Goal: Task Accomplishment & Management: Manage account settings

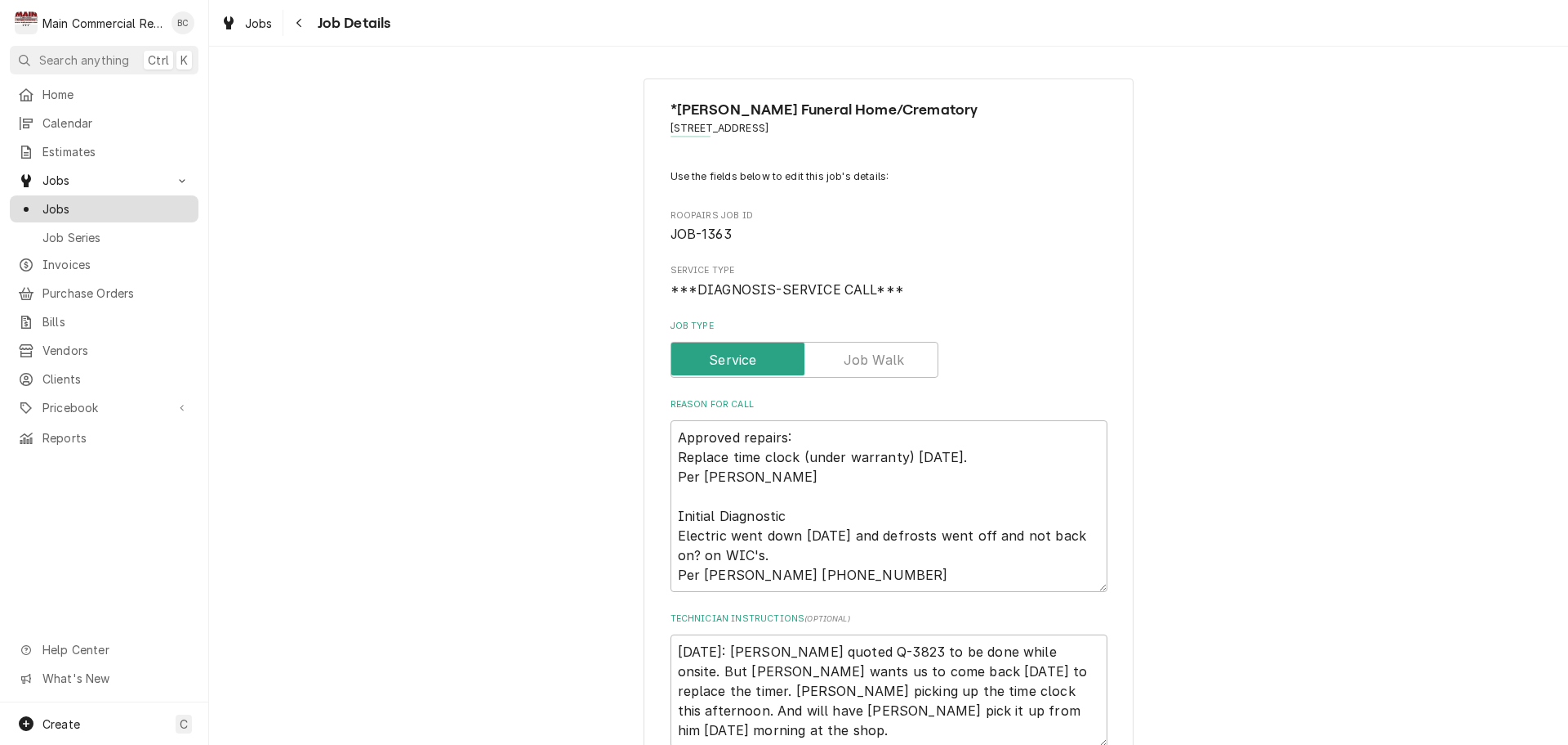
click at [65, 206] on span "Jobs" at bounding box center [117, 208] width 148 height 17
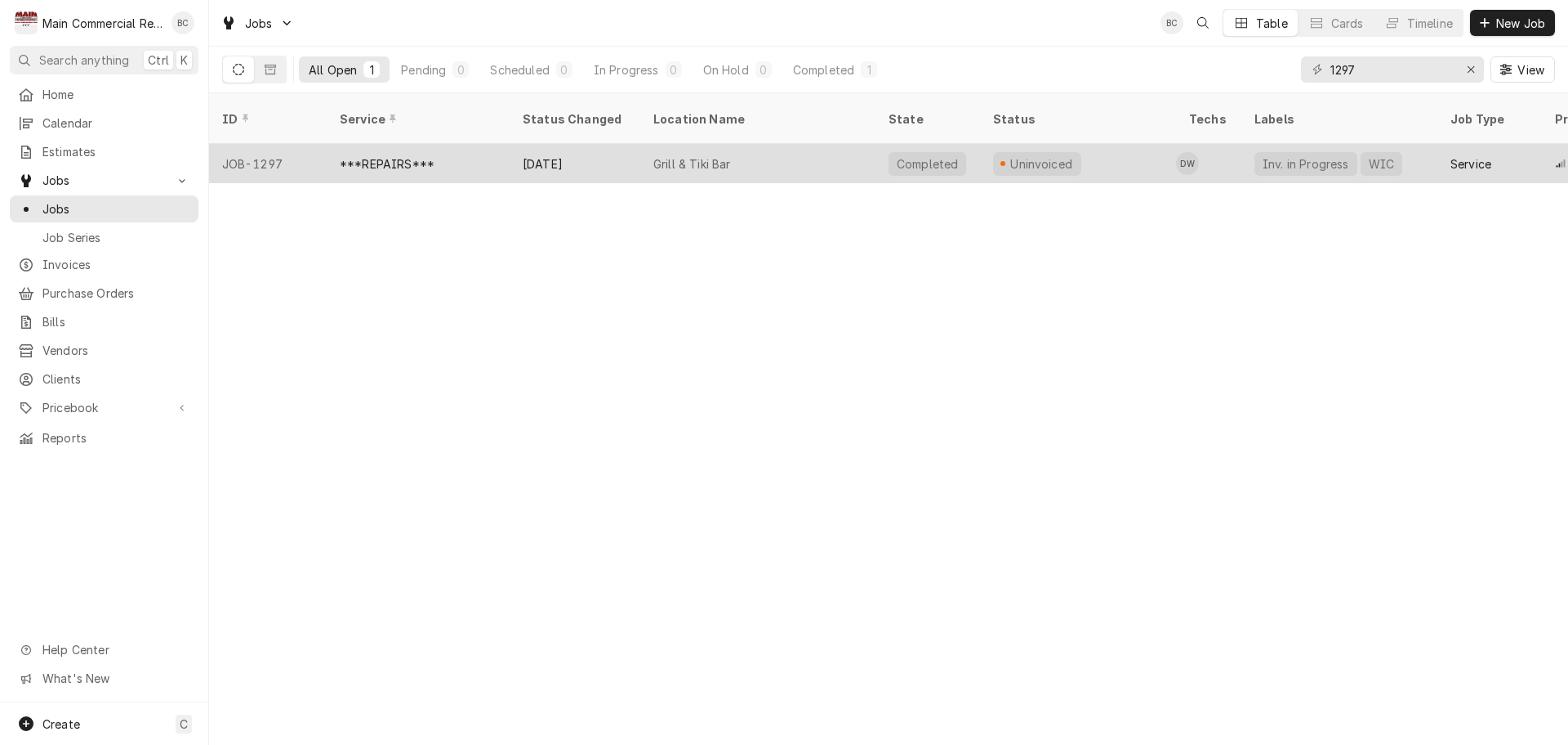
click at [396, 156] on div "***REPAIRS***" at bounding box center [387, 164] width 95 height 17
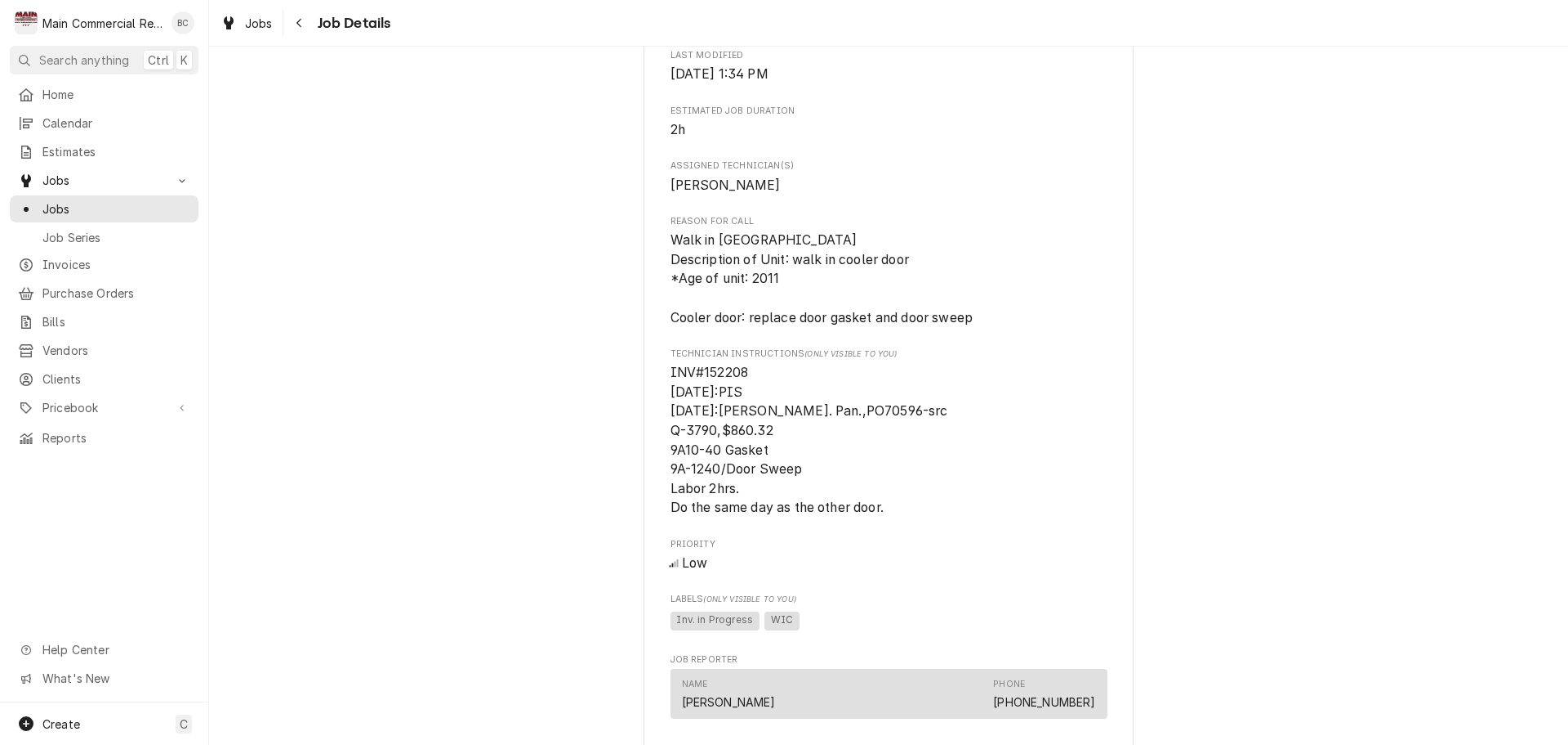
scroll to position [736, 0]
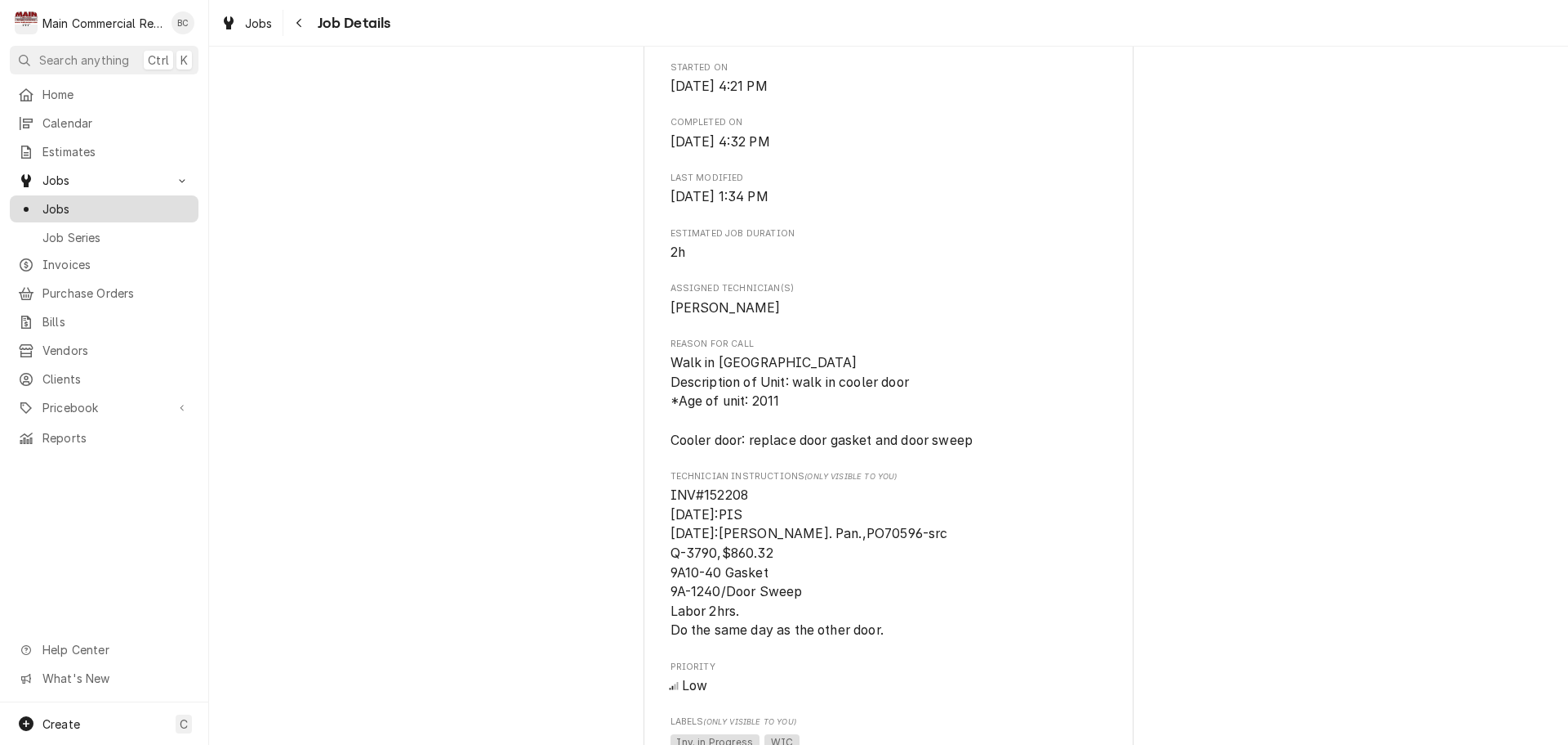
click at [158, 205] on span "Jobs" at bounding box center [117, 208] width 148 height 17
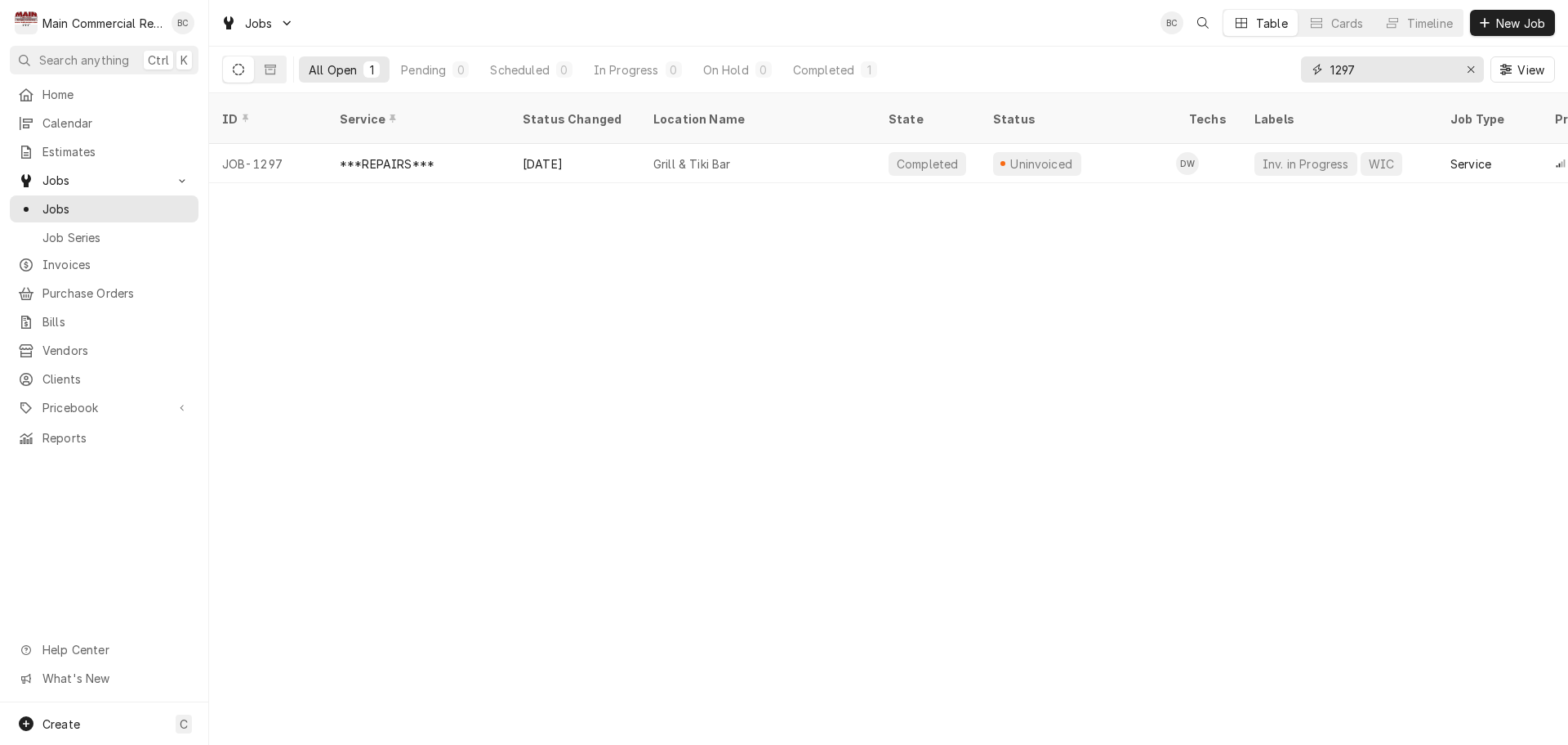
click at [1379, 70] on input "1297" at bounding box center [1392, 70] width 123 height 26
type input "1286"
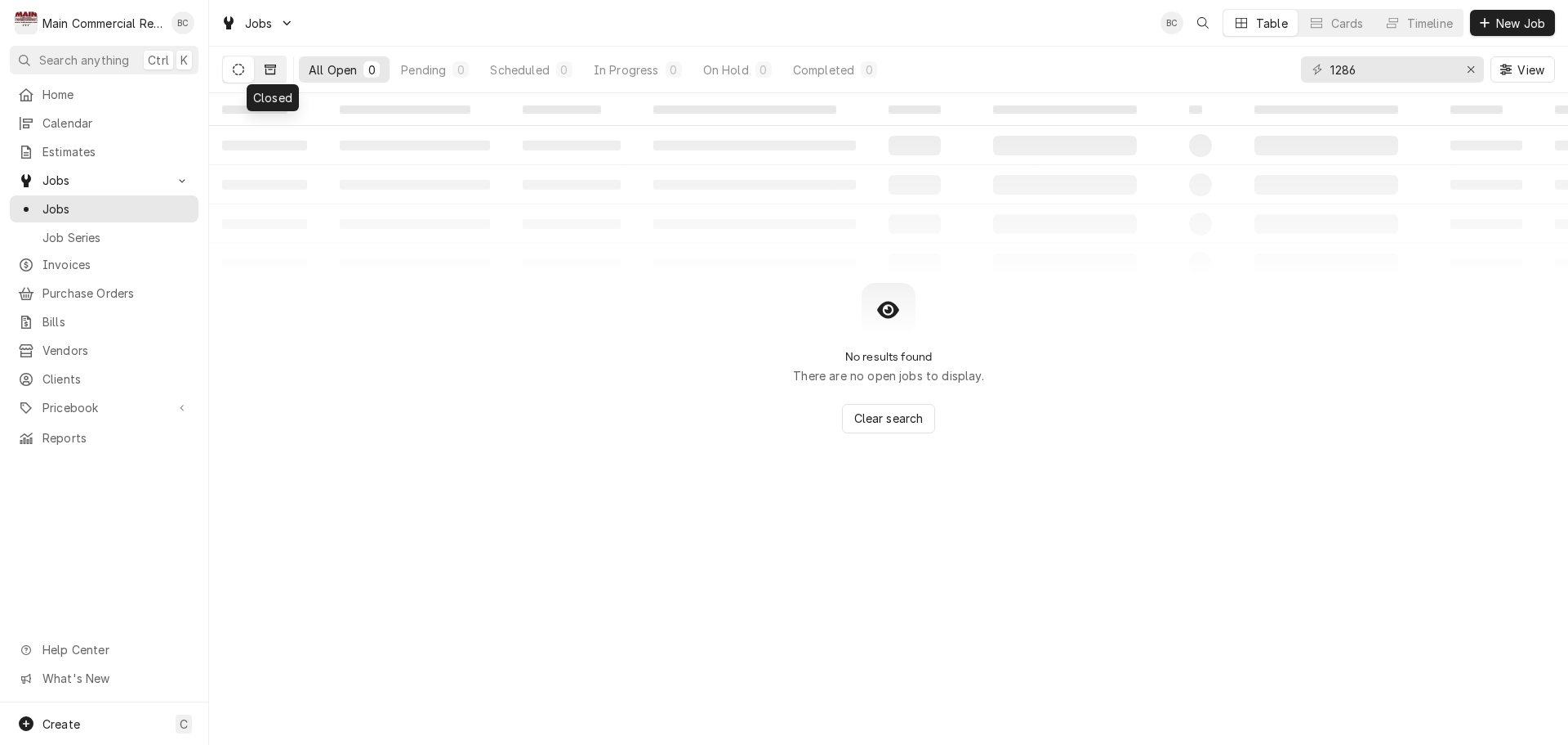
click at [276, 73] on button "Dynamic Content Wrapper" at bounding box center [270, 70] width 31 height 26
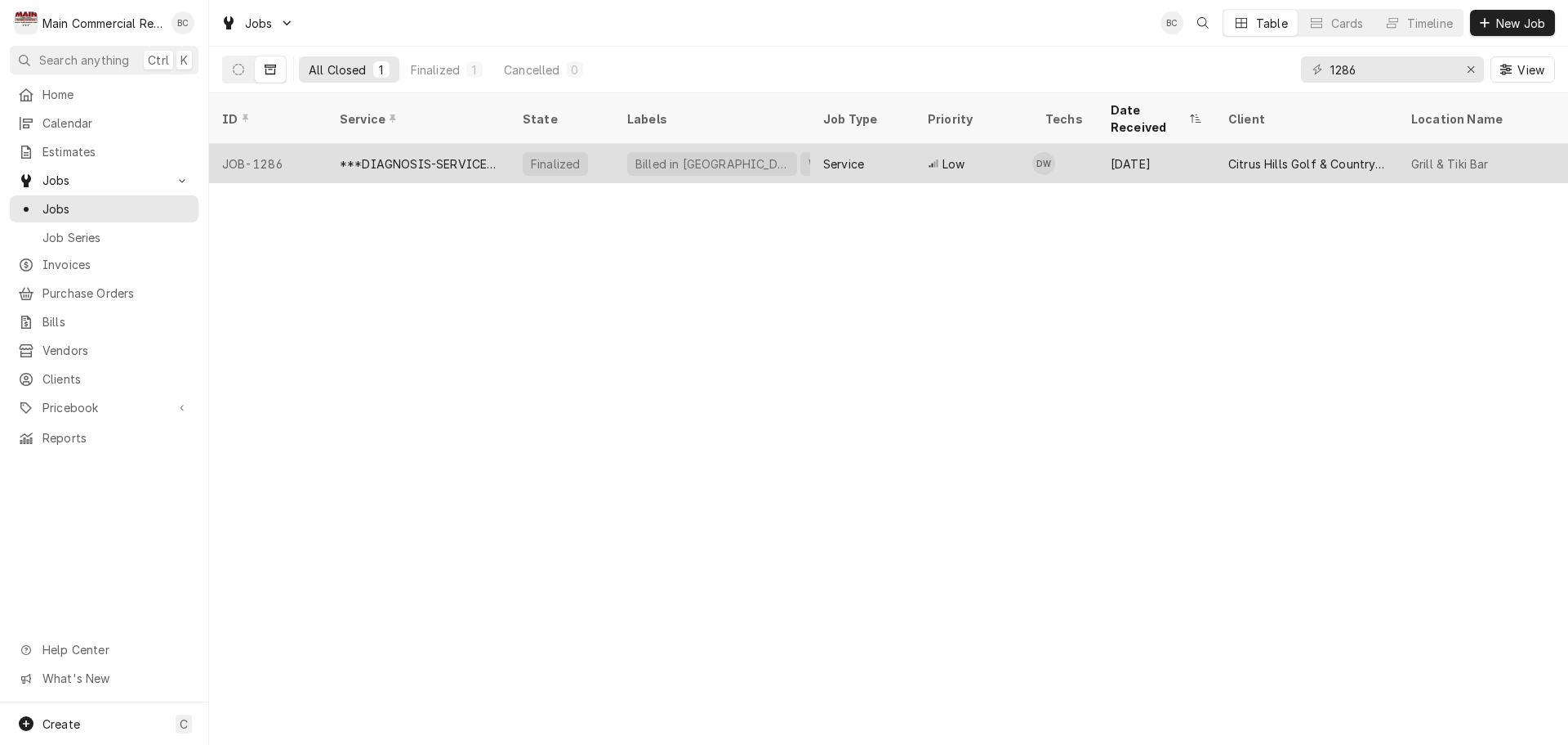
click at [437, 156] on div "***DIAGNOSIS-SERVICE CALL***" at bounding box center [418, 164] width 157 height 17
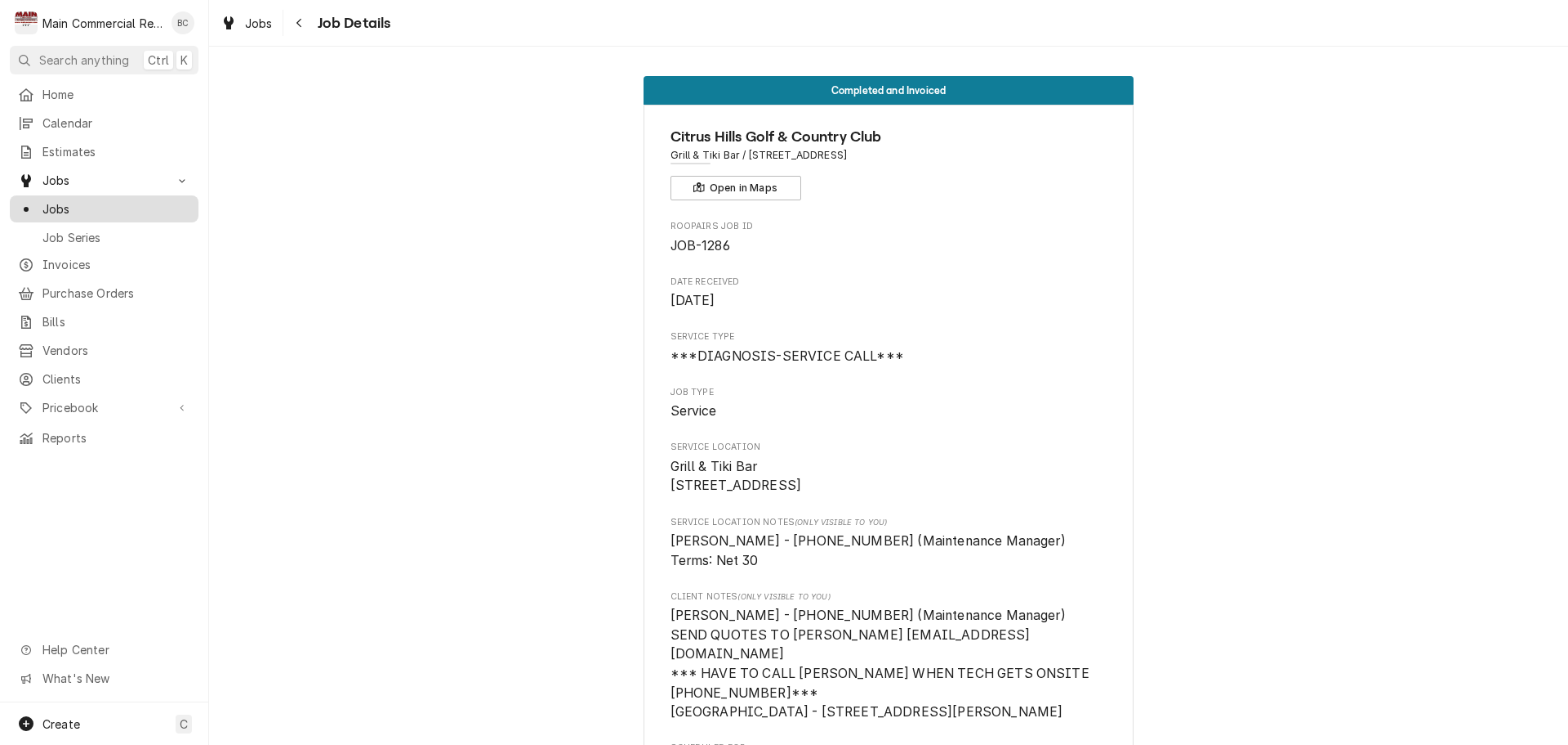
click at [160, 202] on span "Jobs" at bounding box center [117, 208] width 148 height 17
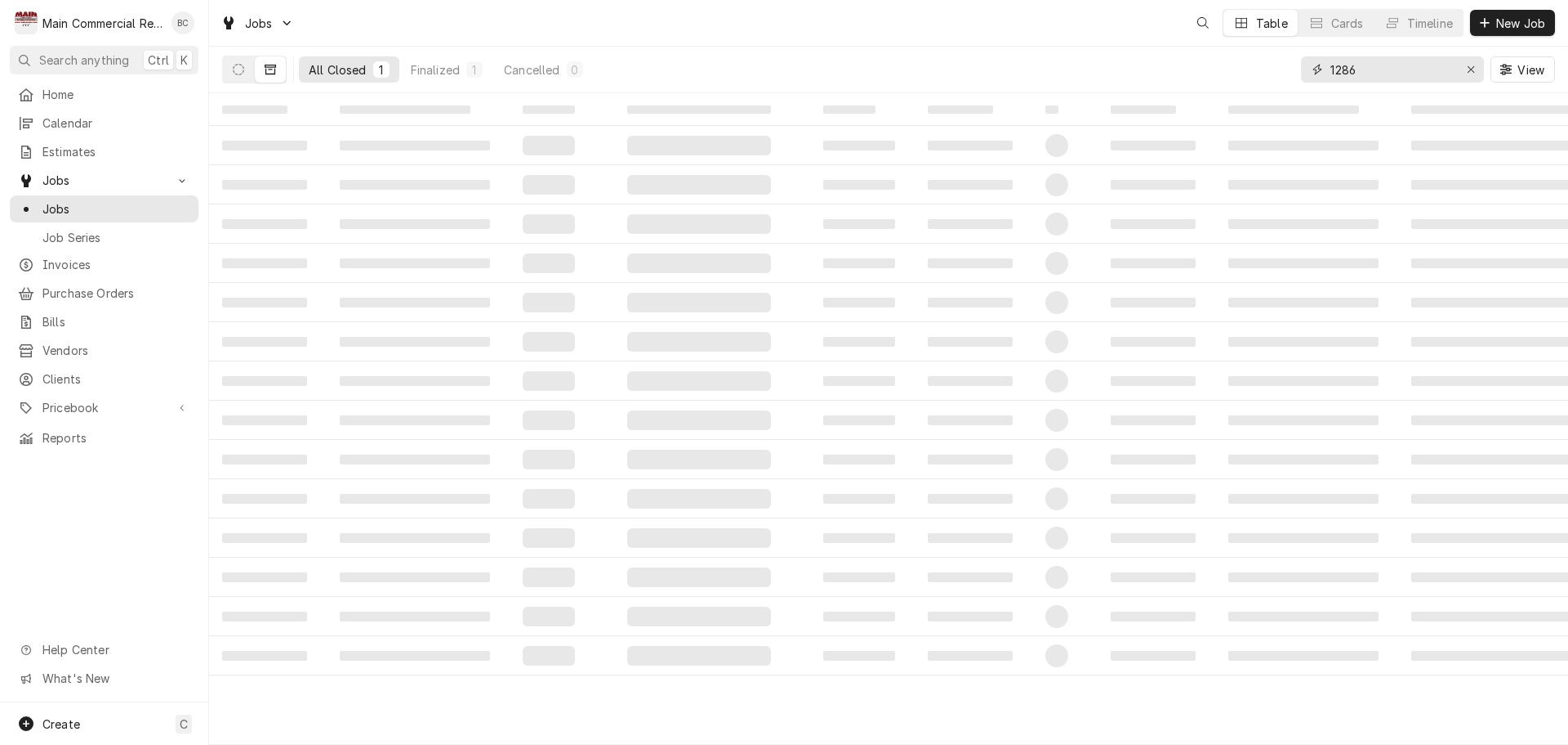
click at [1380, 77] on input "1286" at bounding box center [1392, 70] width 123 height 26
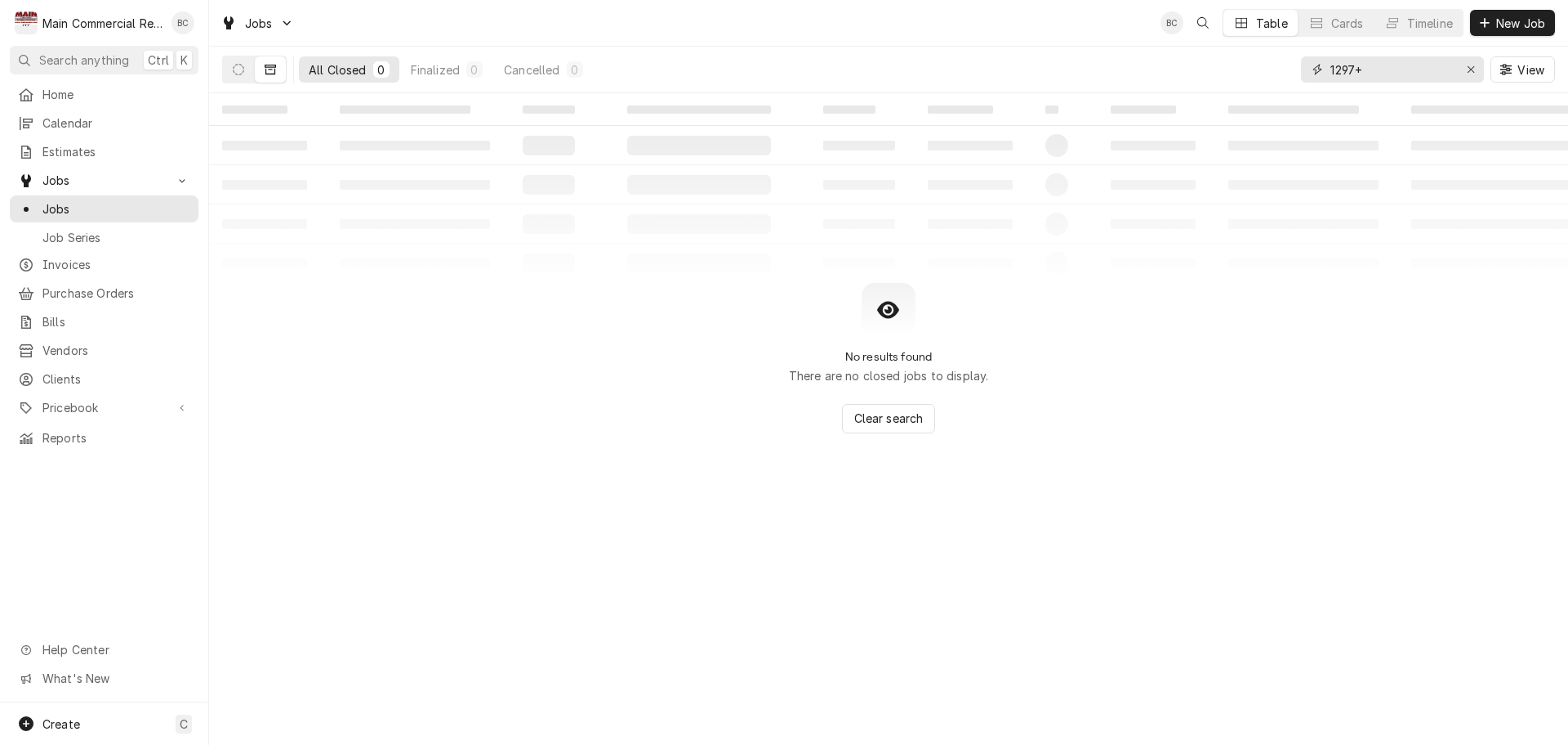
type input "1297"
click at [280, 74] on button "Dynamic Content Wrapper" at bounding box center [270, 70] width 31 height 26
click at [271, 70] on icon "Dynamic Content Wrapper" at bounding box center [270, 70] width 11 height 10
click at [1440, 76] on input "1297" at bounding box center [1392, 70] width 123 height 26
click at [273, 69] on icon "Dynamic Content Wrapper" at bounding box center [270, 69] width 11 height 11
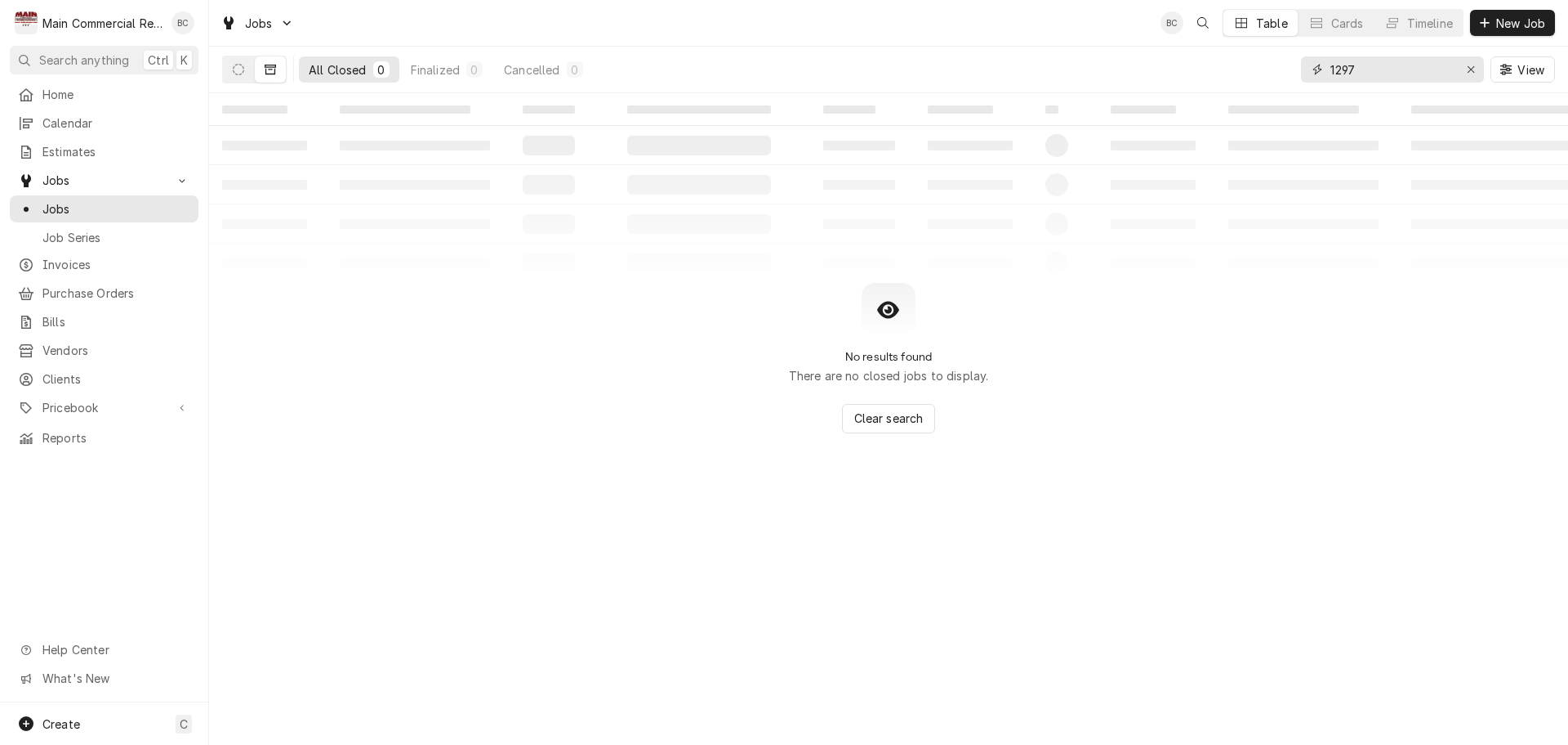
click at [1381, 67] on input "1297" at bounding box center [1392, 70] width 123 height 26
click at [695, 369] on div "No results found There are no closed jobs to display. Clear search" at bounding box center [889, 358] width 1360 height 151
click at [1464, 70] on div "Erase input" at bounding box center [1471, 69] width 16 height 16
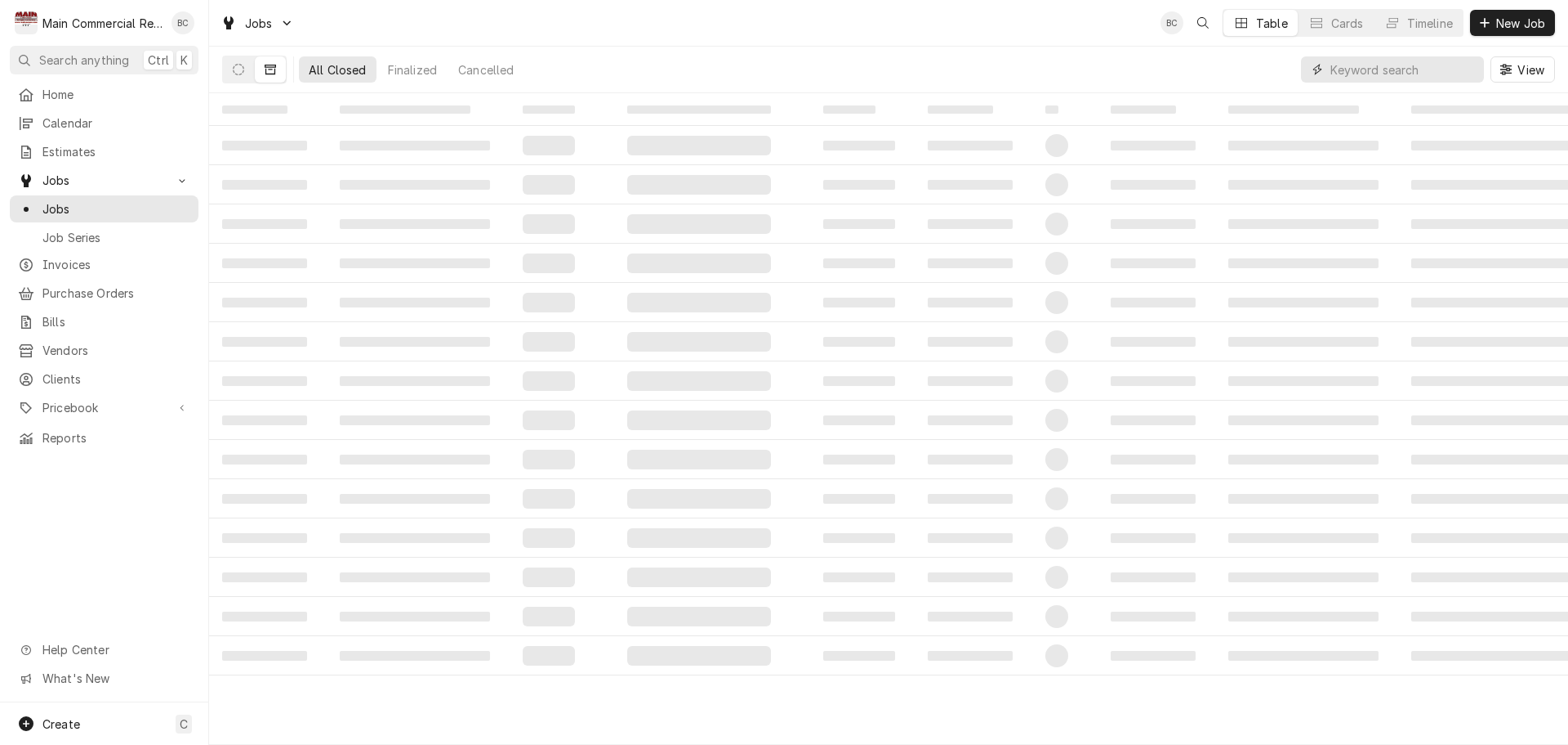
click at [1418, 71] on input "Dynamic Content Wrapper" at bounding box center [1404, 70] width 146 height 26
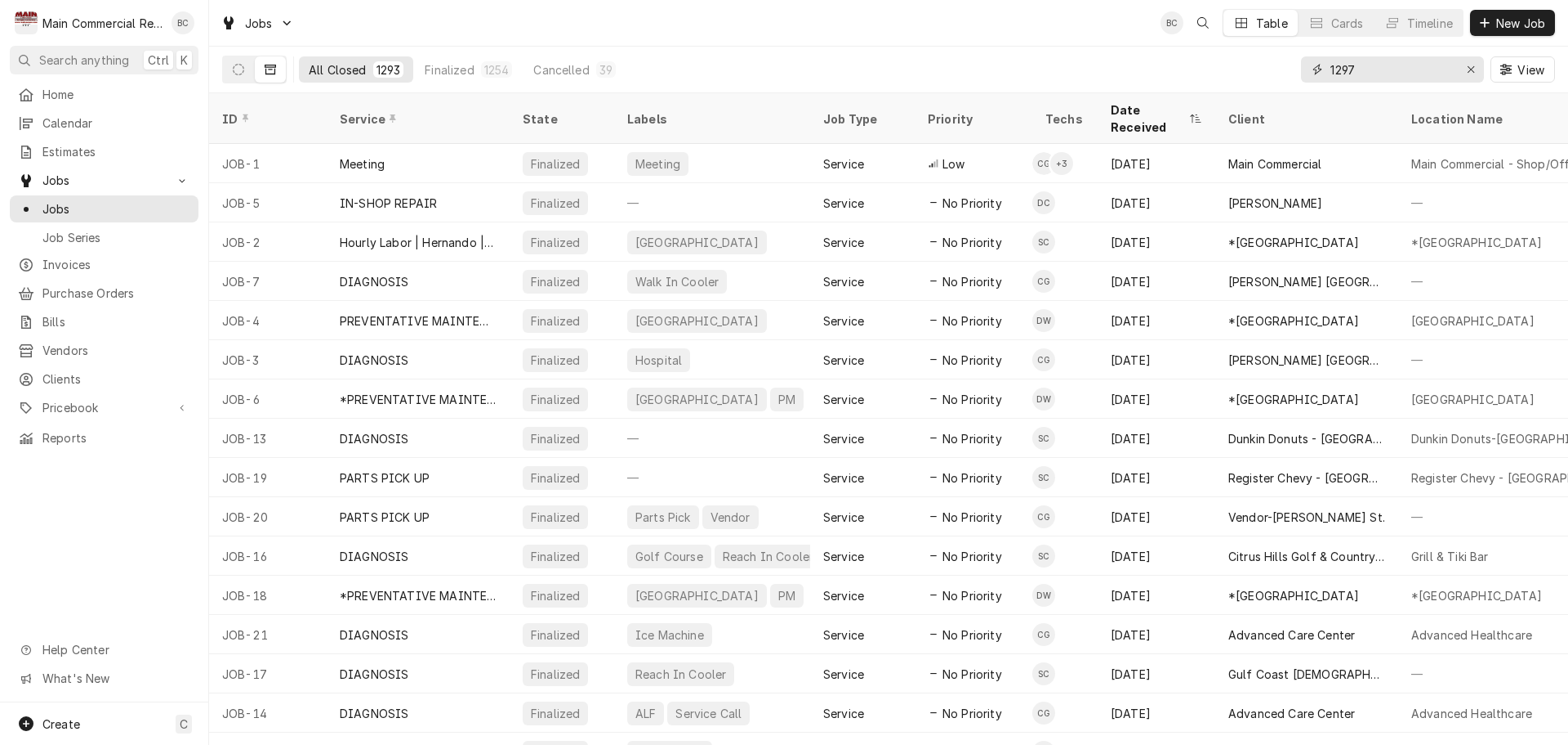
type input "1297"
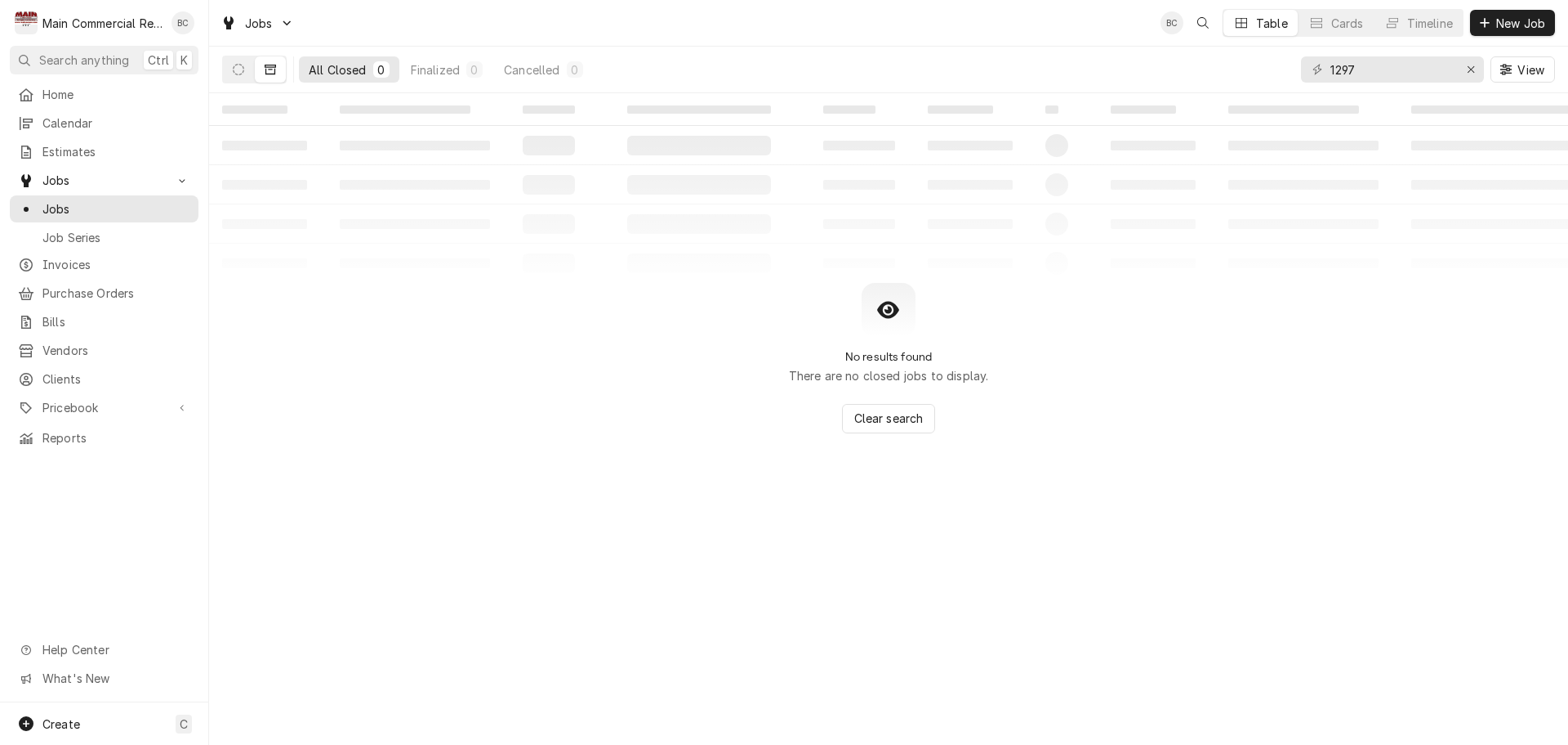
click at [355, 75] on div "All Closed" at bounding box center [338, 69] width 58 height 17
click at [272, 71] on icon "Dynamic Content Wrapper" at bounding box center [270, 69] width 11 height 11
click at [241, 70] on icon "Dynamic Content Wrapper" at bounding box center [238, 69] width 11 height 11
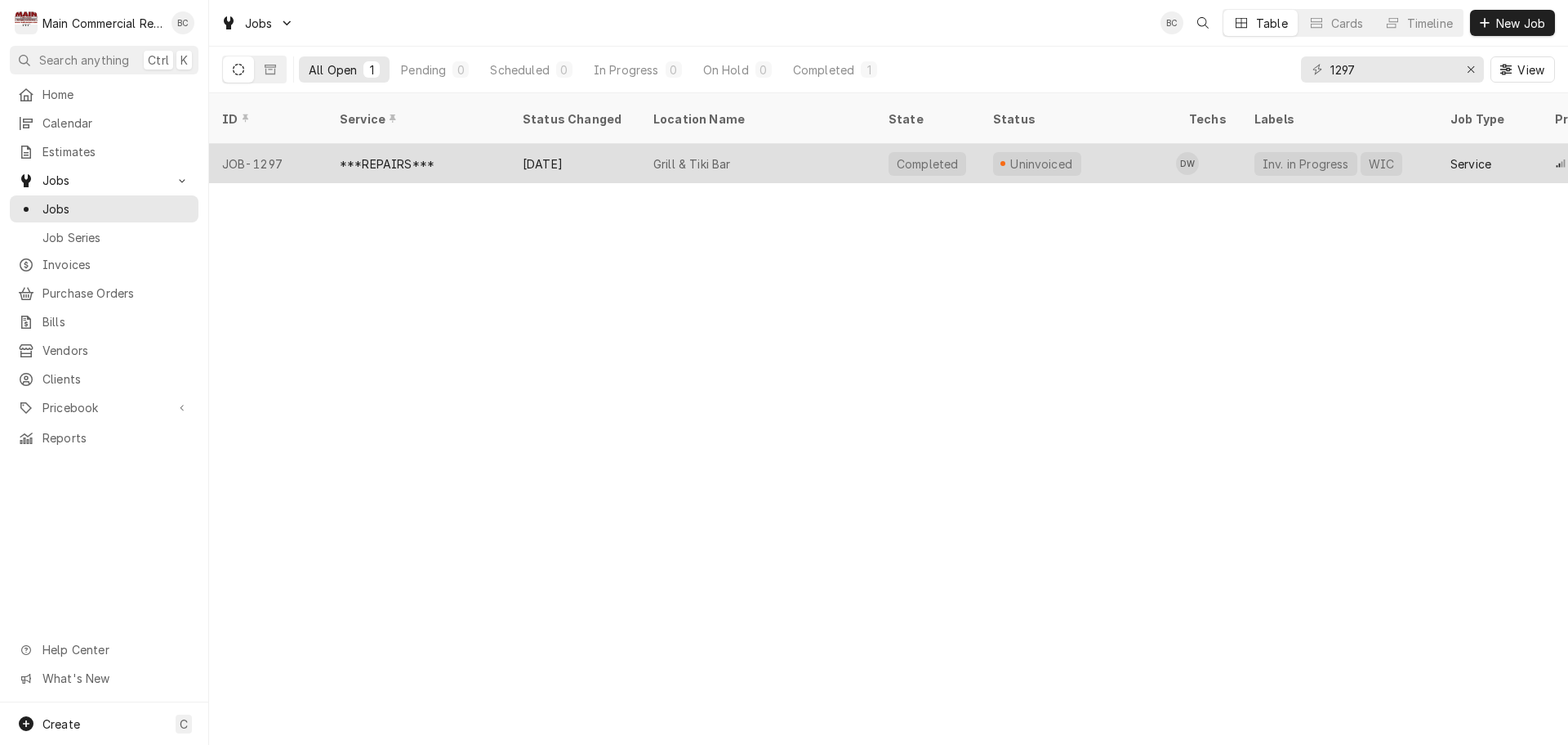
click at [424, 156] on div "***REPAIRS***" at bounding box center [387, 164] width 95 height 17
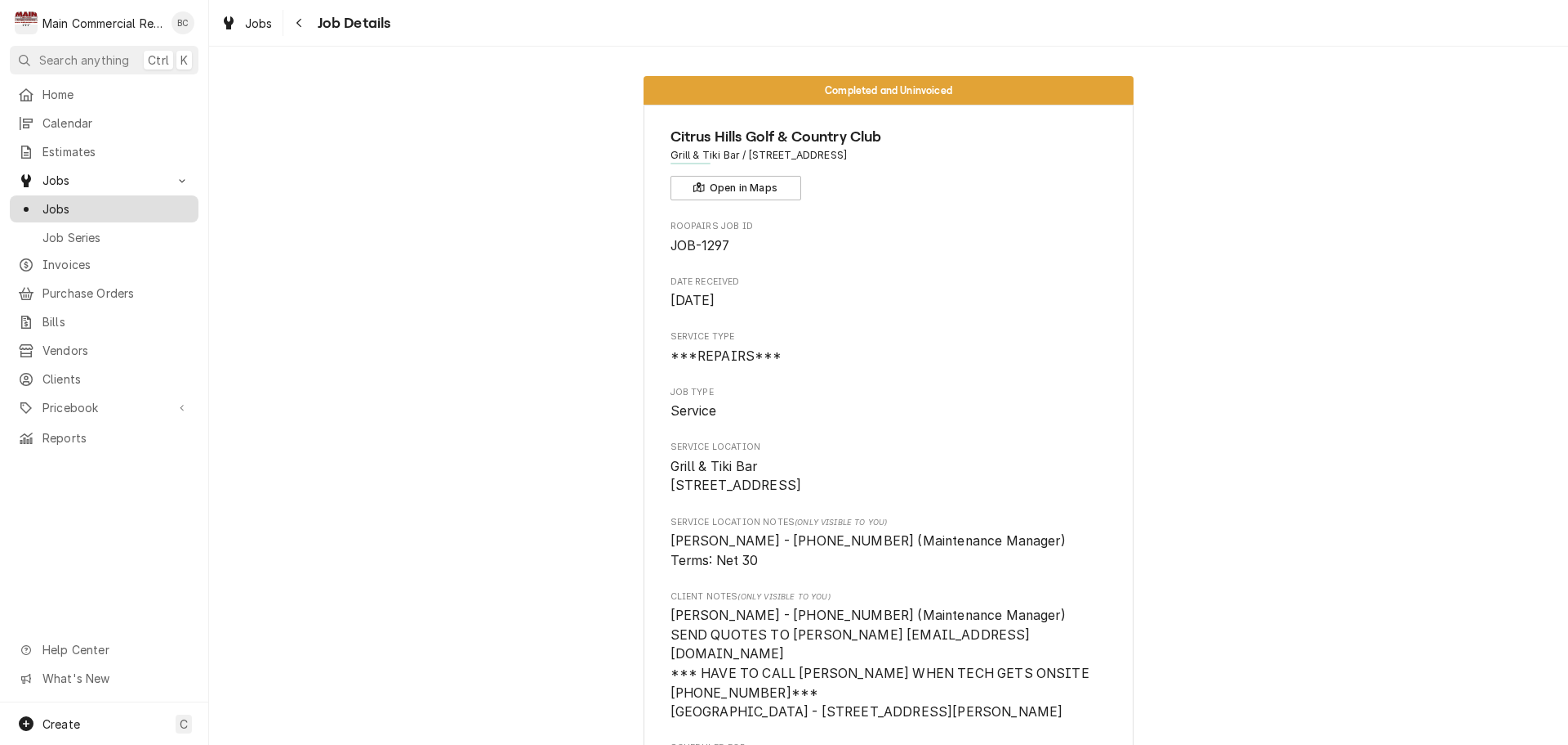
click at [73, 205] on span "Jobs" at bounding box center [117, 208] width 148 height 17
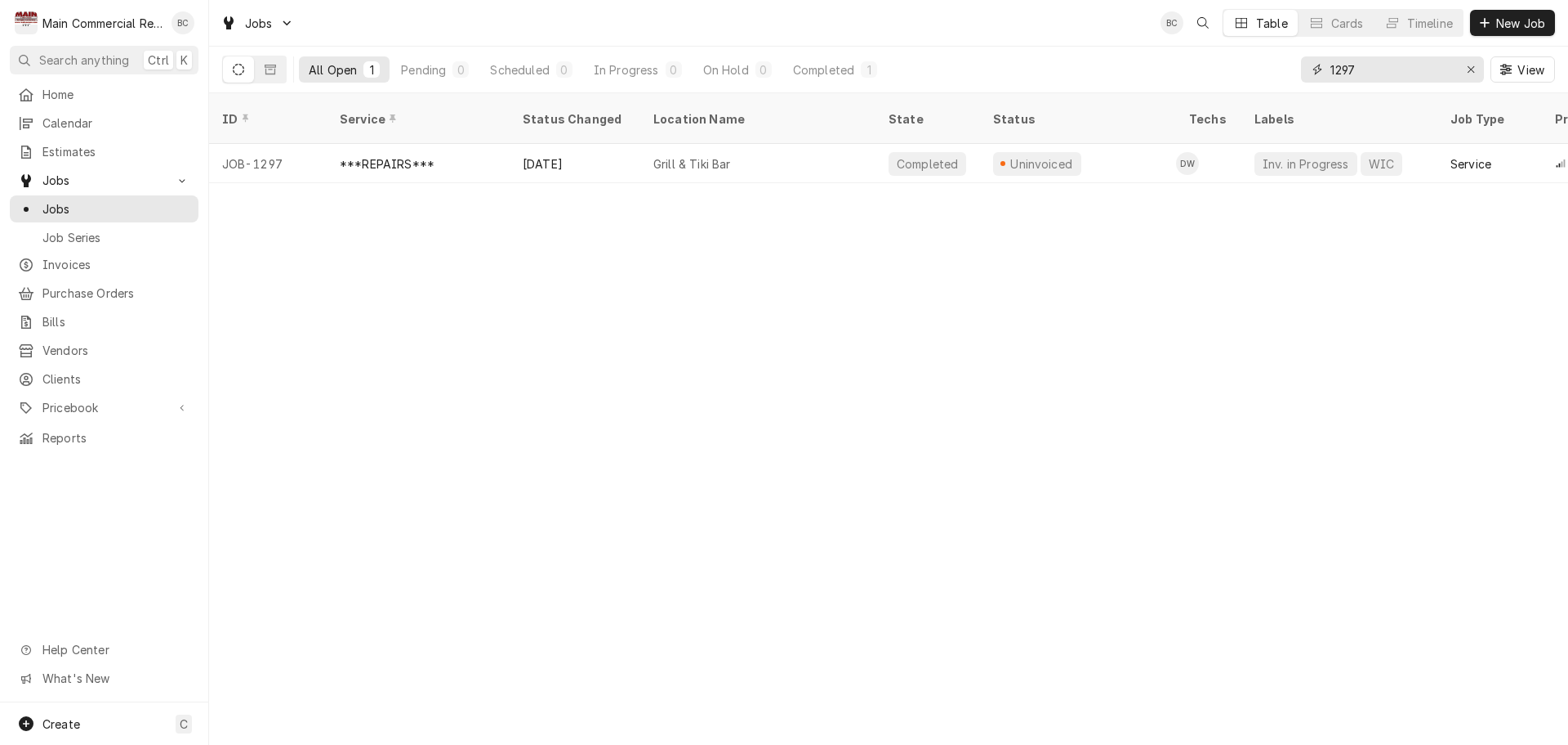
click at [1369, 65] on input "1297" at bounding box center [1392, 70] width 123 height 26
type input "1286"
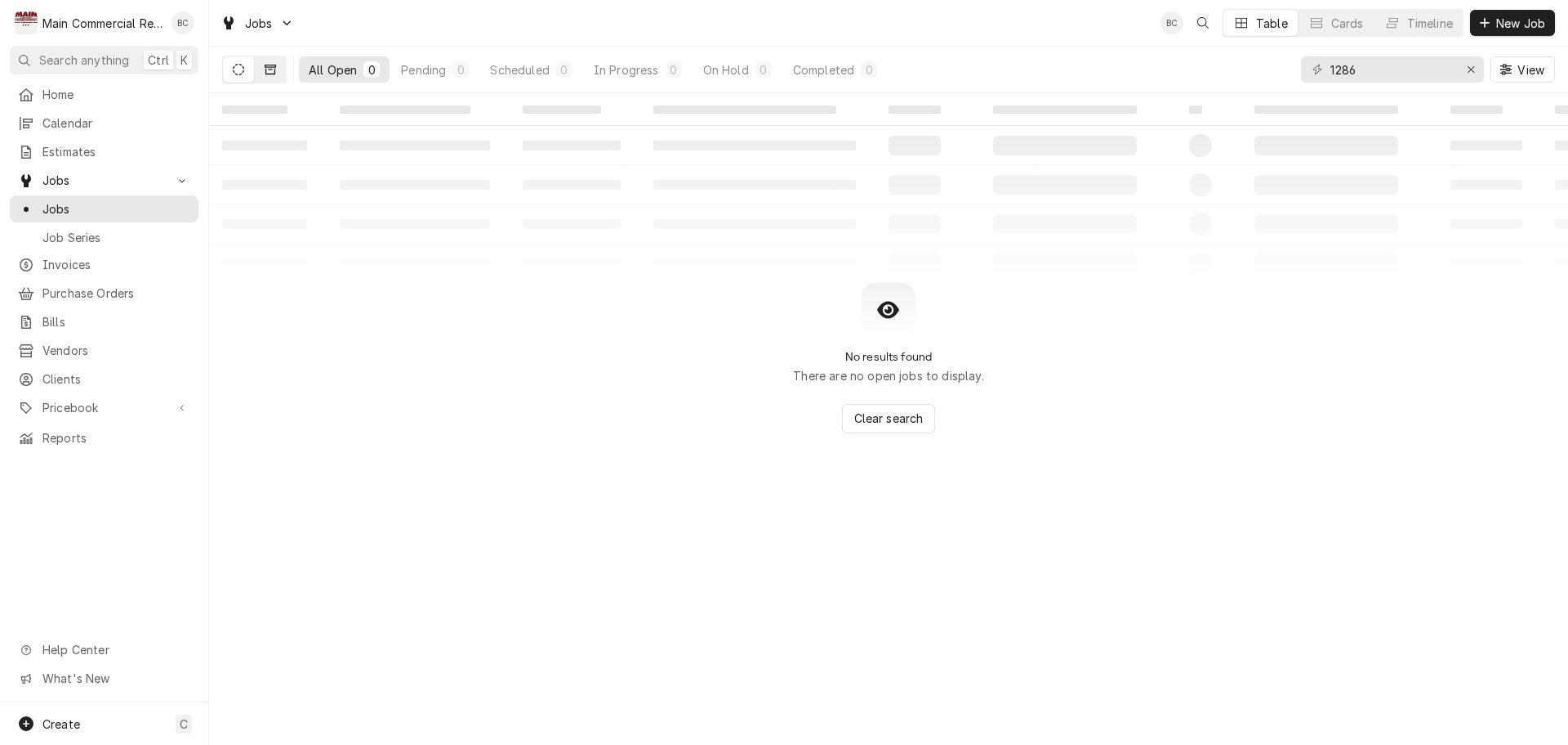
click at [277, 70] on button "Dynamic Content Wrapper" at bounding box center [270, 70] width 31 height 26
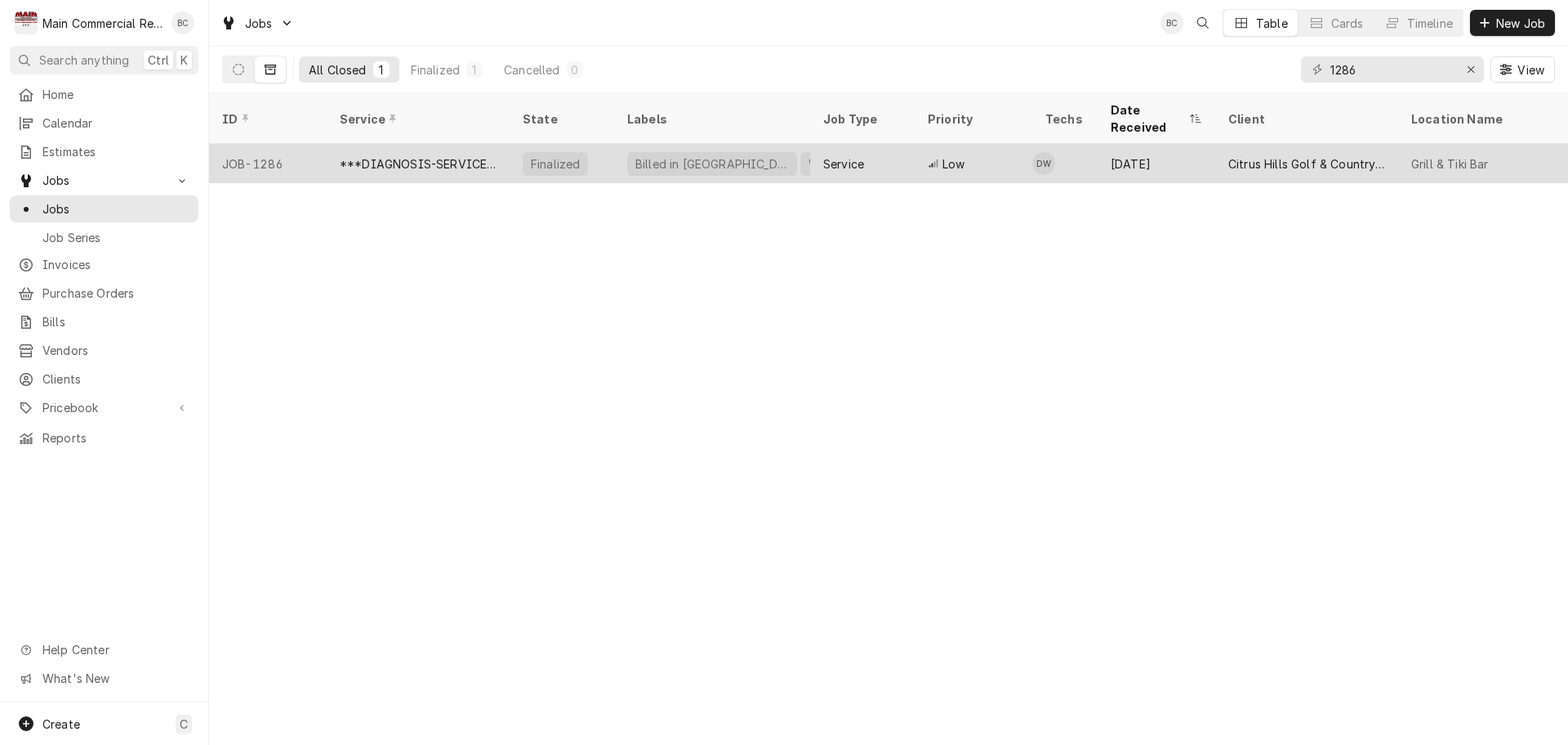
click at [437, 156] on div "***DIAGNOSIS-SERVICE CALL***" at bounding box center [418, 164] width 157 height 17
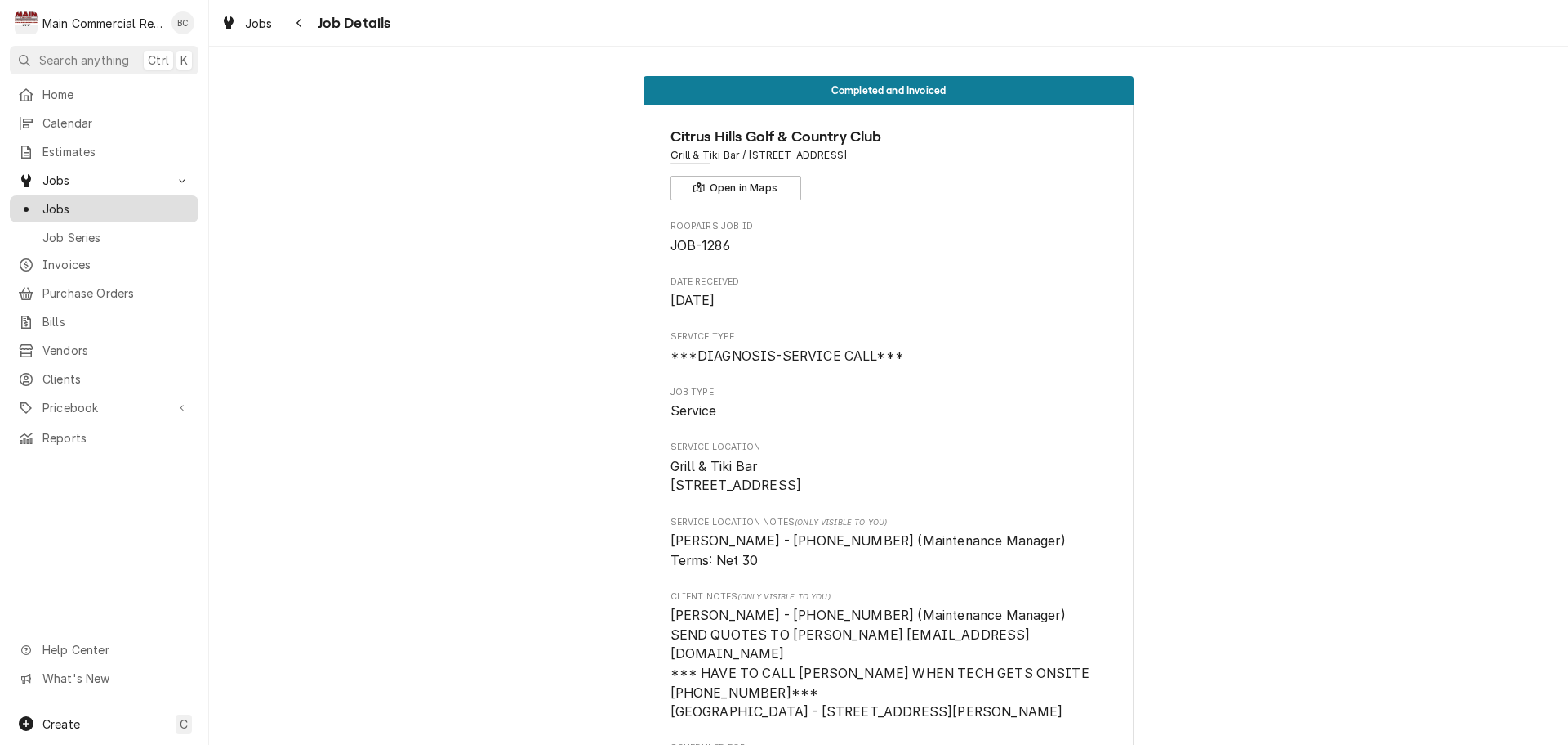
click at [68, 201] on span "Jobs" at bounding box center [117, 208] width 148 height 17
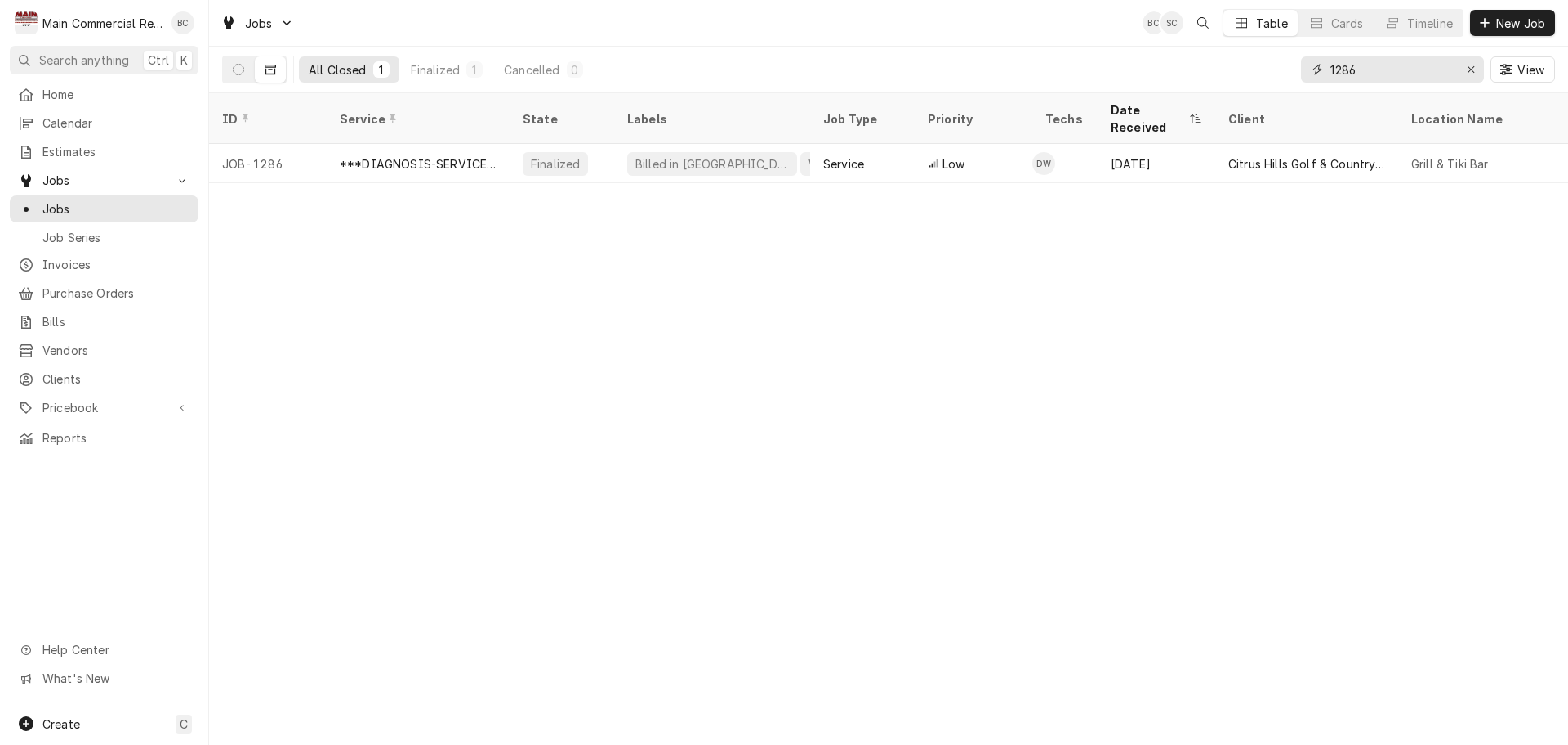
click at [1366, 76] on input "1286" at bounding box center [1392, 70] width 123 height 26
type input "1297"
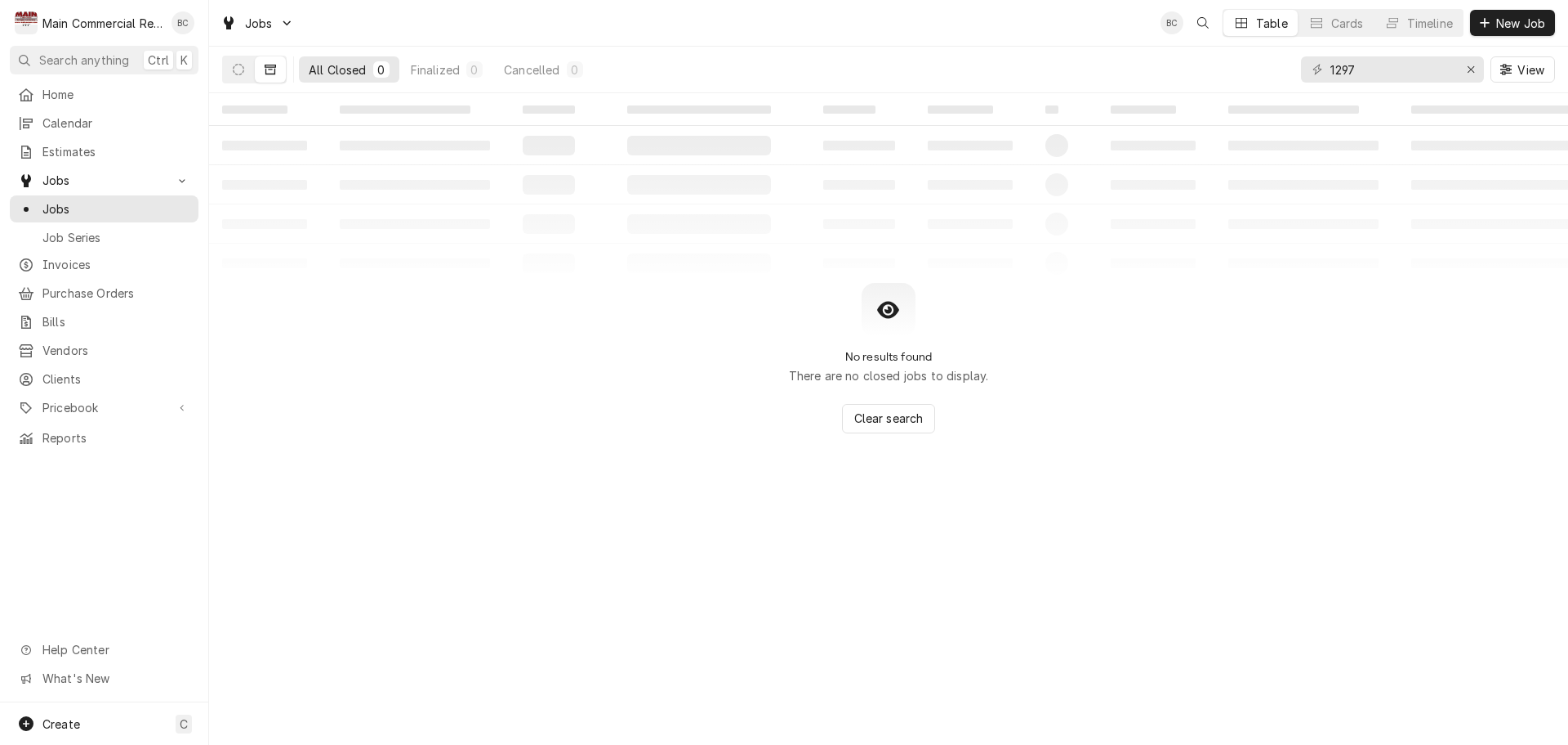
click at [278, 72] on button "Dynamic Content Wrapper" at bounding box center [270, 70] width 31 height 26
click at [246, 70] on button "Dynamic Content Wrapper" at bounding box center [238, 70] width 31 height 26
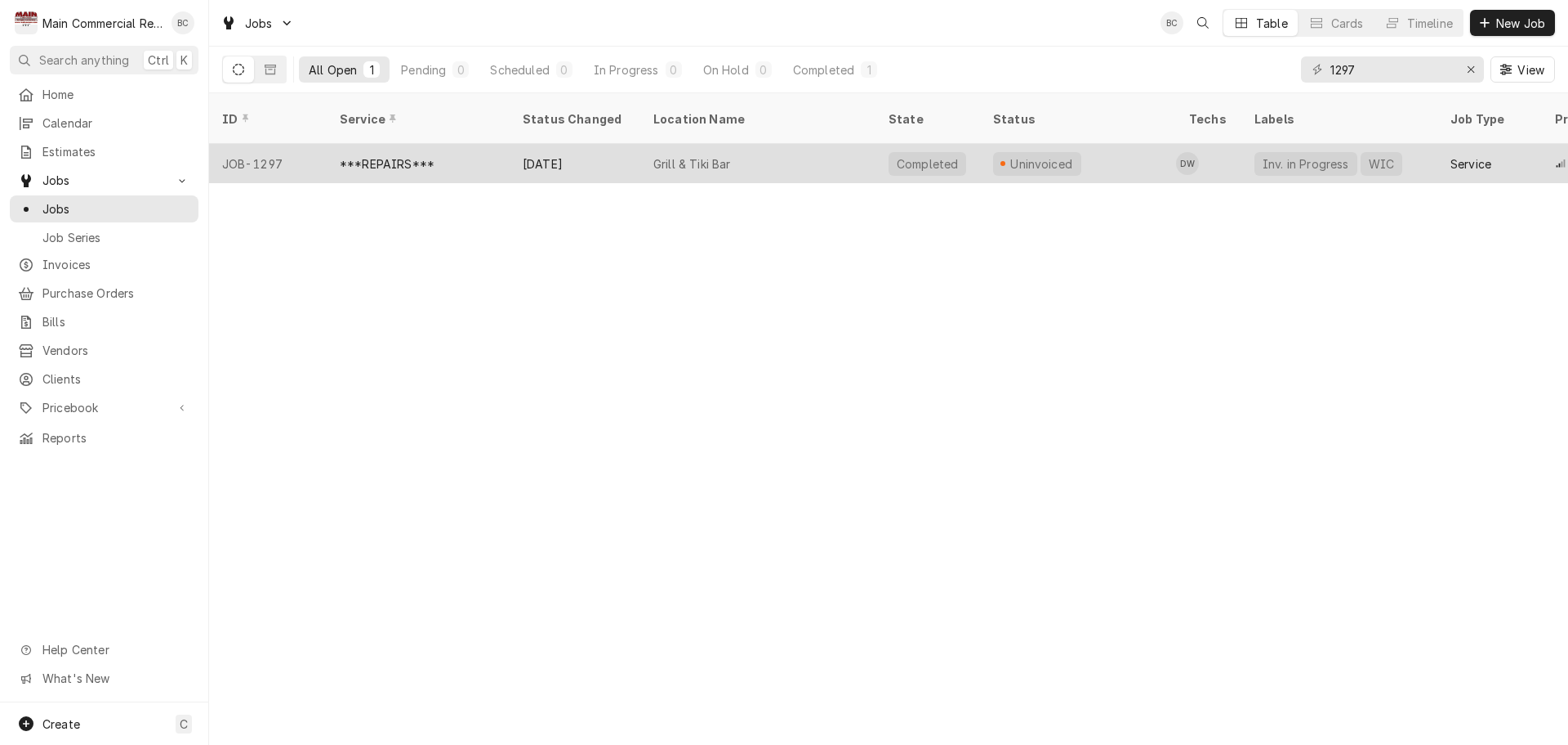
click at [394, 156] on div "***REPAIRS***" at bounding box center [387, 164] width 95 height 17
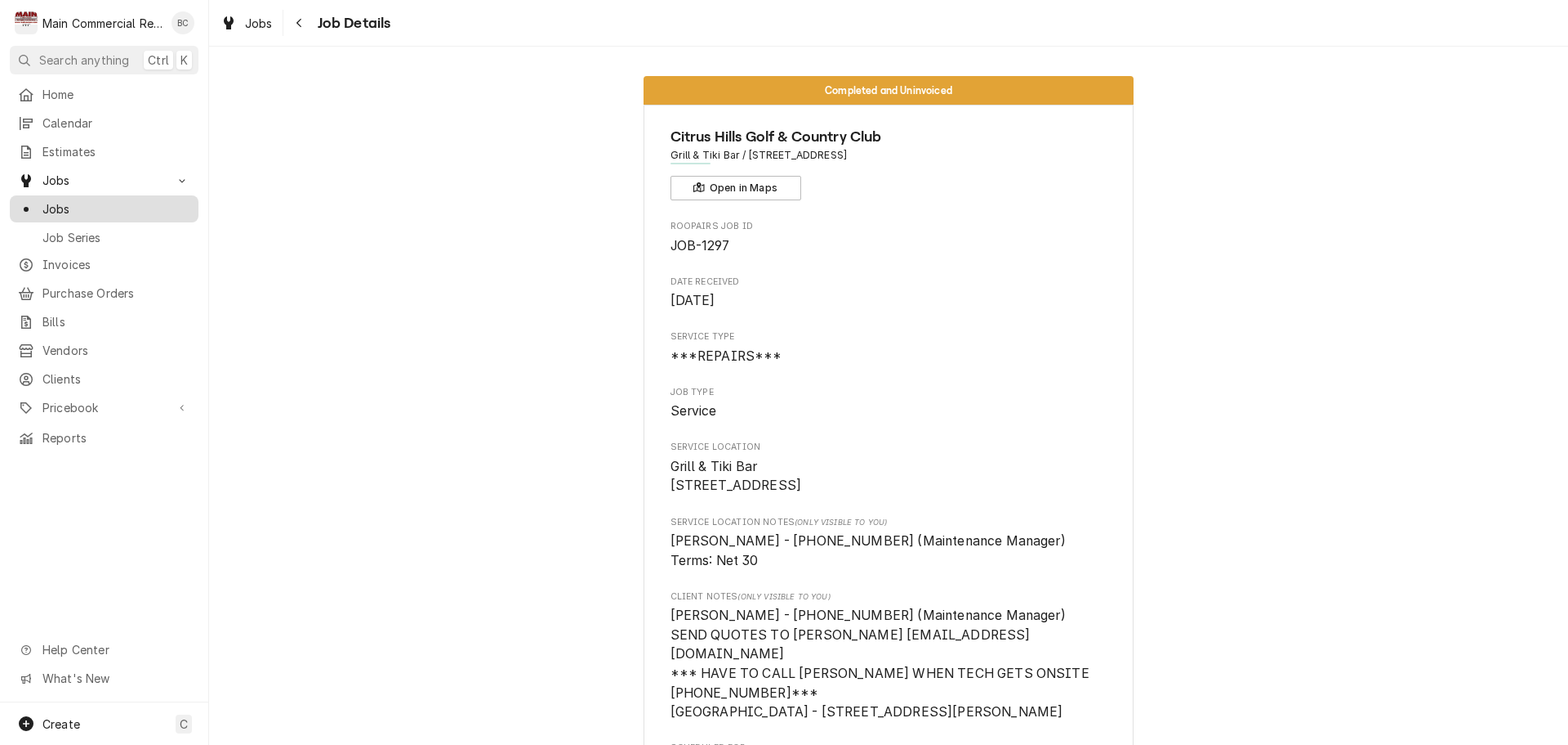
click at [99, 207] on span "Jobs" at bounding box center [117, 208] width 148 height 17
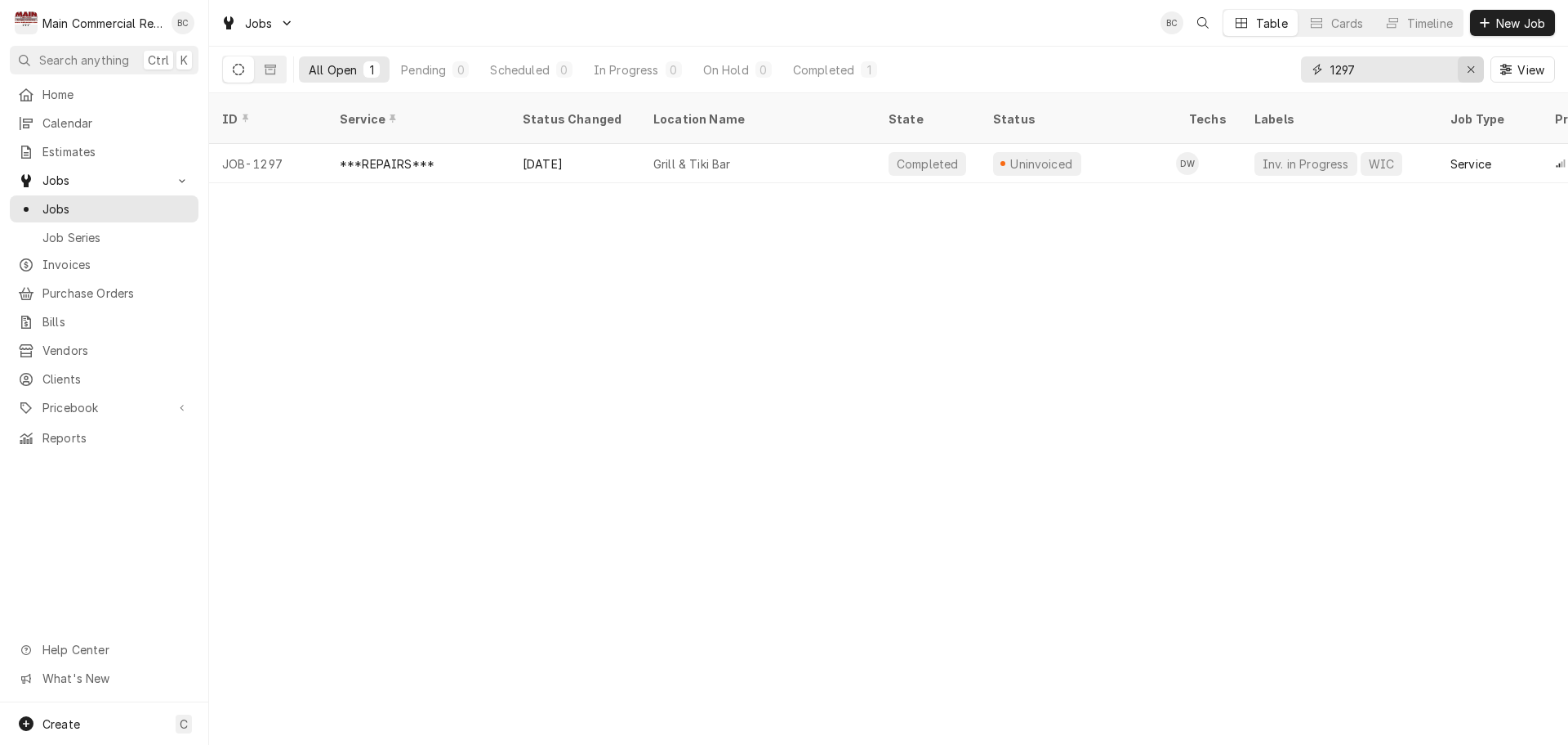
click at [1474, 71] on icon "Erase input" at bounding box center [1471, 69] width 9 height 11
click at [1445, 75] on input "Dynamic Content Wrapper" at bounding box center [1408, 70] width 154 height 26
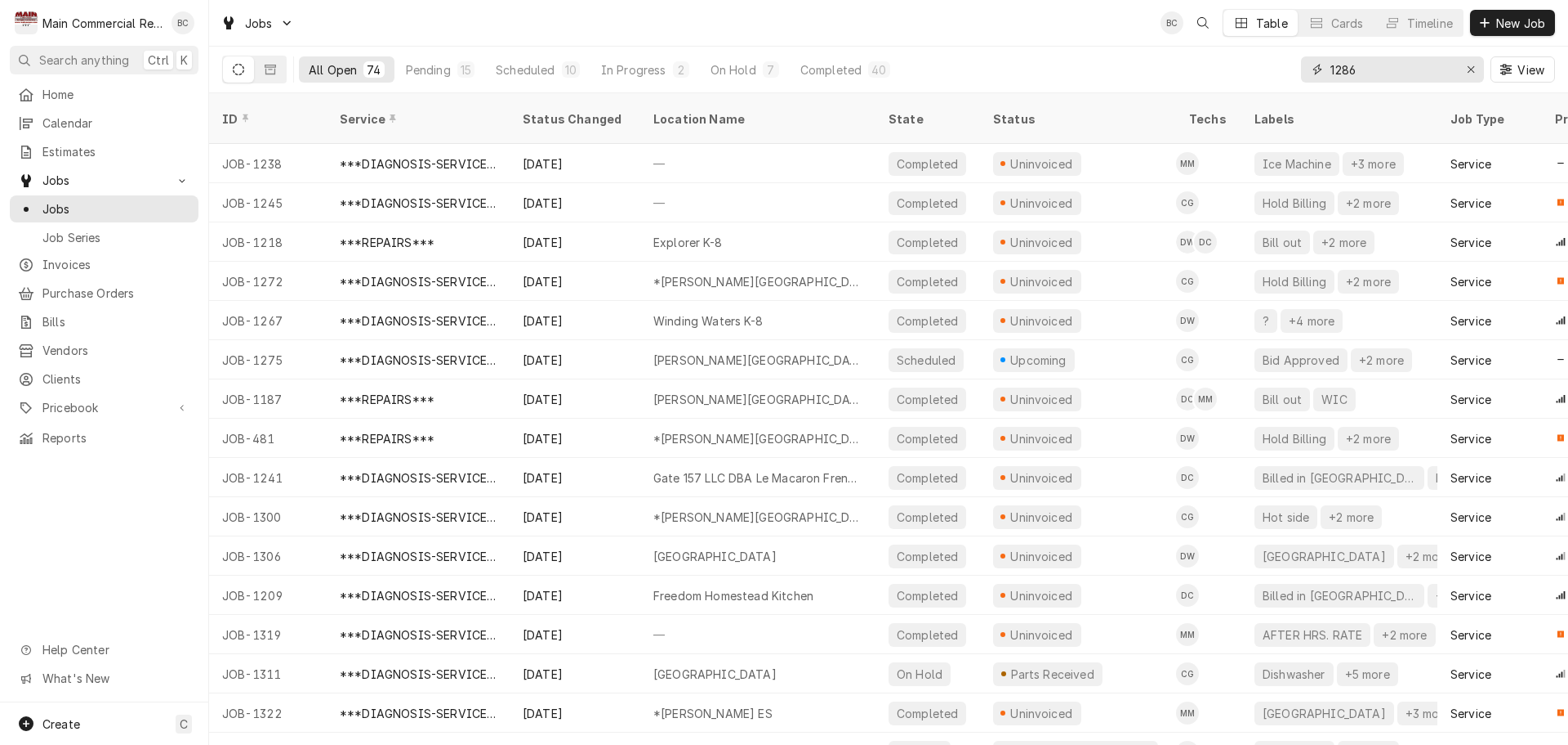
type input "1286"
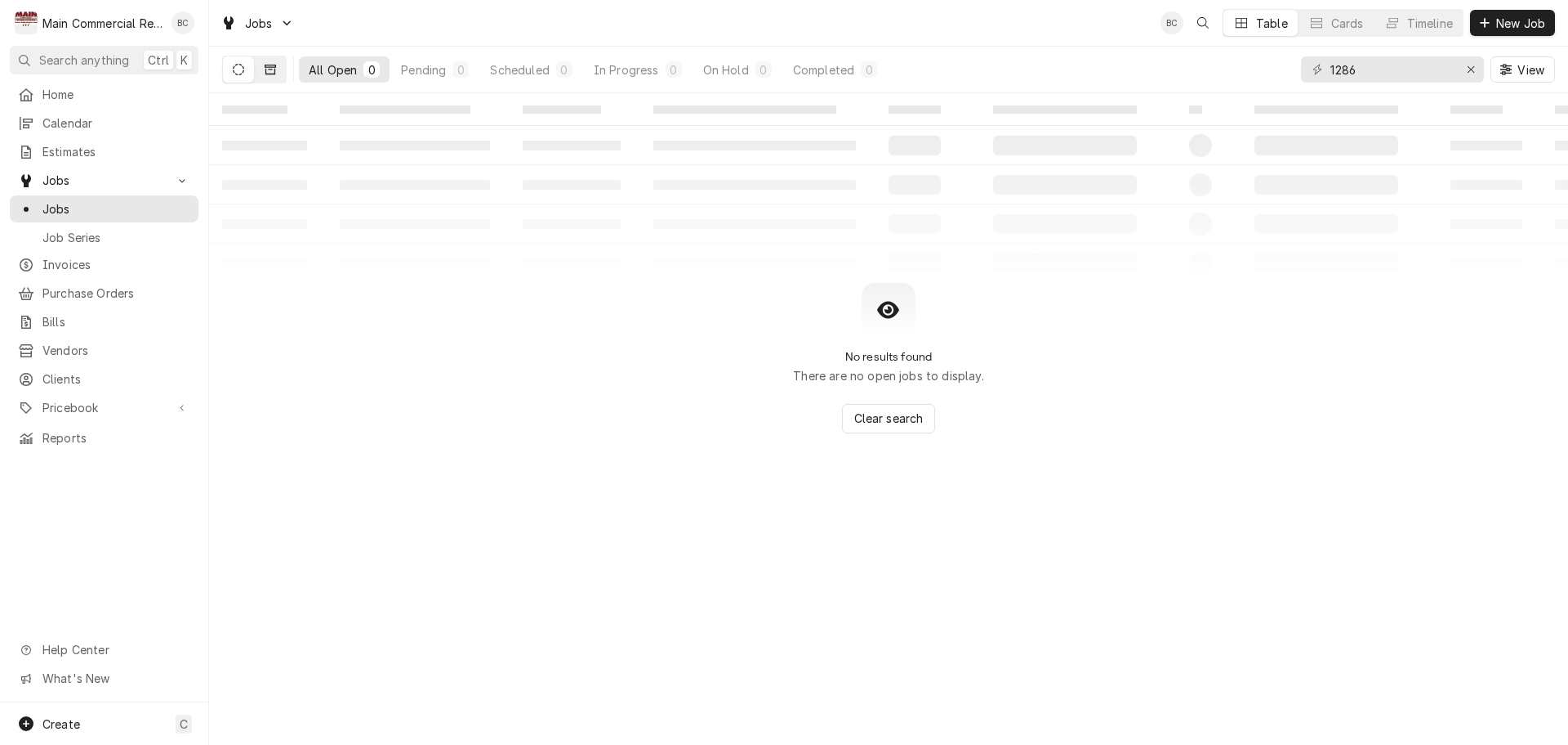
click at [276, 74] on button "Dynamic Content Wrapper" at bounding box center [270, 70] width 31 height 26
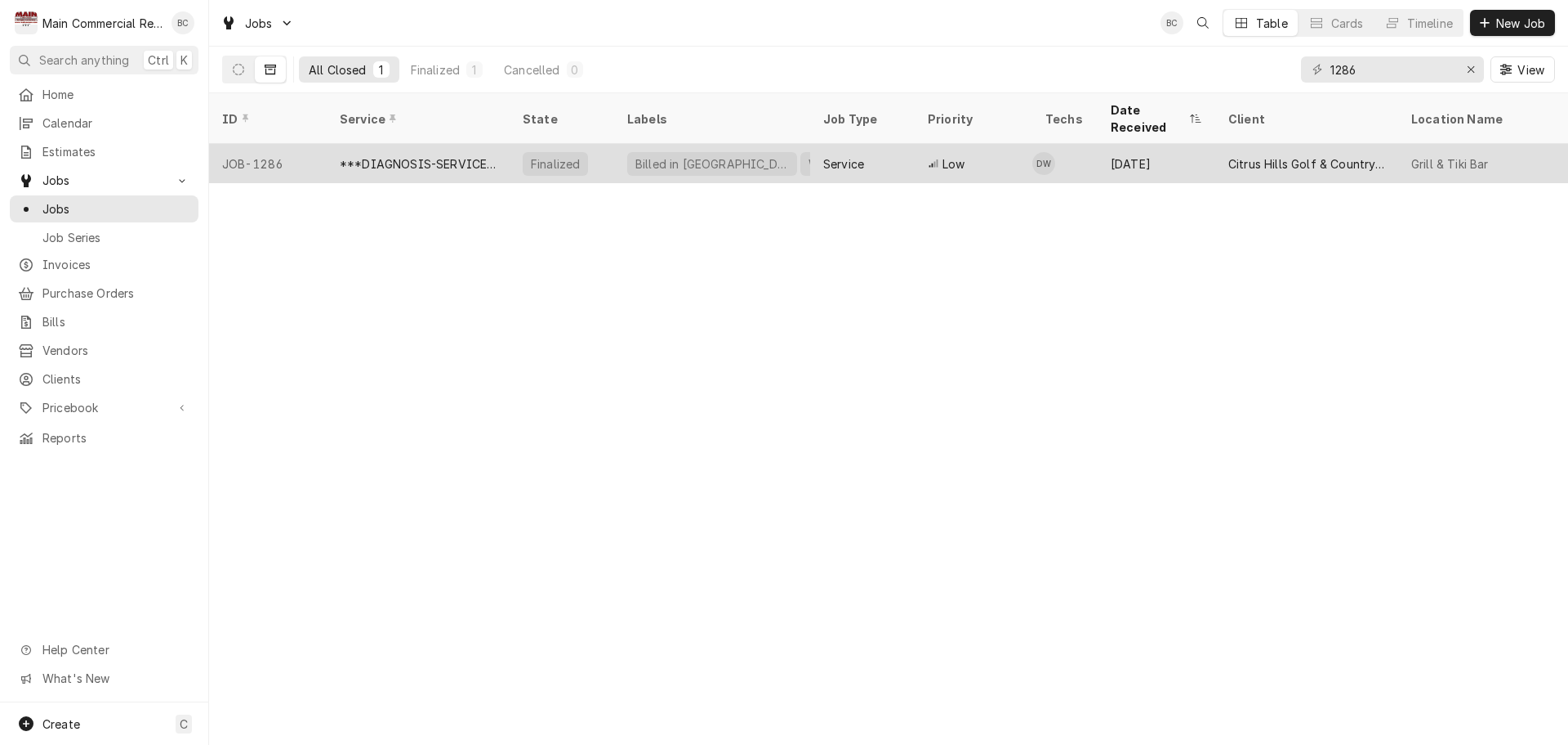
click at [376, 156] on div "***DIAGNOSIS-SERVICE CALL***" at bounding box center [418, 164] width 157 height 17
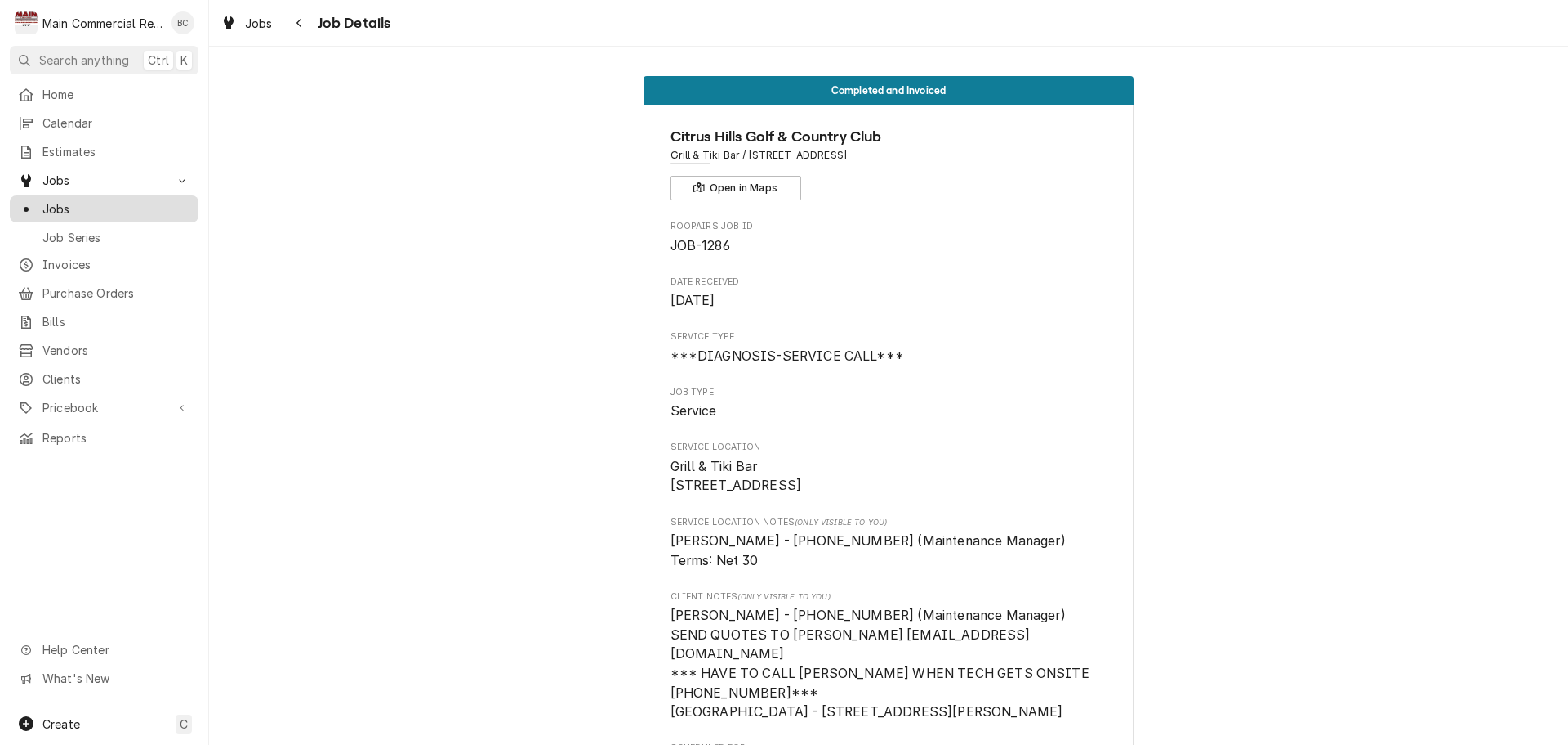
click at [139, 200] on span "Jobs" at bounding box center [117, 208] width 148 height 17
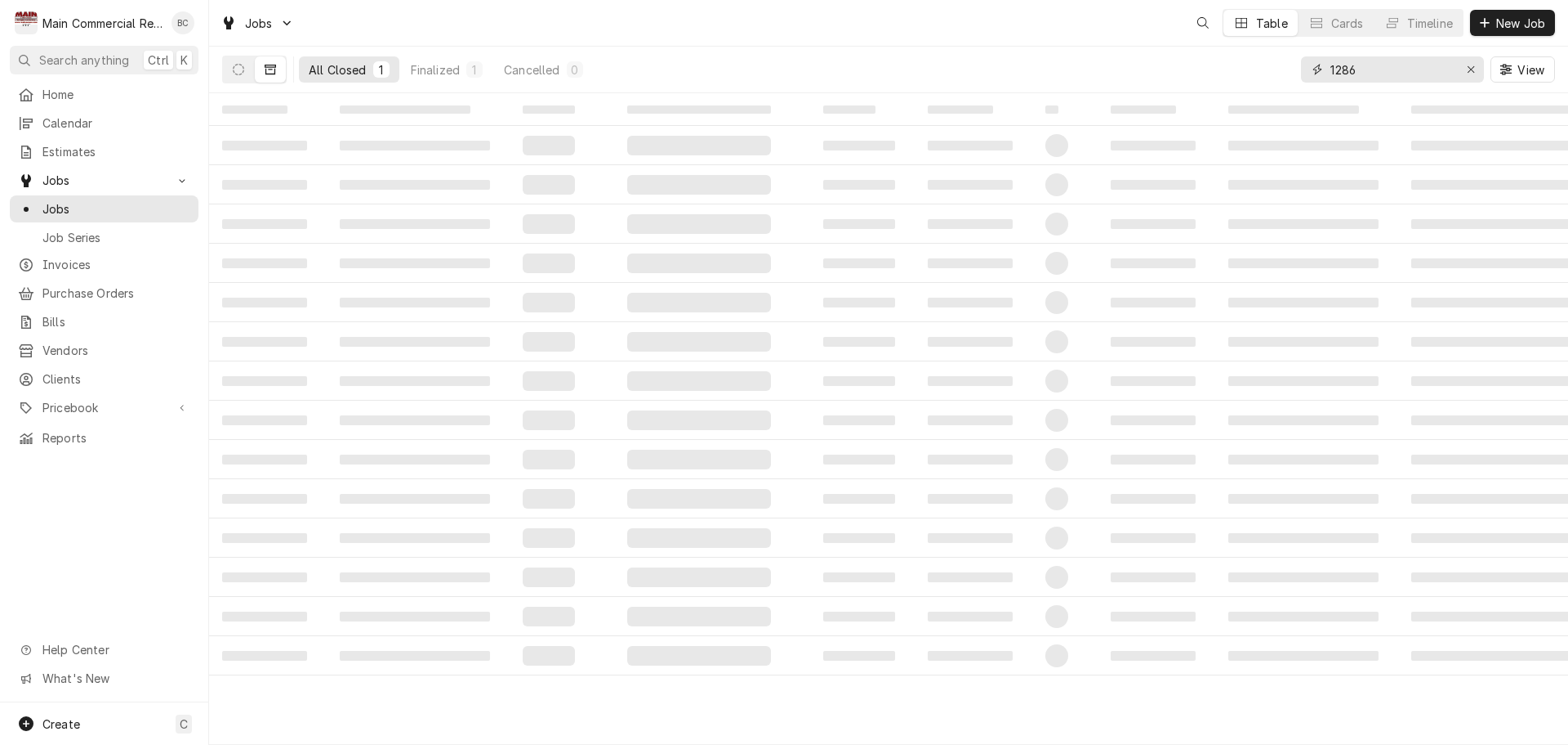
click at [1383, 71] on input "1286" at bounding box center [1392, 70] width 123 height 26
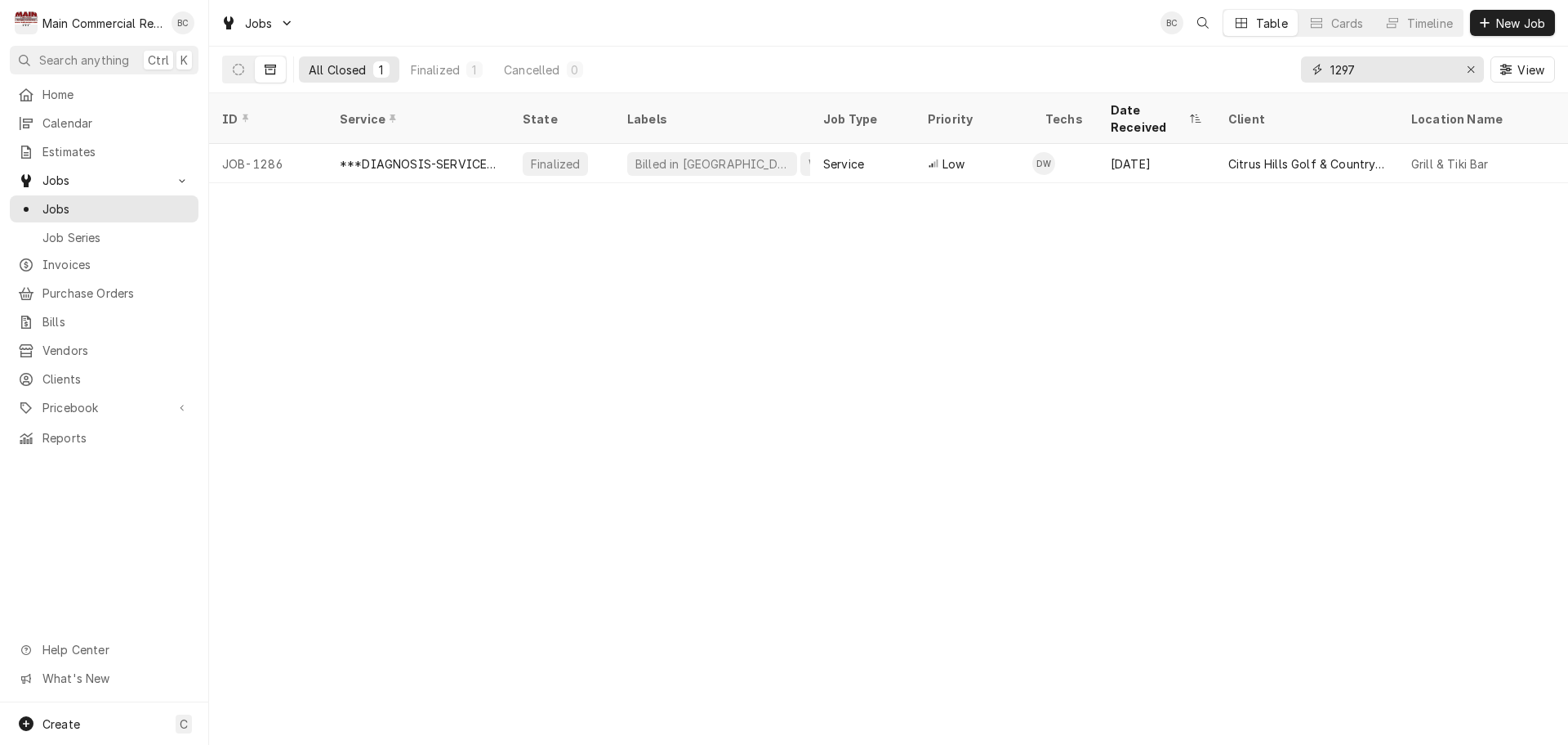
type input "1297"
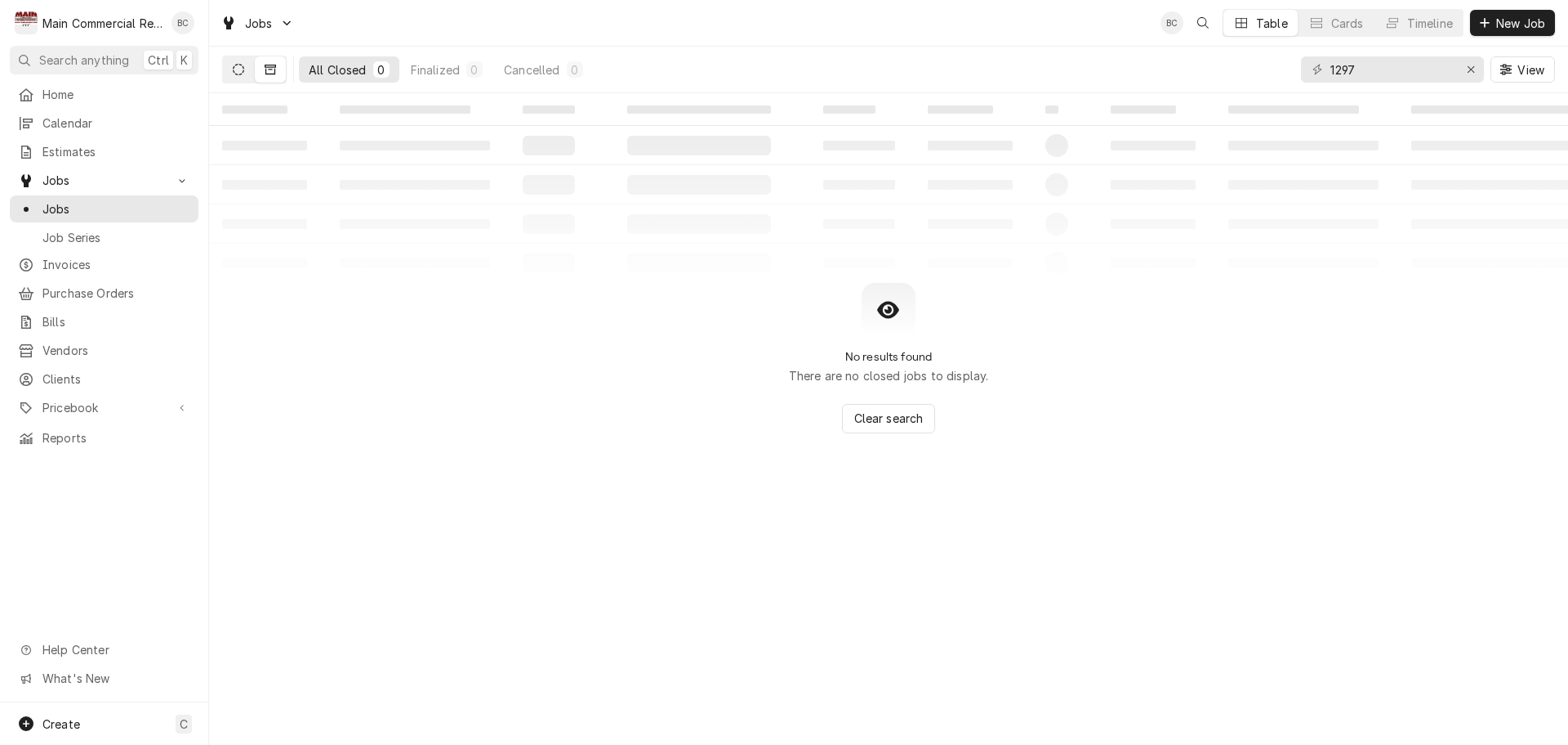
click at [249, 71] on button "Dynamic Content Wrapper" at bounding box center [238, 70] width 31 height 26
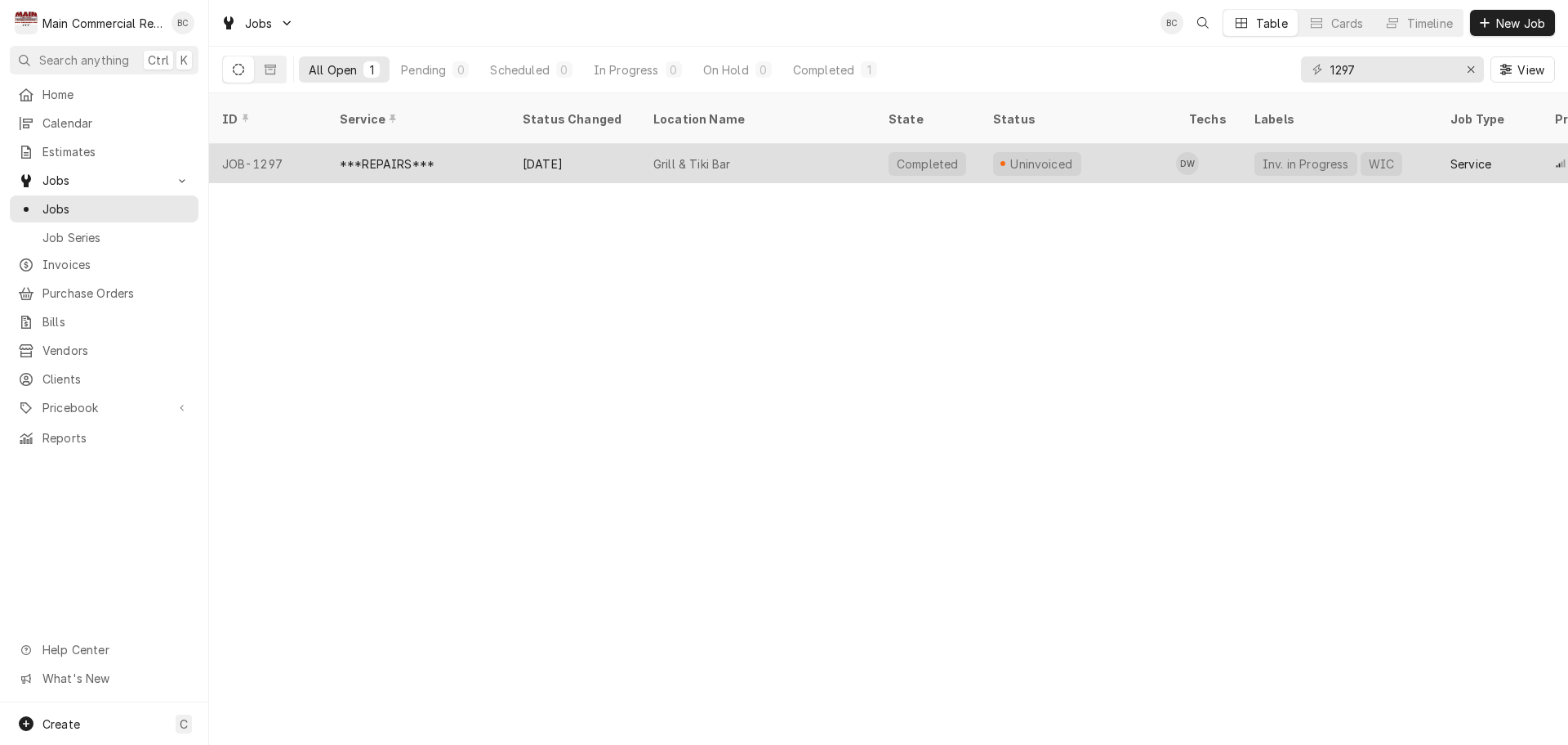
click at [408, 156] on div "***REPAIRS***" at bounding box center [387, 164] width 95 height 17
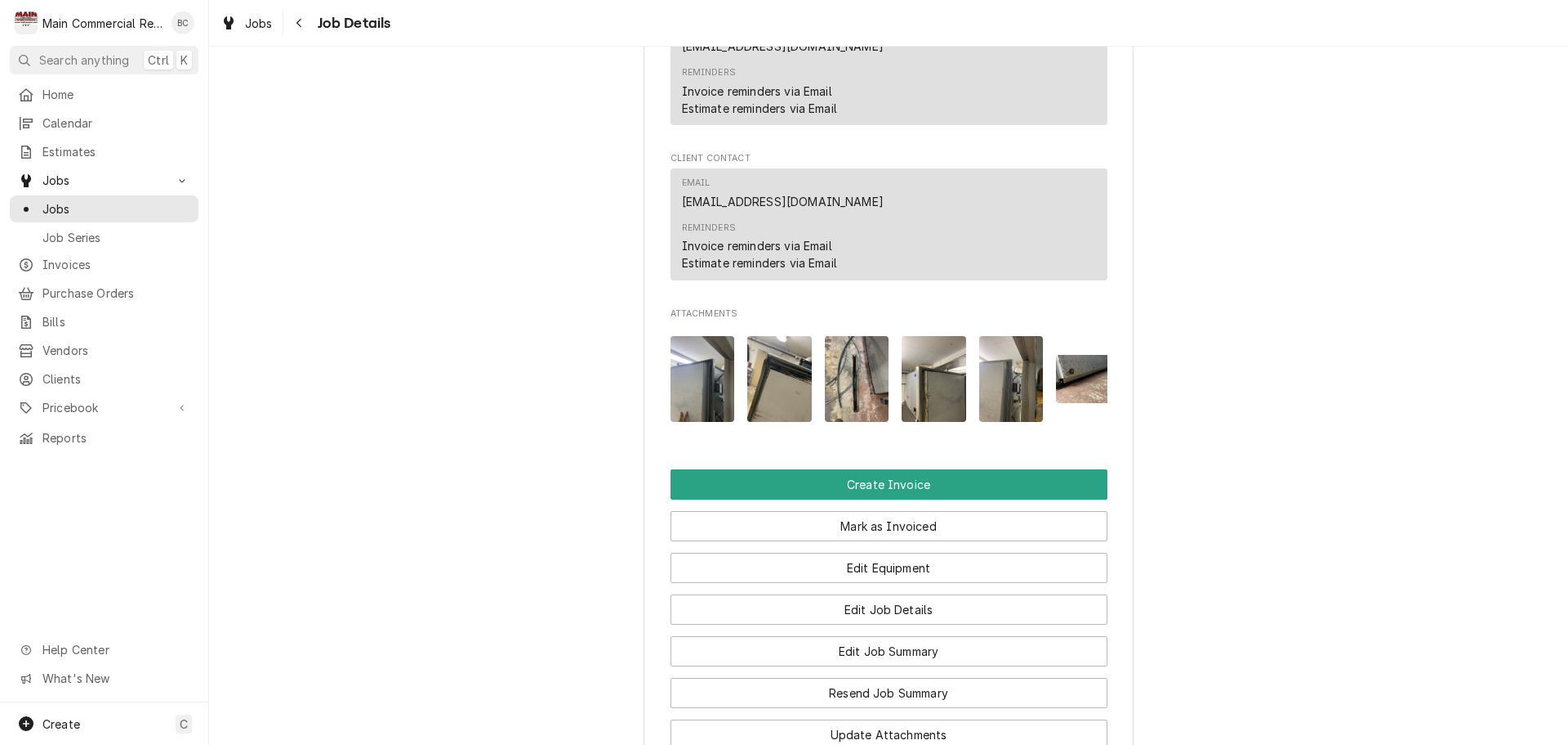
click at [686, 404] on img "Attachments" at bounding box center [703, 379] width 65 height 86
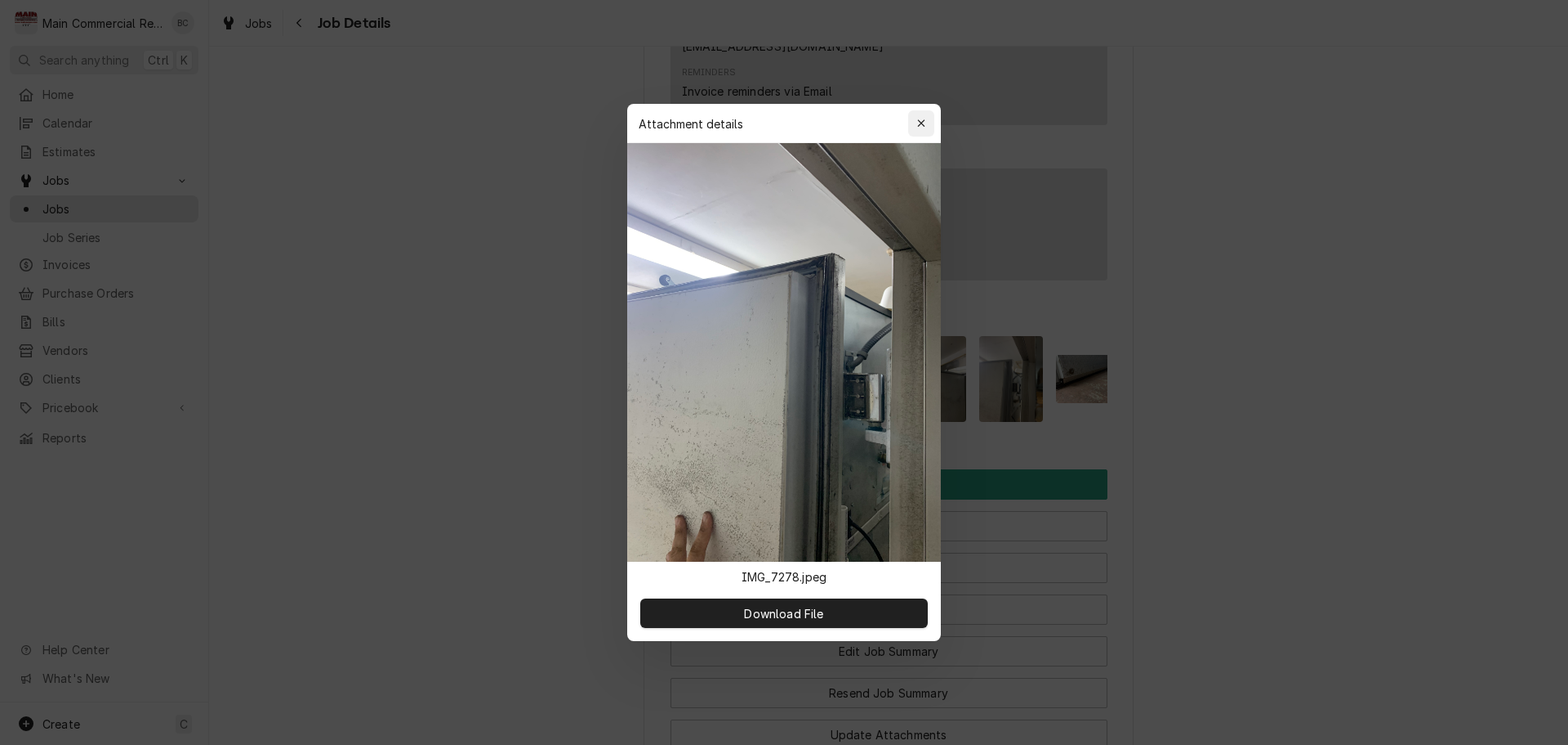
click at [922, 129] on icon "button" at bounding box center [921, 123] width 9 height 11
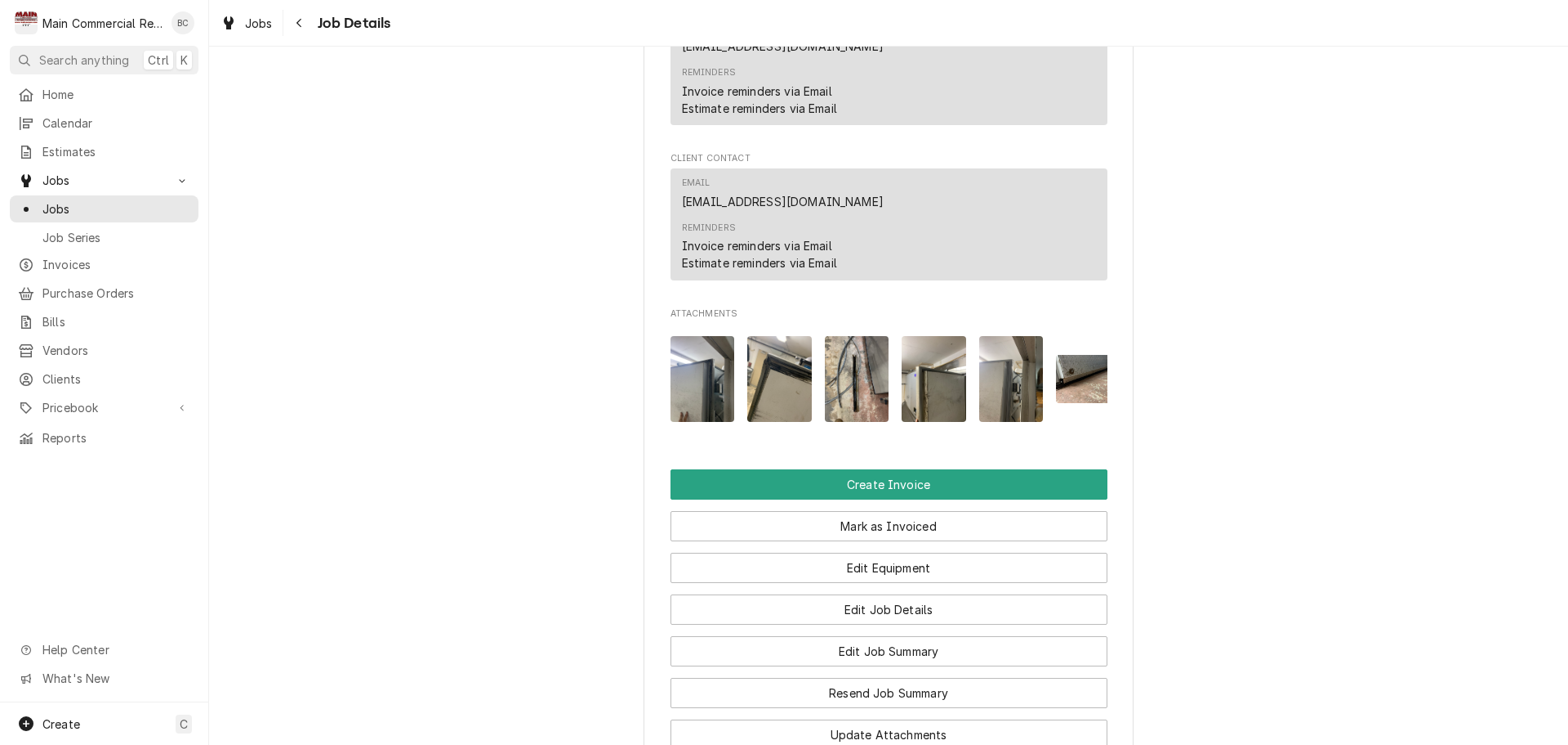
click at [776, 379] on img "Attachments" at bounding box center [780, 379] width 65 height 86
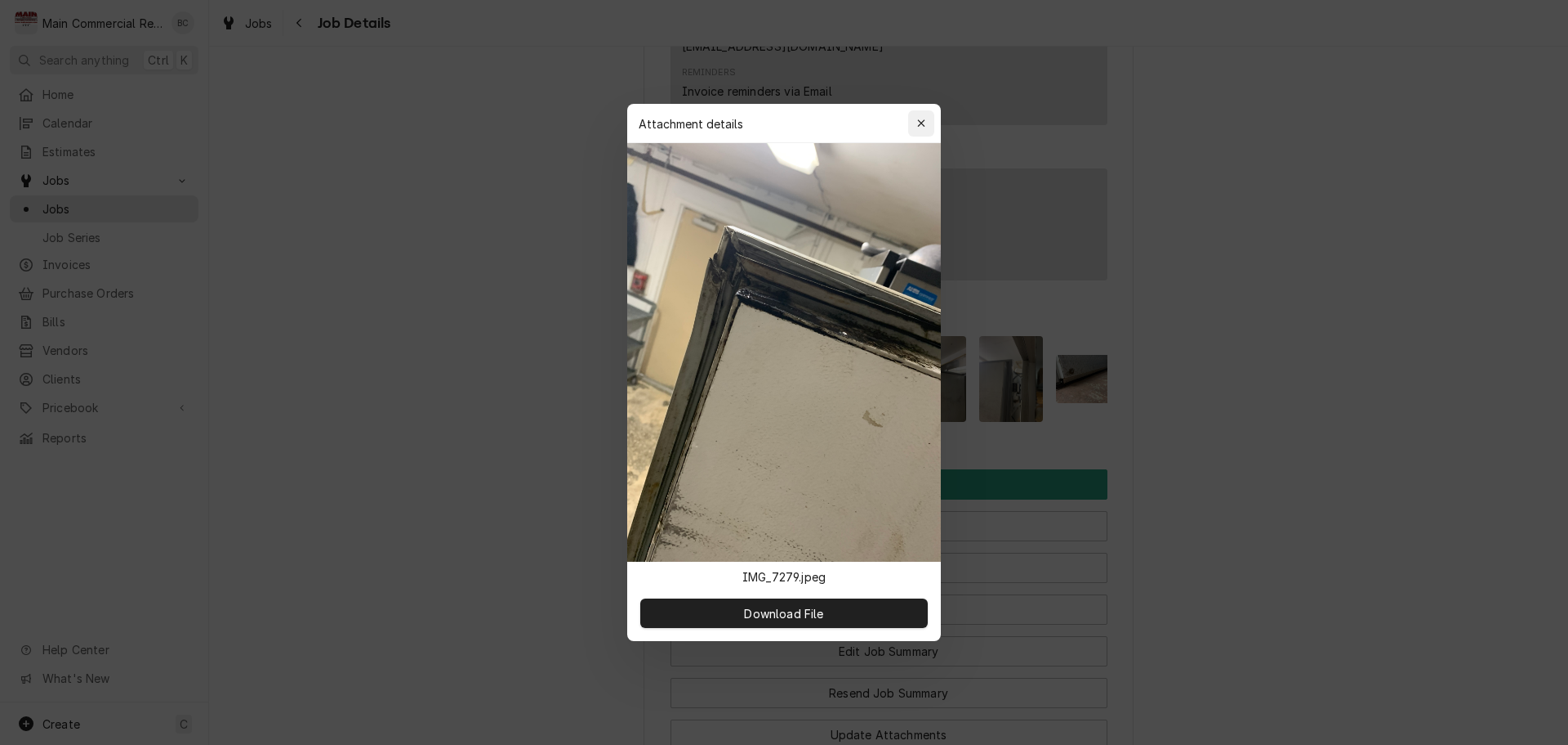
click at [921, 118] on icon "button" at bounding box center [921, 123] width 9 height 11
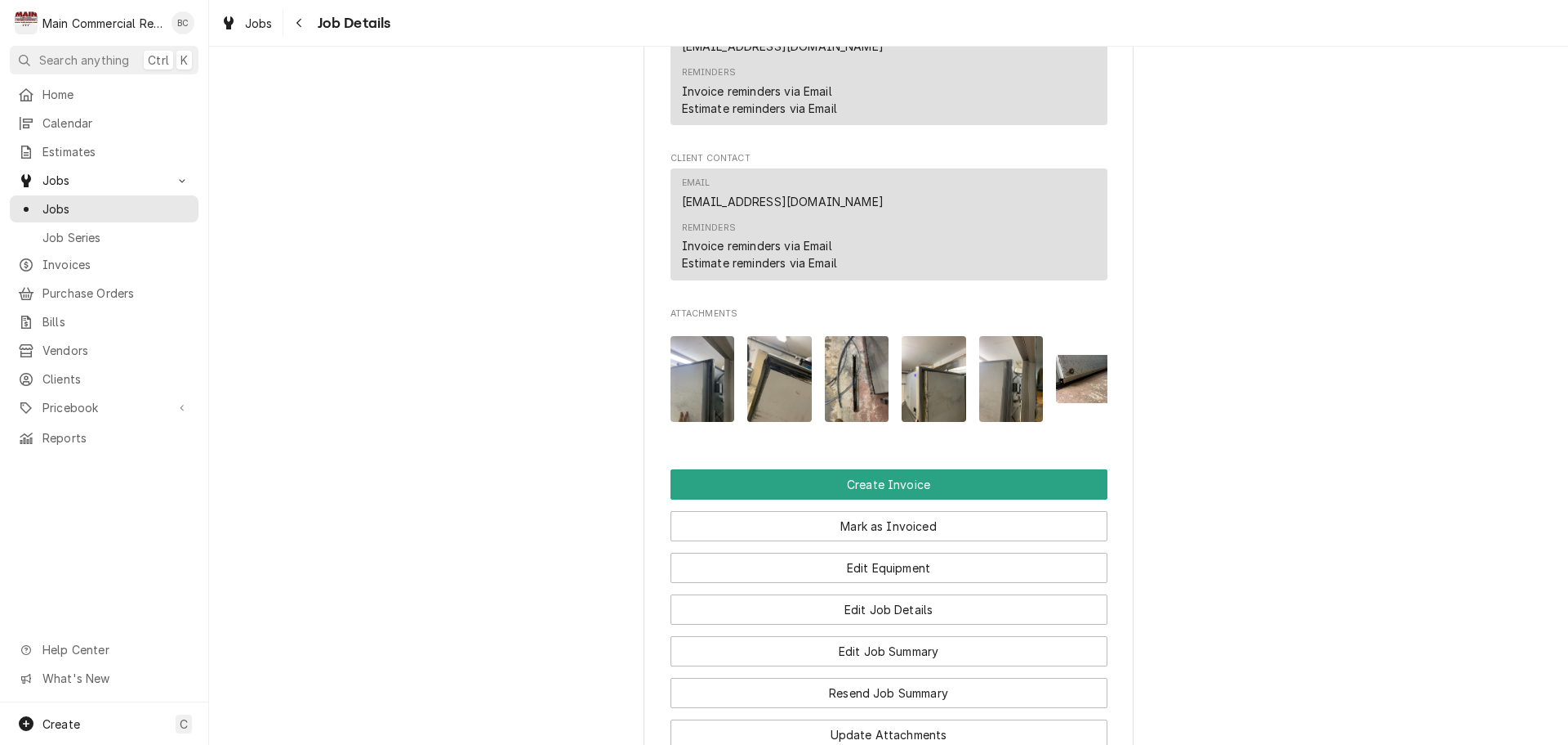
click at [841, 372] on img "Attachments" at bounding box center [857, 379] width 65 height 86
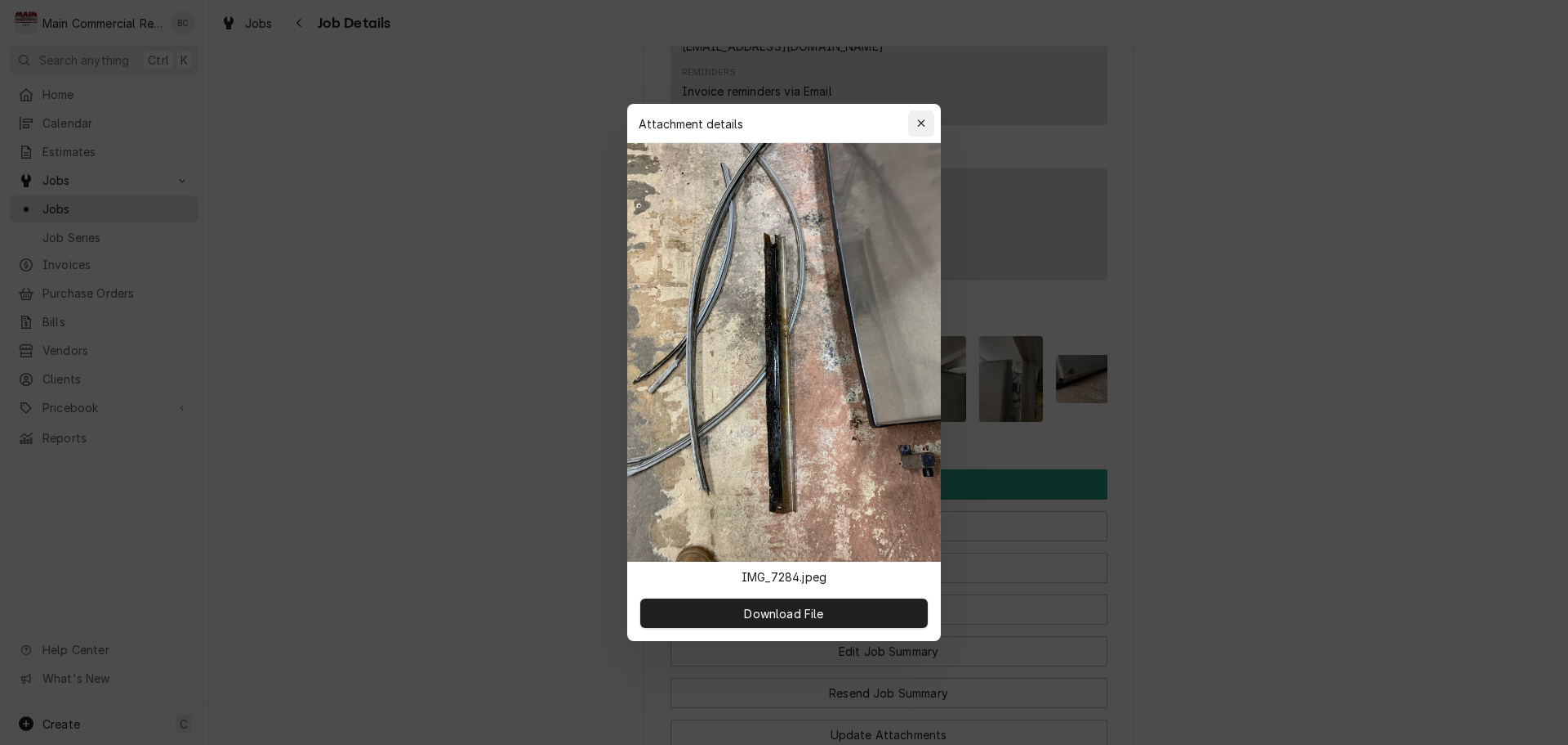
click at [929, 124] on div "button" at bounding box center [921, 124] width 16 height 16
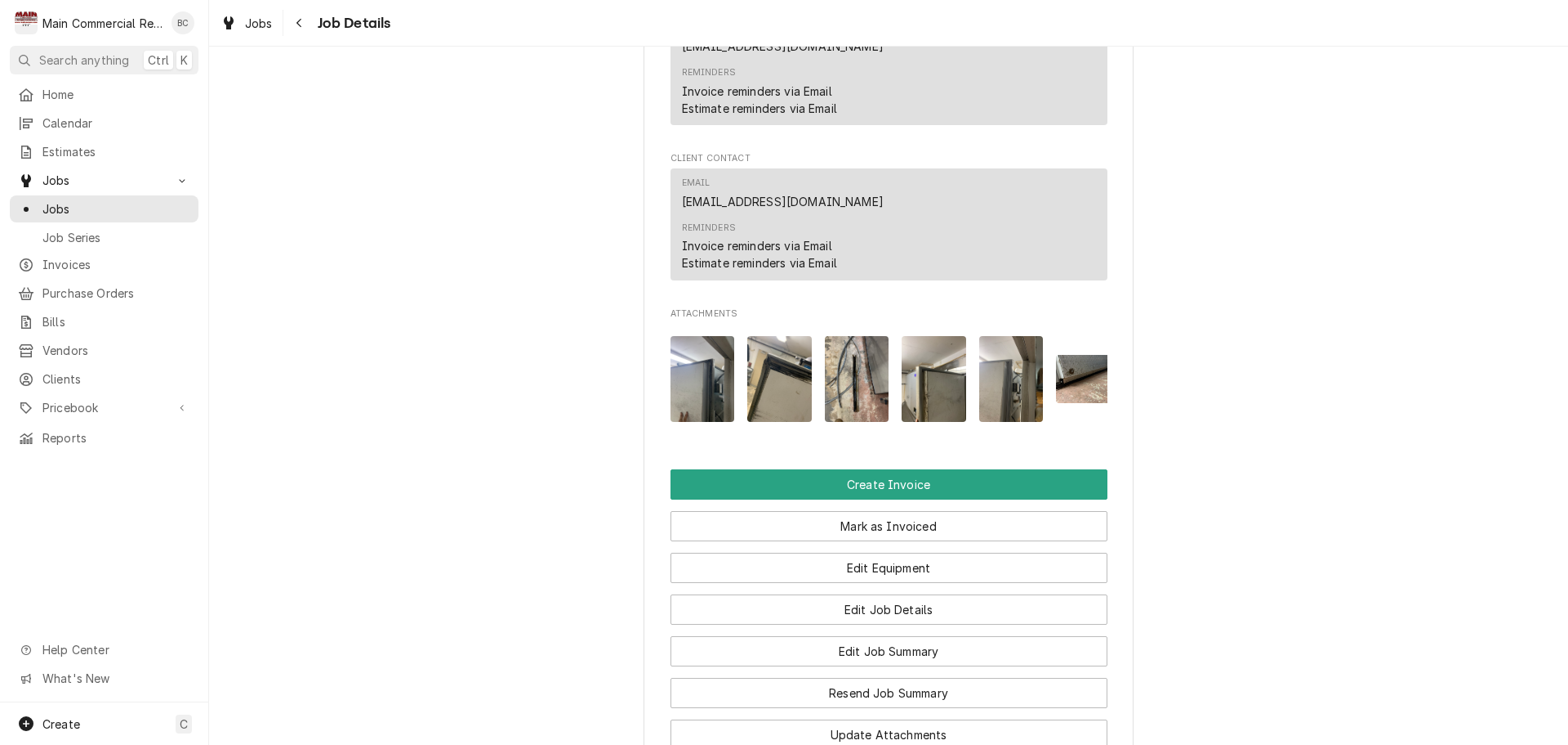
click at [923, 391] on img "Attachments" at bounding box center [934, 379] width 65 height 86
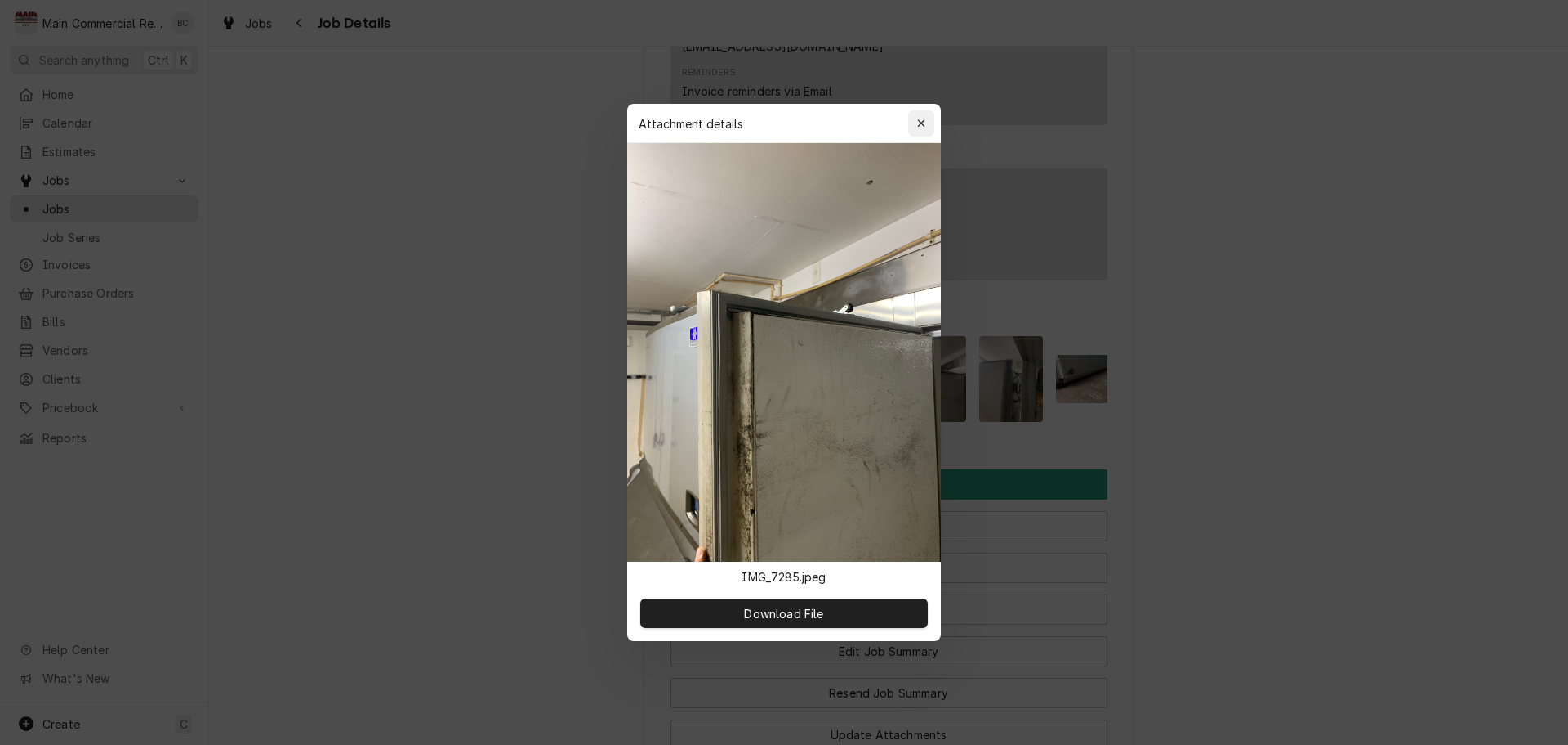
click at [925, 128] on icon "button" at bounding box center [921, 123] width 9 height 11
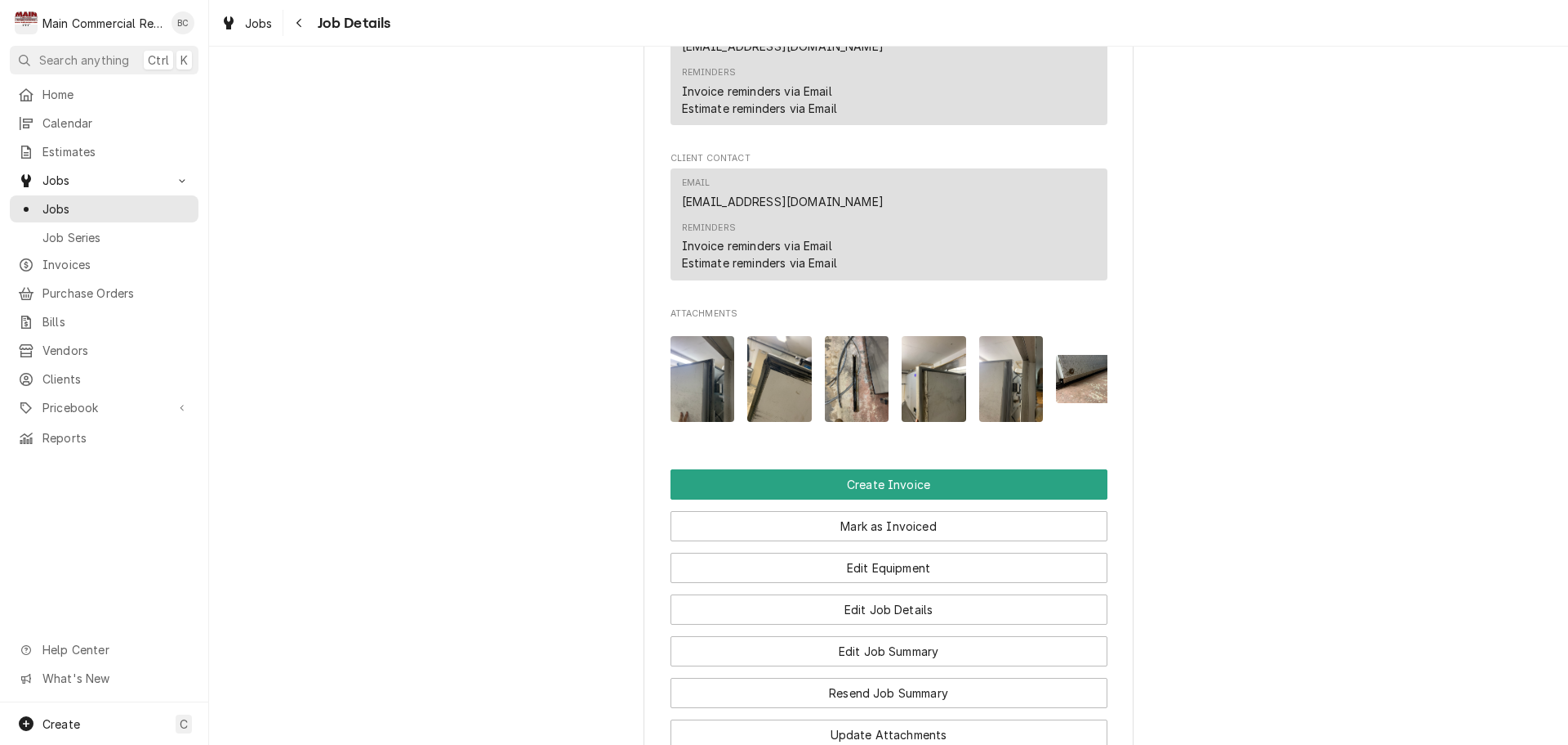
click at [934, 405] on img "Attachments" at bounding box center [934, 379] width 65 height 86
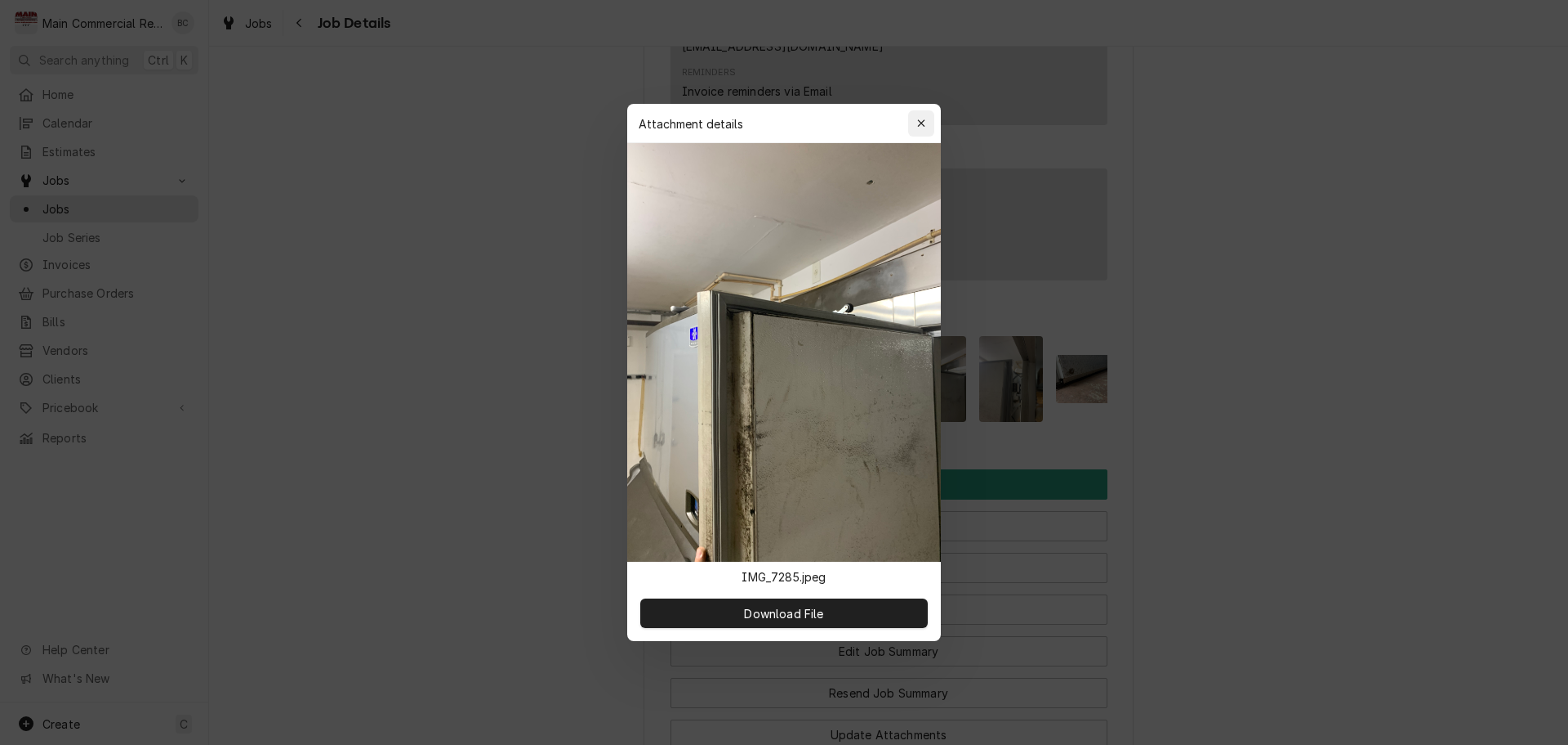
click at [927, 129] on div "button" at bounding box center [921, 124] width 16 height 16
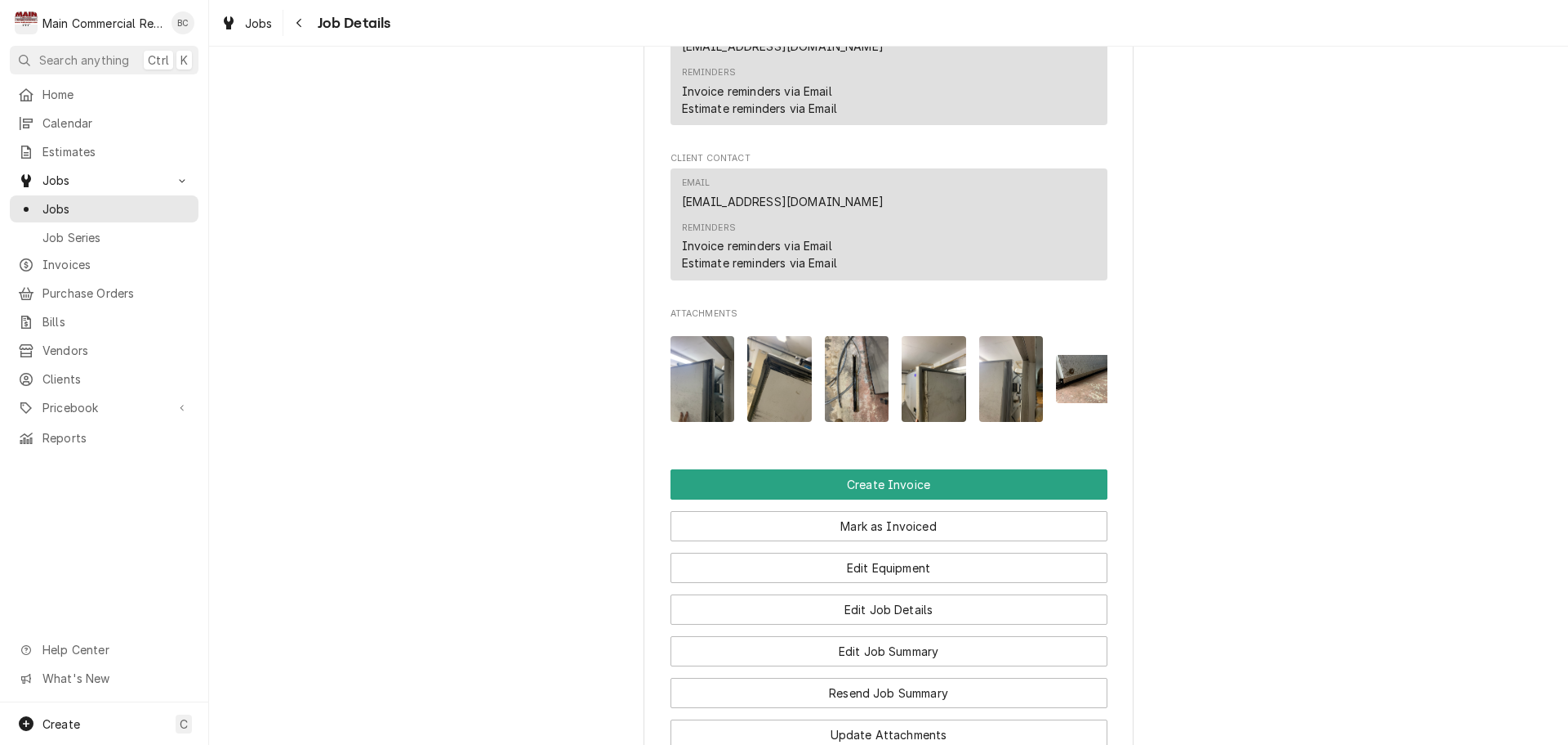
click at [1010, 408] on img "Attachments" at bounding box center [1012, 379] width 65 height 86
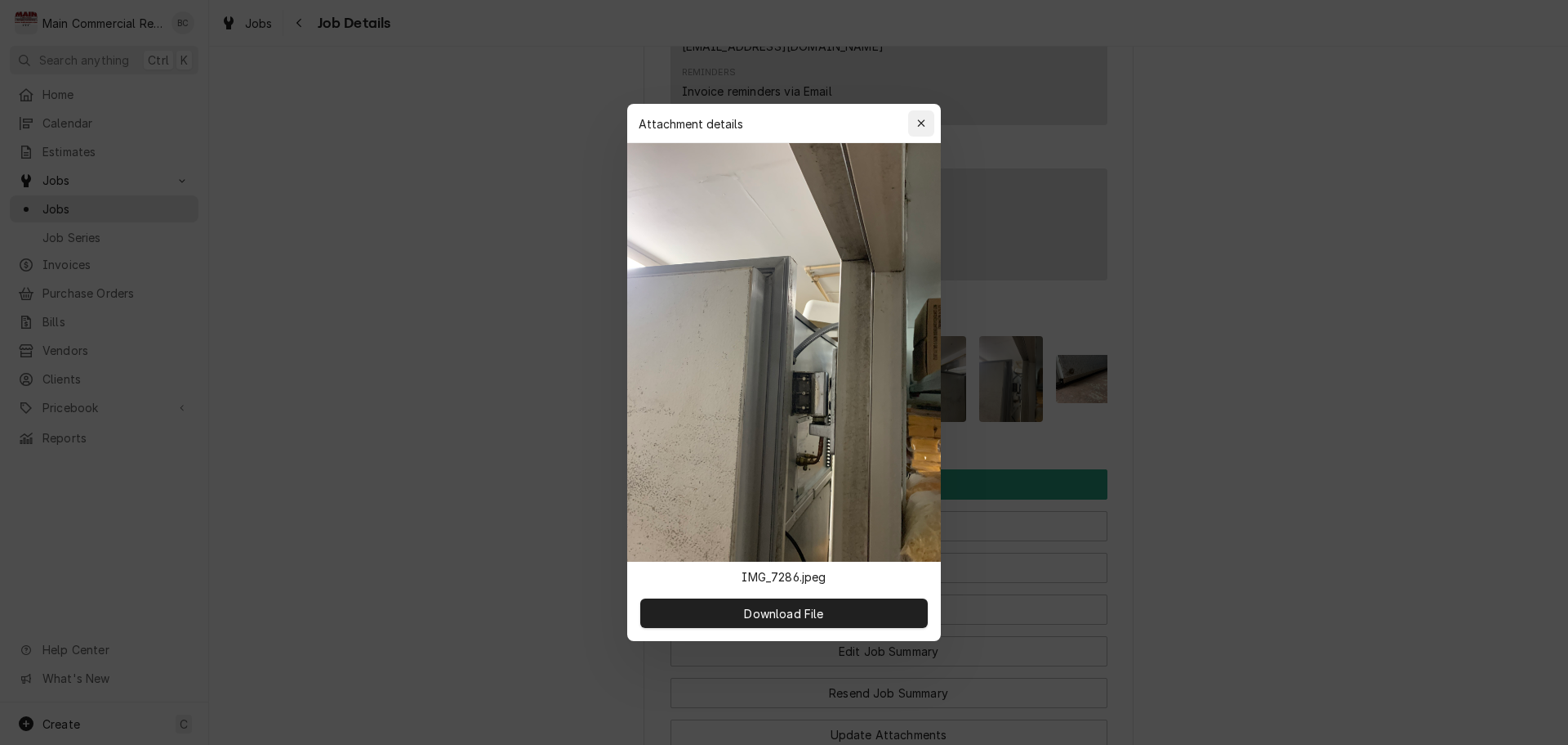
click at [932, 135] on button "button" at bounding box center [921, 124] width 26 height 26
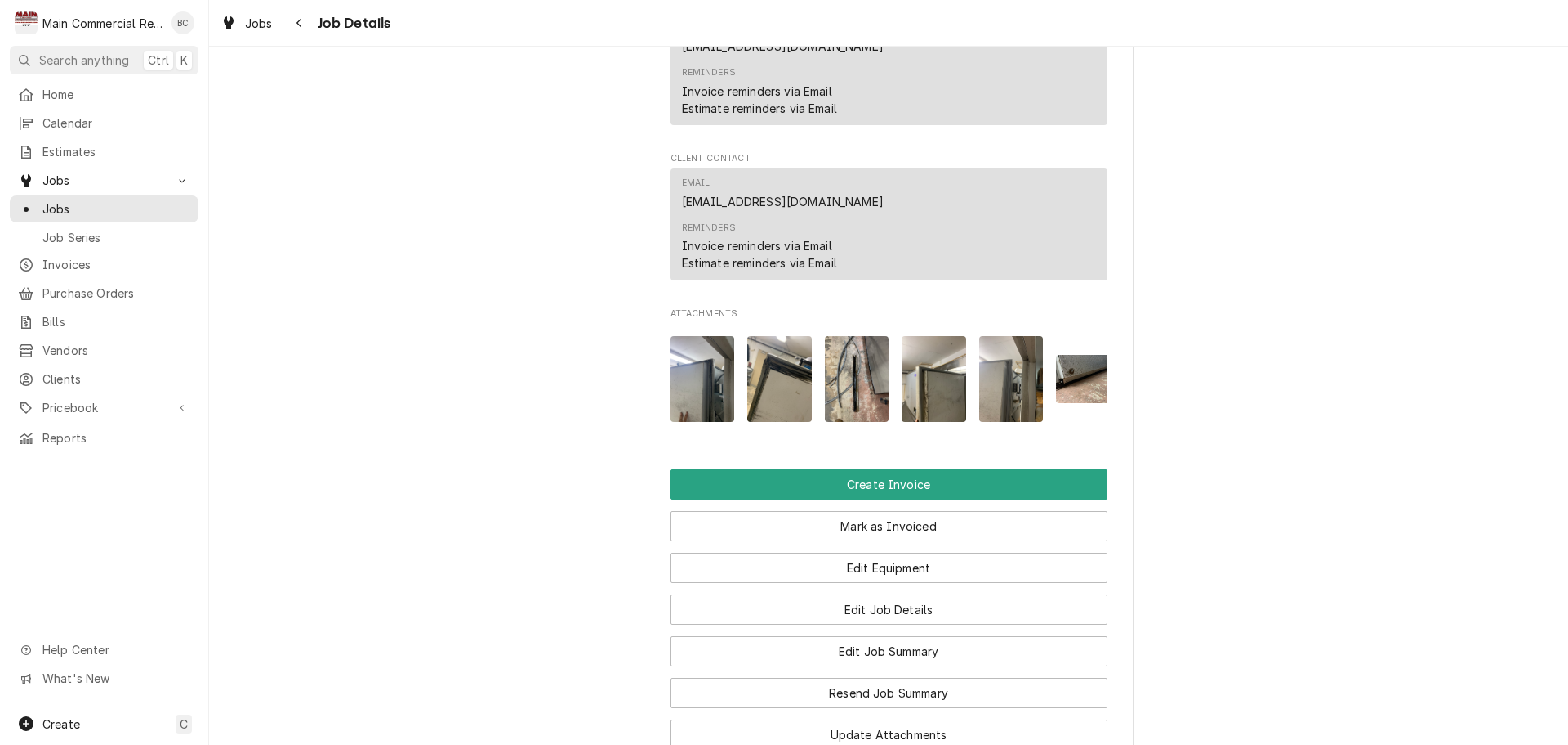
scroll to position [0, 26]
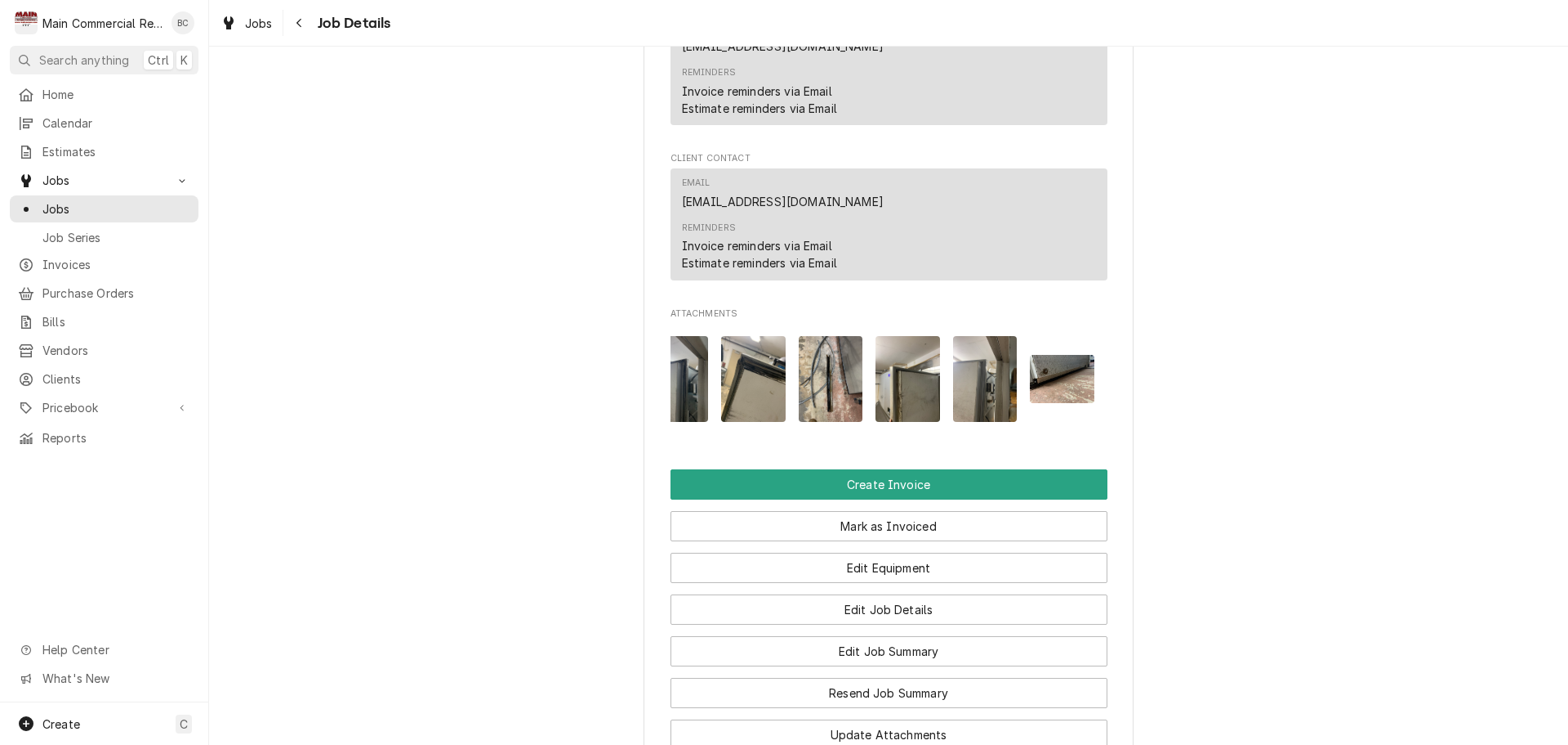
click at [1080, 396] on img "Attachments" at bounding box center [1062, 379] width 65 height 48
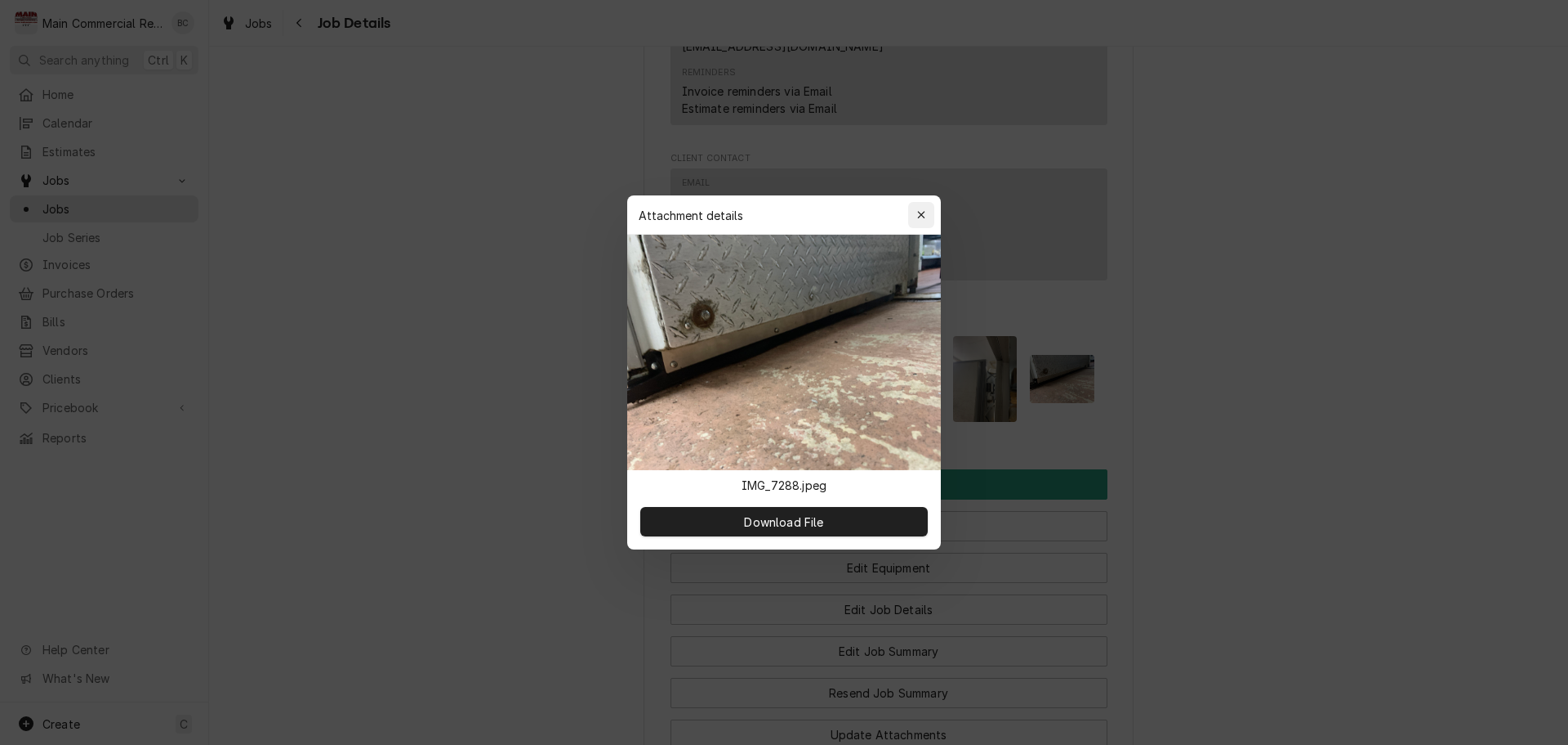
click at [921, 215] on icon "button" at bounding box center [920, 213] width 7 height 7
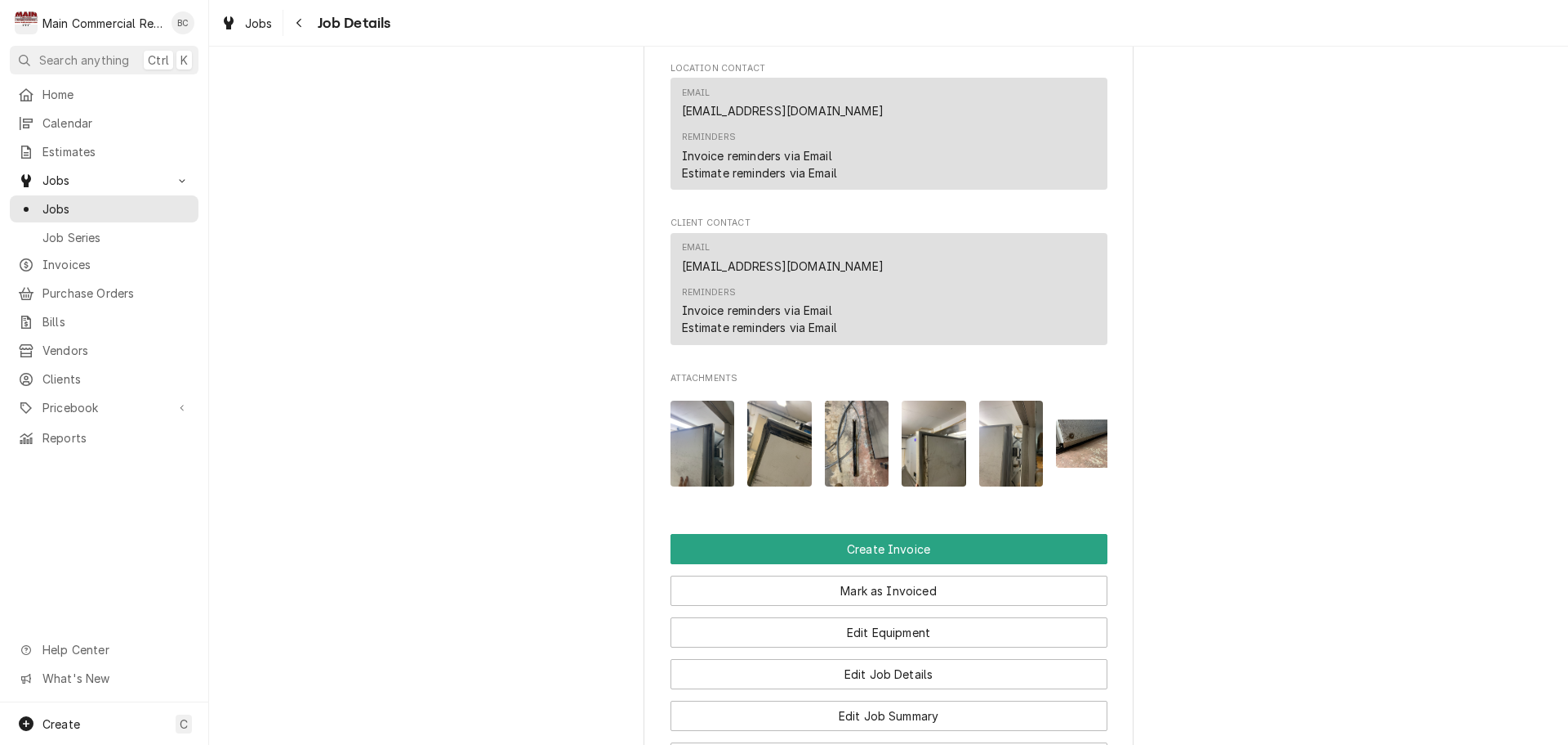
scroll to position [1635, 0]
click at [688, 467] on img "Attachments" at bounding box center [703, 444] width 65 height 86
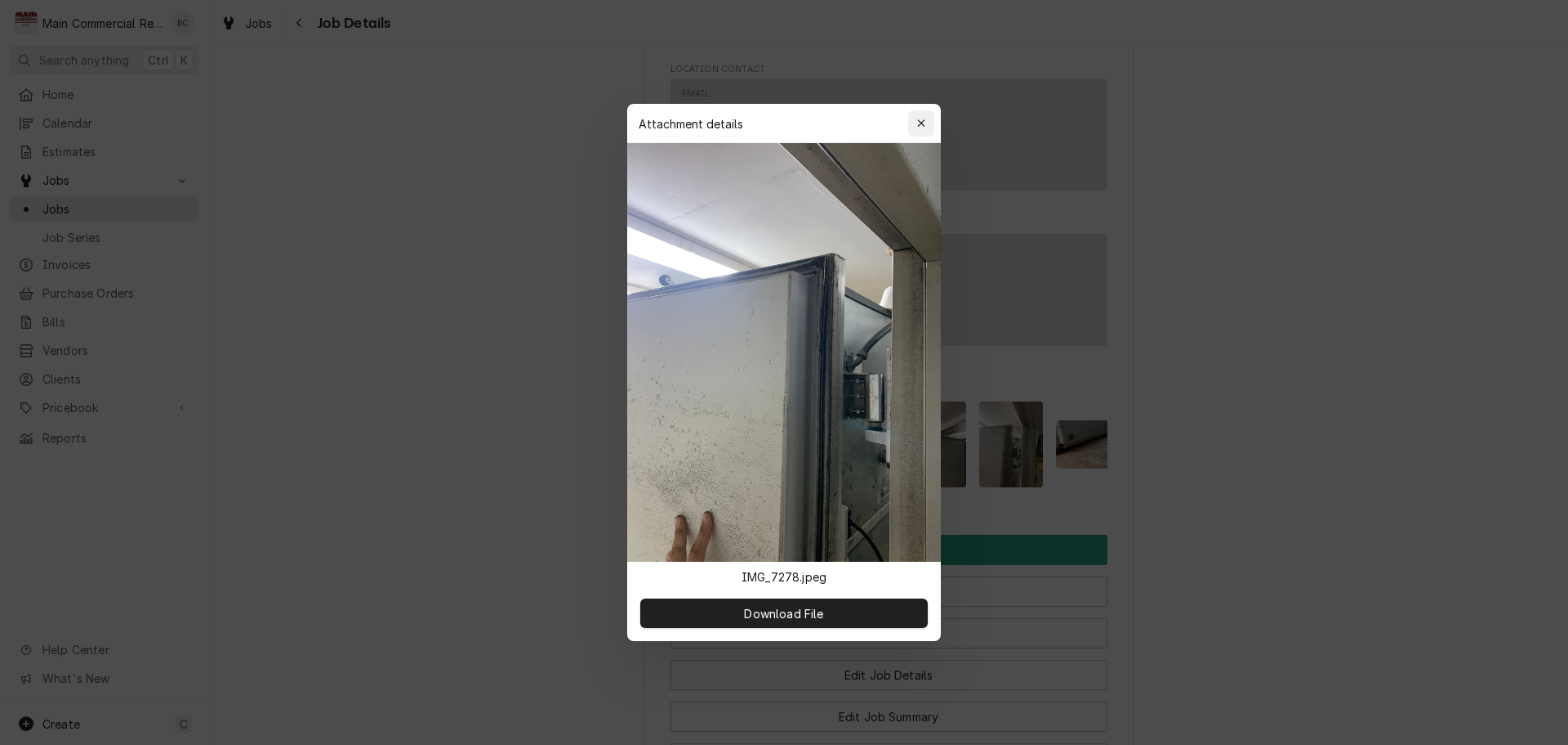
click at [919, 128] on icon "button" at bounding box center [921, 123] width 9 height 11
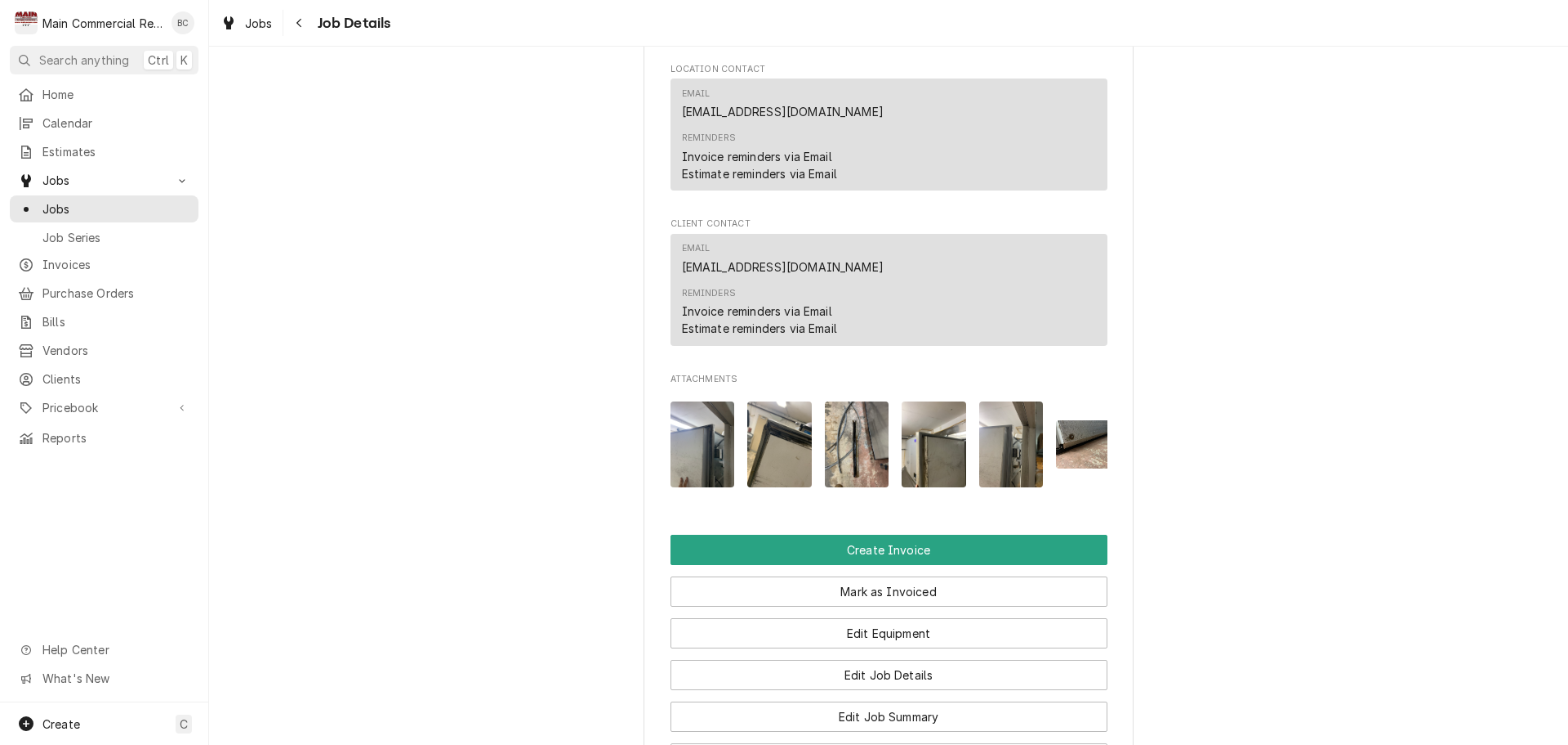
click at [772, 455] on img "Attachments" at bounding box center [780, 444] width 65 height 86
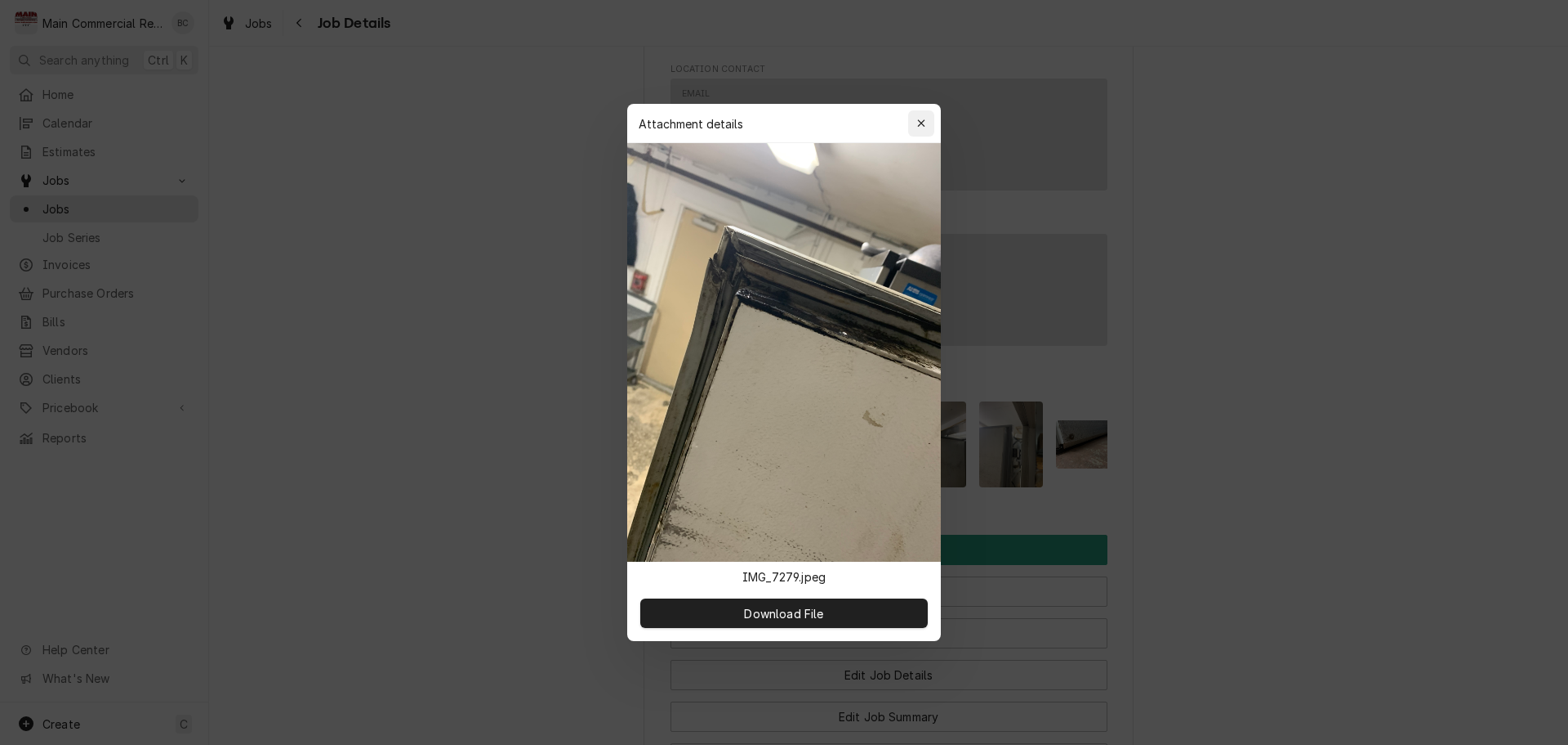
click at [919, 126] on icon "button" at bounding box center [920, 123] width 7 height 7
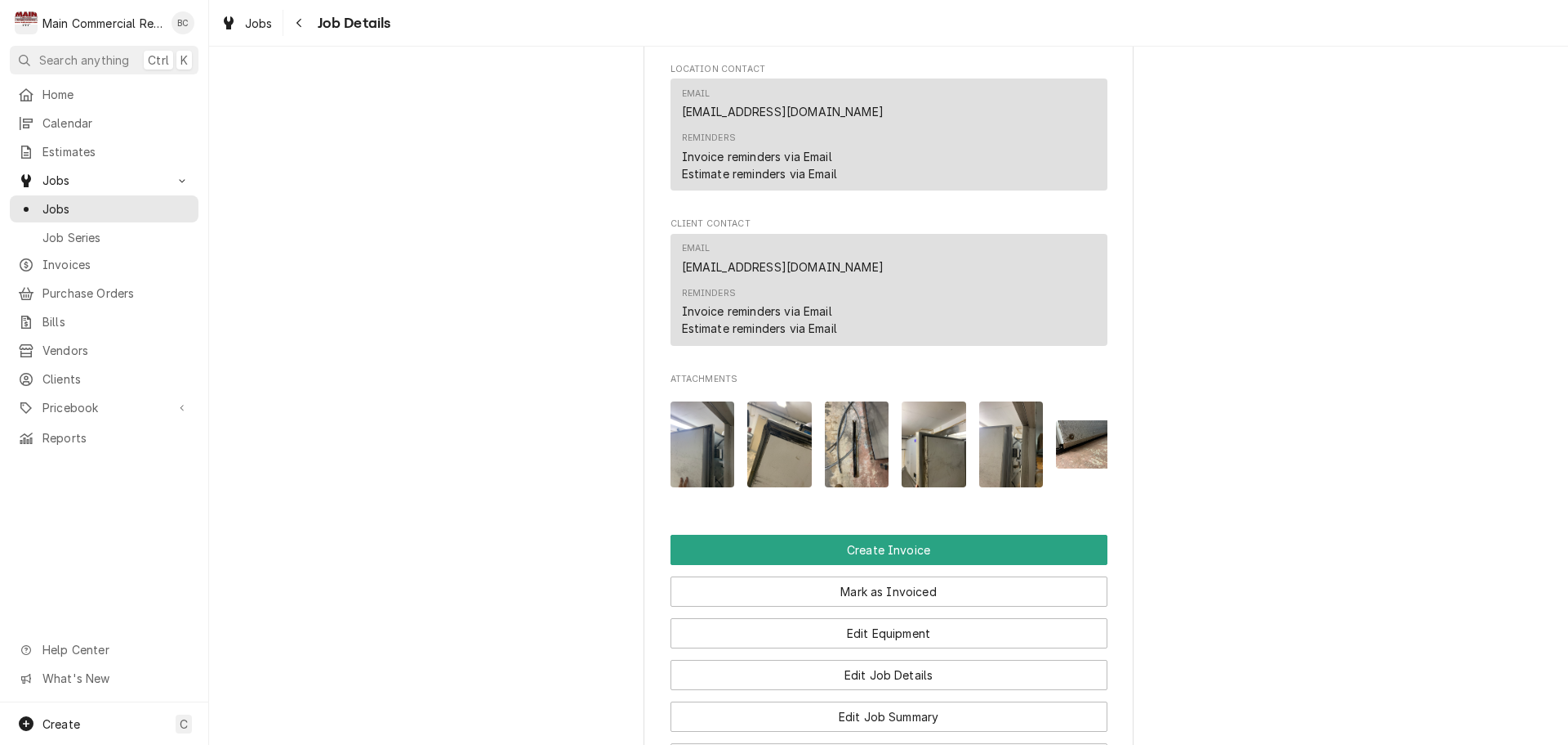
click at [855, 451] on img "Attachments" at bounding box center [857, 444] width 65 height 86
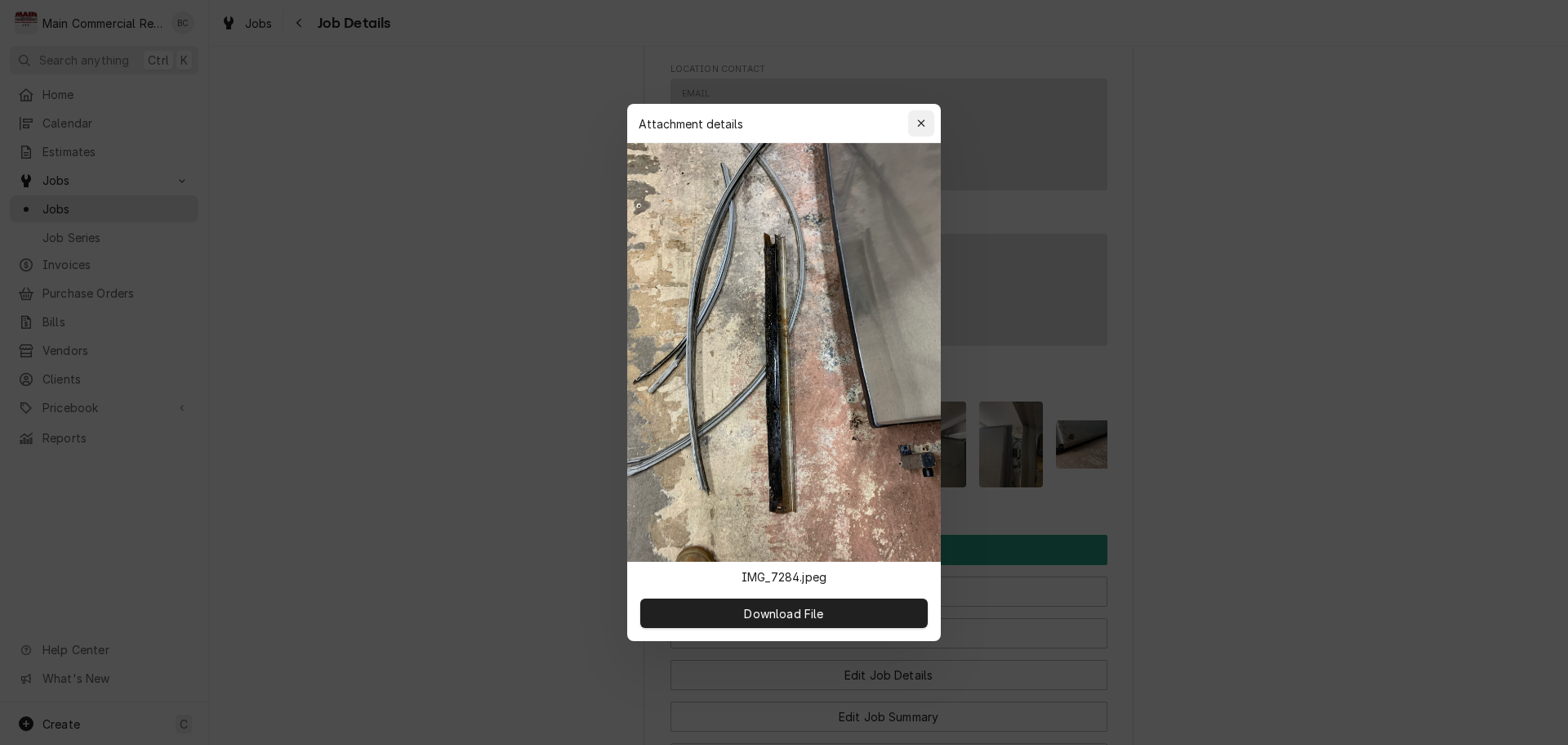
click at [925, 125] on icon "button" at bounding box center [921, 123] width 9 height 11
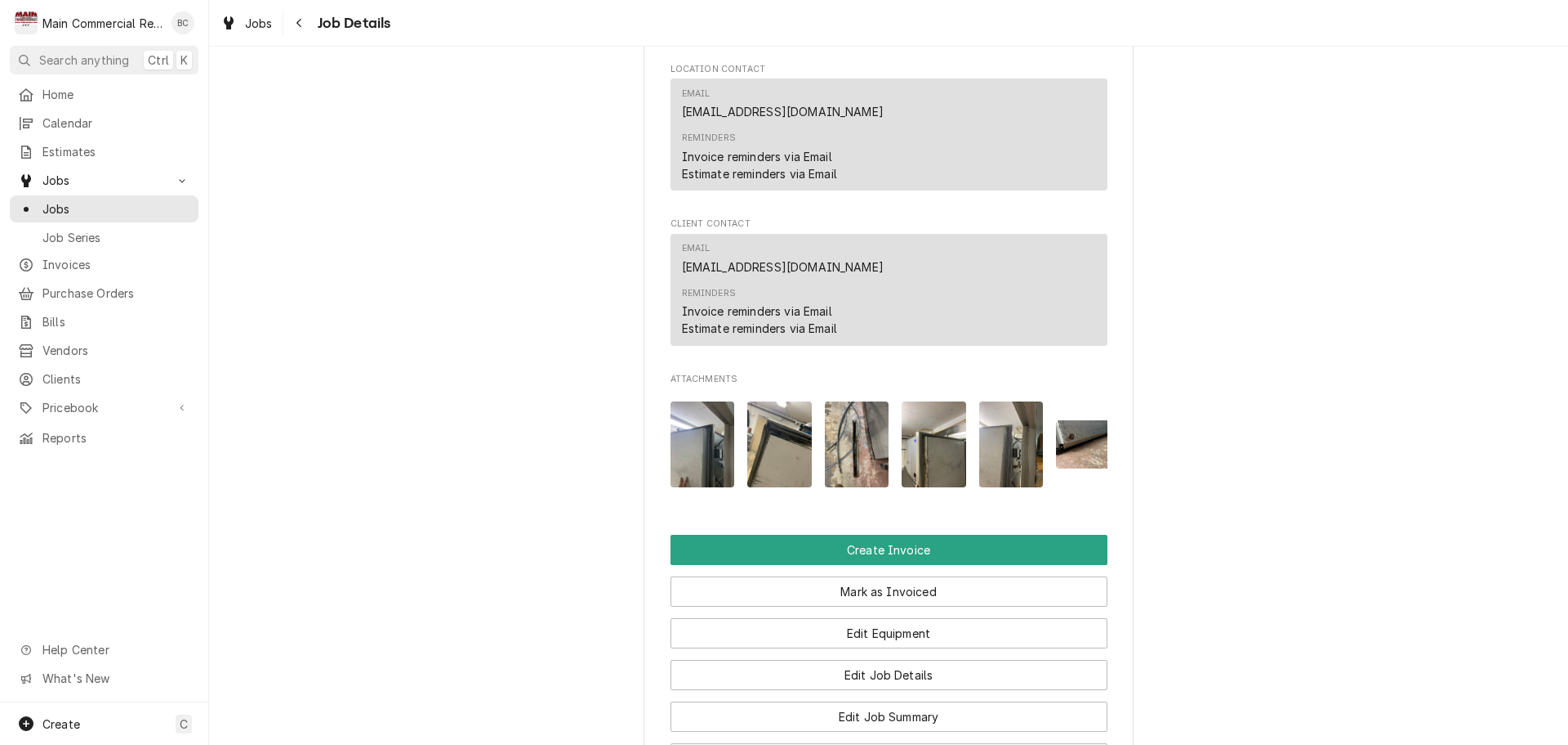
click at [913, 441] on img "Attachments" at bounding box center [934, 444] width 65 height 86
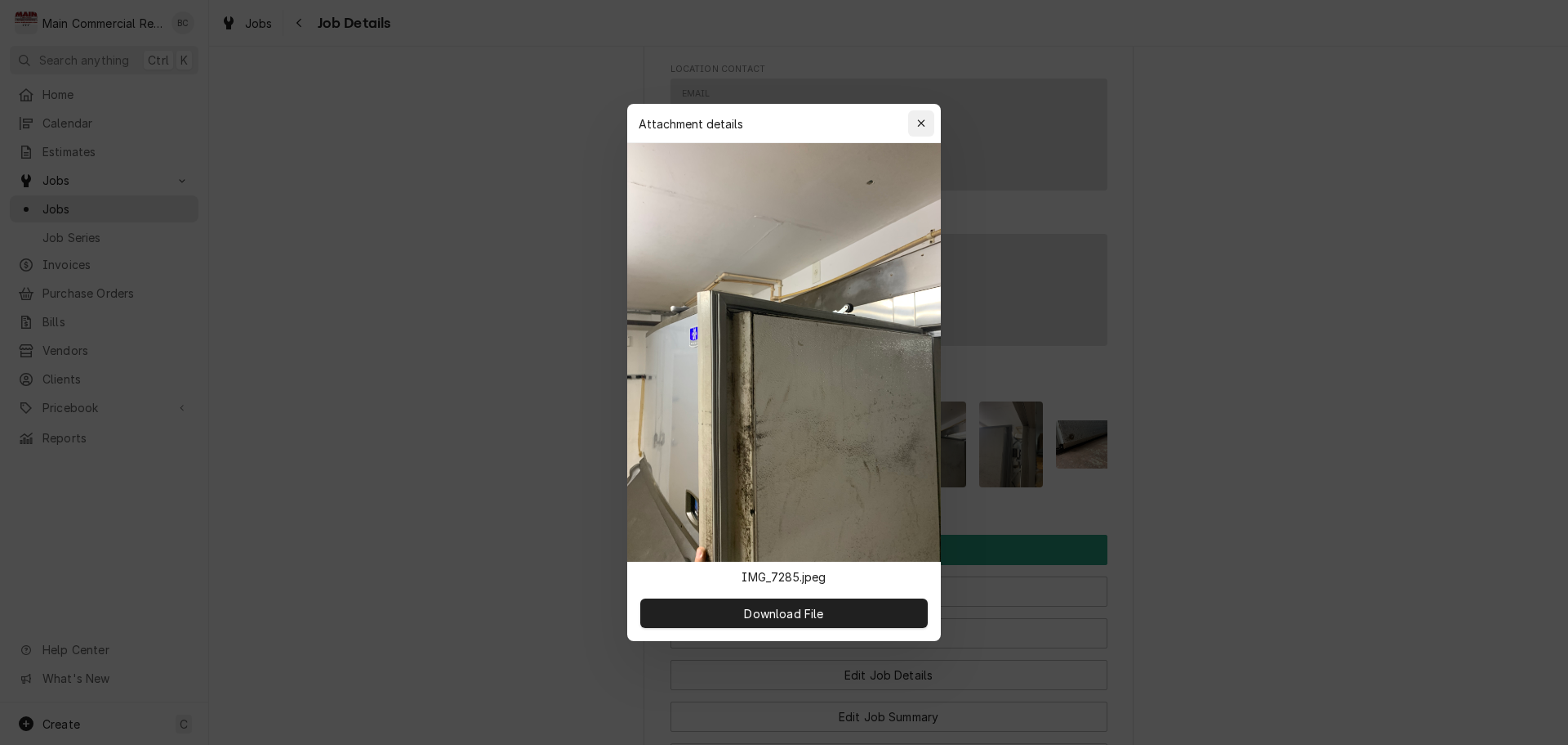
click at [920, 127] on icon "button" at bounding box center [921, 123] width 9 height 11
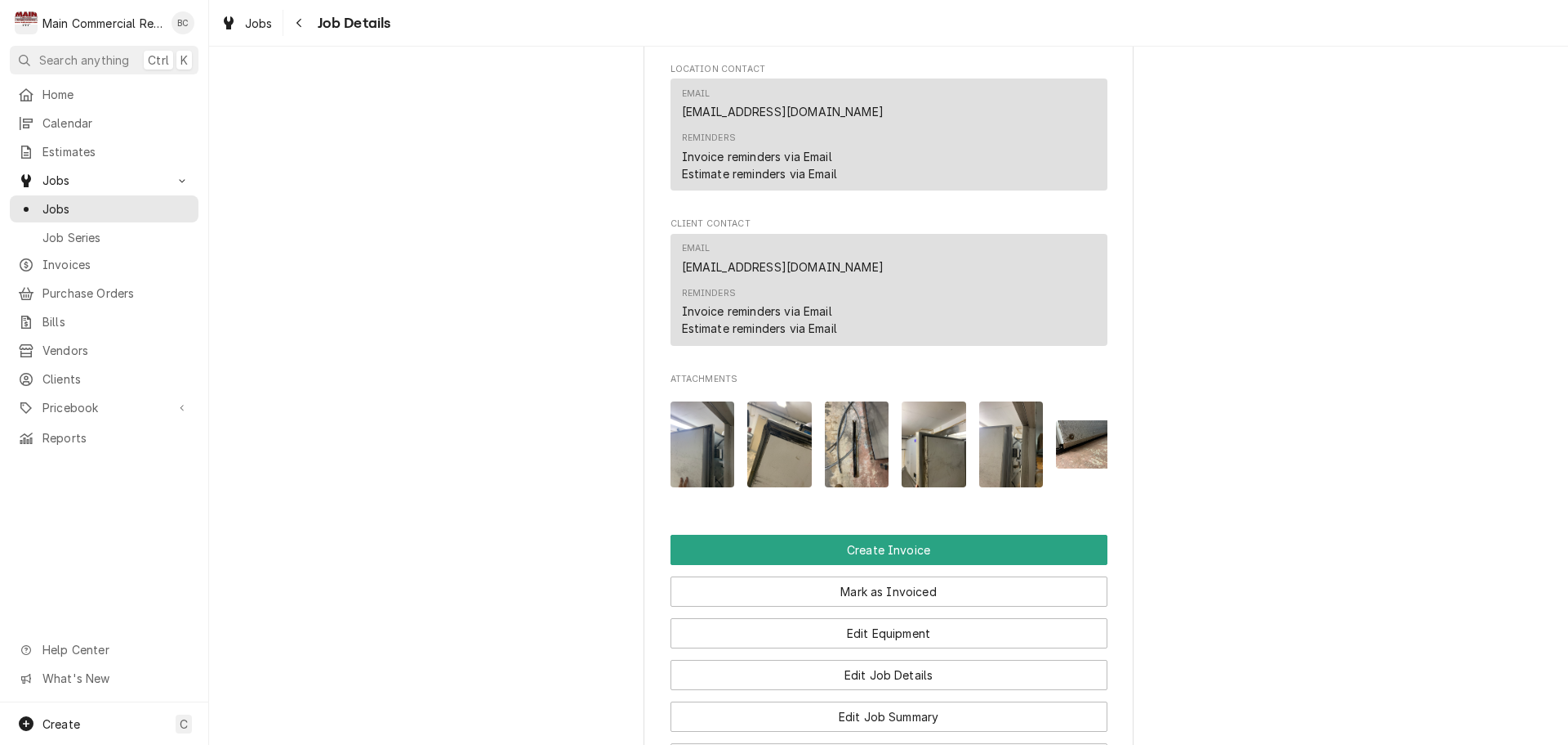
click at [930, 462] on img "Attachments" at bounding box center [934, 444] width 65 height 86
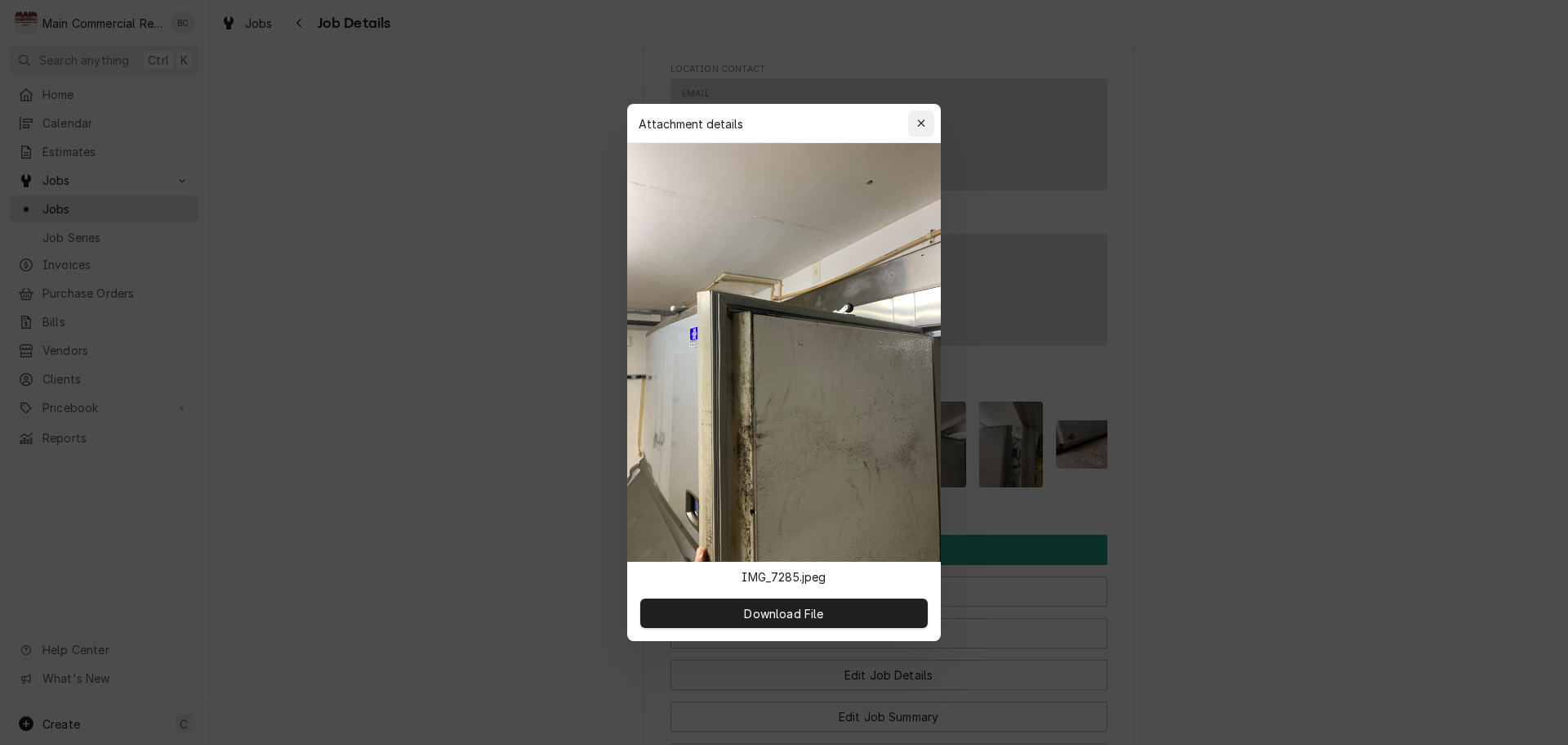
click at [921, 129] on icon "button" at bounding box center [921, 123] width 9 height 11
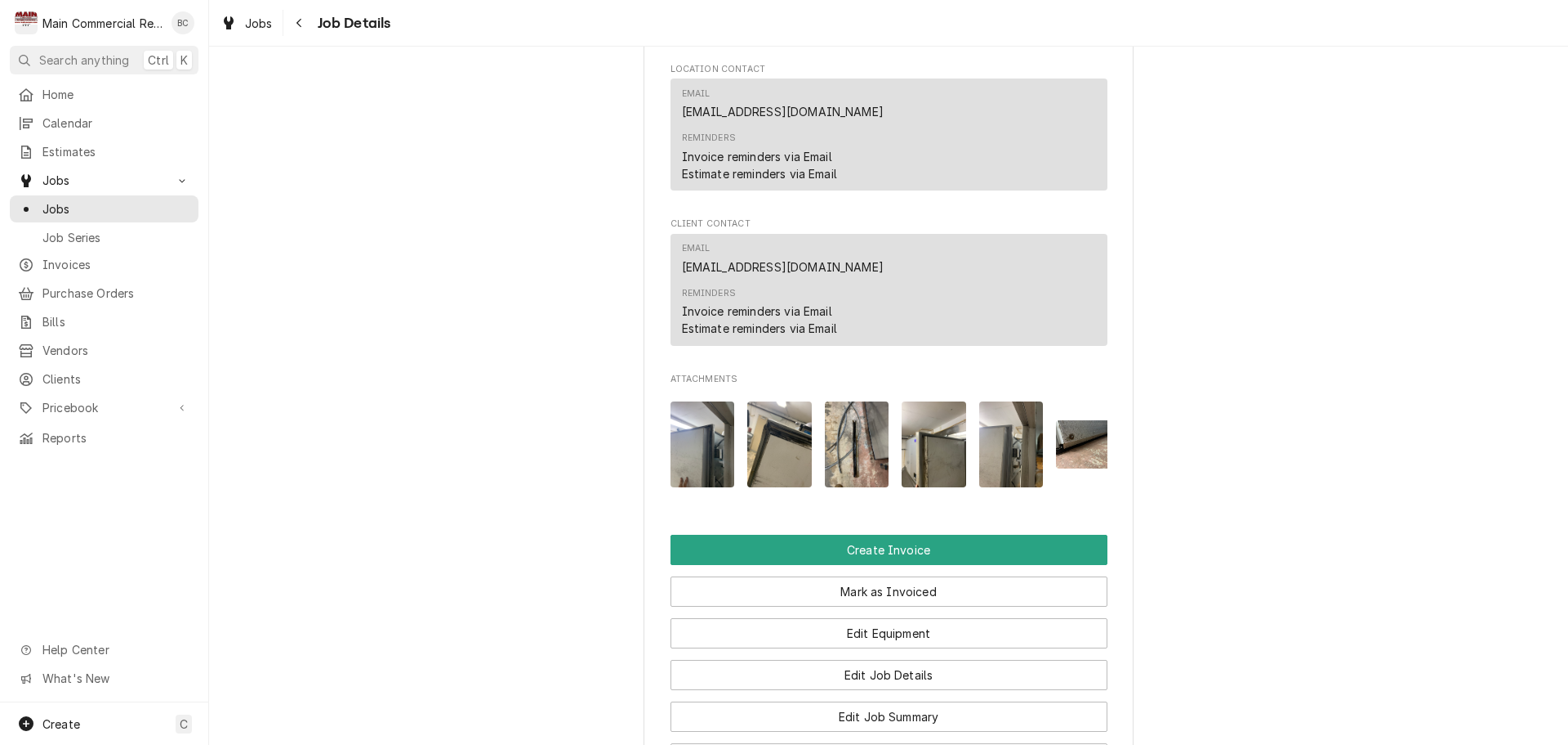
click at [1006, 446] on img "Attachments" at bounding box center [1012, 444] width 65 height 86
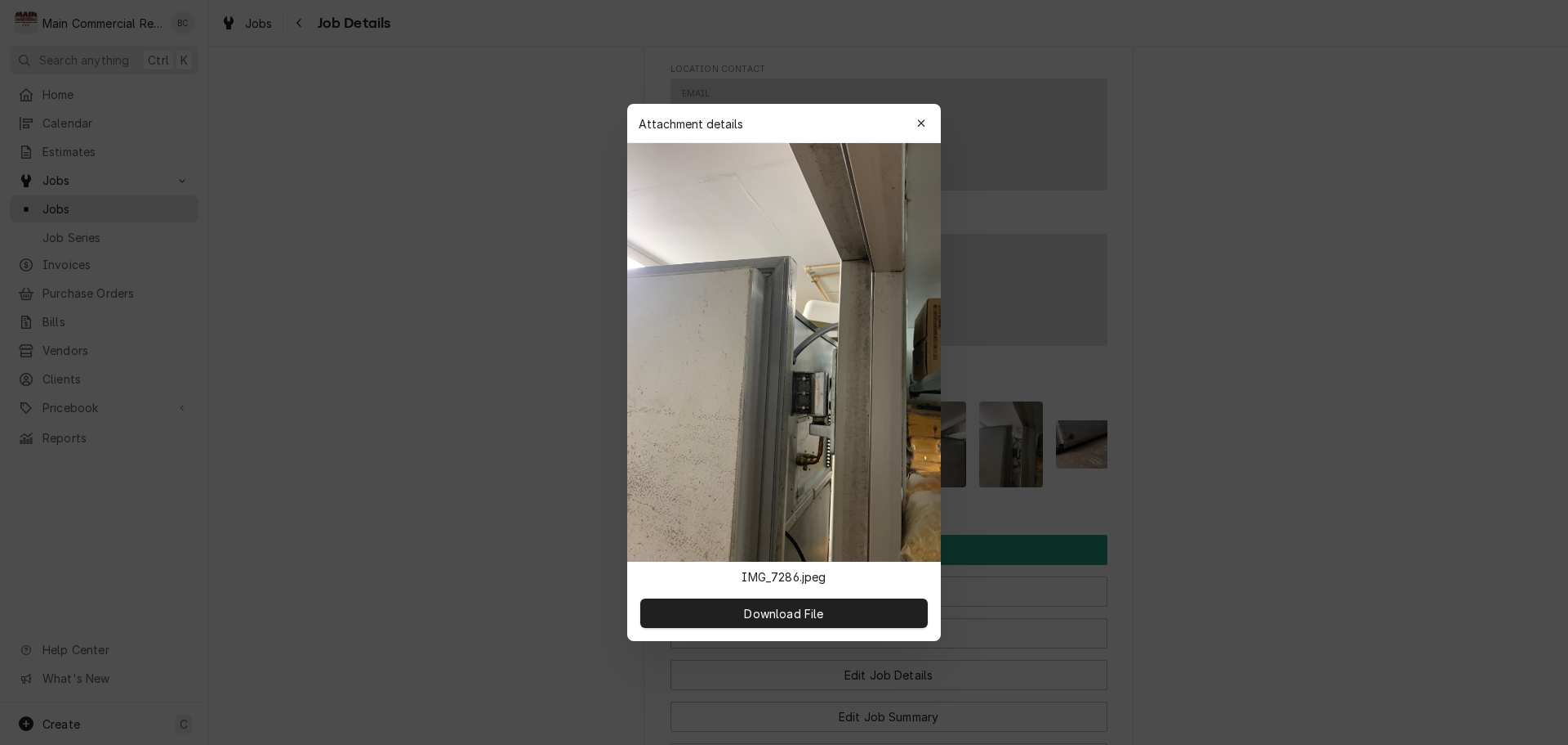
click at [1080, 436] on div at bounding box center [784, 372] width 1568 height 745
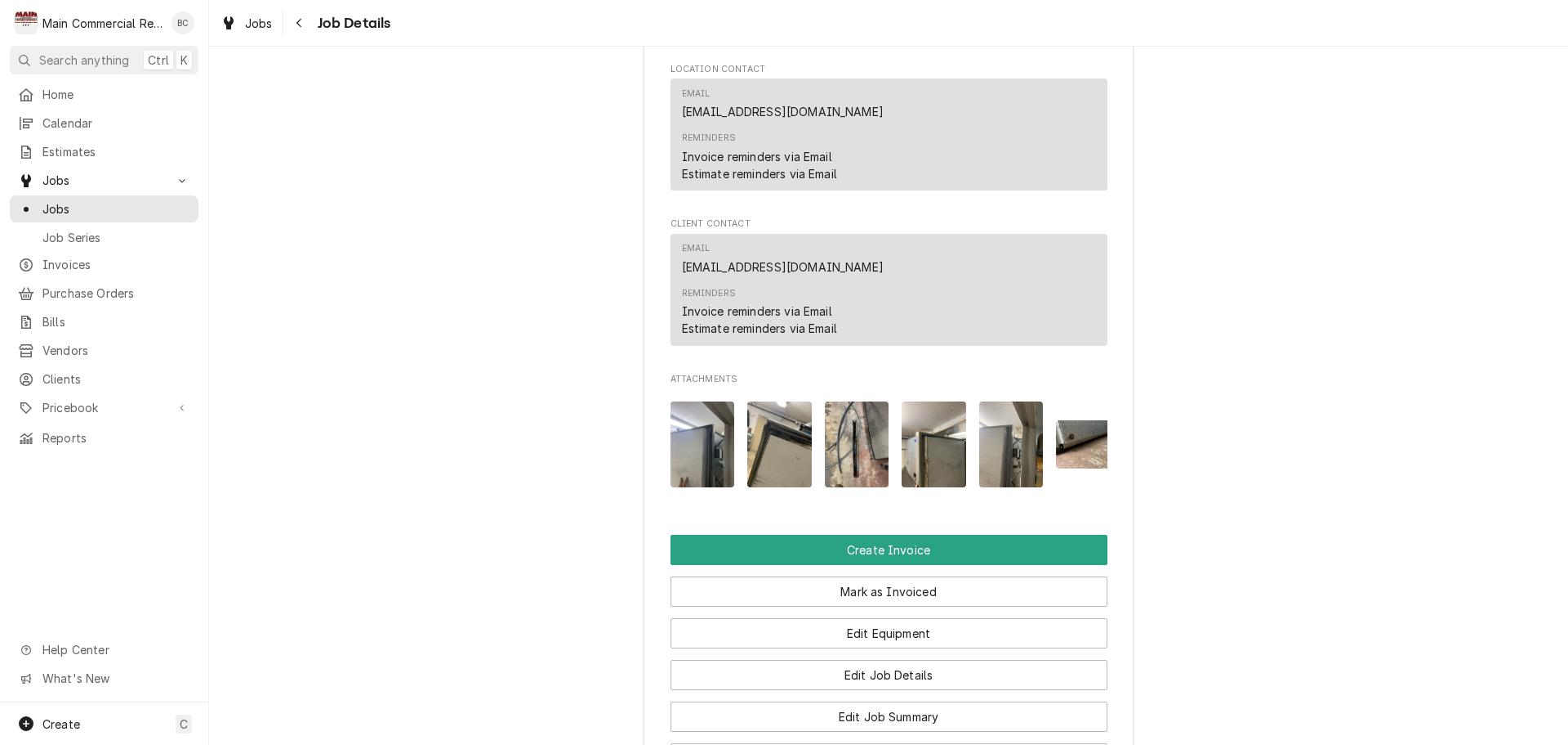
click at [684, 464] on img "Attachments" at bounding box center [703, 444] width 65 height 86
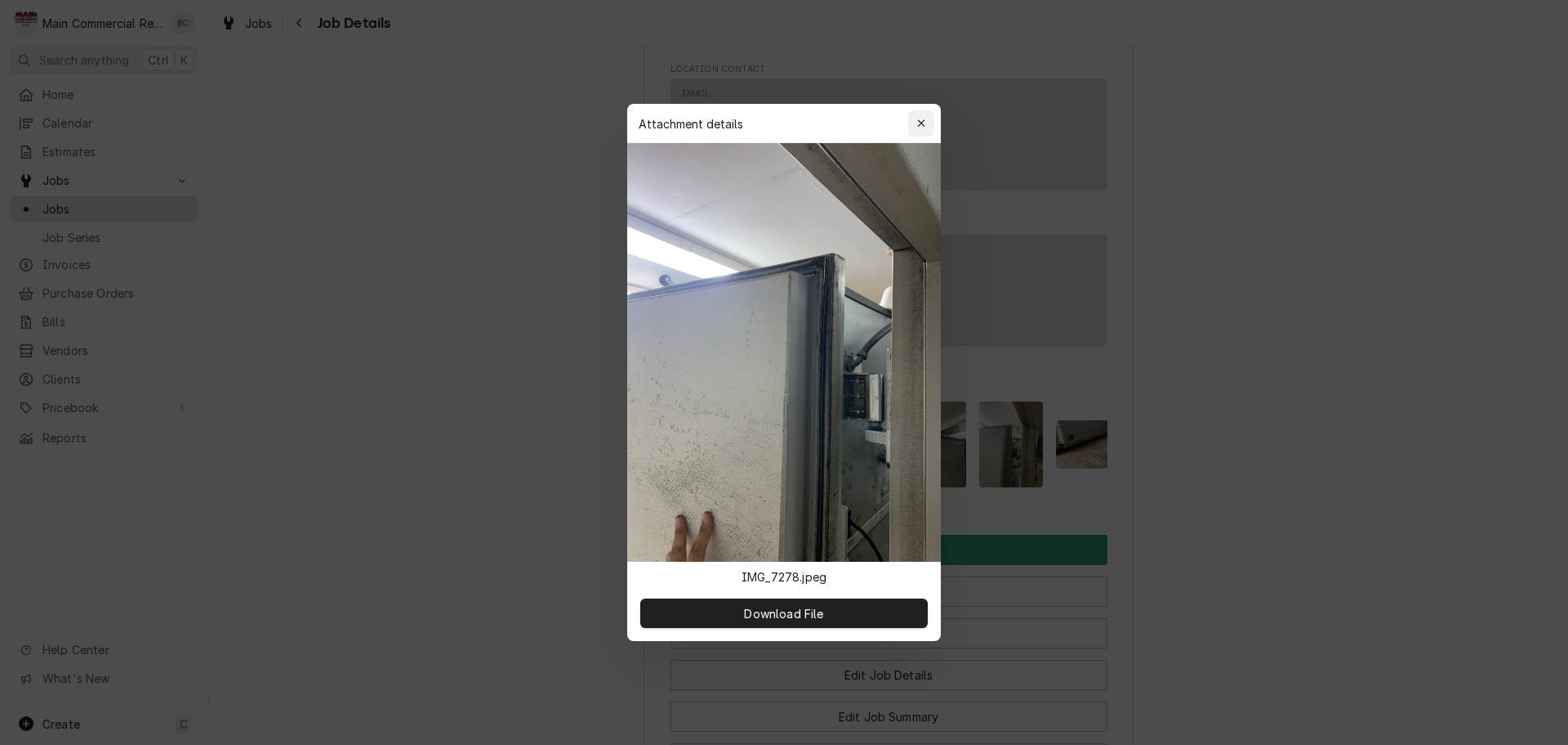
click at [921, 122] on icon "button" at bounding box center [921, 123] width 9 height 11
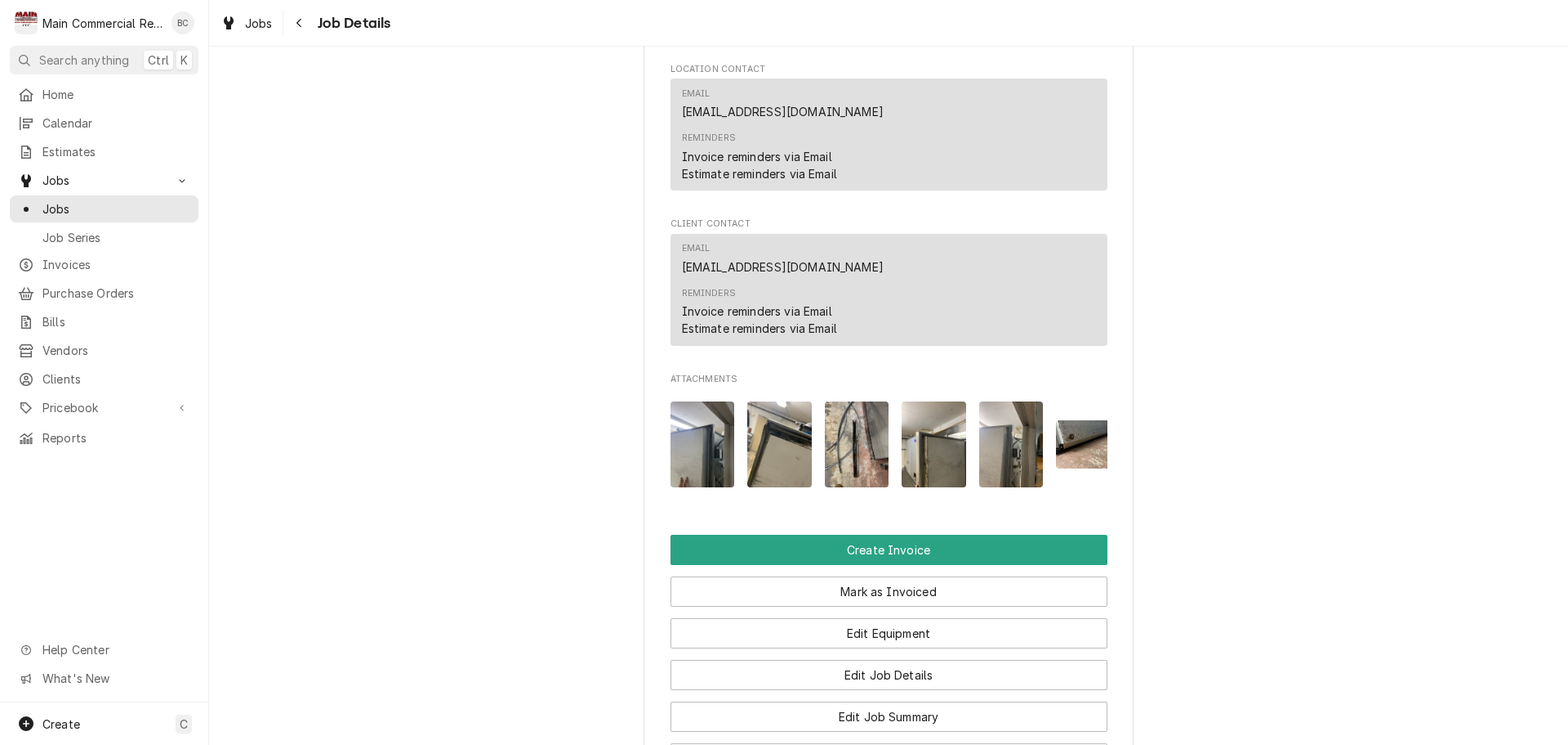
scroll to position [0, 26]
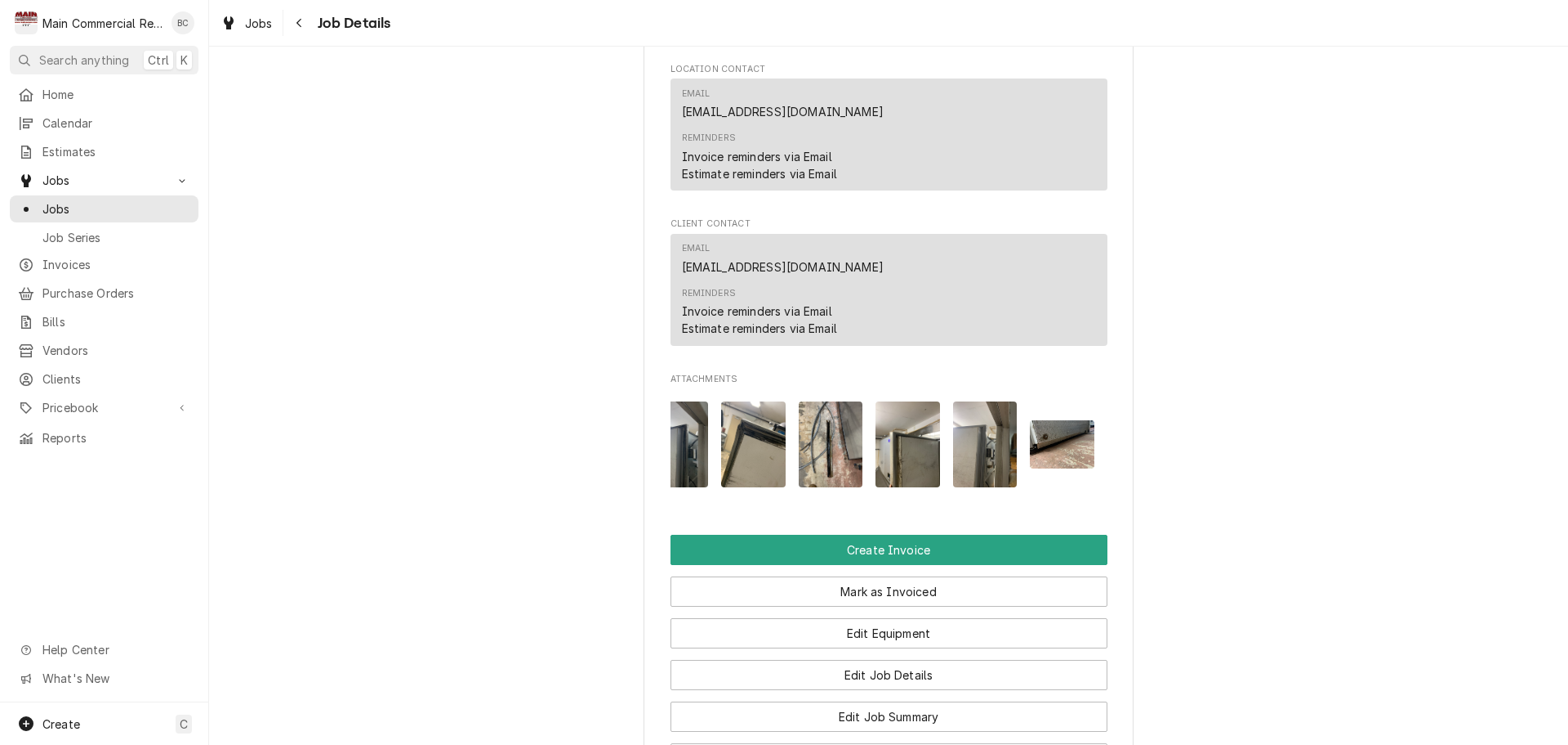
click at [908, 458] on img "Attachments" at bounding box center [907, 444] width 65 height 86
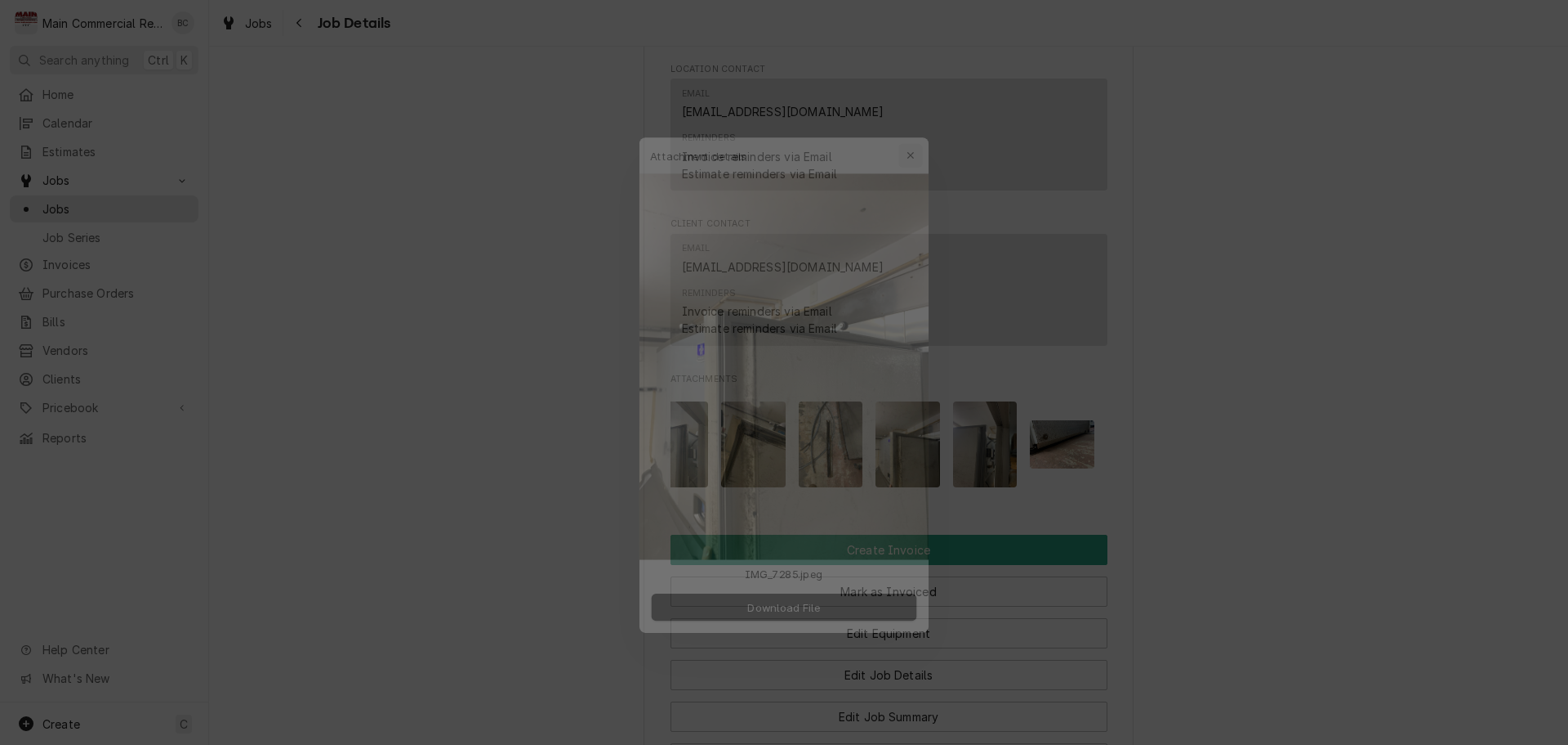
click at [925, 128] on icon "button" at bounding box center [921, 123] width 9 height 11
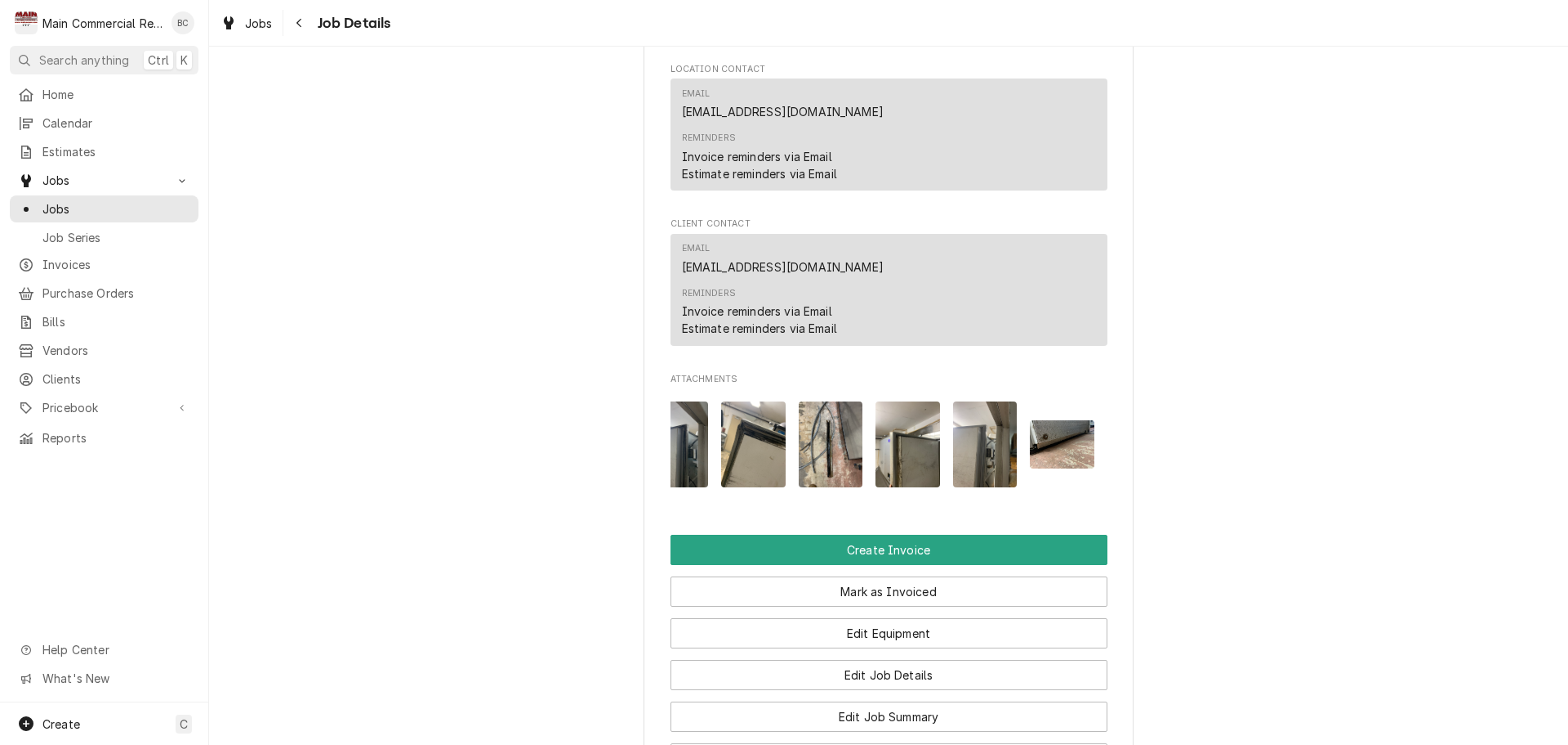
click at [984, 470] on img "Attachments" at bounding box center [985, 444] width 65 height 86
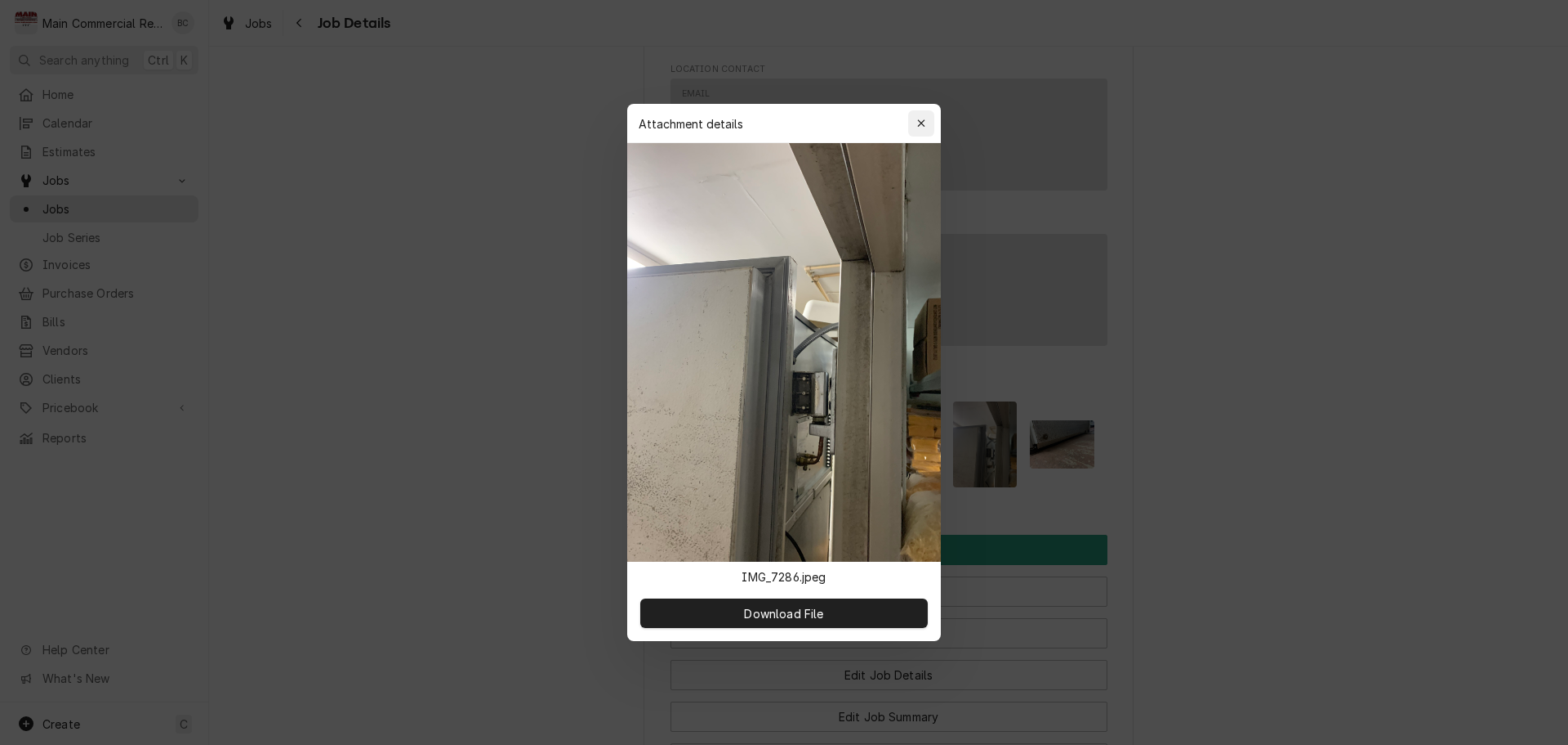
click at [920, 131] on div "button" at bounding box center [921, 124] width 16 height 16
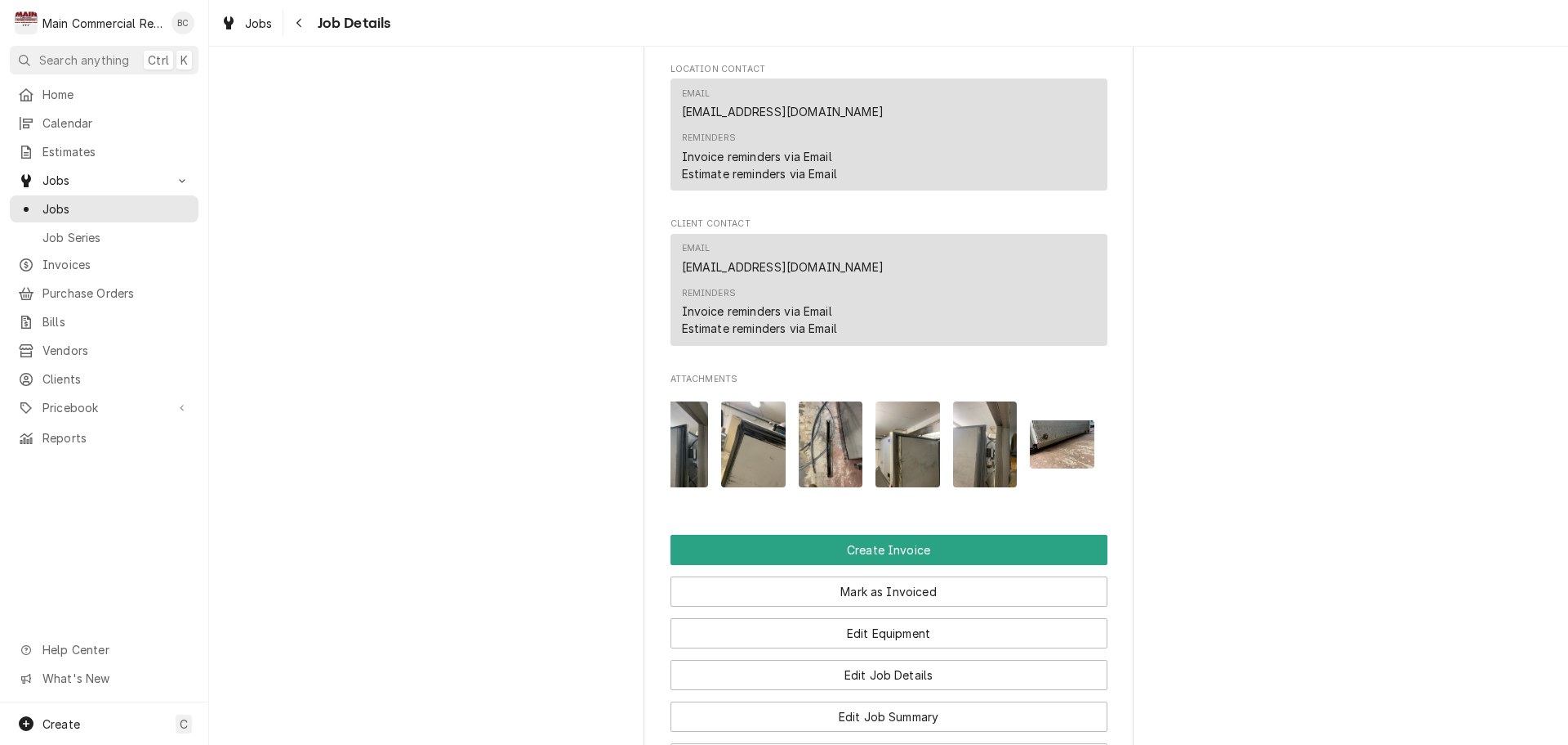
click at [1055, 446] on img "Attachments" at bounding box center [1062, 444] width 65 height 48
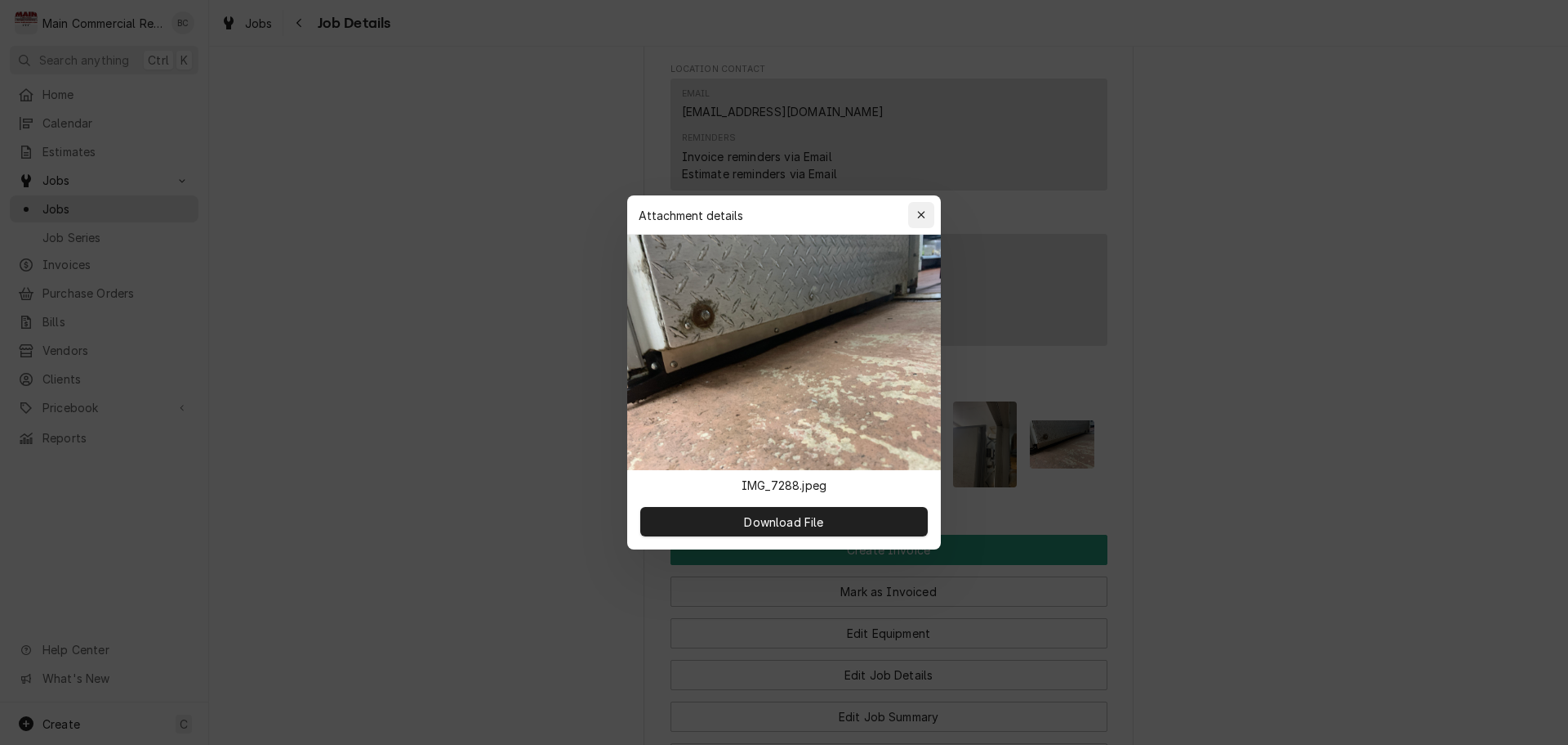
click at [922, 212] on icon "button" at bounding box center [921, 214] width 9 height 11
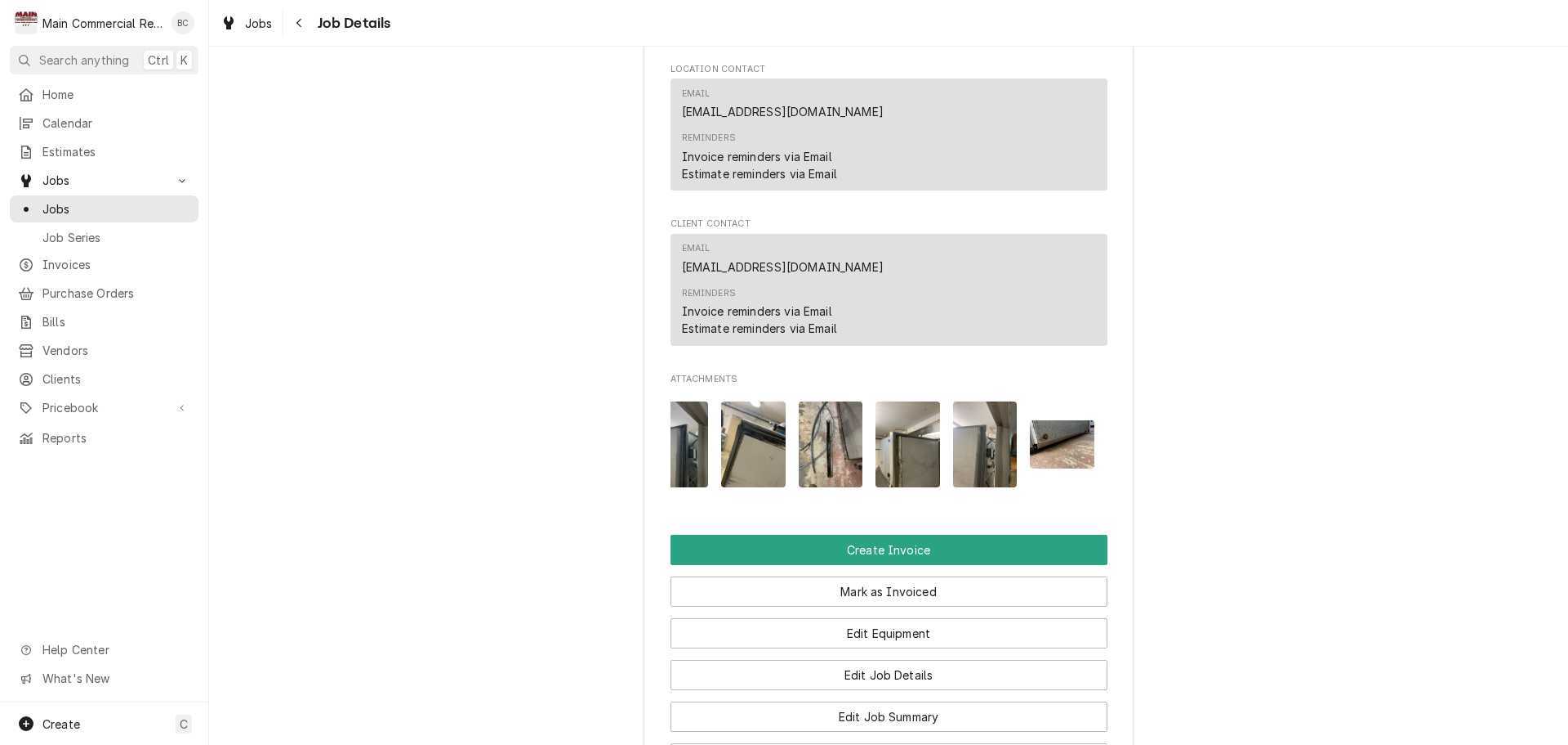
scroll to position [0, 0]
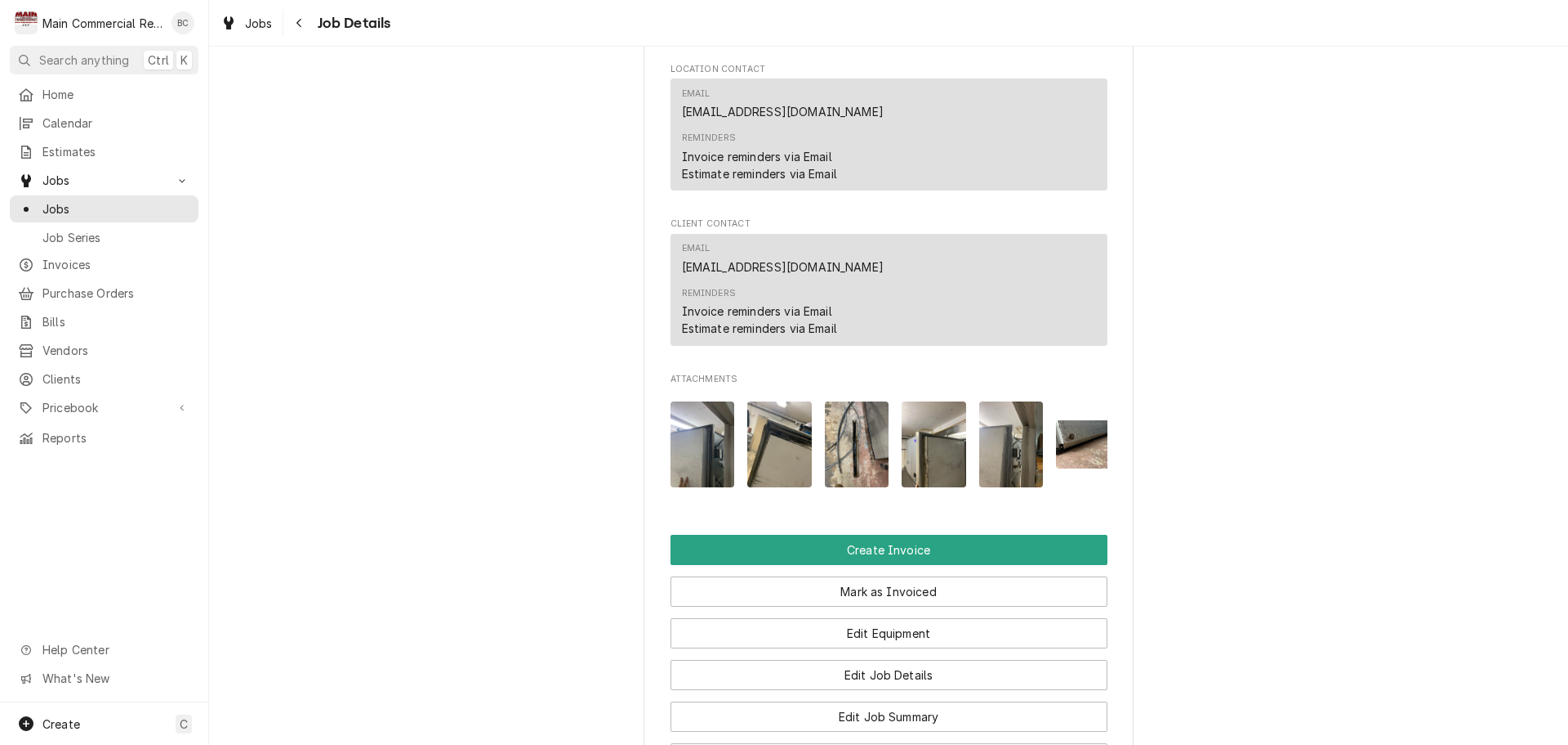
click at [770, 469] on img "Attachments" at bounding box center [780, 444] width 65 height 86
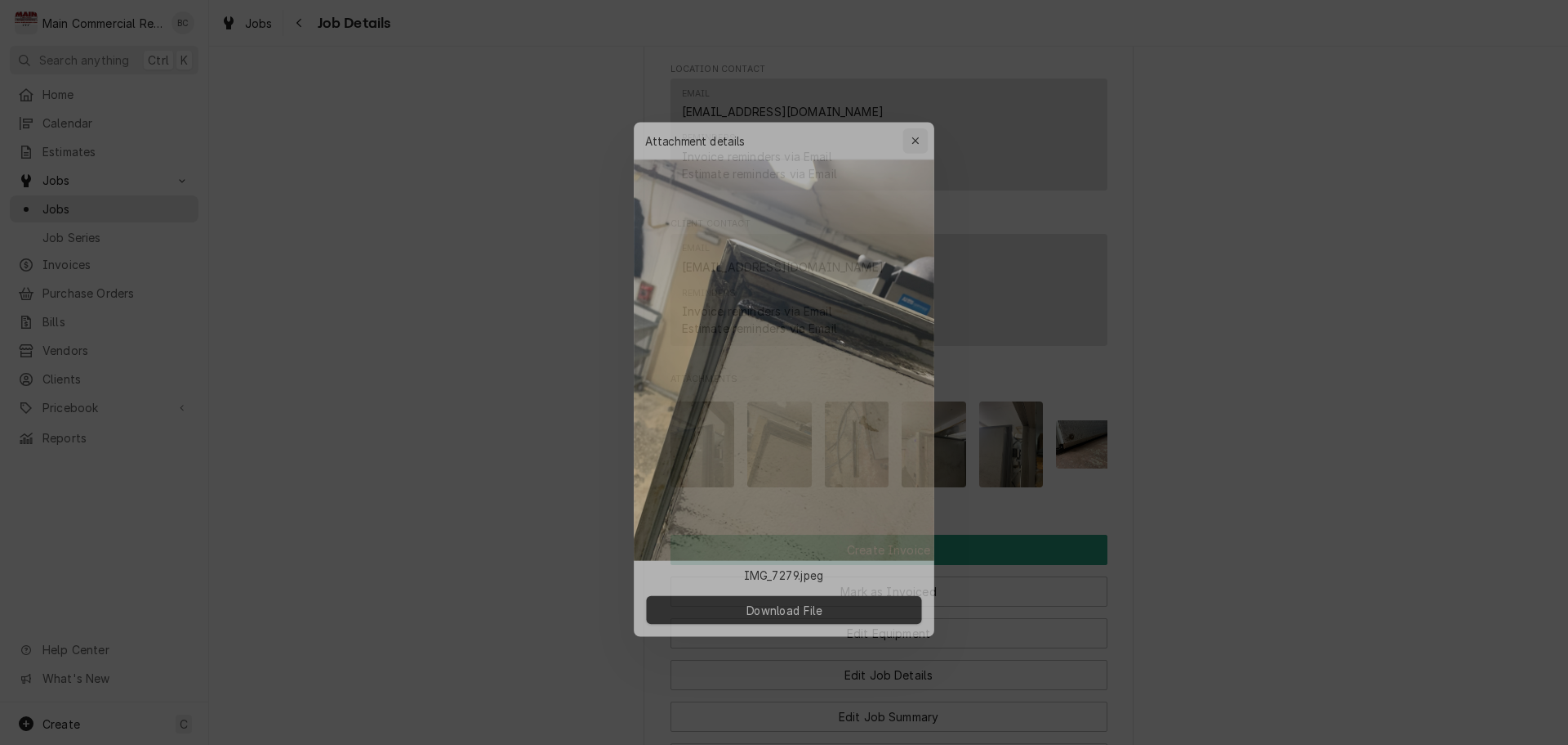
click at [924, 129] on icon "button" at bounding box center [921, 123] width 9 height 11
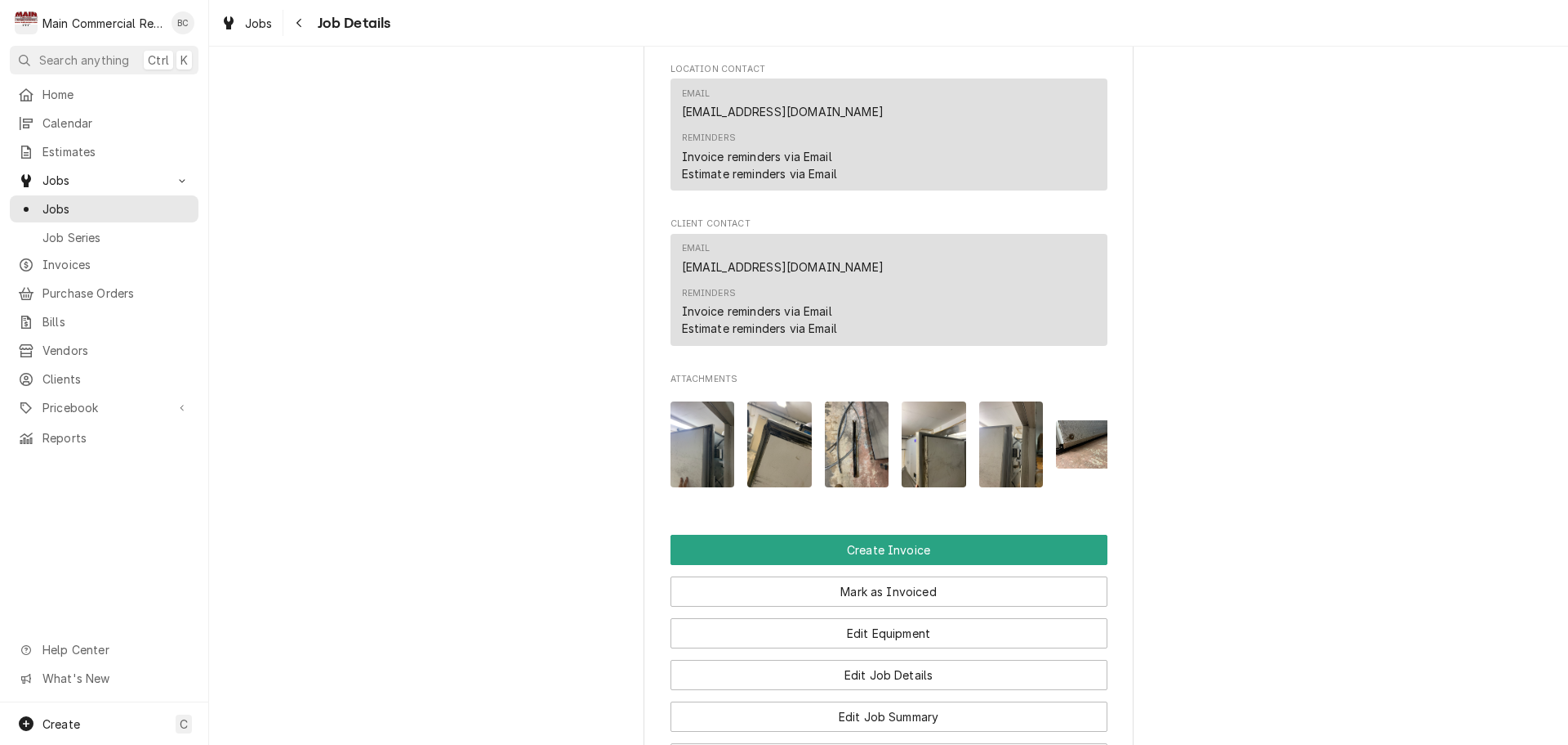
click at [700, 476] on img "Attachments" at bounding box center [703, 444] width 65 height 86
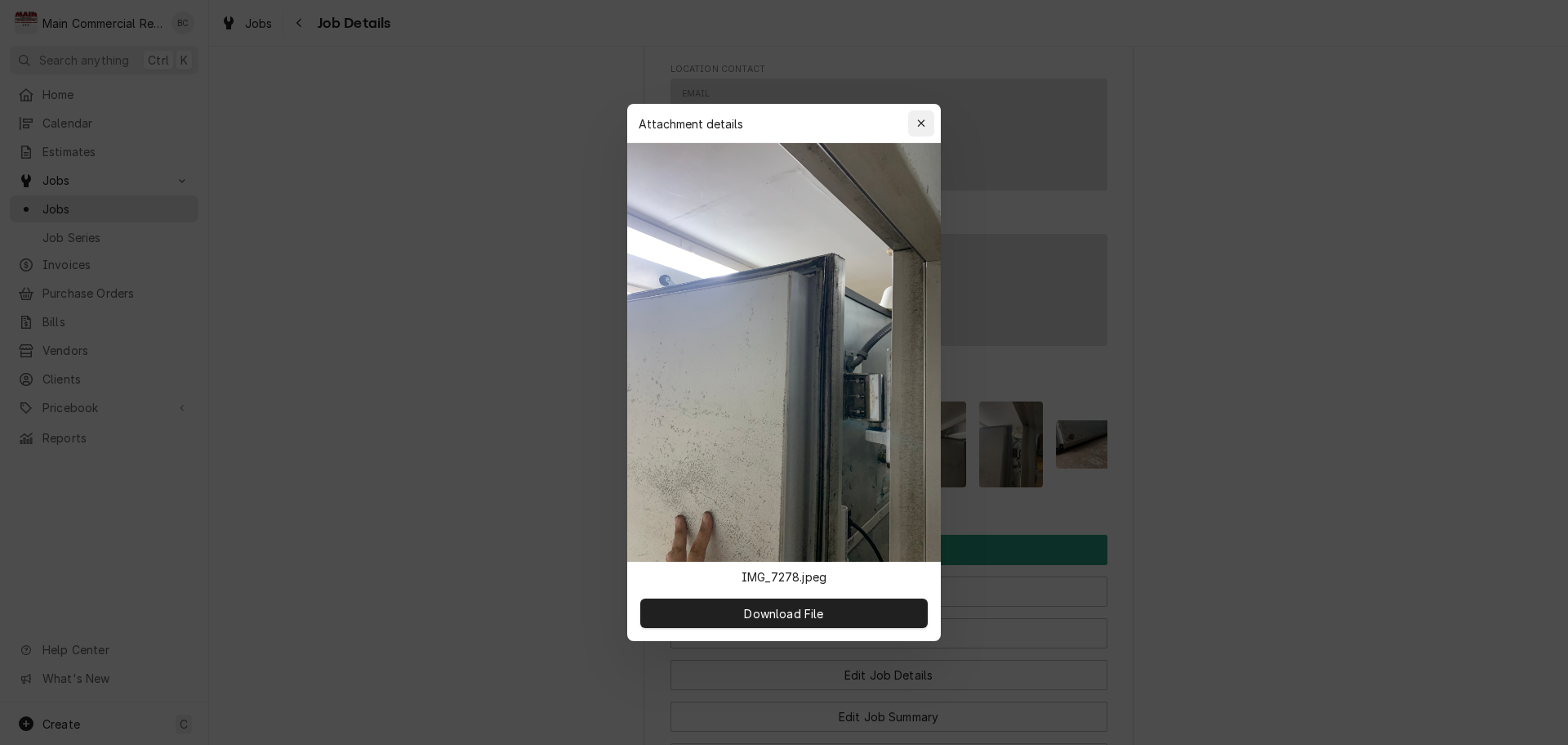
click at [925, 119] on icon "button" at bounding box center [921, 123] width 9 height 11
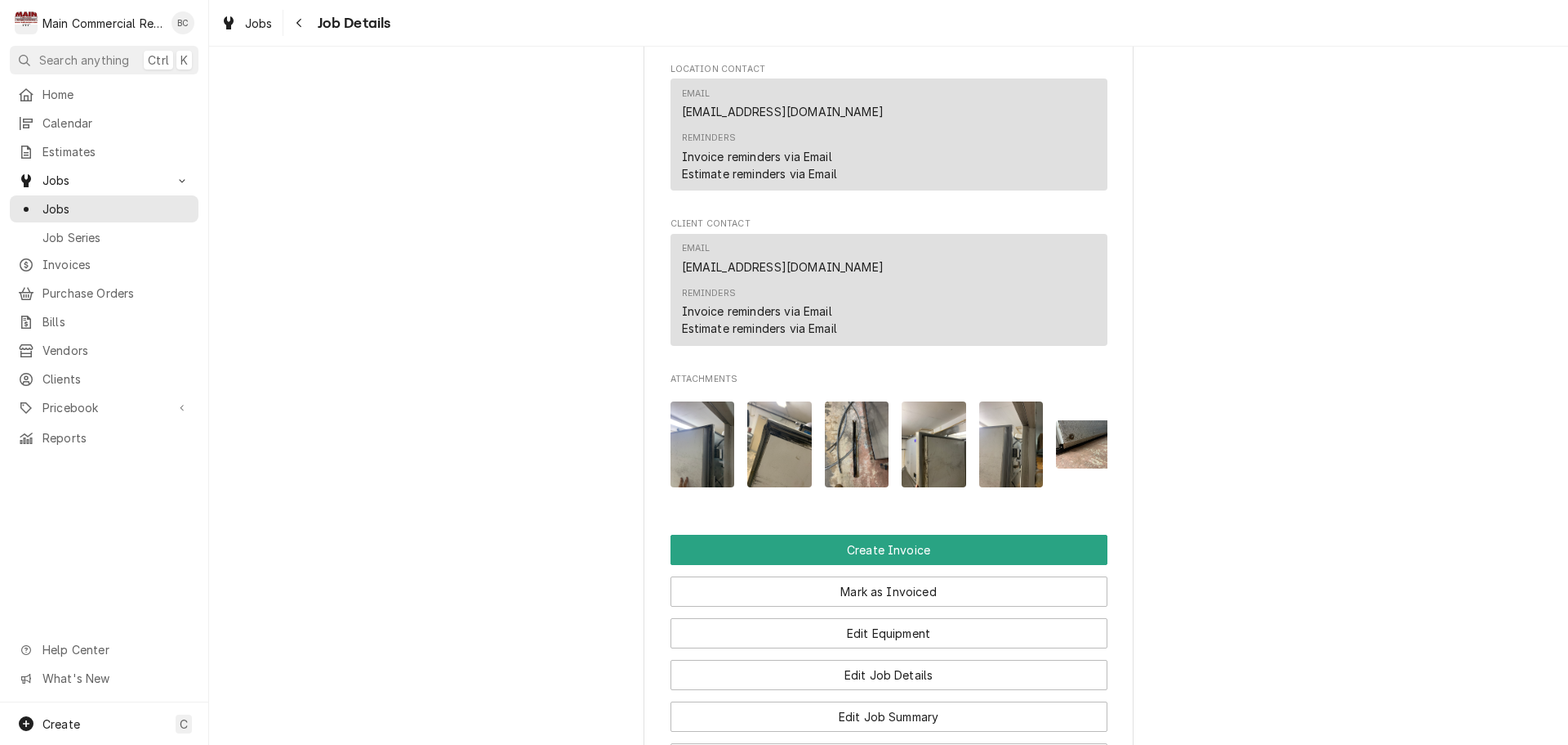
click at [842, 442] on img "Attachments" at bounding box center [857, 444] width 65 height 86
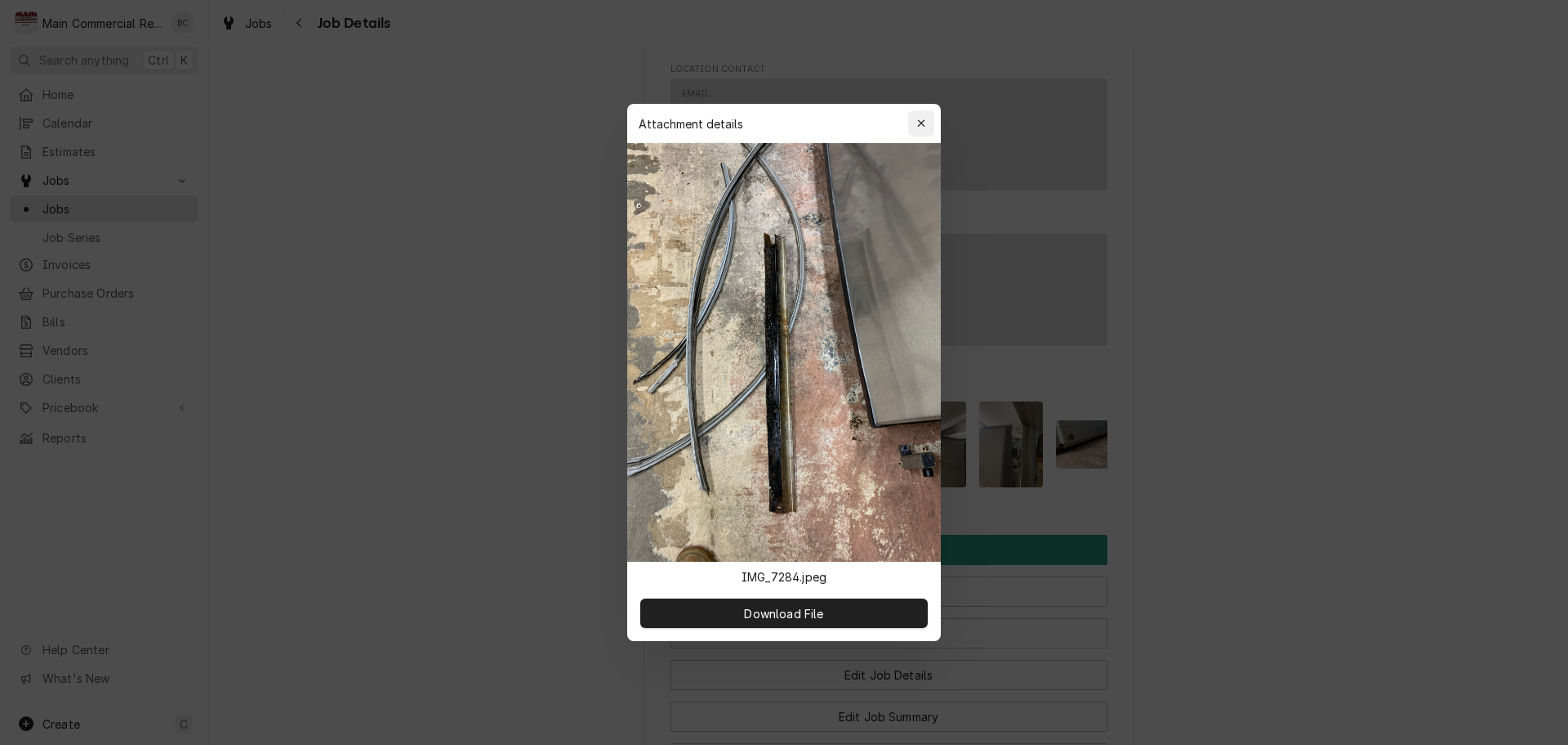
click at [924, 129] on div "button" at bounding box center [921, 124] width 16 height 16
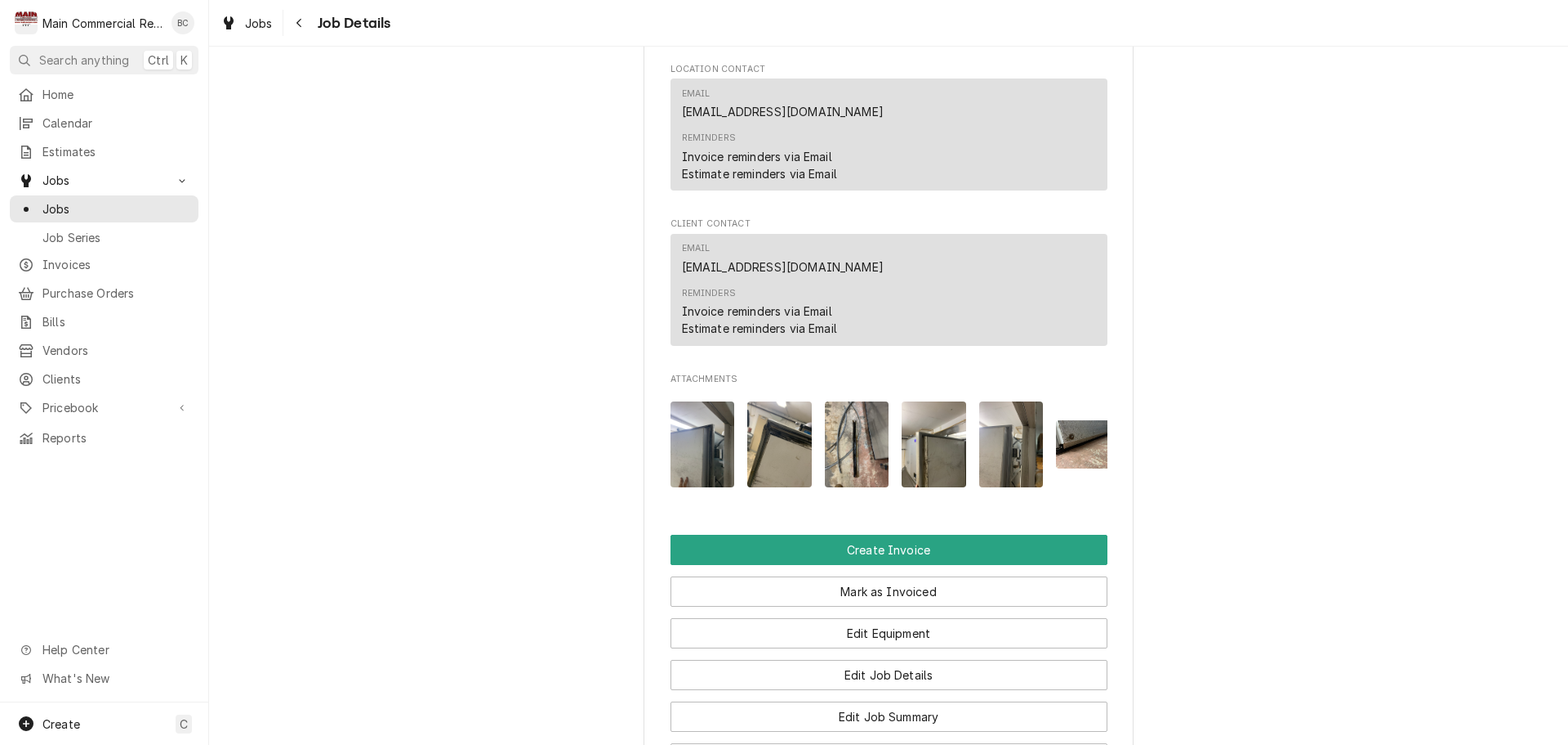
click at [943, 469] on img "Attachments" at bounding box center [934, 444] width 65 height 86
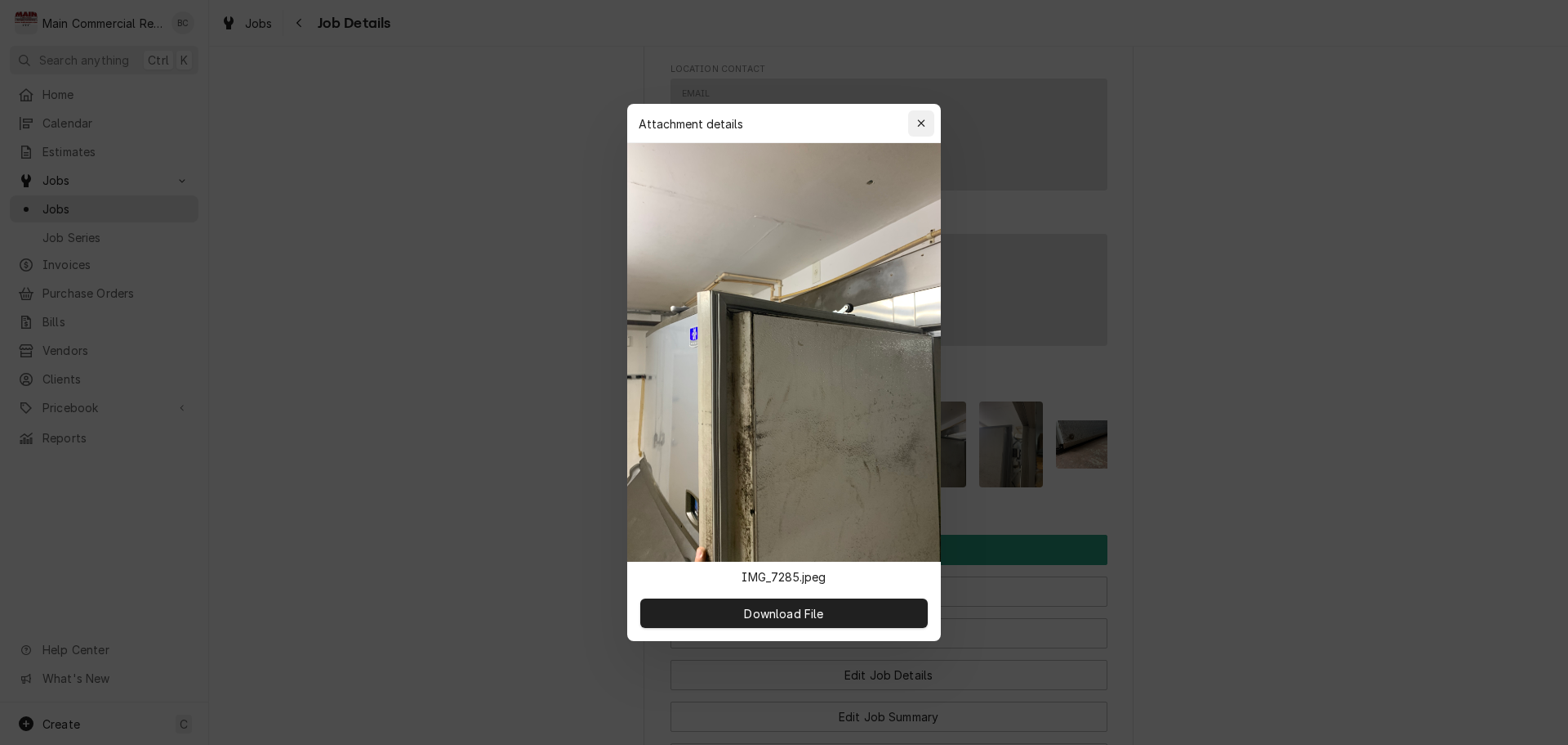
click at [932, 123] on button "button" at bounding box center [921, 124] width 26 height 26
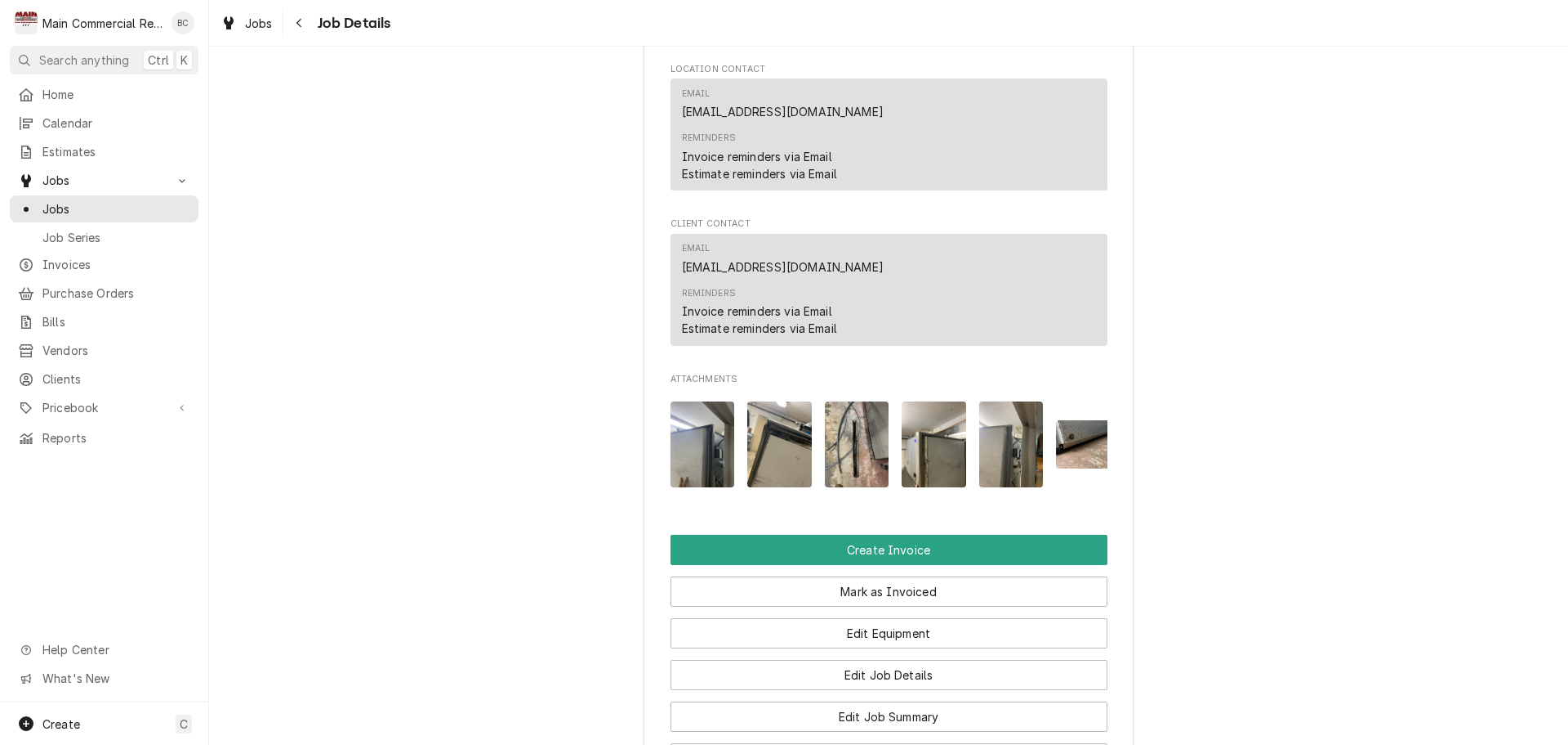
click at [1005, 459] on img "Attachments" at bounding box center [1012, 444] width 65 height 86
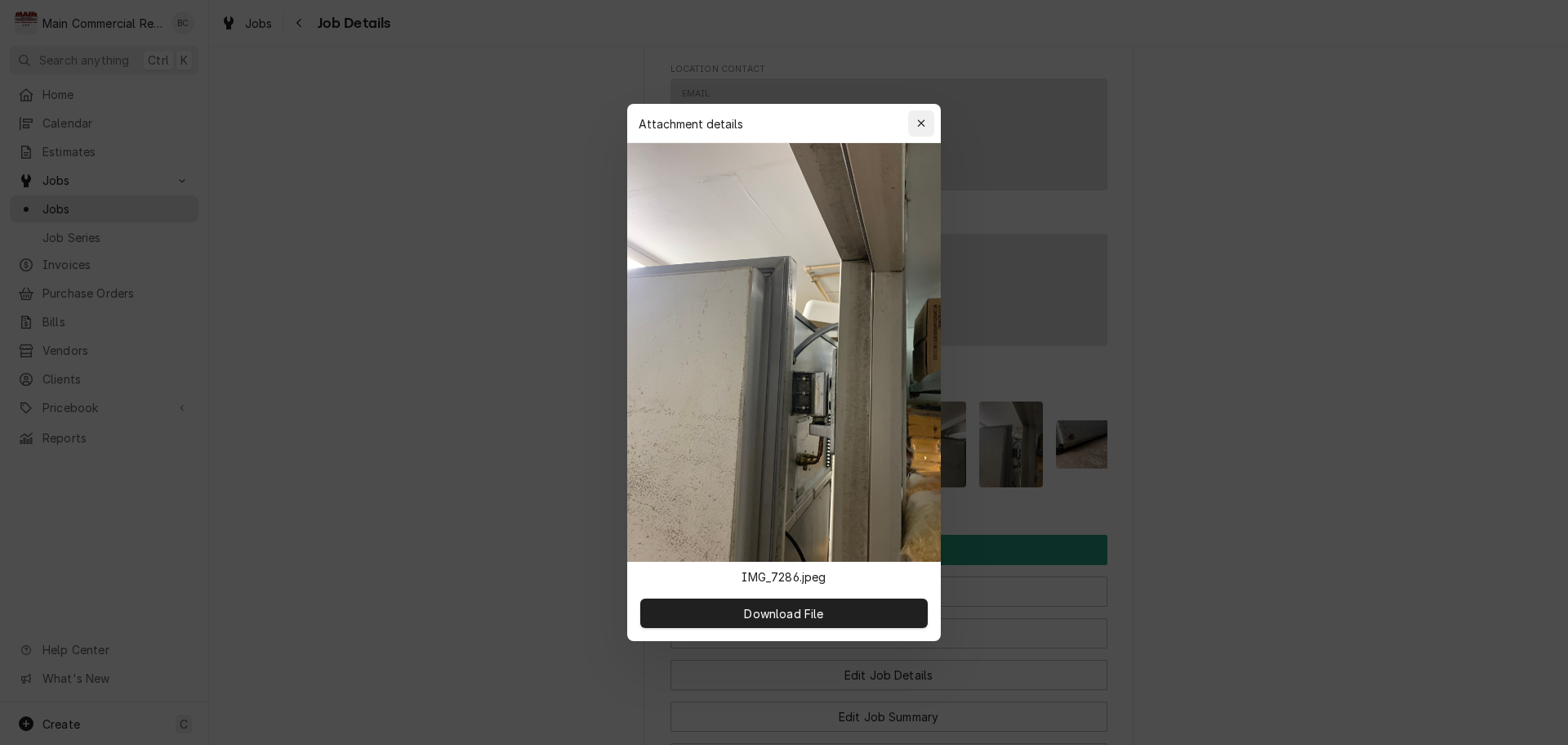
click at [930, 121] on button "button" at bounding box center [921, 124] width 26 height 26
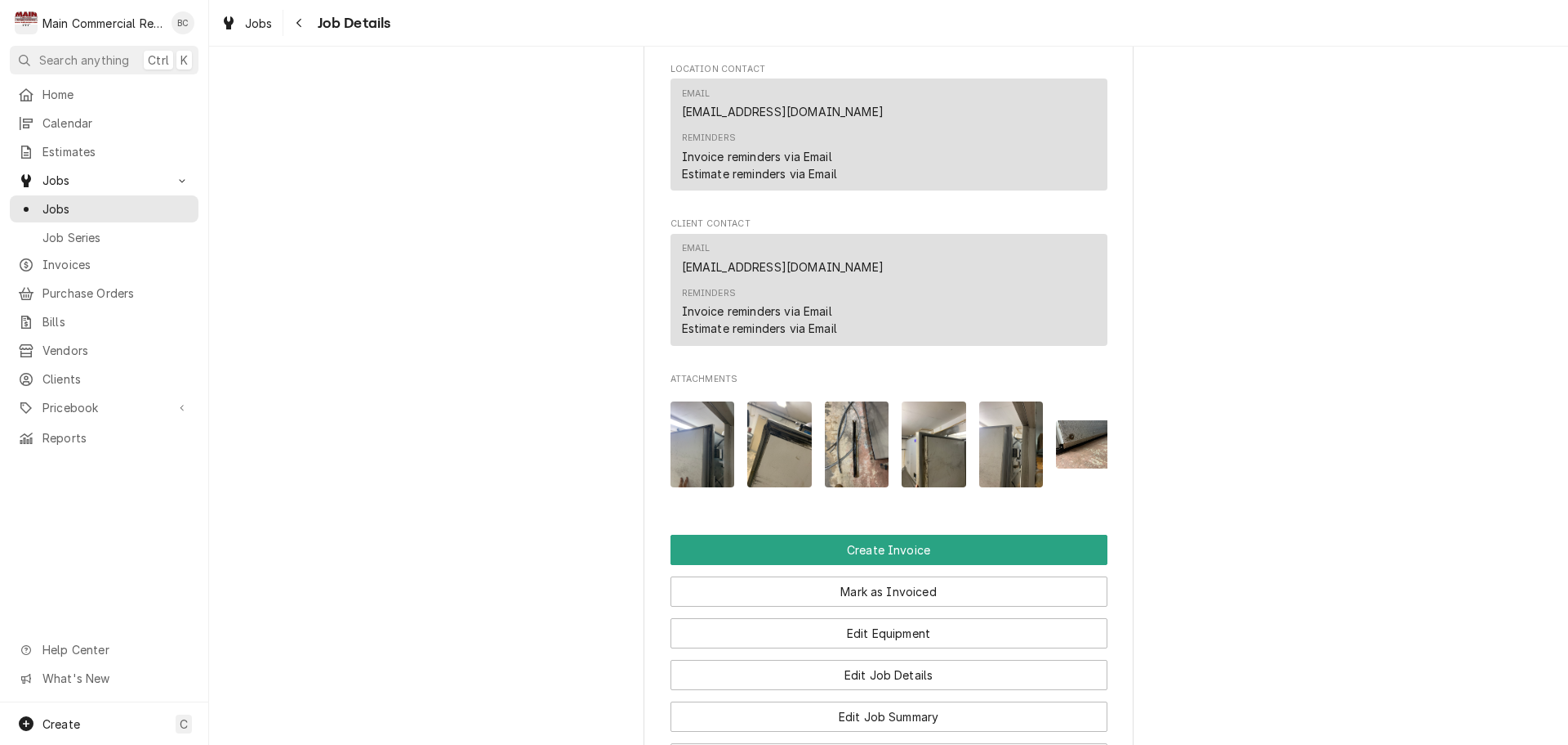
click at [845, 463] on img "Attachments" at bounding box center [857, 444] width 65 height 86
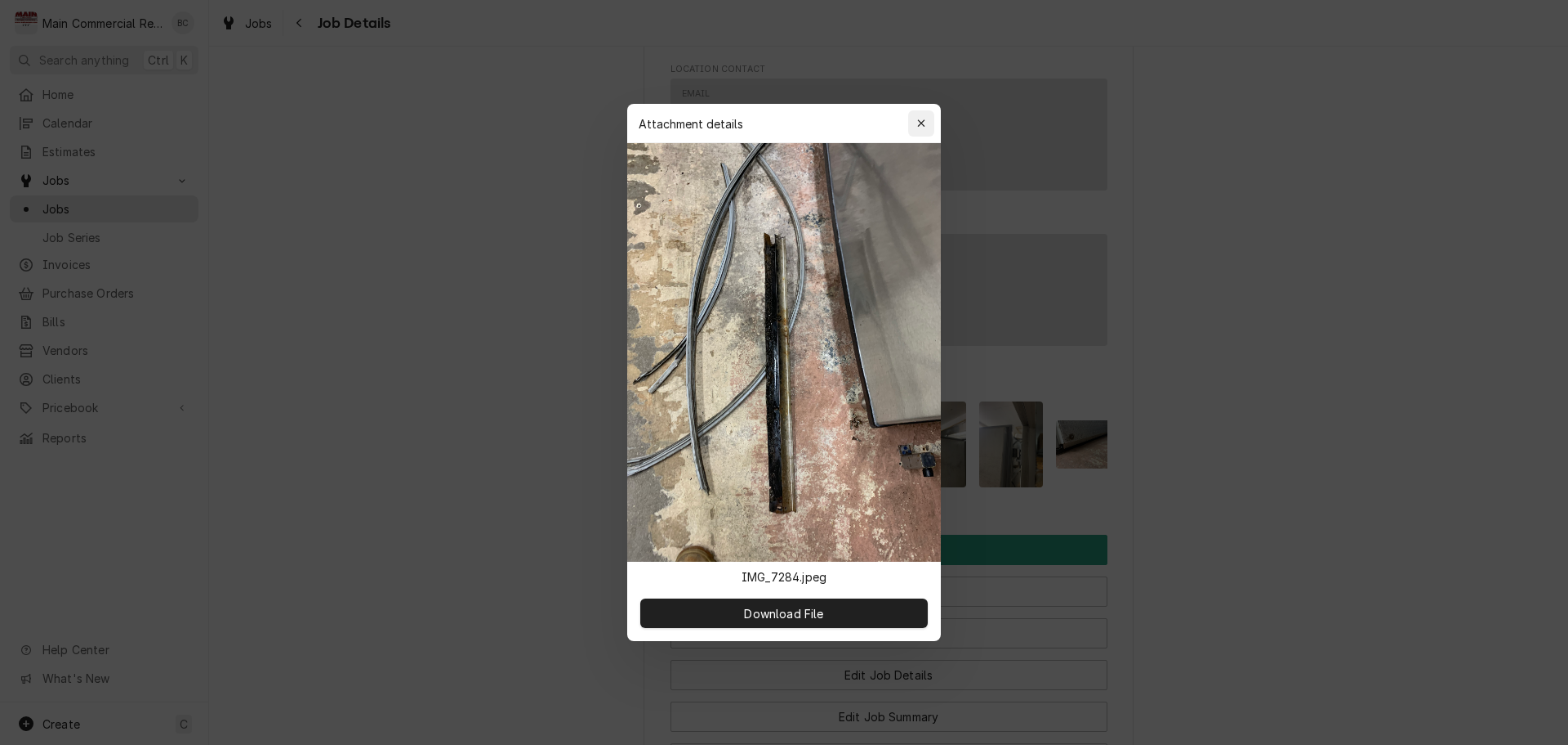
click at [922, 129] on icon "button" at bounding box center [921, 123] width 9 height 11
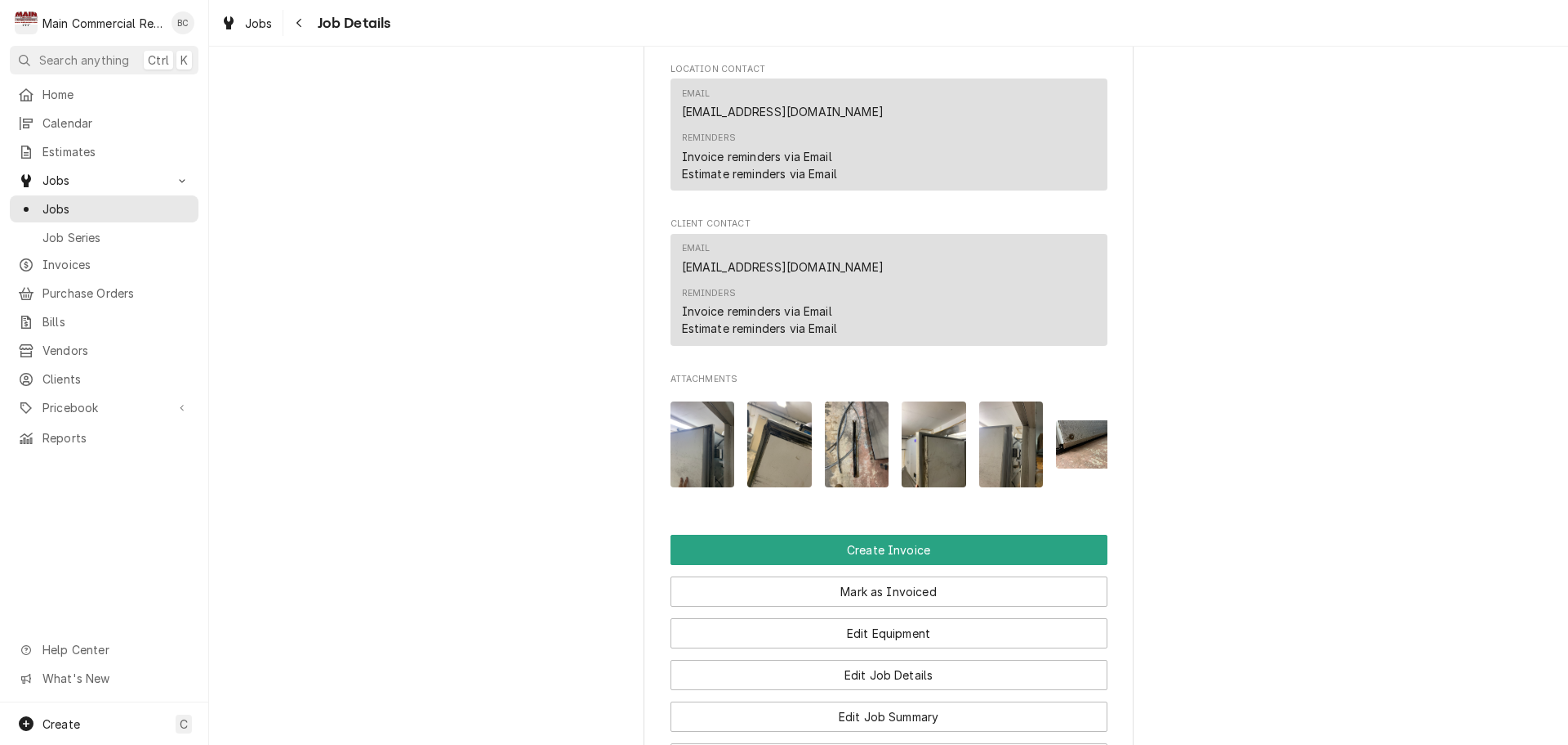
click at [991, 466] on img "Attachments" at bounding box center [1012, 444] width 65 height 86
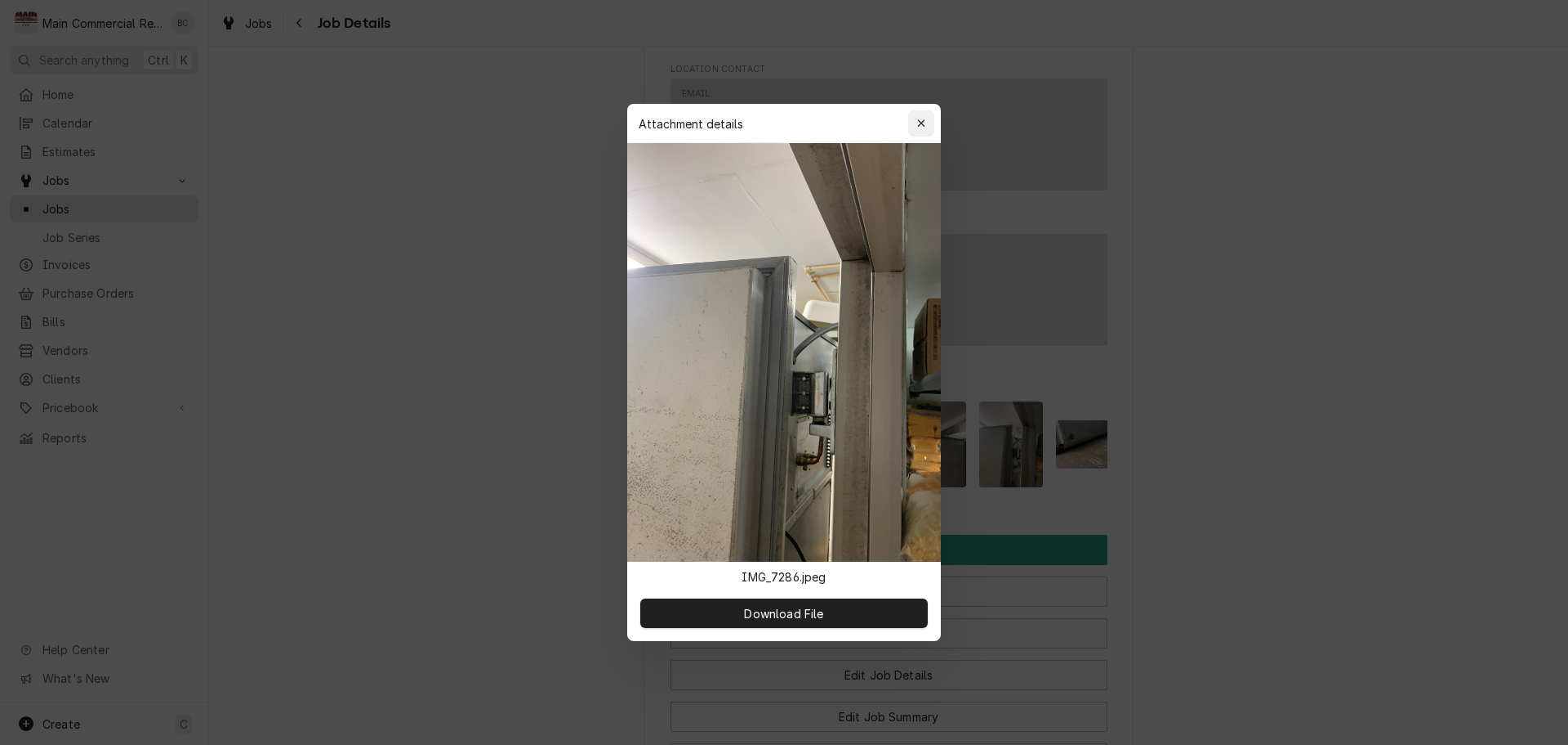
click at [925, 126] on icon "button" at bounding box center [921, 123] width 9 height 11
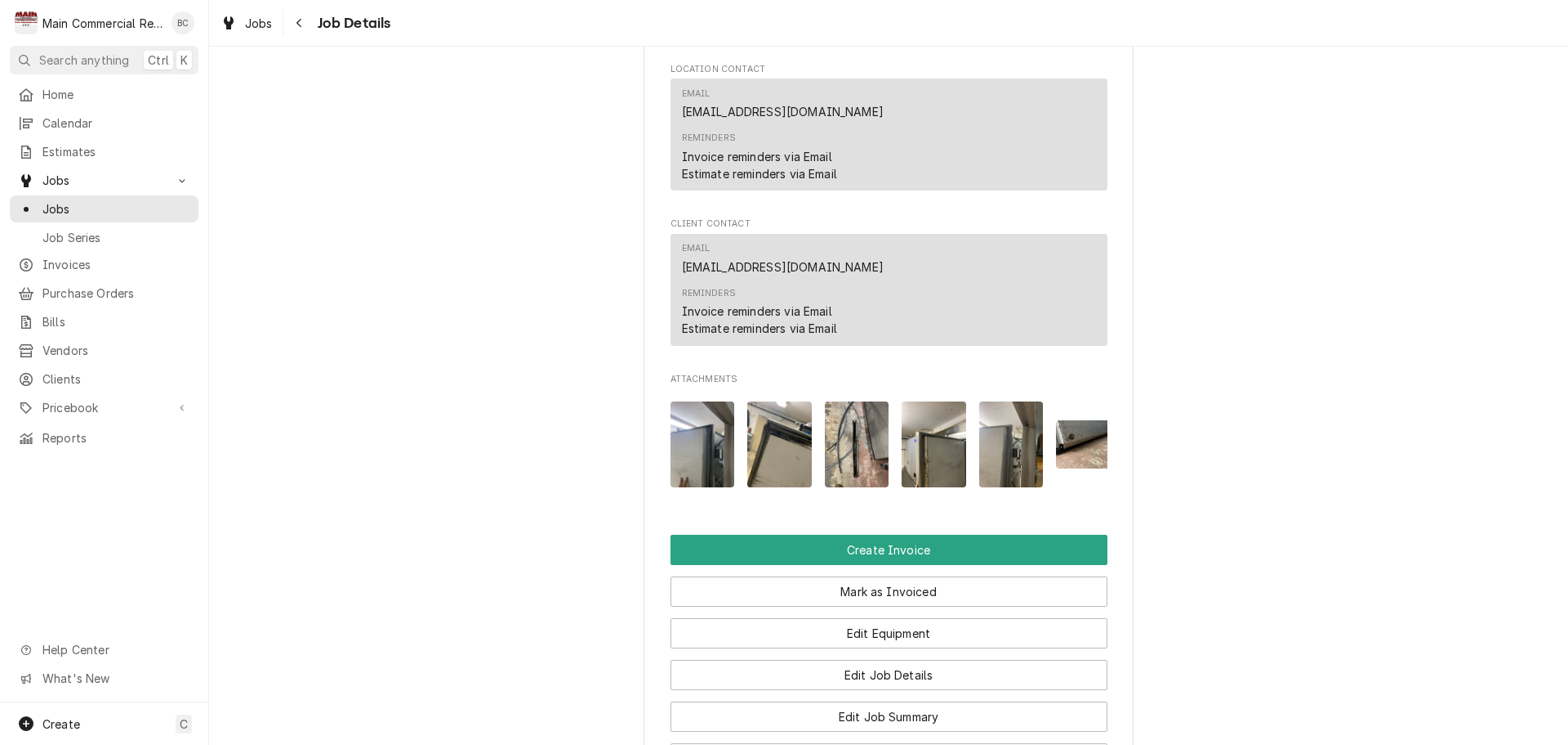
click at [1064, 449] on img "Attachments" at bounding box center [1089, 444] width 65 height 48
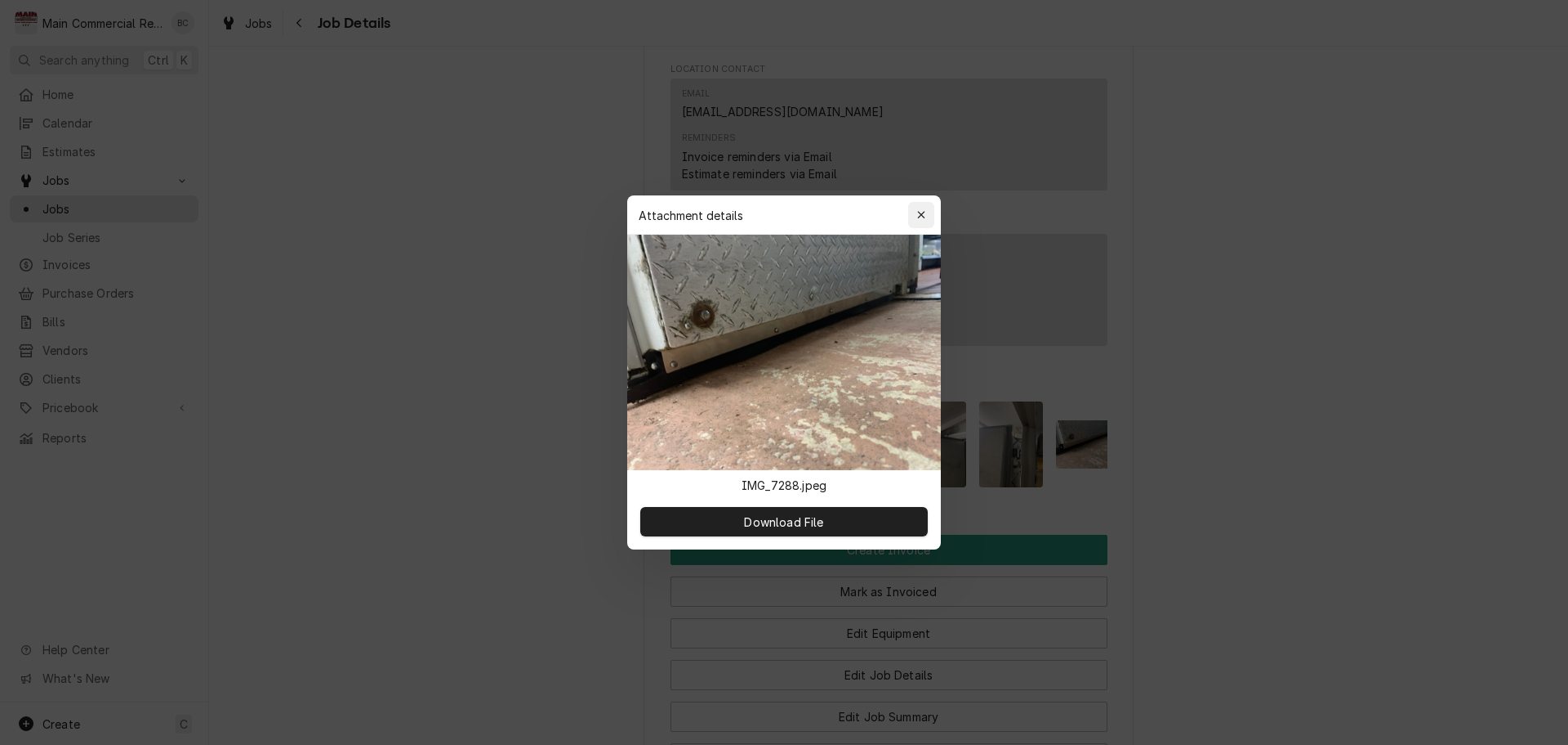
click at [925, 221] on div "button" at bounding box center [921, 214] width 16 height 16
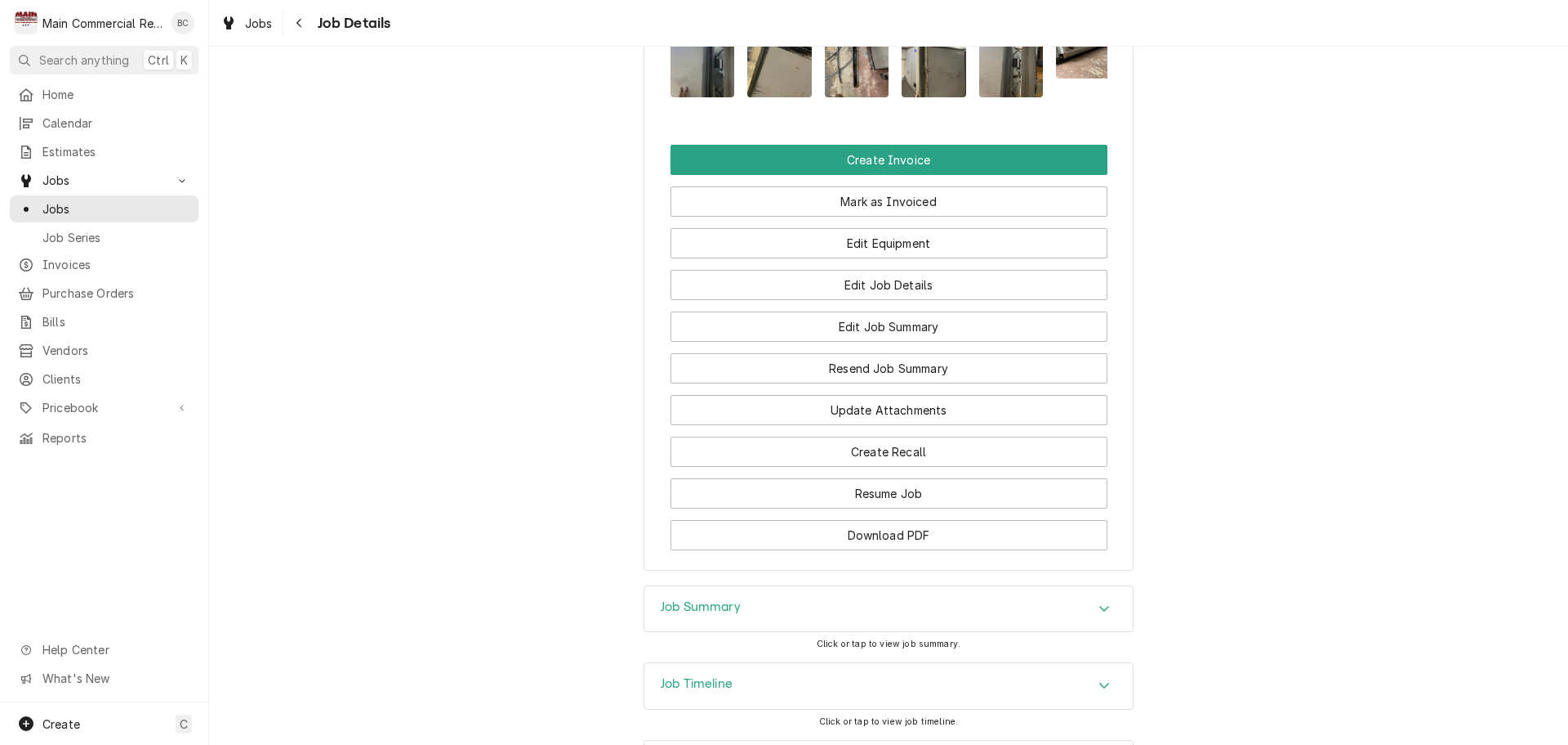
scroll to position [2108, 0]
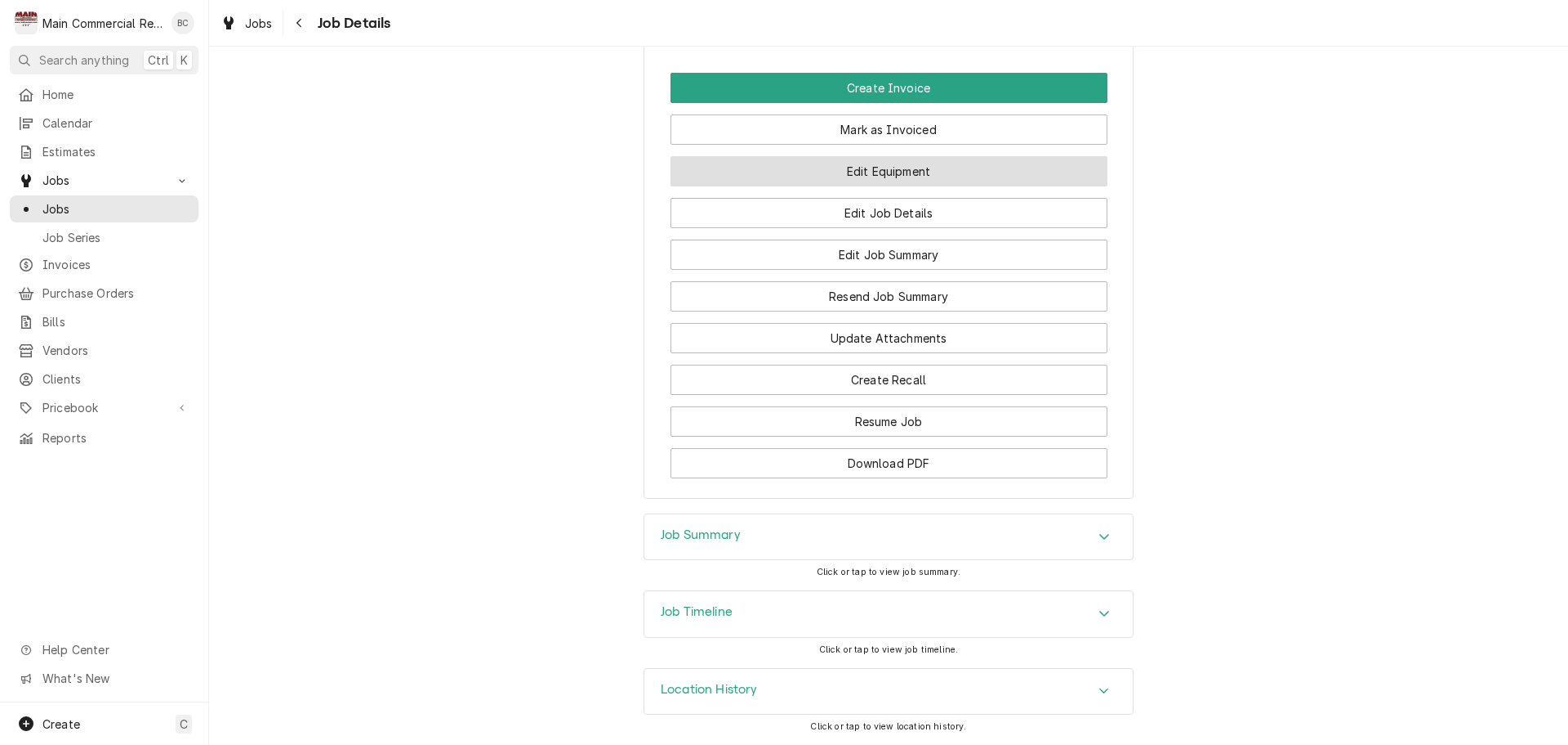
click at [864, 173] on button "Edit Equipment" at bounding box center [889, 172] width 437 height 30
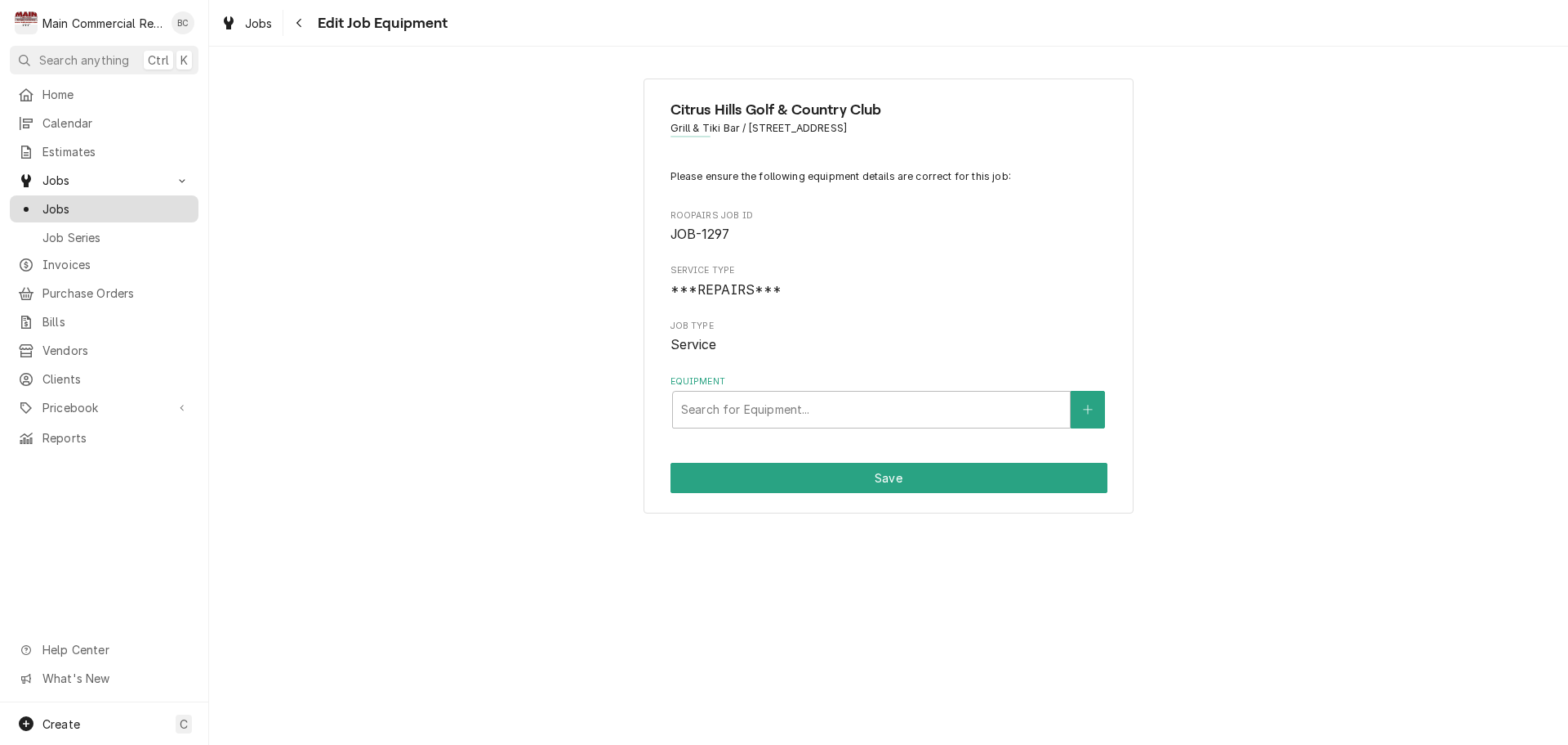
click at [89, 206] on span "Jobs" at bounding box center [117, 208] width 148 height 17
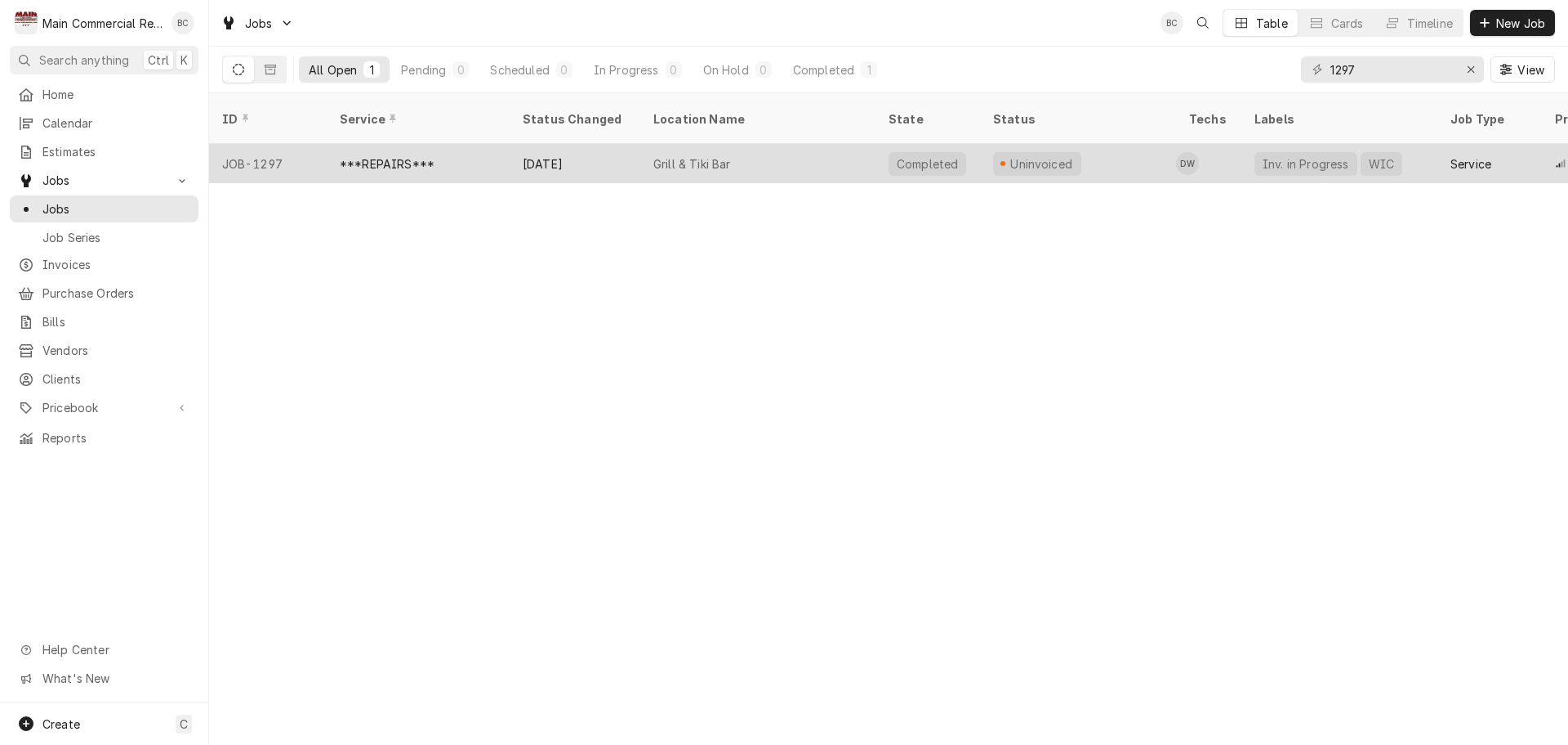
click at [390, 156] on div "***REPAIRS***" at bounding box center [387, 164] width 95 height 17
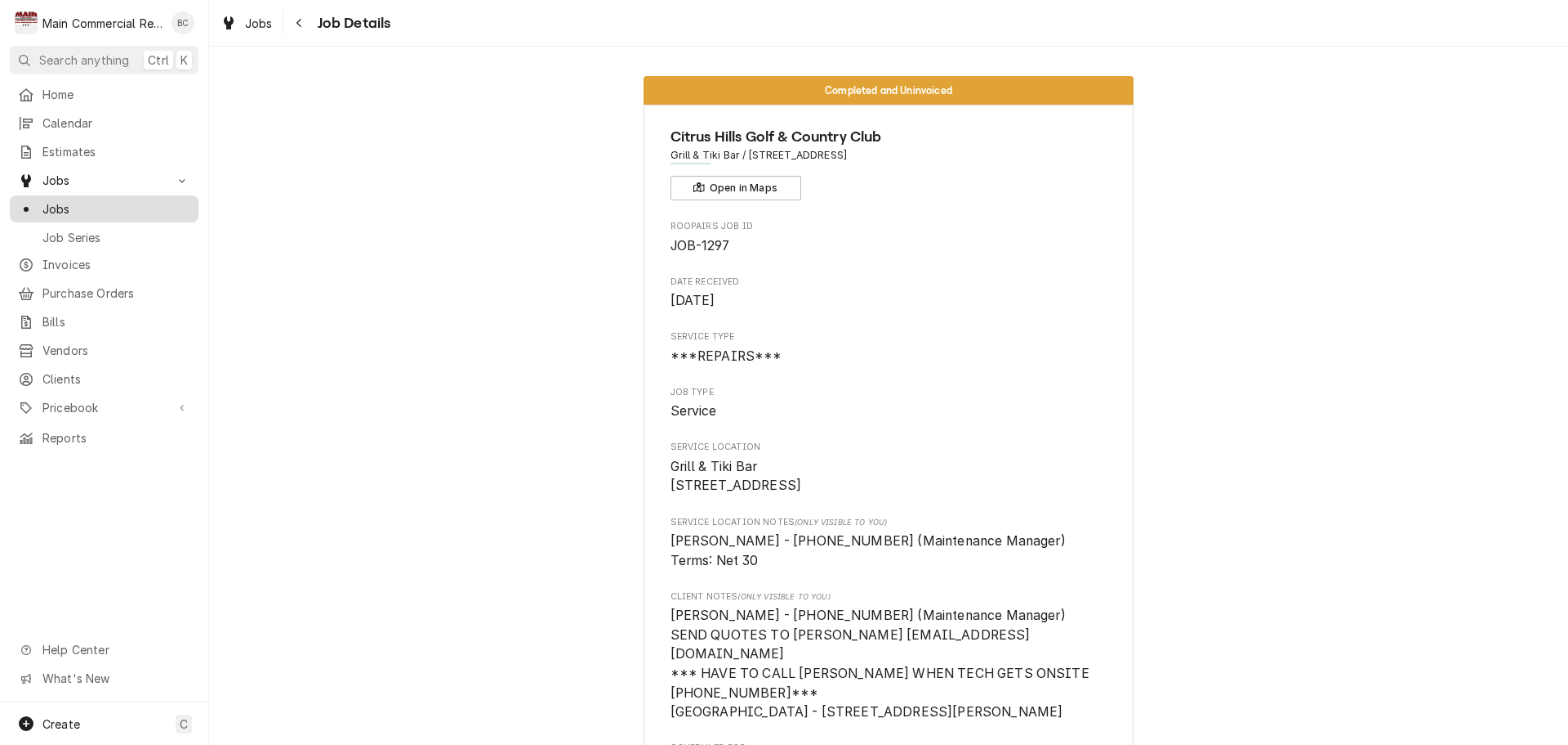
click at [89, 200] on span "Jobs" at bounding box center [117, 208] width 148 height 17
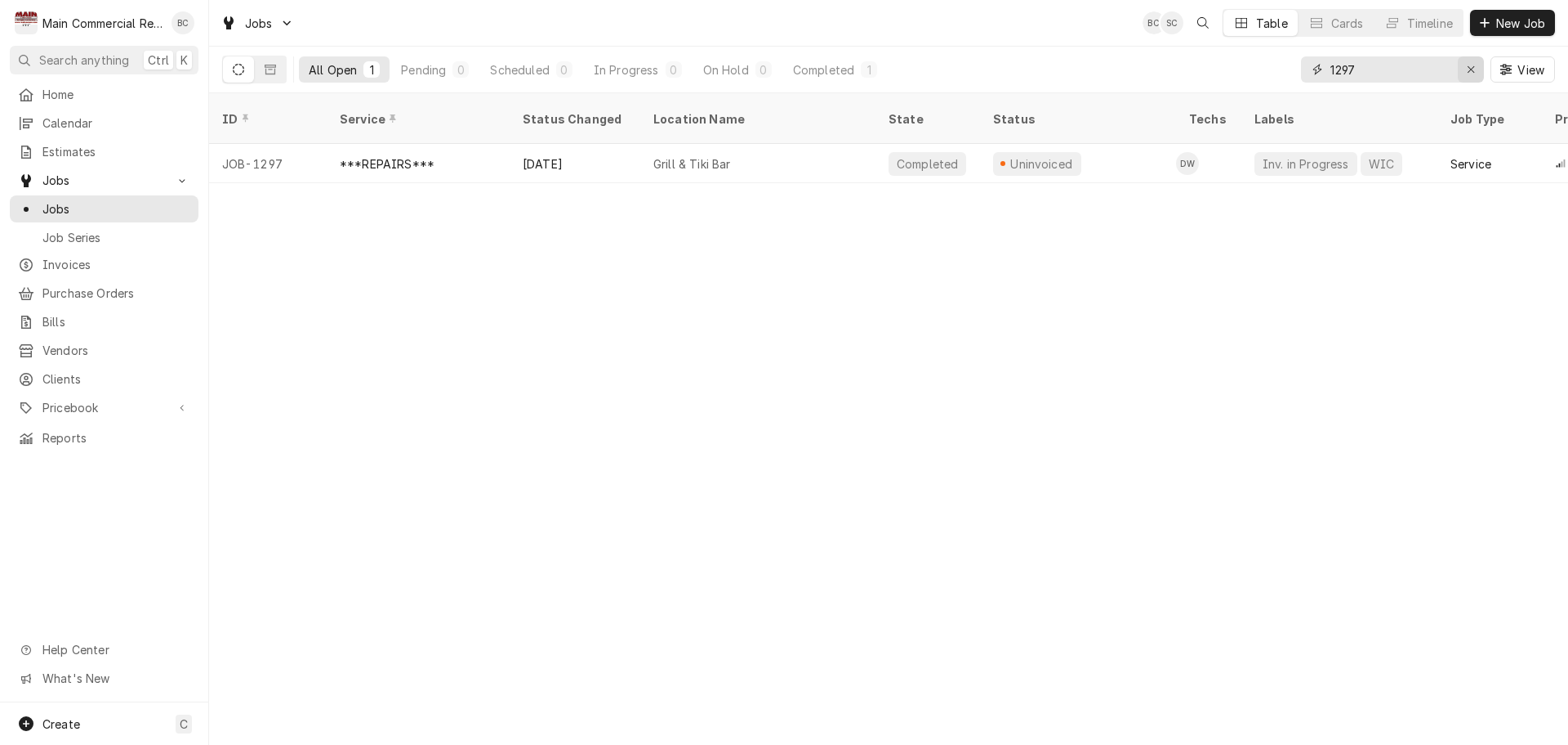
click at [1463, 71] on div "Erase input" at bounding box center [1471, 69] width 16 height 16
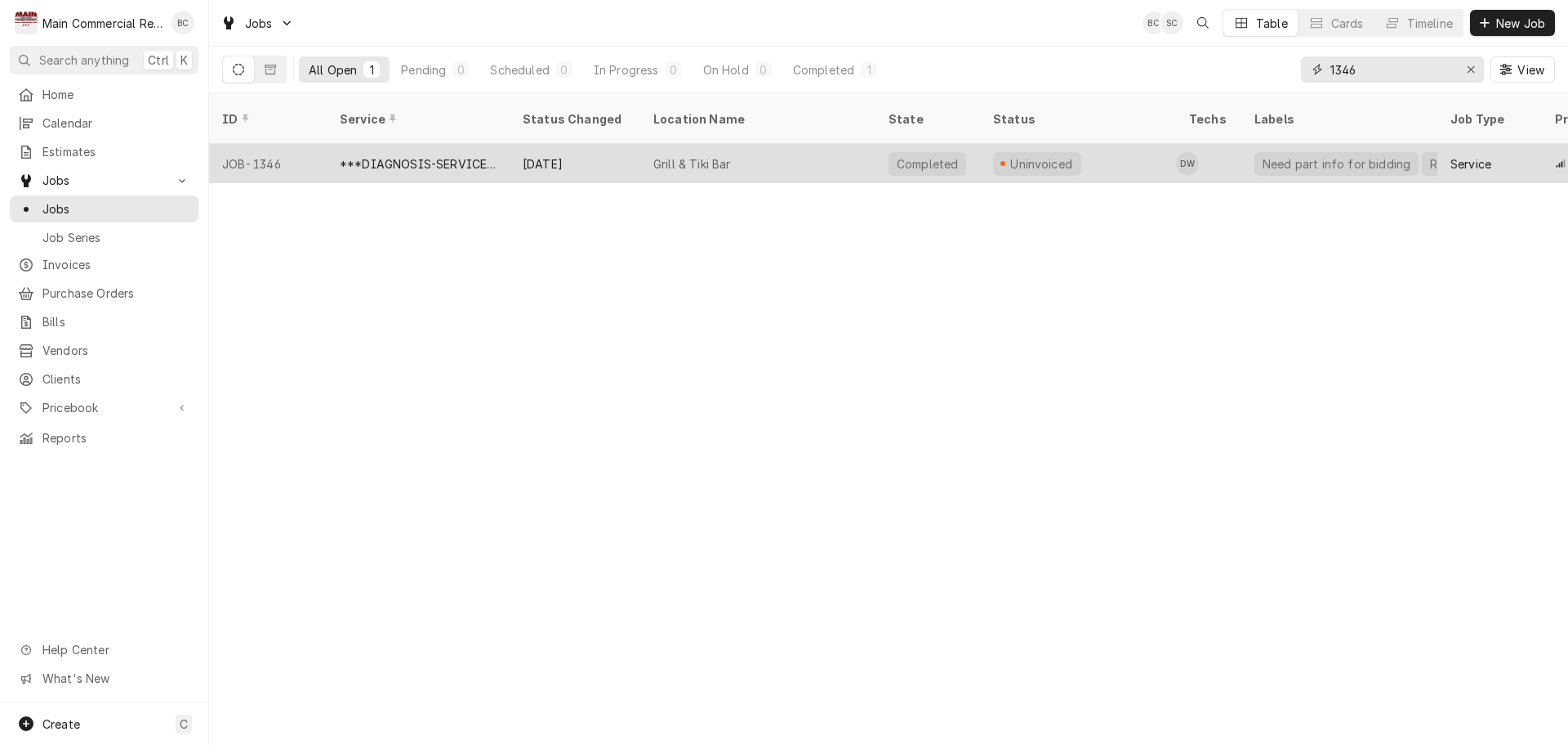
type input "1346"
click at [445, 156] on div "***DIAGNOSIS-SERVICE CALL***" at bounding box center [418, 164] width 157 height 17
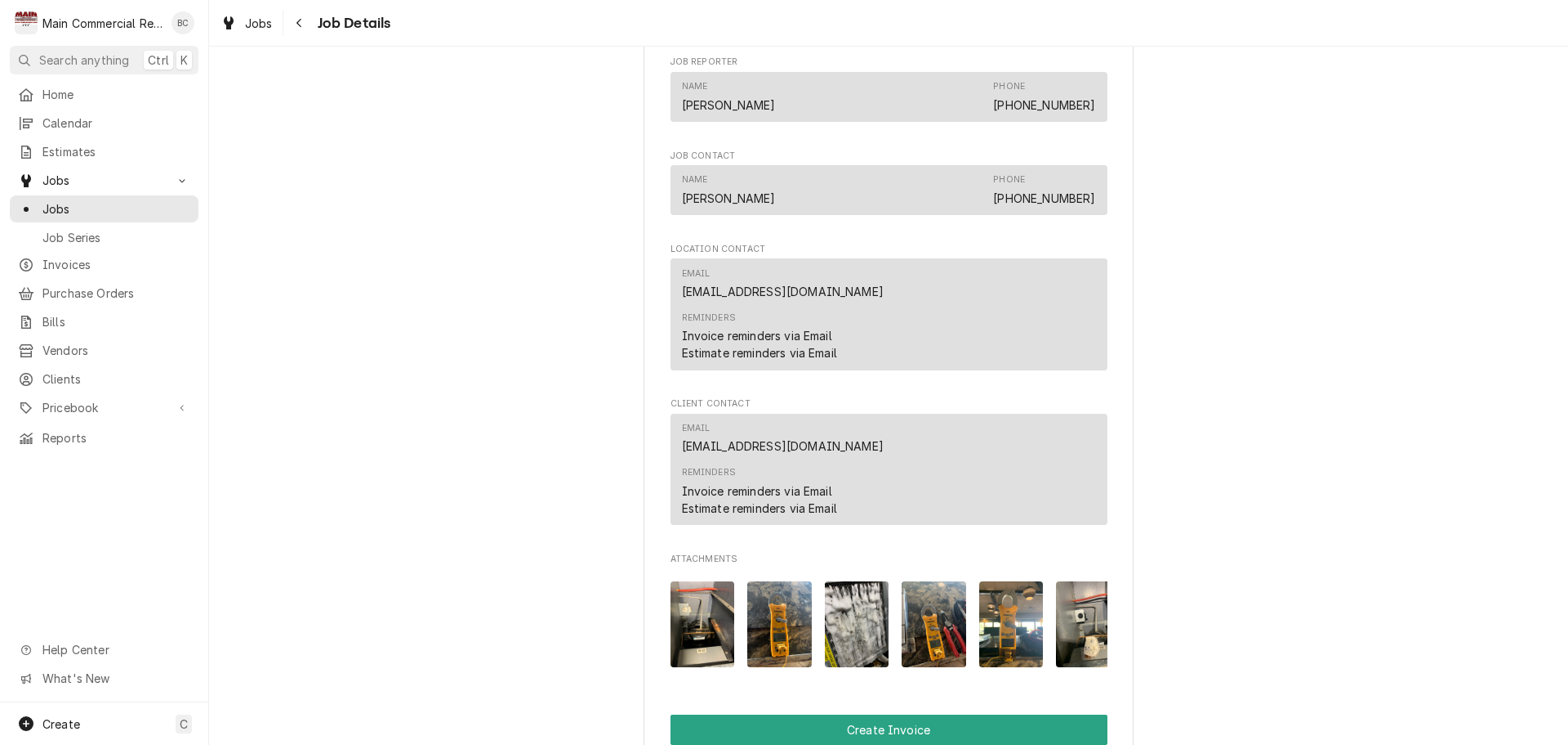
scroll to position [1553, 0]
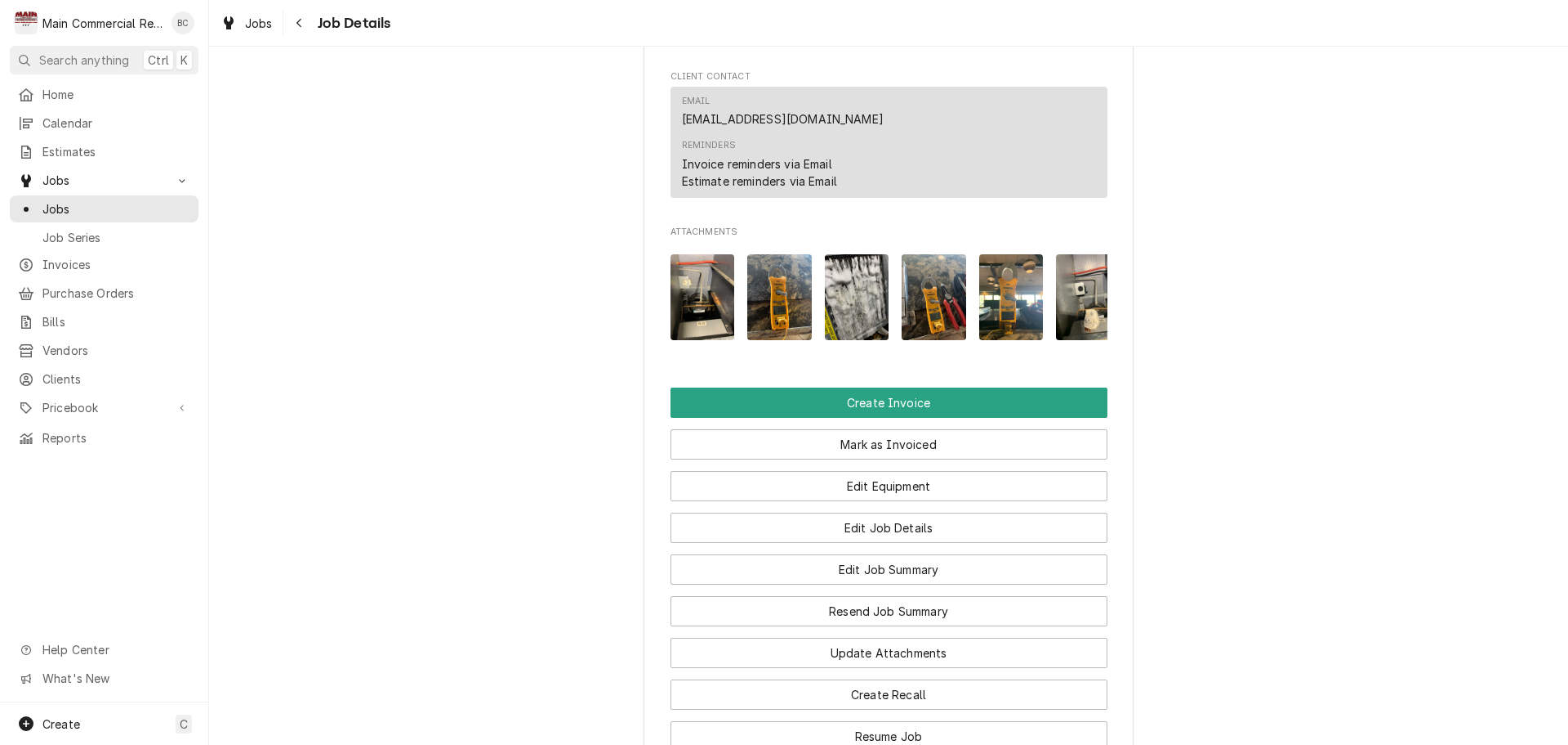
click at [717, 325] on img "Attachments" at bounding box center [703, 297] width 65 height 86
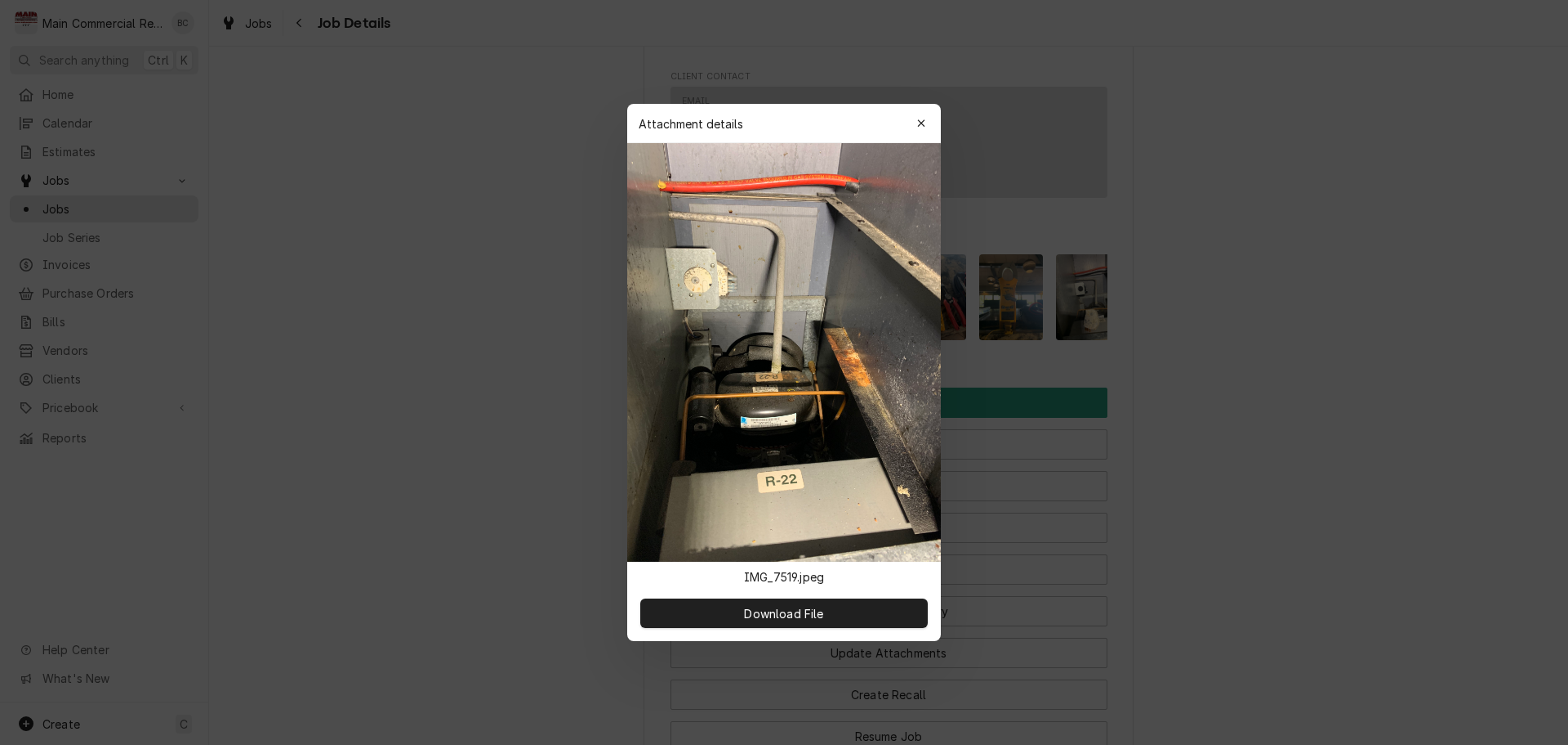
click at [929, 118] on button "button" at bounding box center [921, 124] width 26 height 26
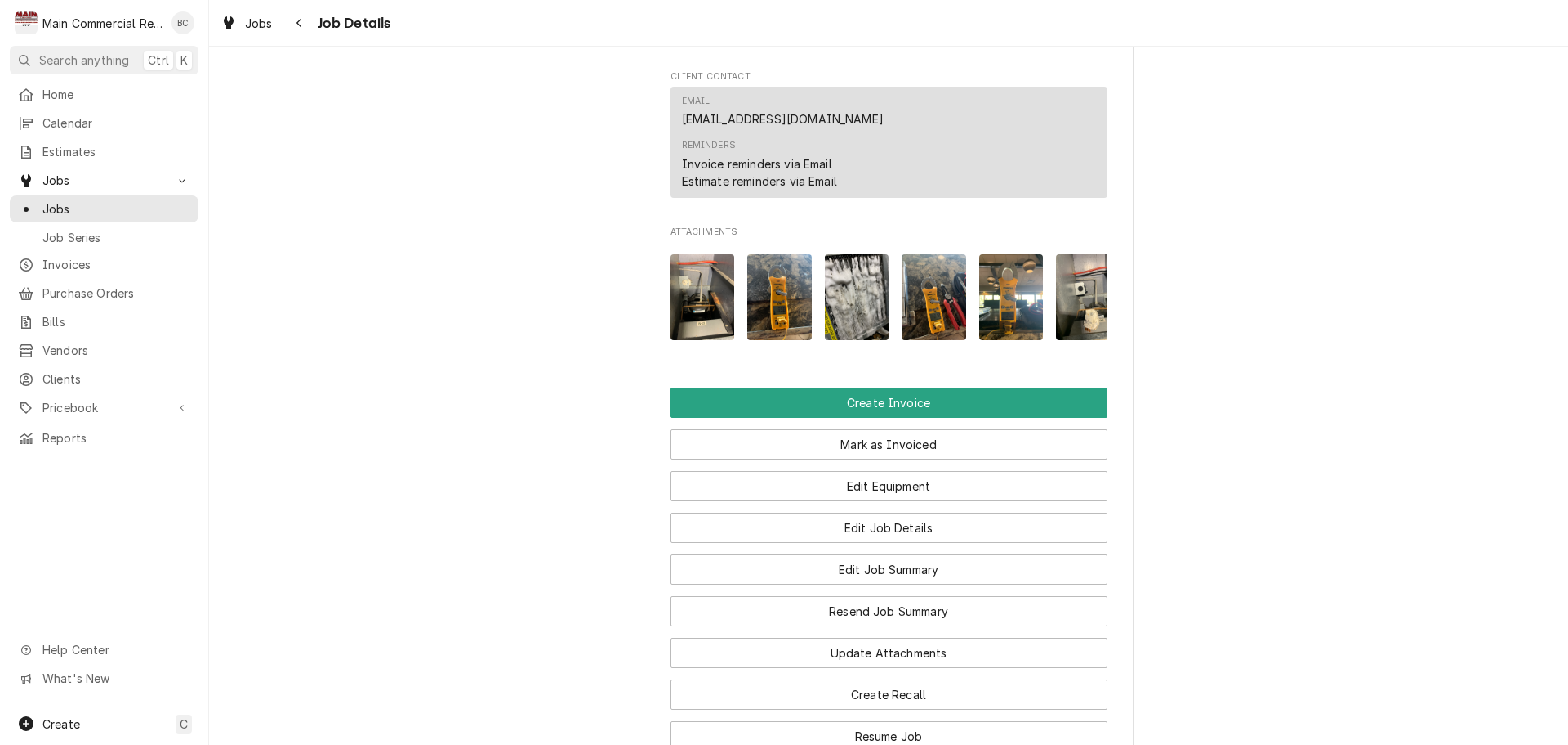
click at [695, 330] on img "Attachments" at bounding box center [703, 297] width 65 height 86
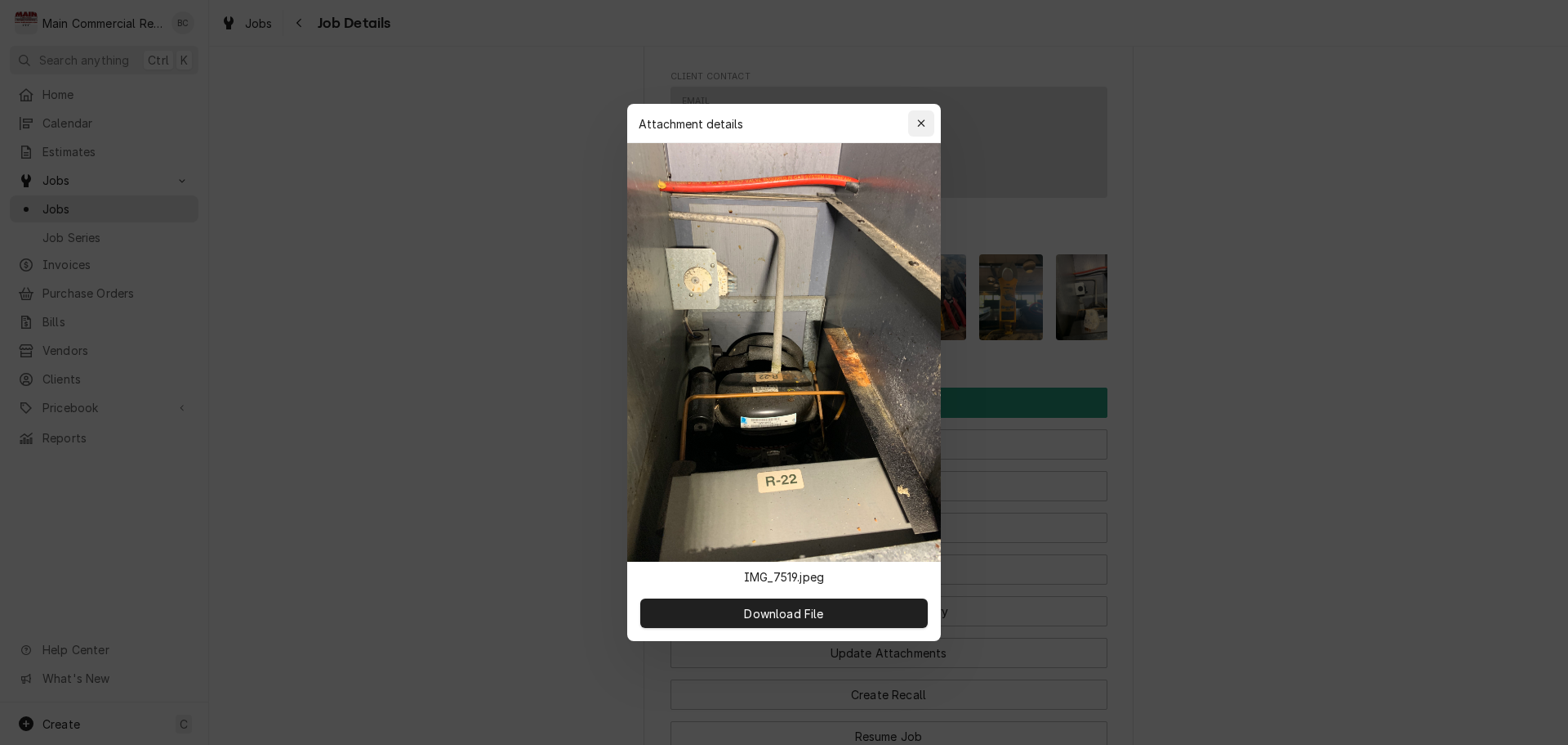
click at [921, 122] on icon "button" at bounding box center [921, 123] width 9 height 11
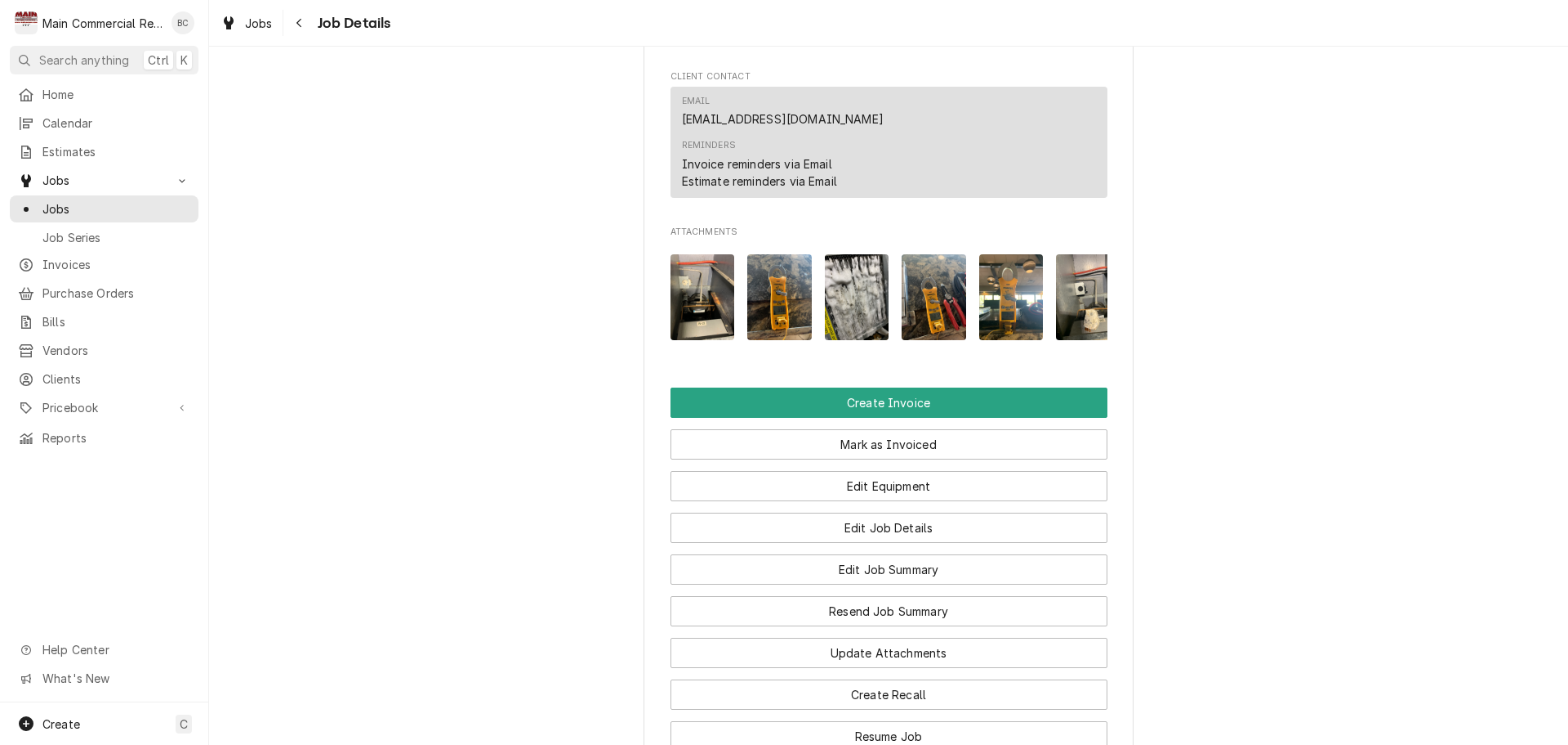
click at [787, 304] on img "Attachments" at bounding box center [780, 297] width 65 height 86
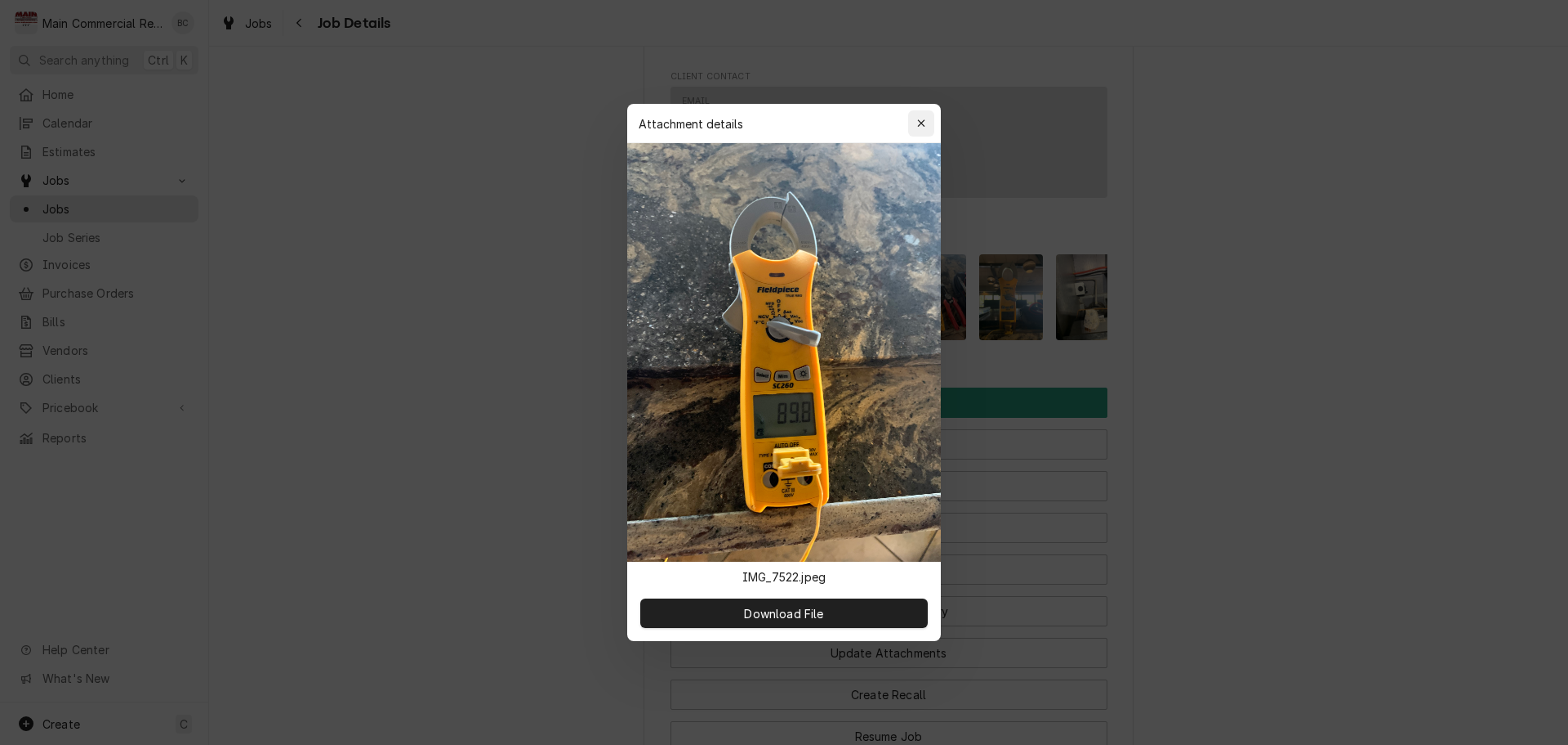
click at [928, 122] on div "button" at bounding box center [921, 124] width 16 height 16
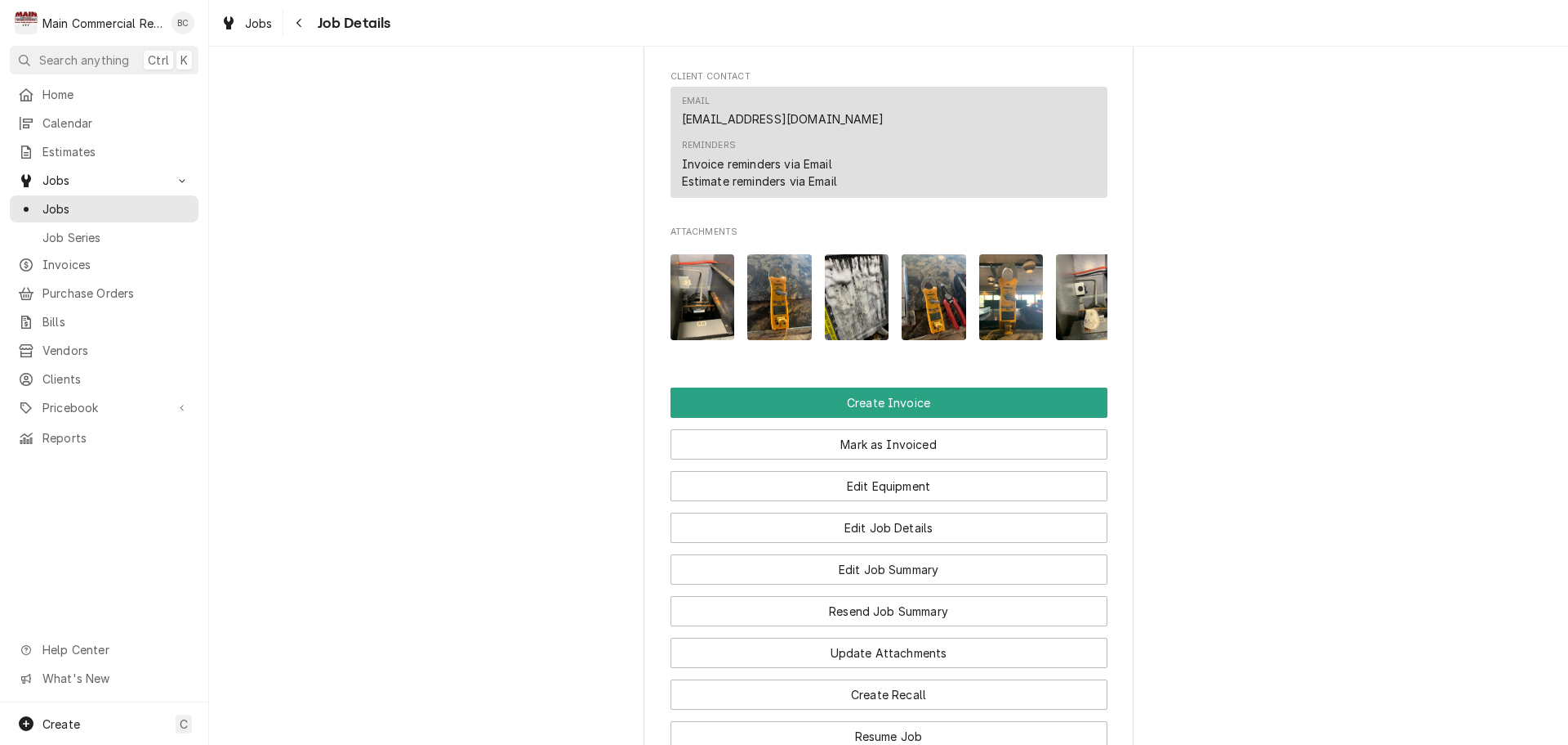
click at [849, 299] on img "Attachments" at bounding box center [857, 297] width 65 height 86
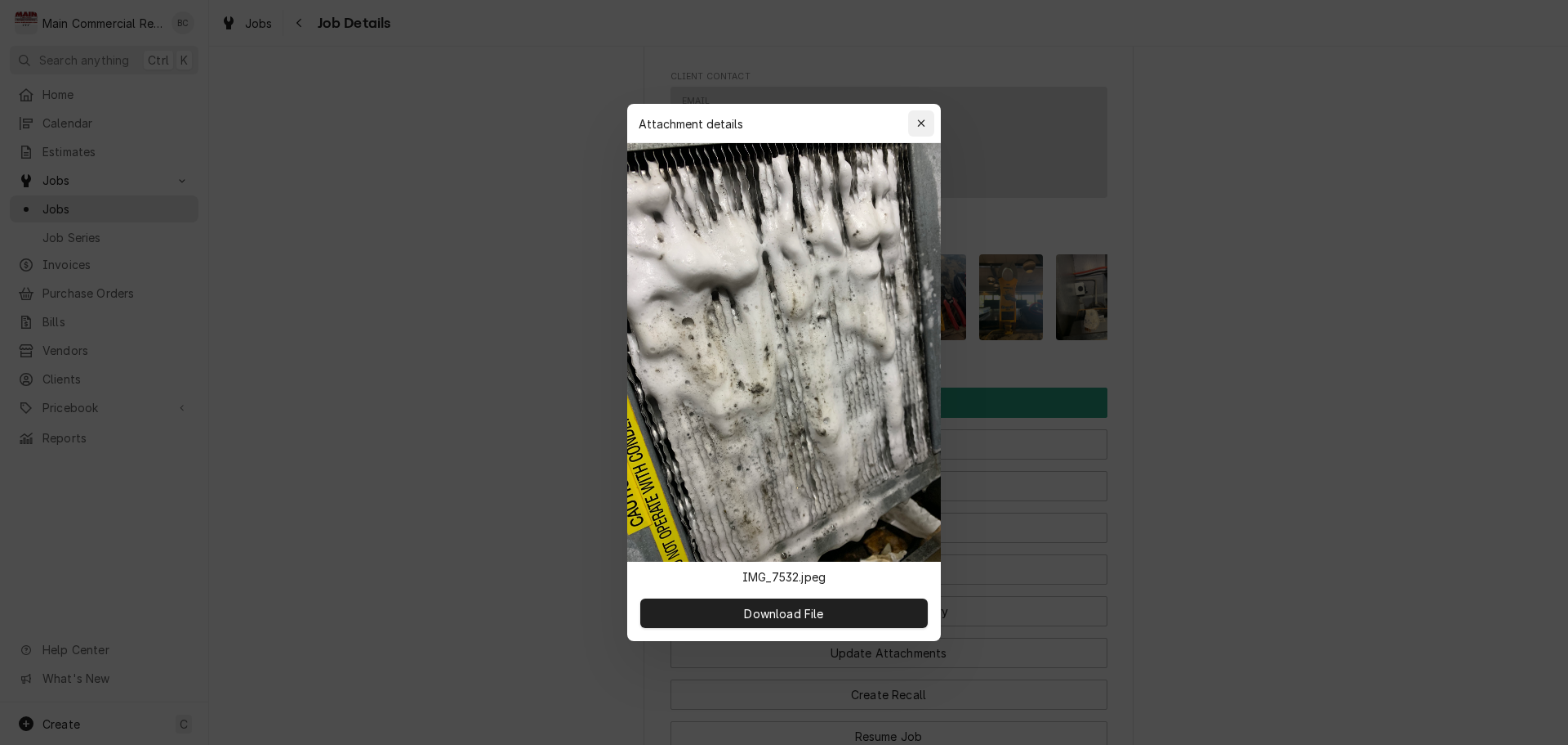
click at [918, 118] on icon "button" at bounding box center [921, 123] width 9 height 11
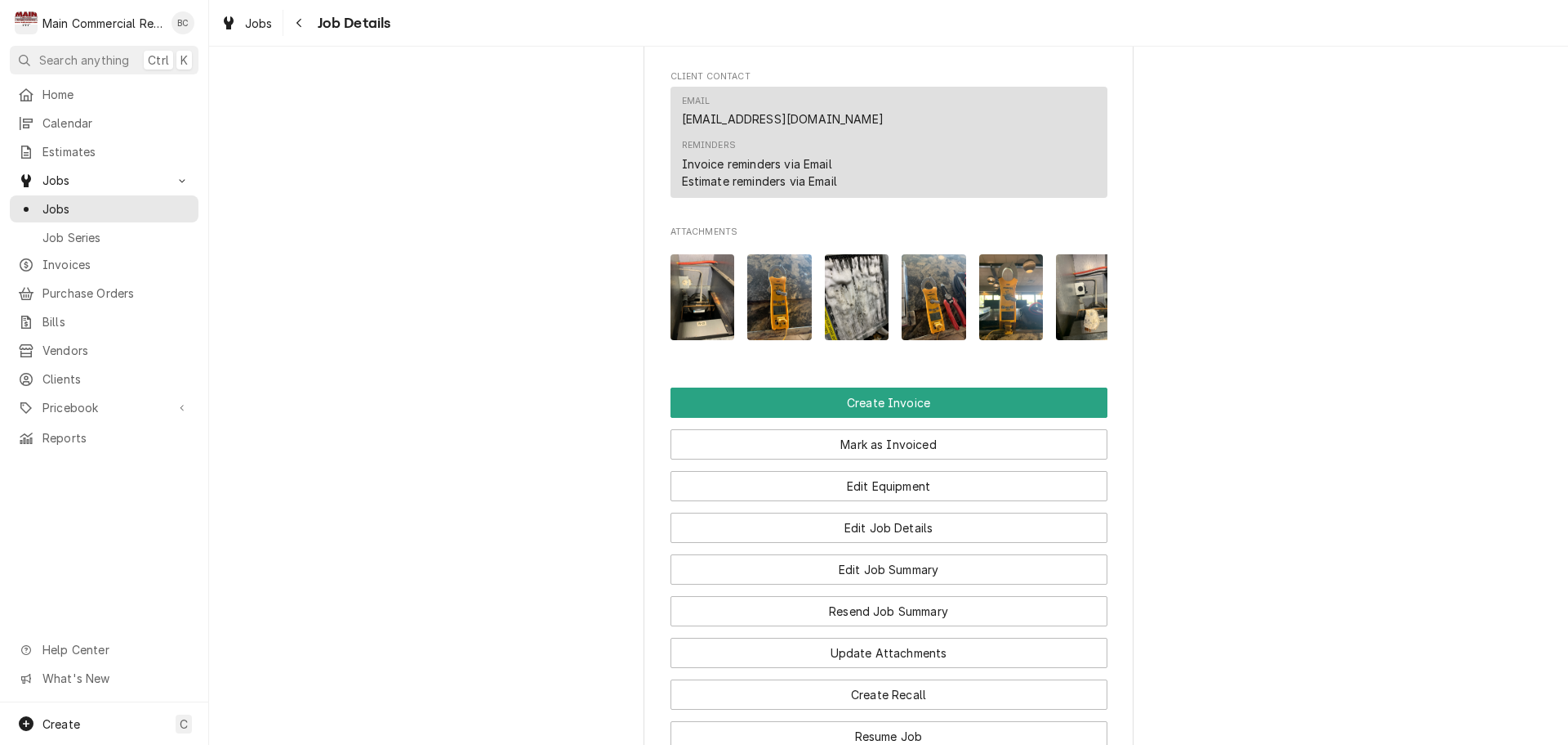
click at [905, 306] on img "Attachments" at bounding box center [934, 297] width 65 height 86
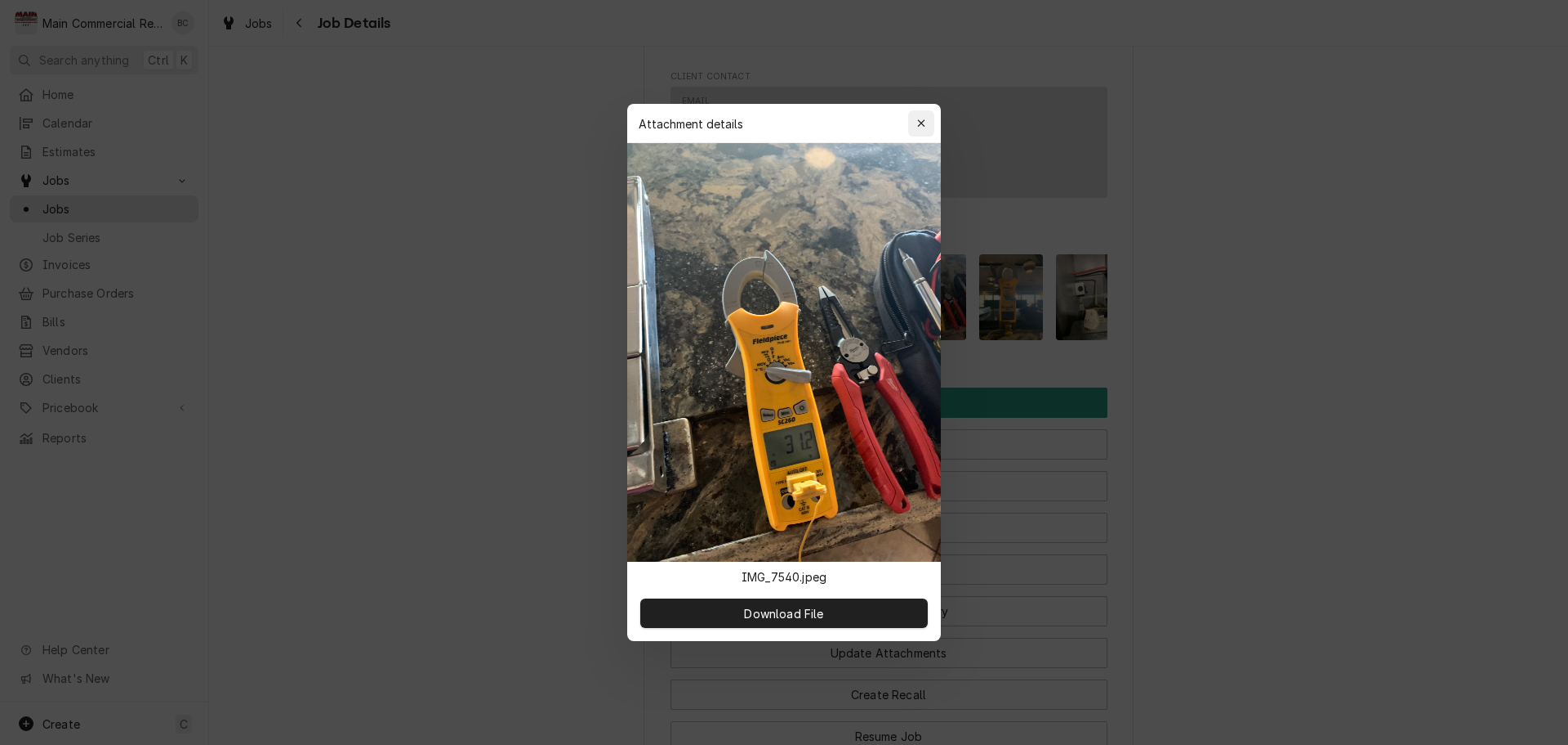
click at [925, 125] on icon "button" at bounding box center [921, 123] width 9 height 11
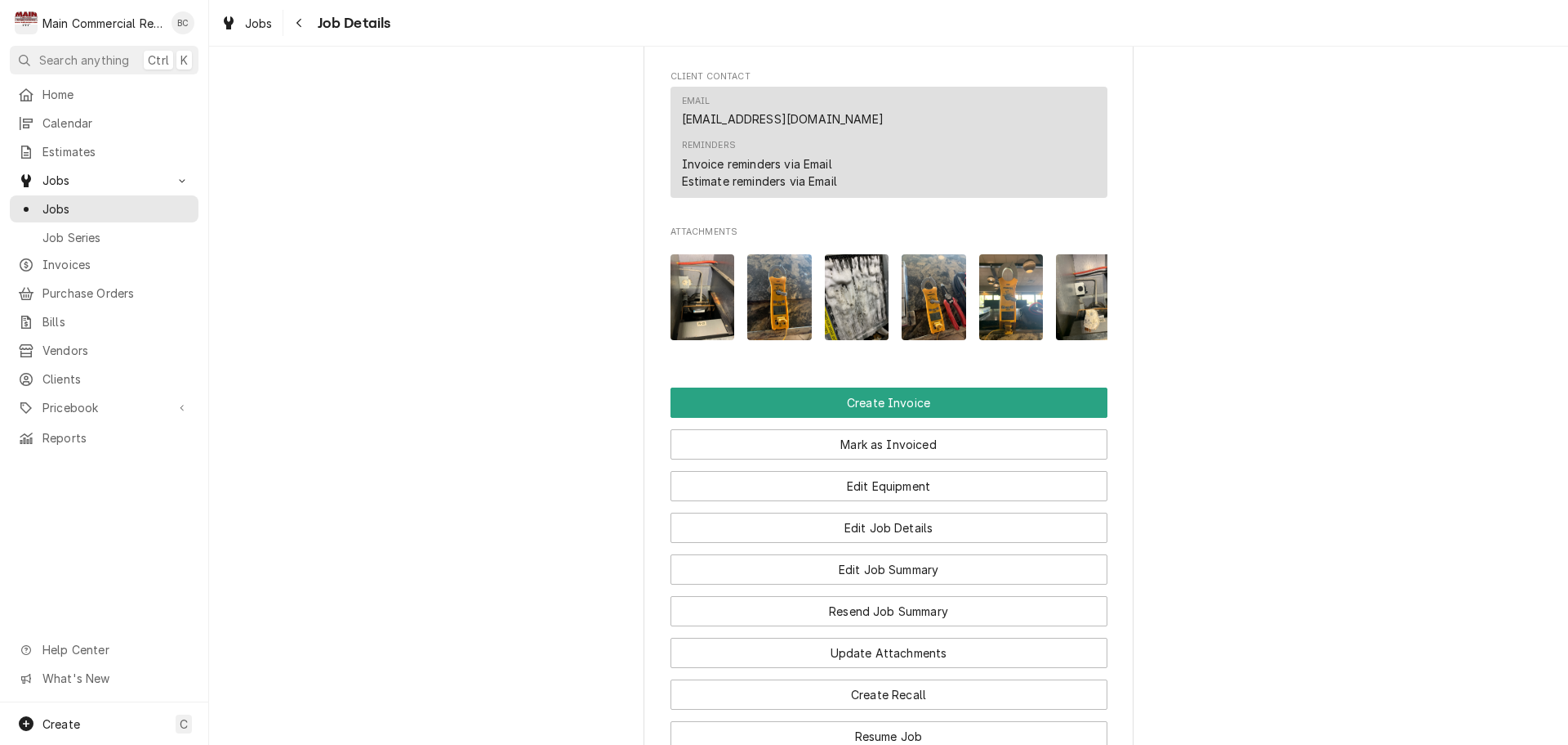
click at [988, 310] on img "Attachments" at bounding box center [1012, 297] width 65 height 86
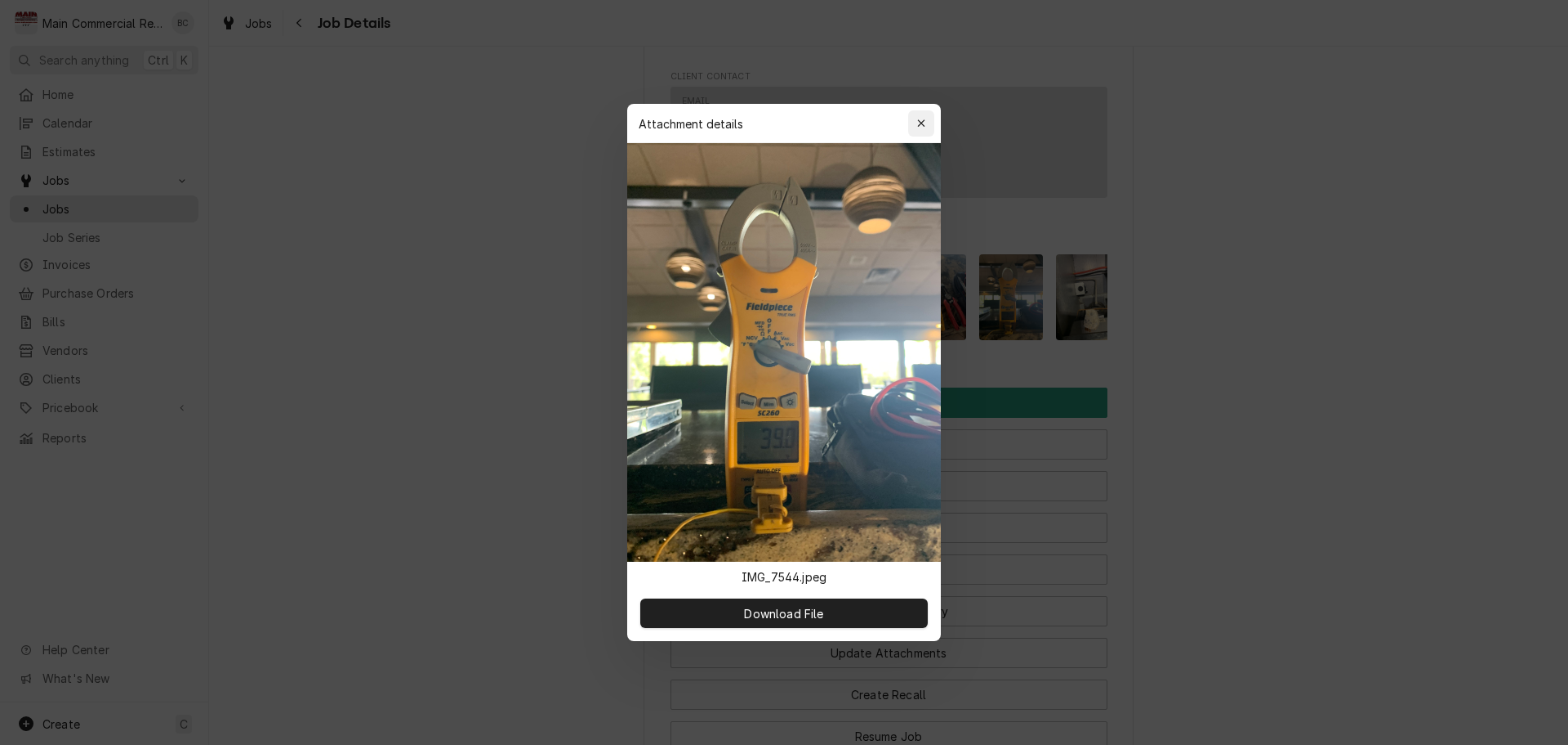
click at [926, 127] on div "button" at bounding box center [921, 124] width 16 height 16
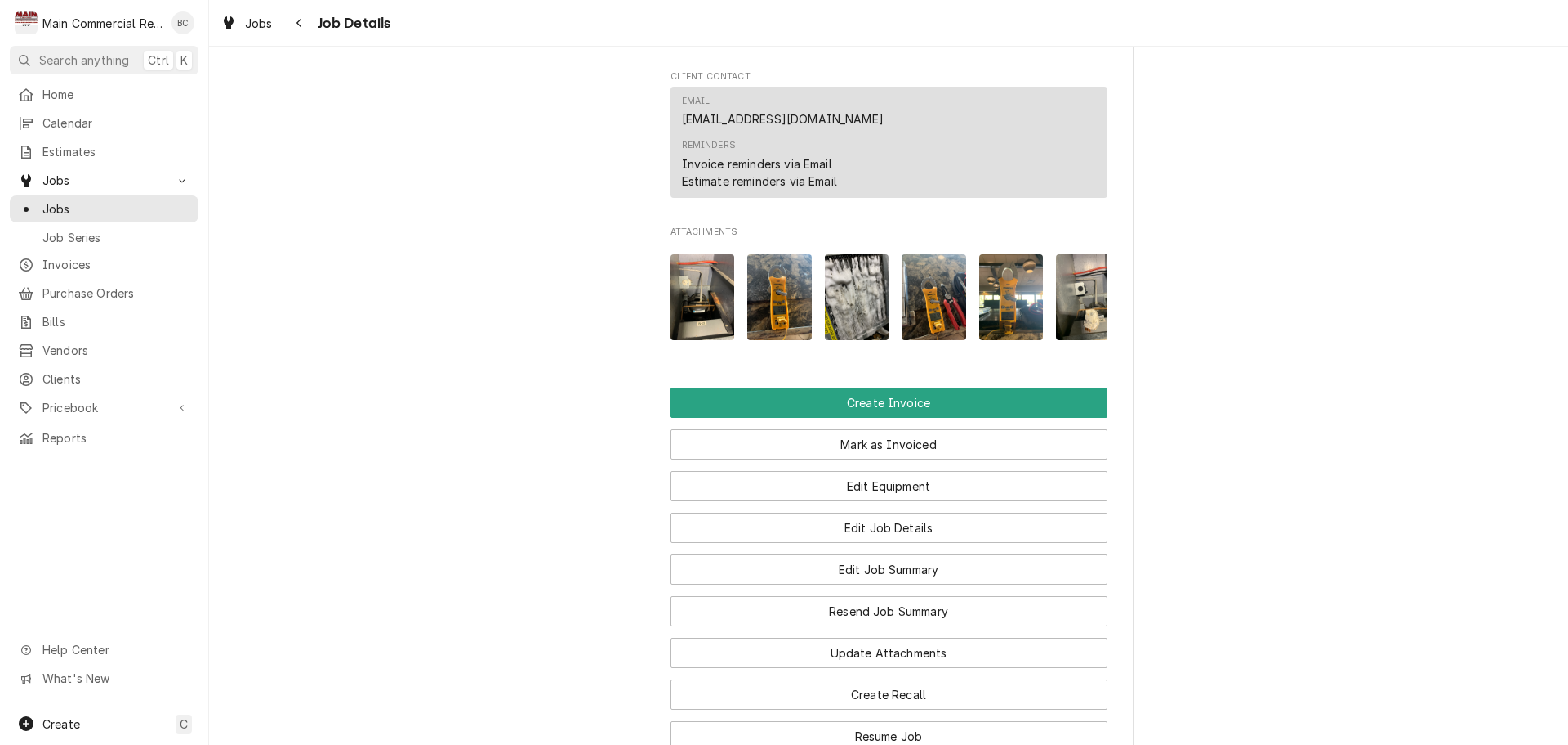
click at [1074, 303] on img "Attachments" at bounding box center [1089, 297] width 65 height 86
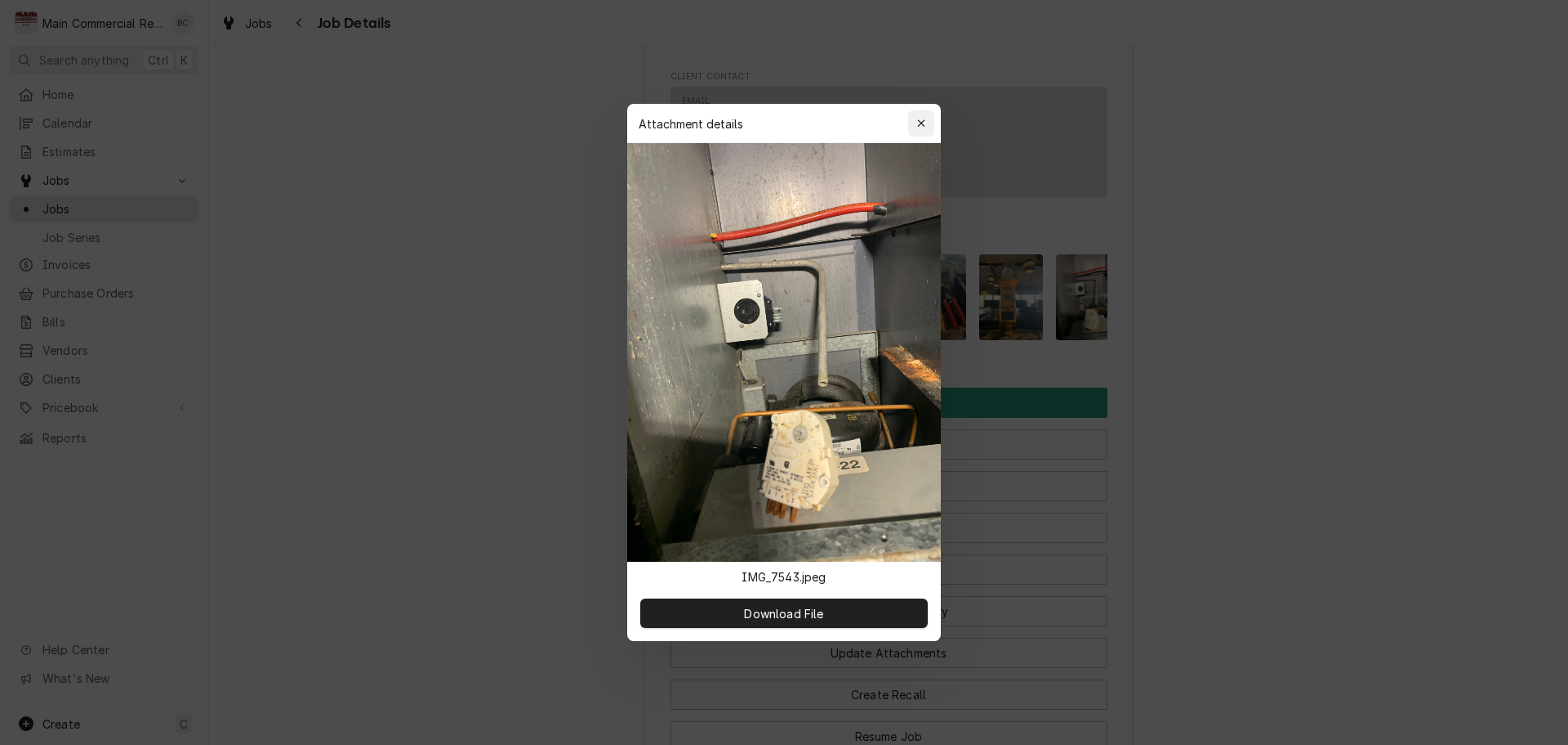
click at [924, 125] on icon "button" at bounding box center [921, 123] width 9 height 11
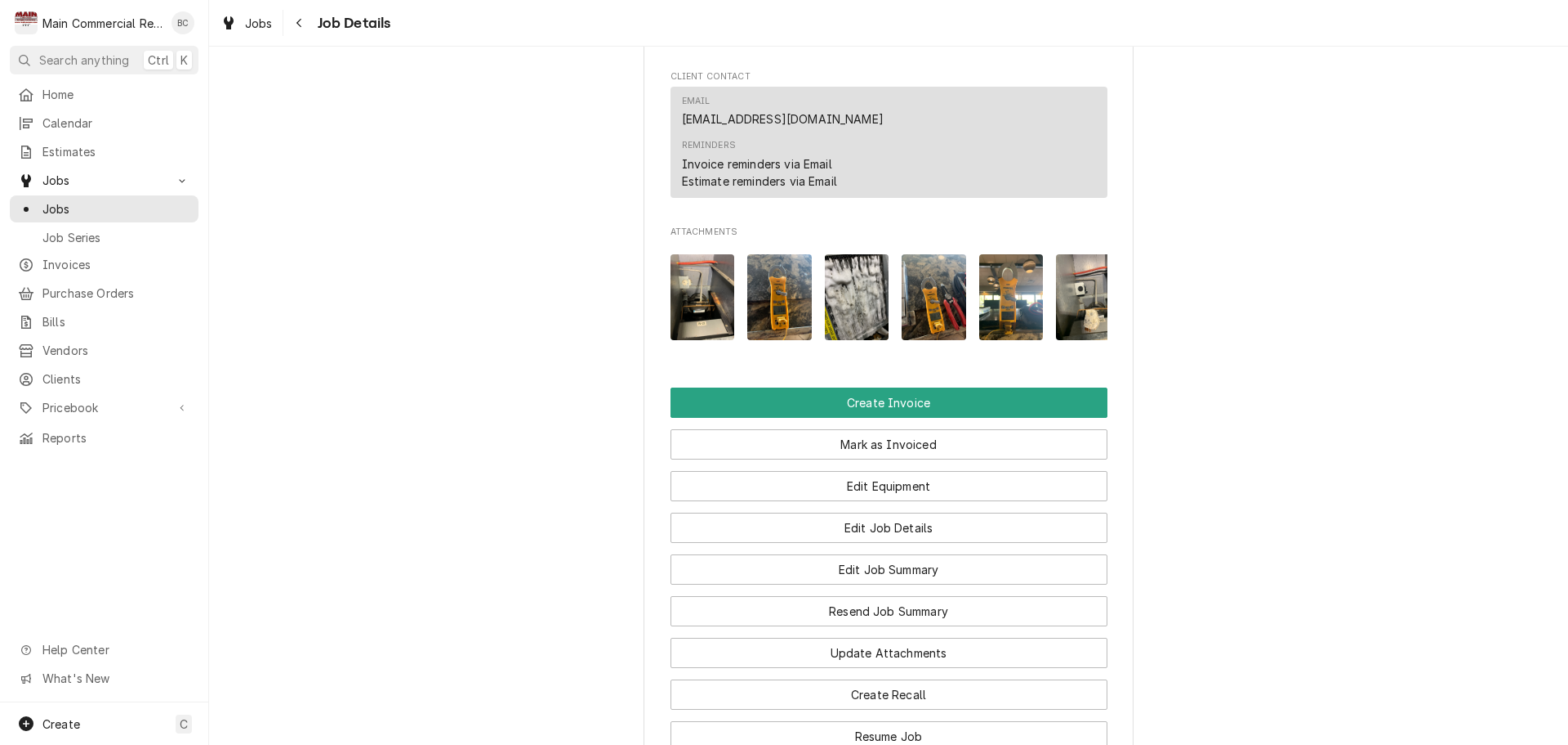
scroll to position [0, 26]
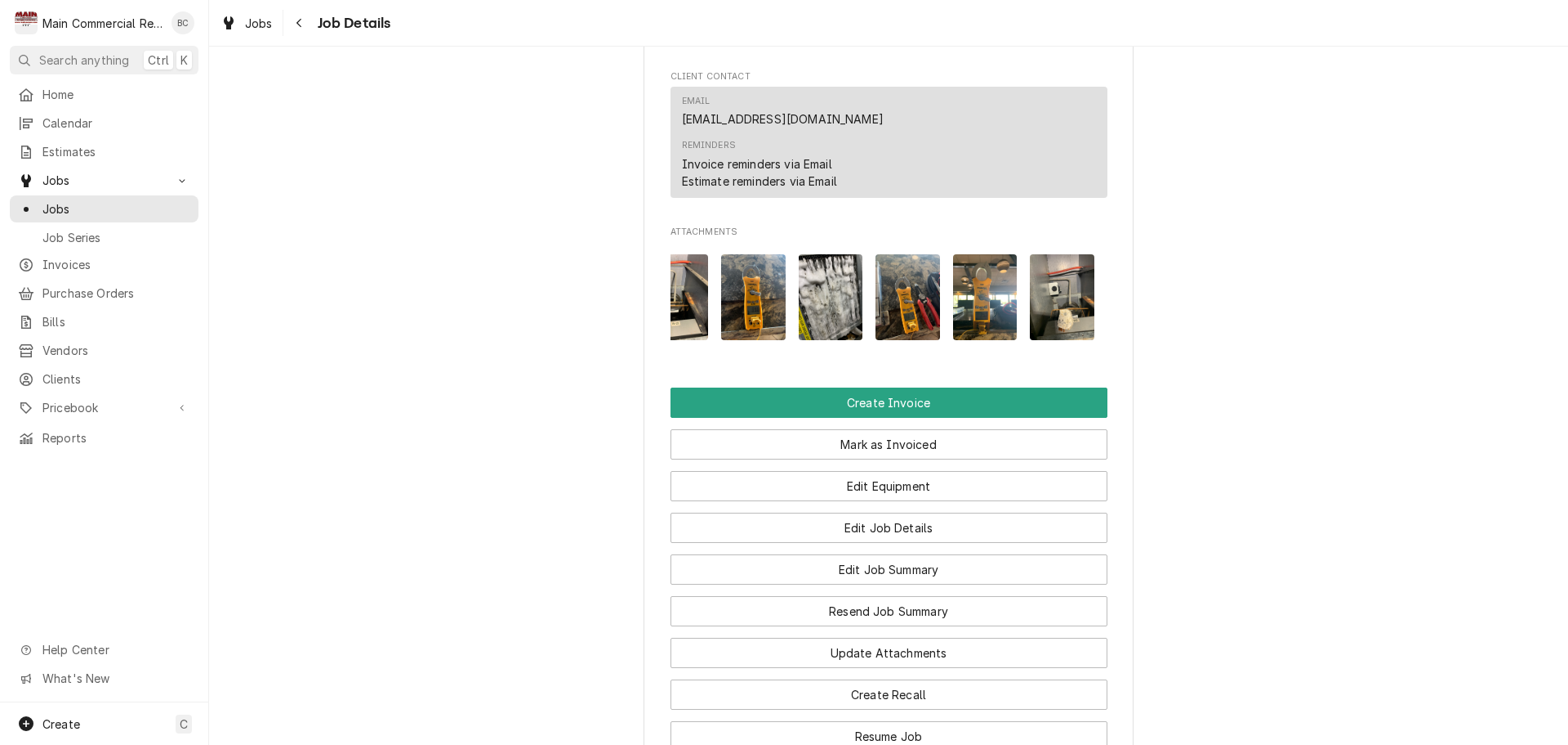
click at [1071, 324] on img "Attachments" at bounding box center [1062, 297] width 65 height 86
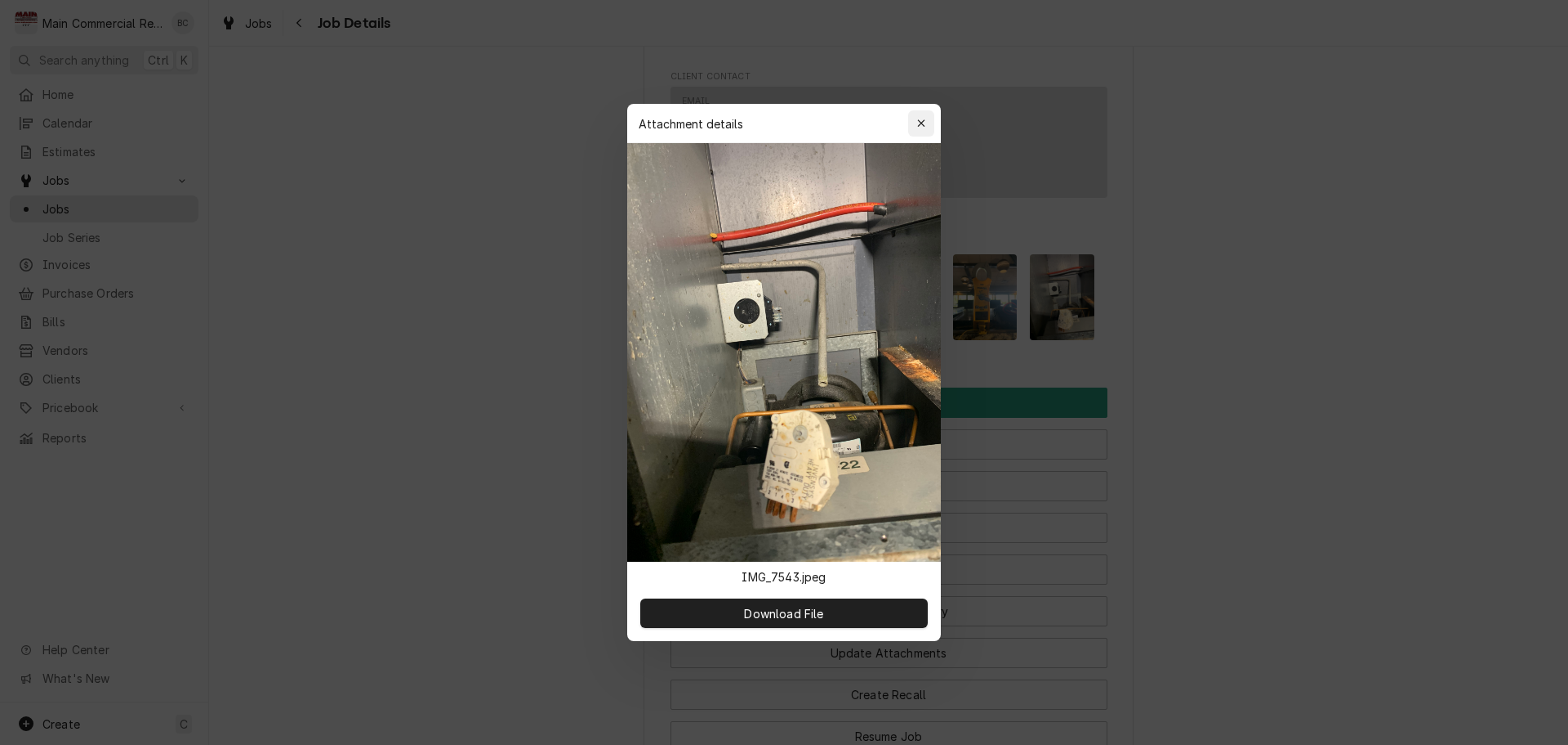
click at [929, 127] on div "button" at bounding box center [921, 124] width 16 height 16
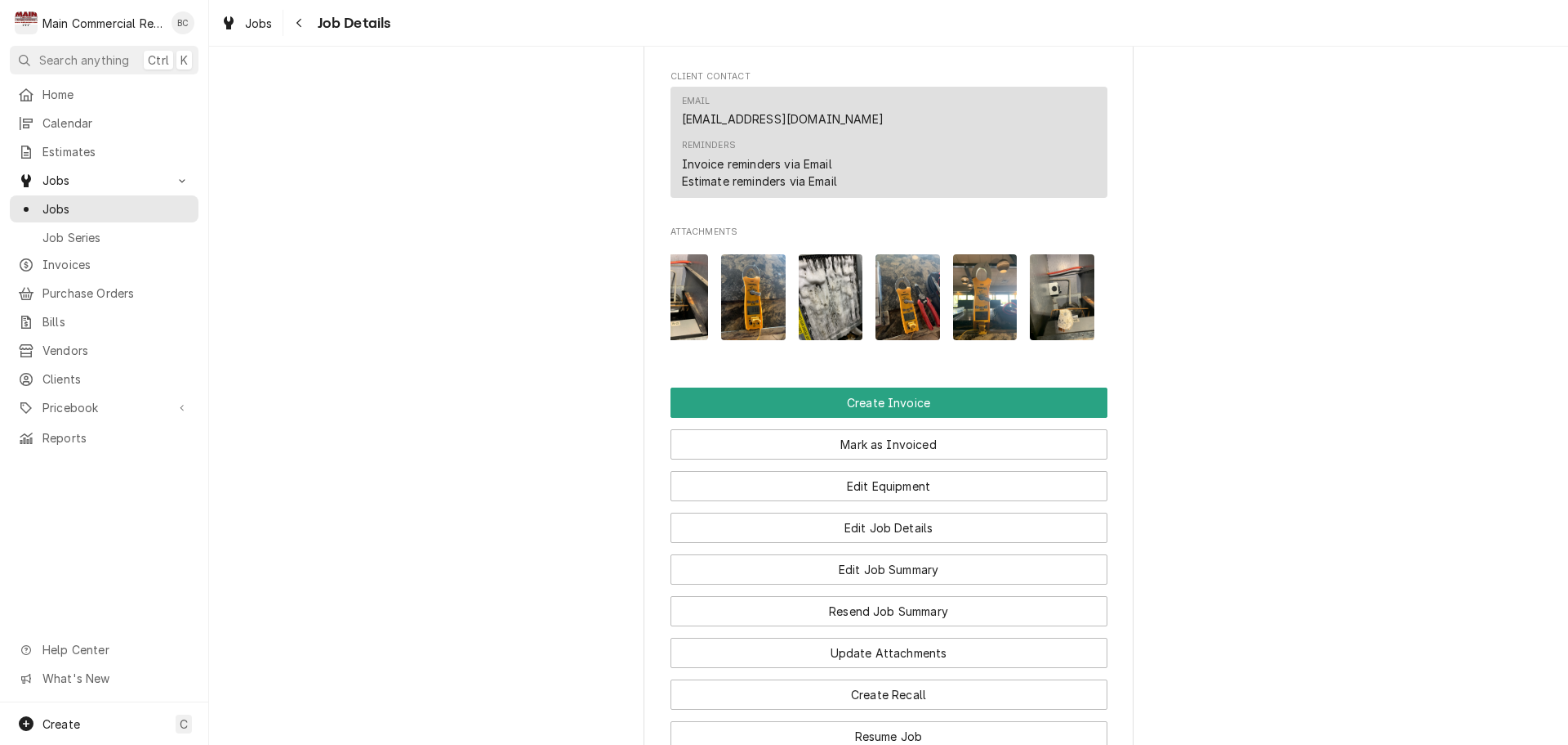
click at [993, 324] on img "Attachments" at bounding box center [985, 297] width 65 height 86
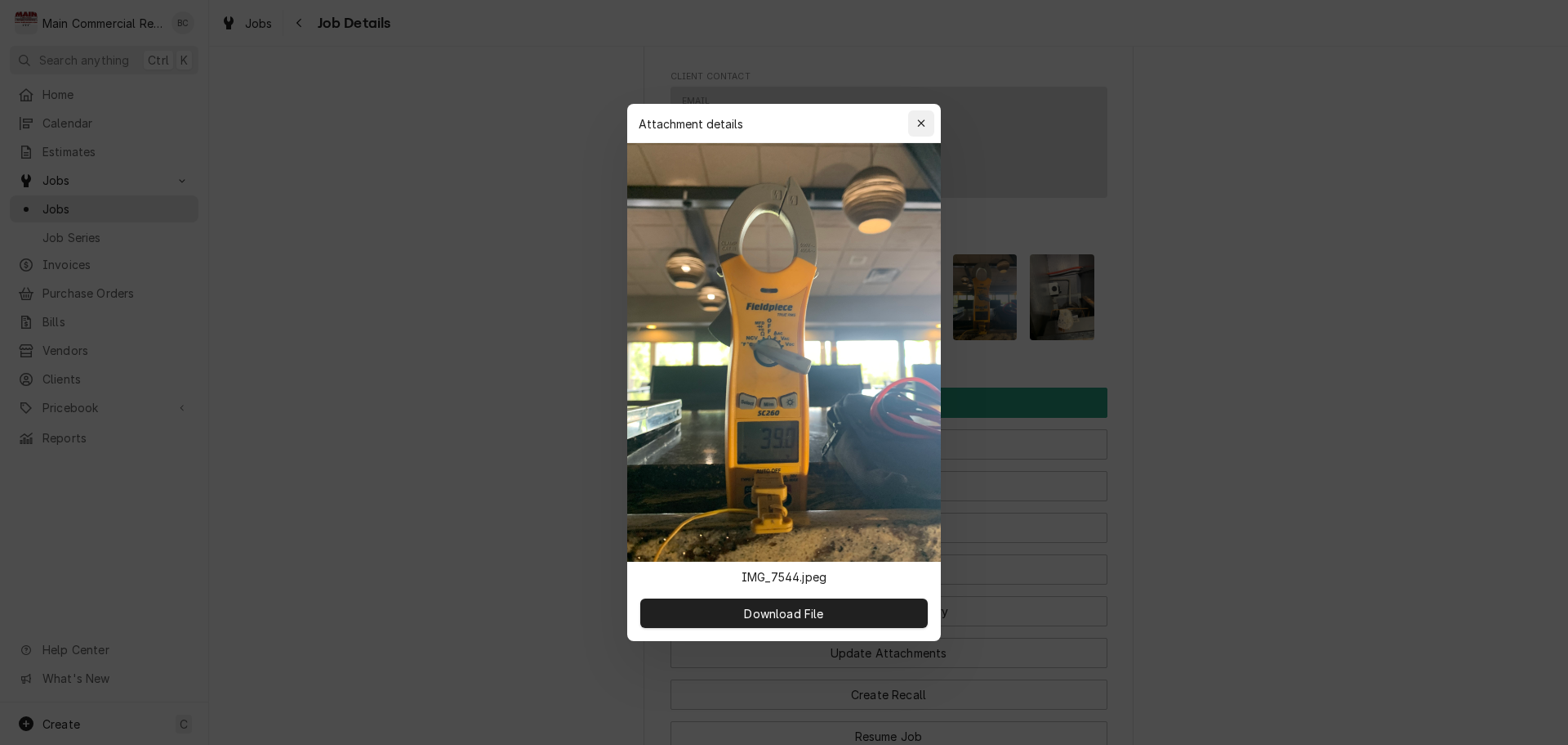
click at [925, 127] on icon "button" at bounding box center [921, 123] width 9 height 11
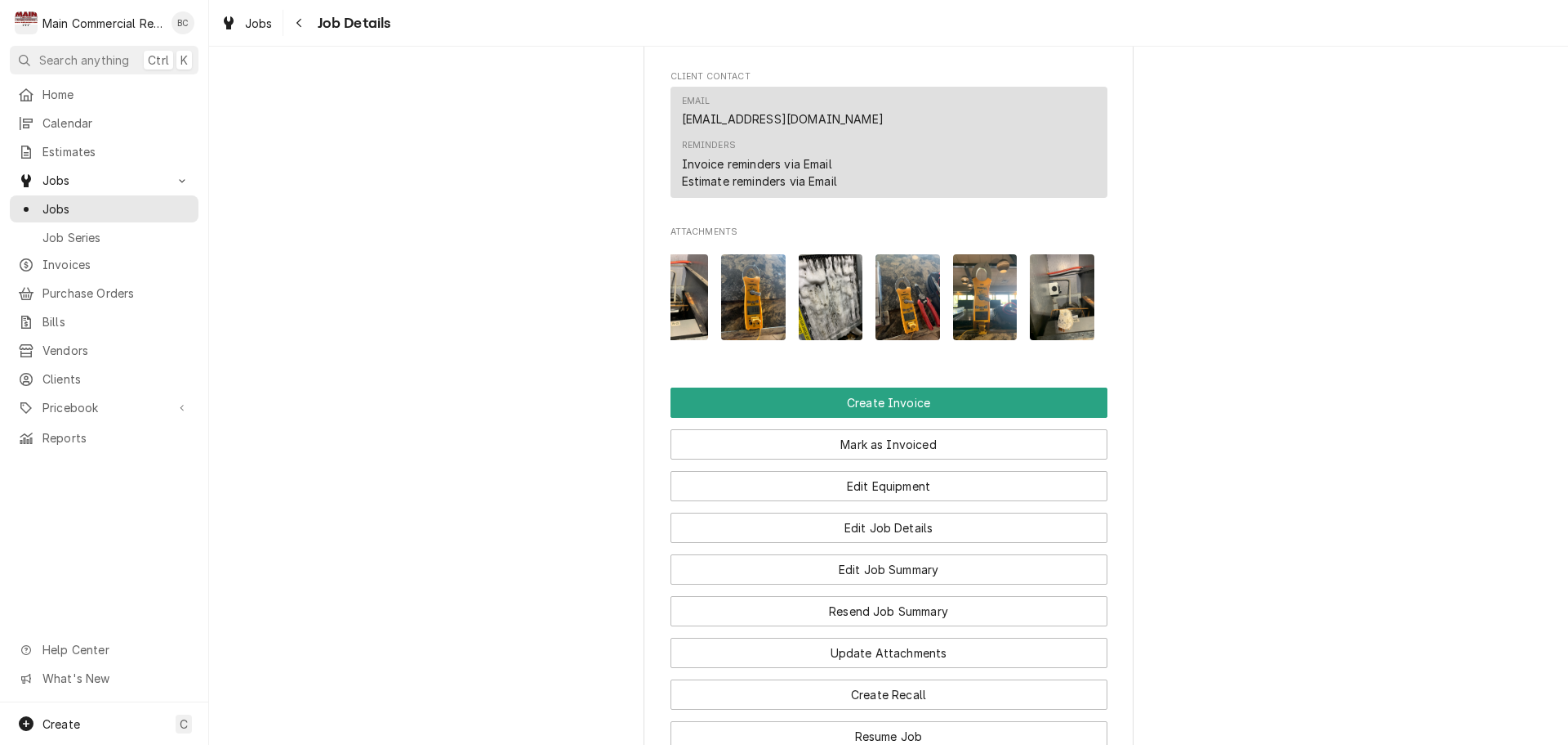
click at [893, 322] on img "Attachments" at bounding box center [907, 297] width 65 height 86
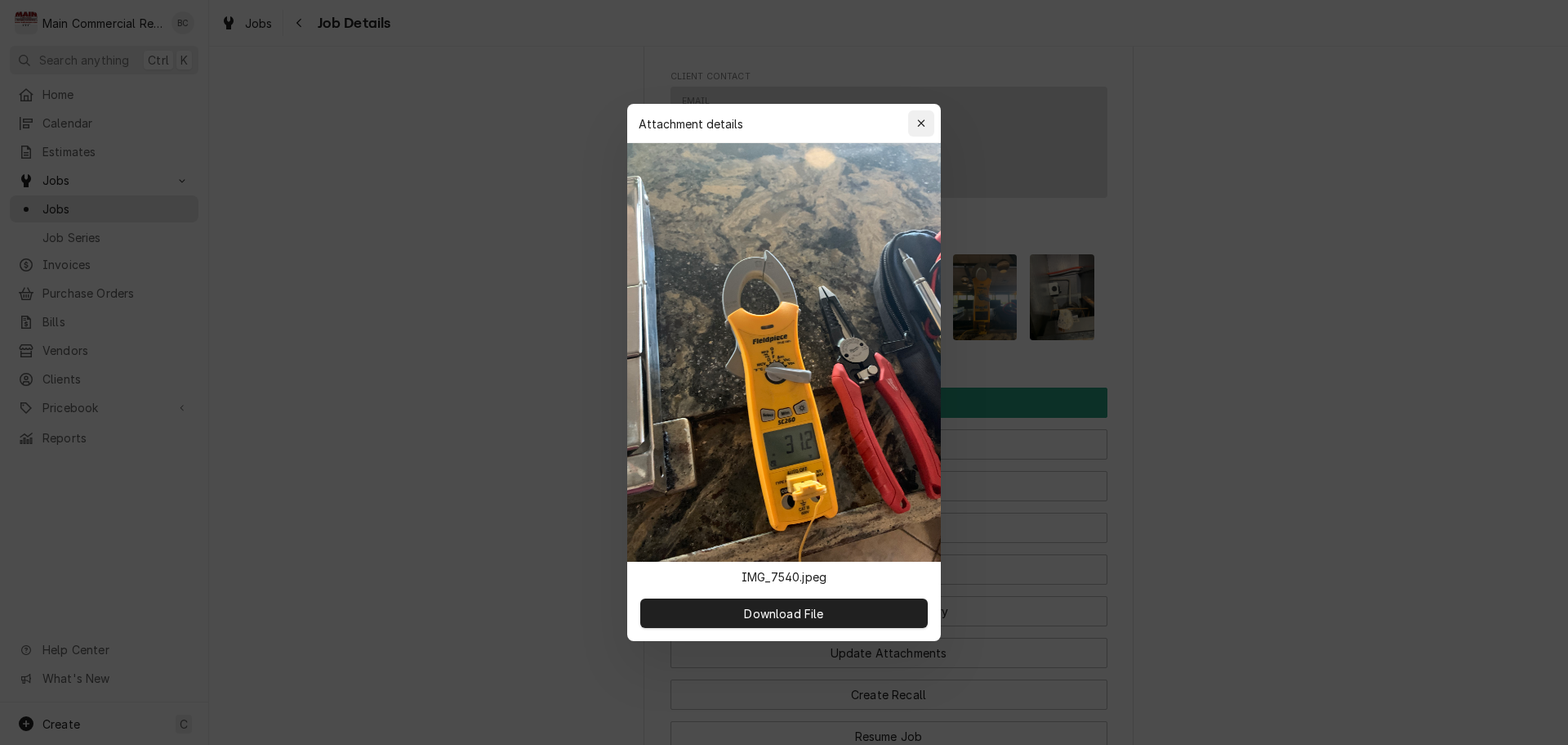
click at [923, 115] on button "button" at bounding box center [921, 124] width 26 height 26
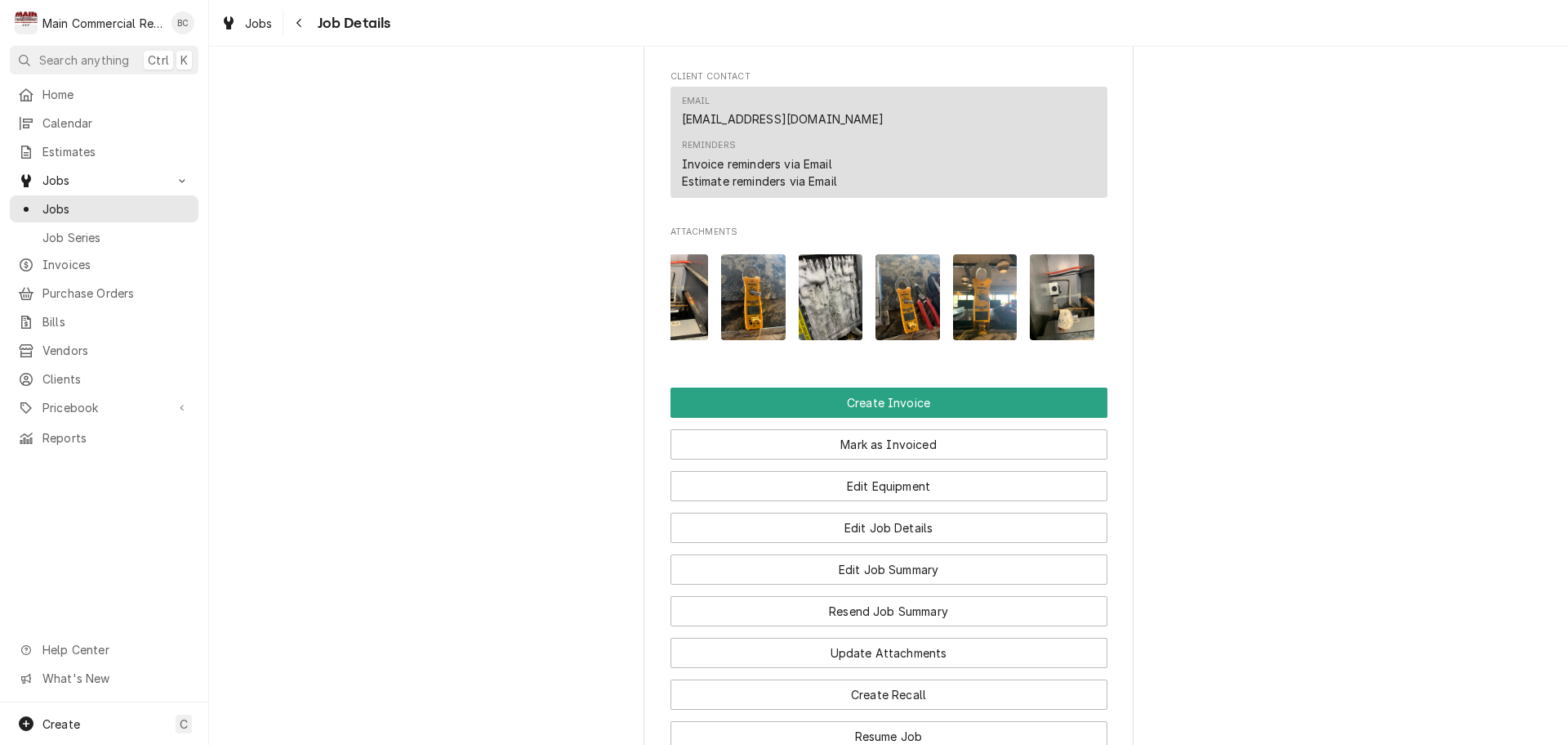
click at [803, 319] on img "Attachments" at bounding box center [830, 297] width 65 height 86
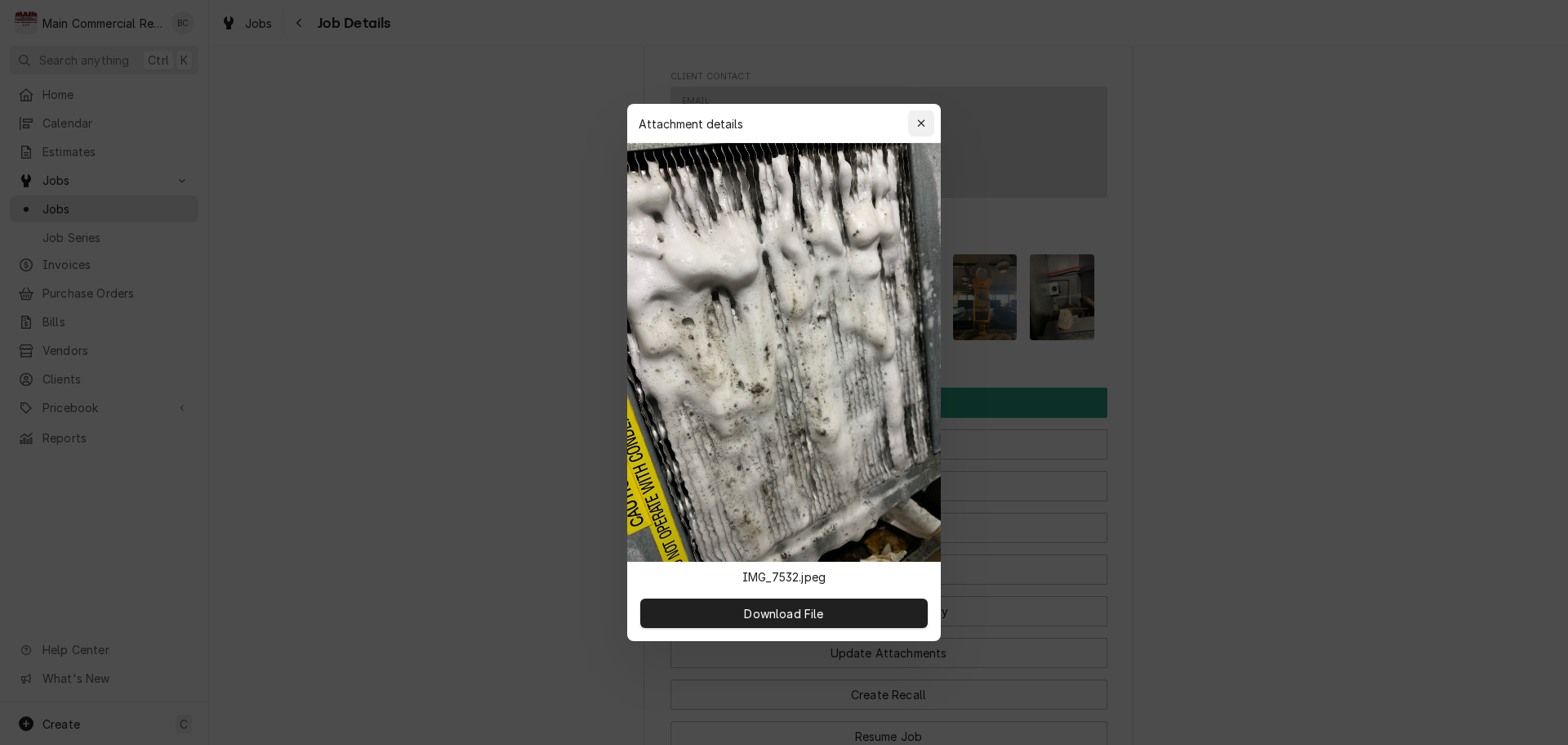
click at [927, 128] on div "button" at bounding box center [921, 124] width 16 height 16
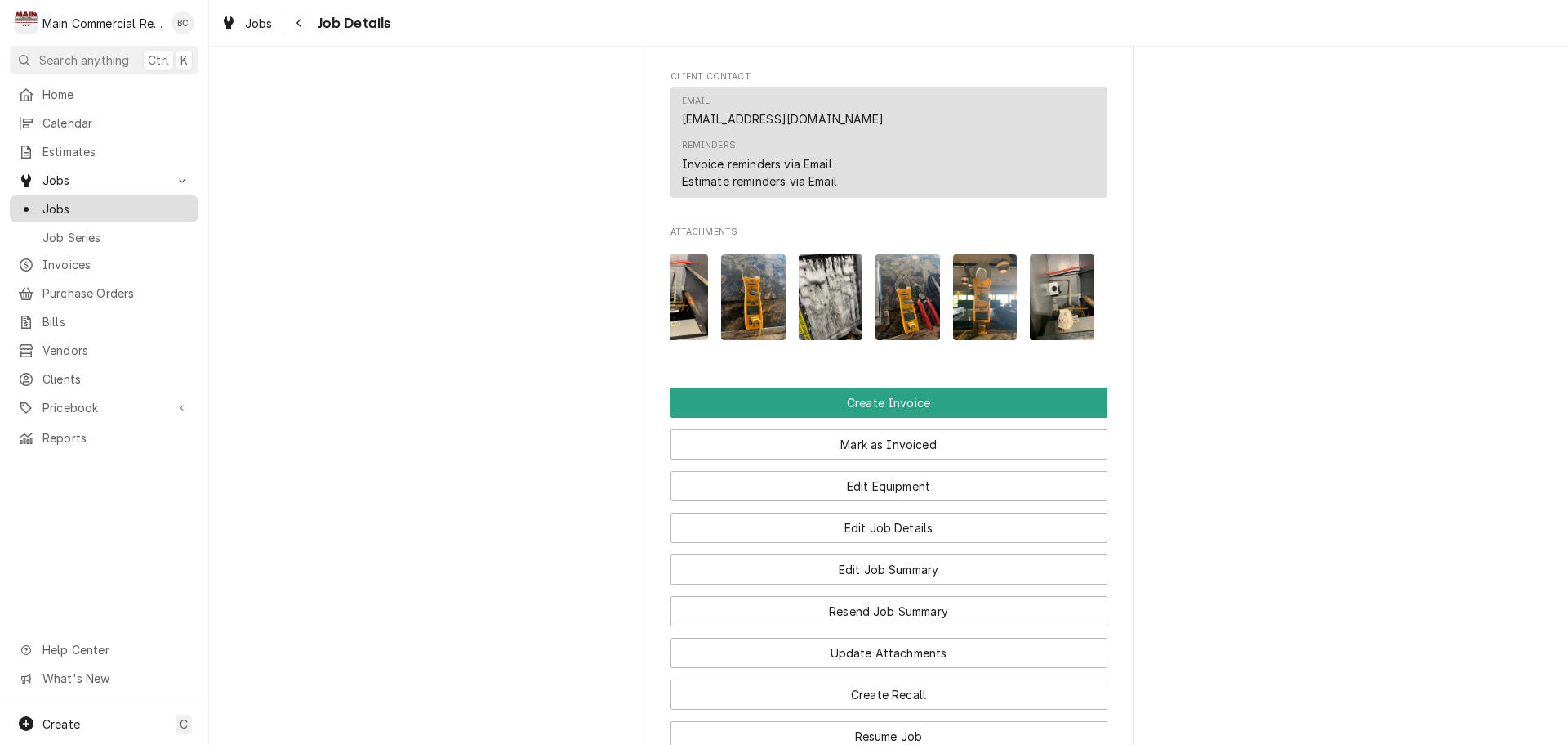
click at [90, 206] on span "Jobs" at bounding box center [117, 208] width 148 height 17
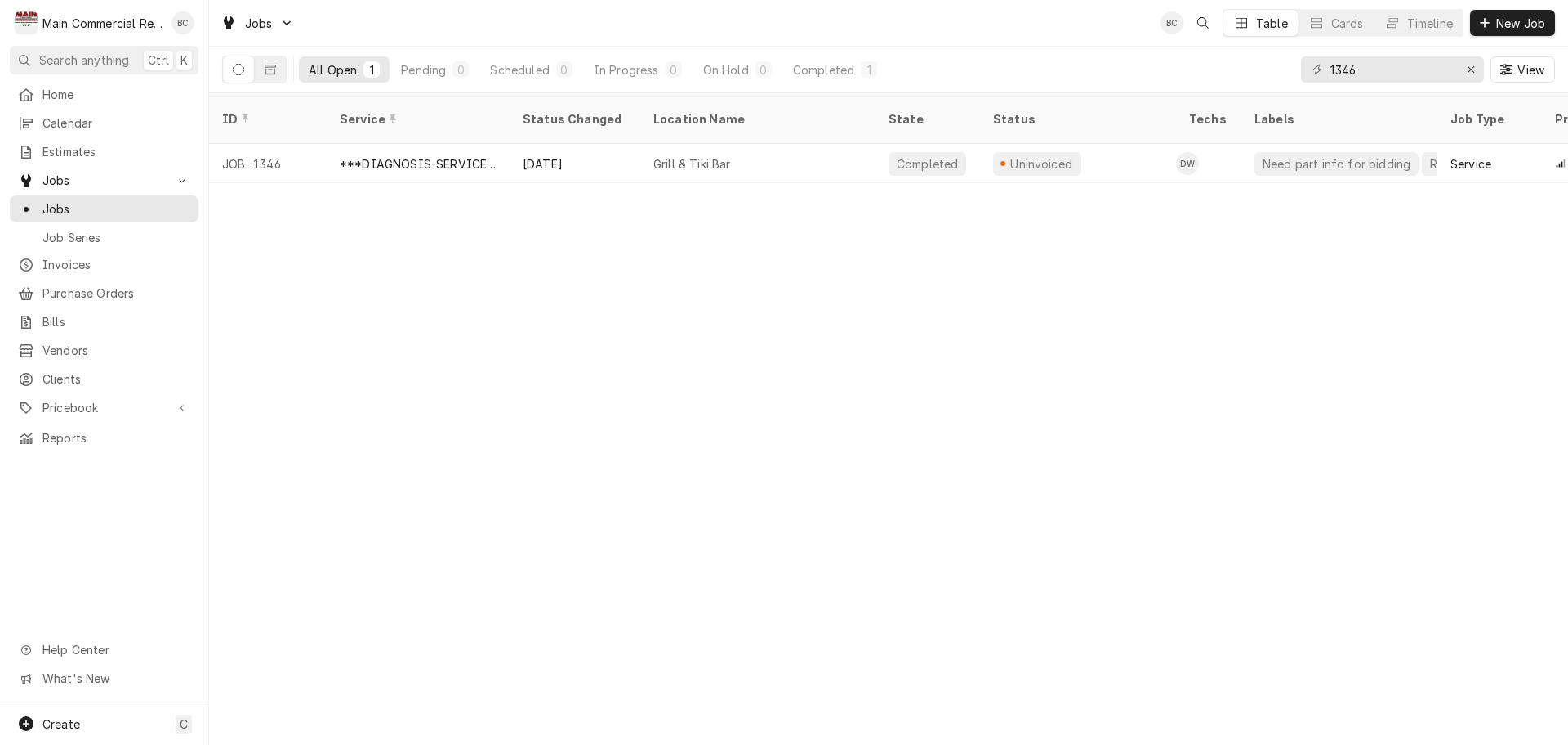
click at [238, 70] on icon "Dynamic Content Wrapper" at bounding box center [238, 69] width 11 height 11
click at [1470, 70] on icon "Erase input" at bounding box center [1471, 69] width 7 height 7
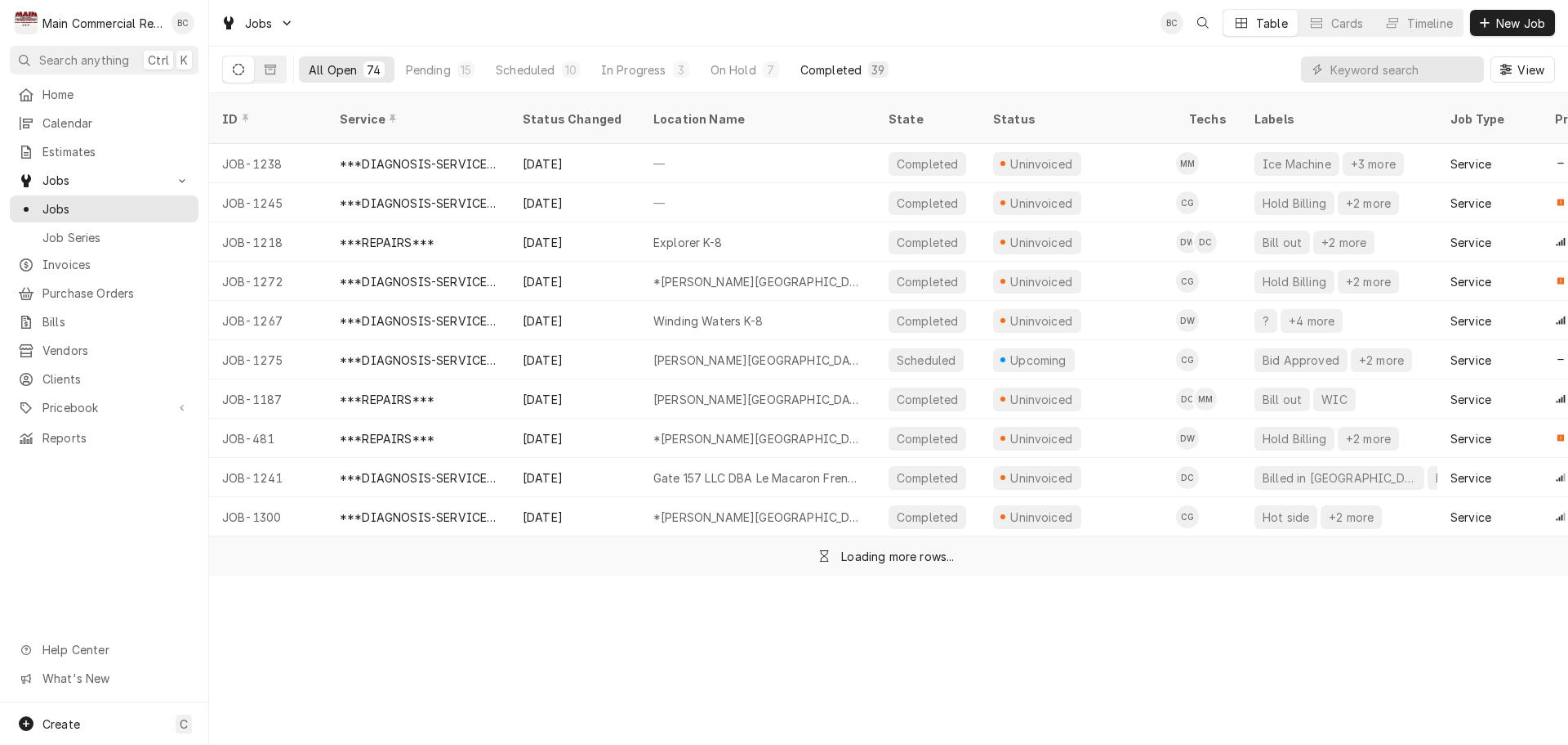
click at [821, 75] on div "Completed" at bounding box center [830, 69] width 61 height 17
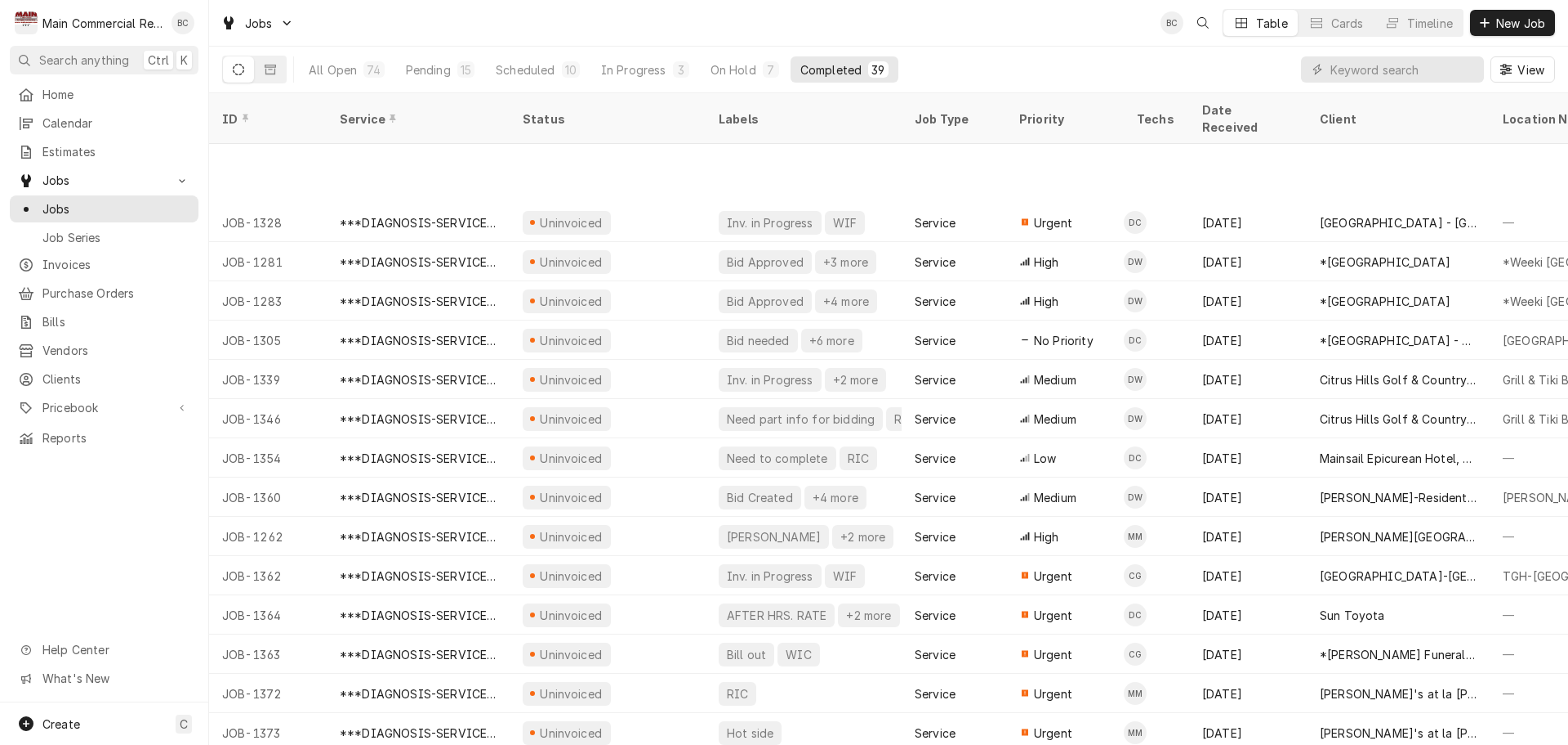
scroll to position [922, 0]
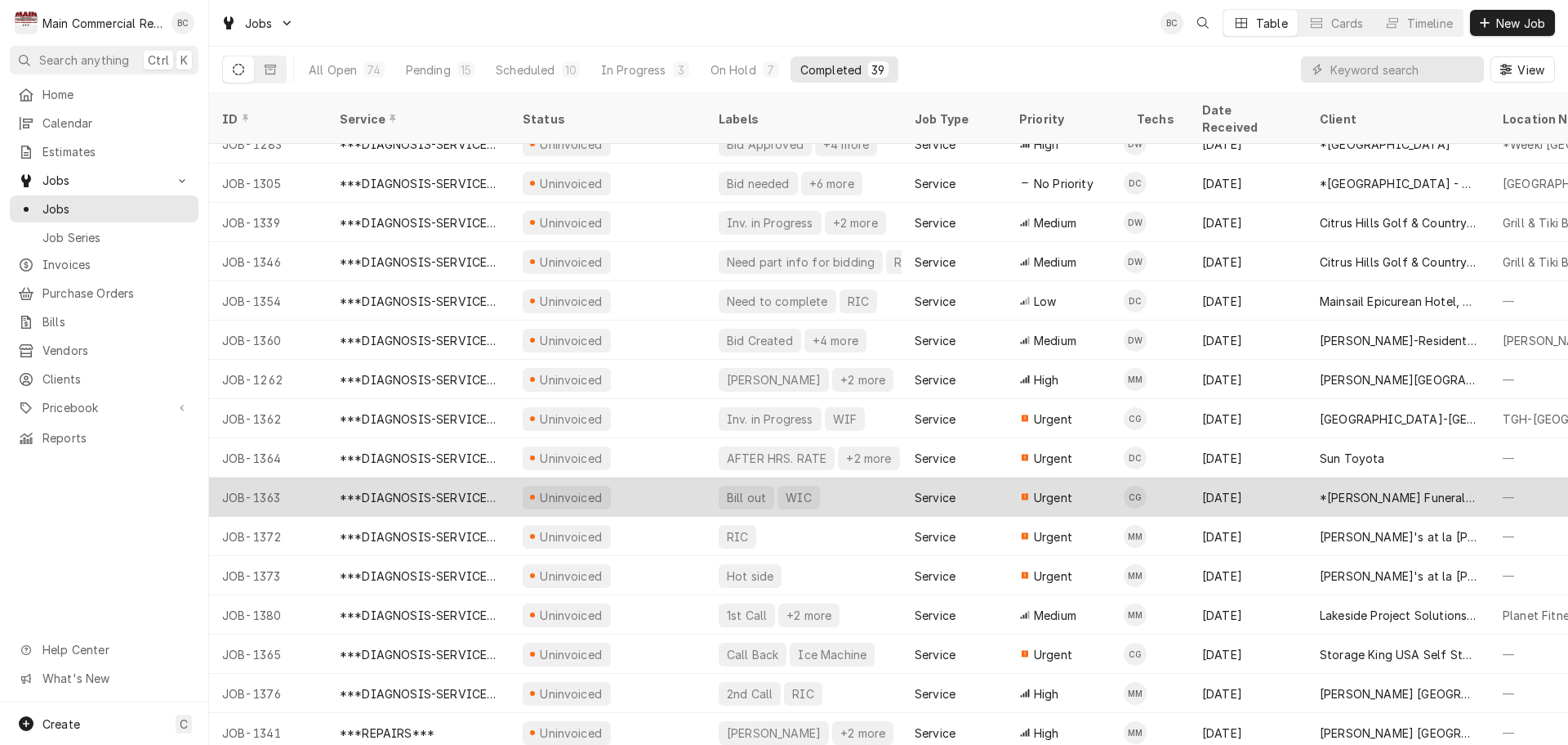
click at [749, 489] on div "Bill out" at bounding box center [747, 497] width 43 height 17
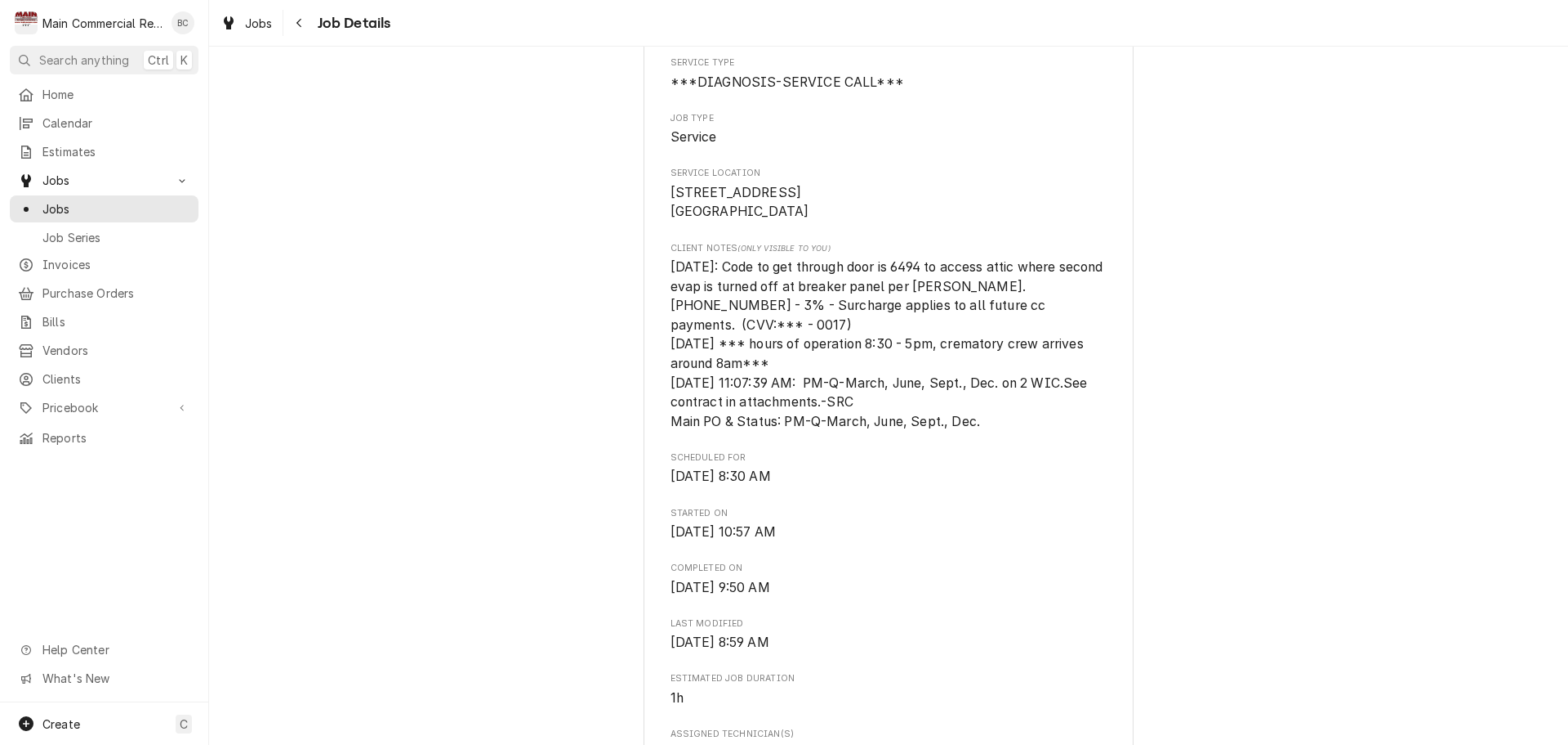
scroll to position [491, 0]
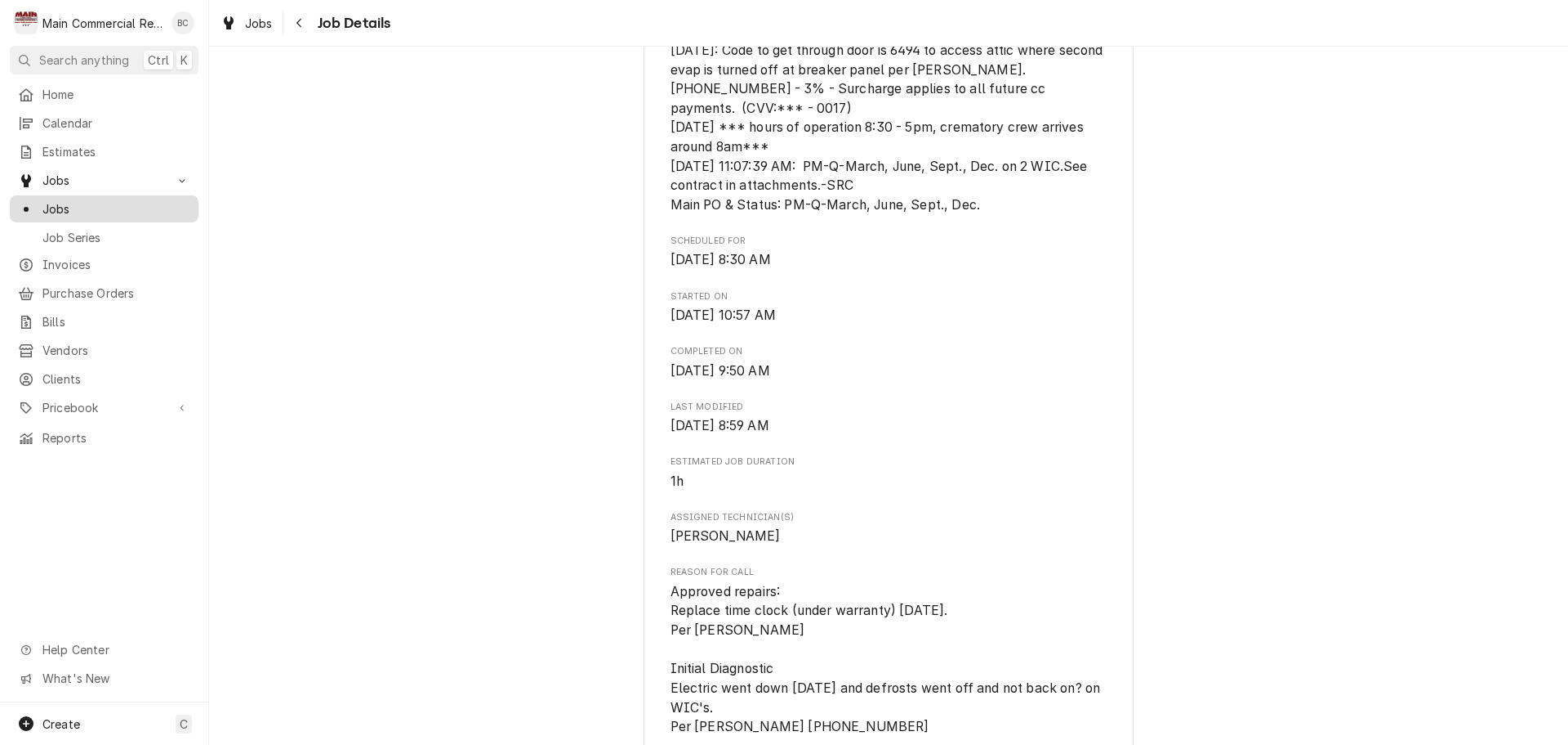
click at [55, 202] on span "Jobs" at bounding box center [117, 208] width 148 height 17
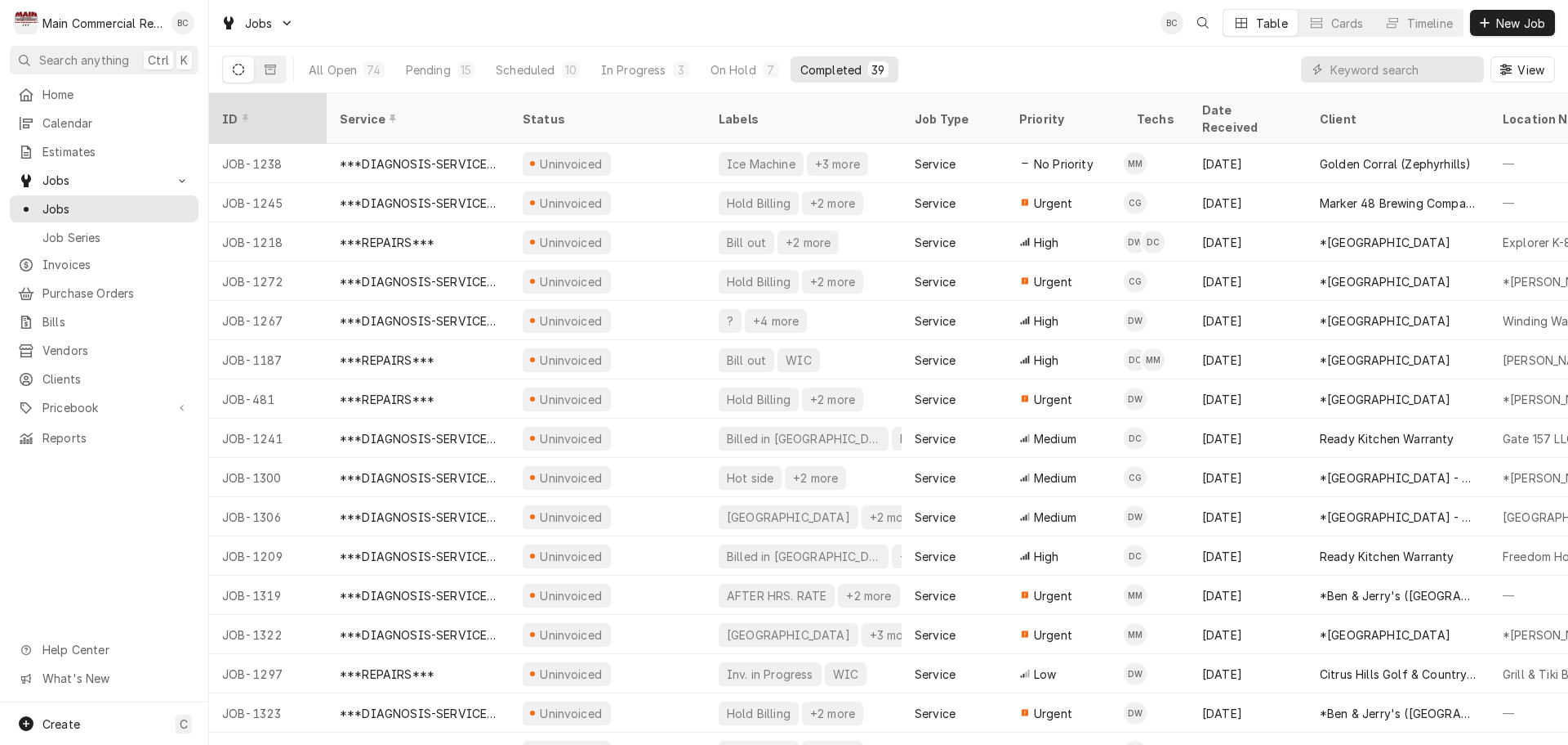
click at [285, 115] on div "ID" at bounding box center [266, 119] width 89 height 17
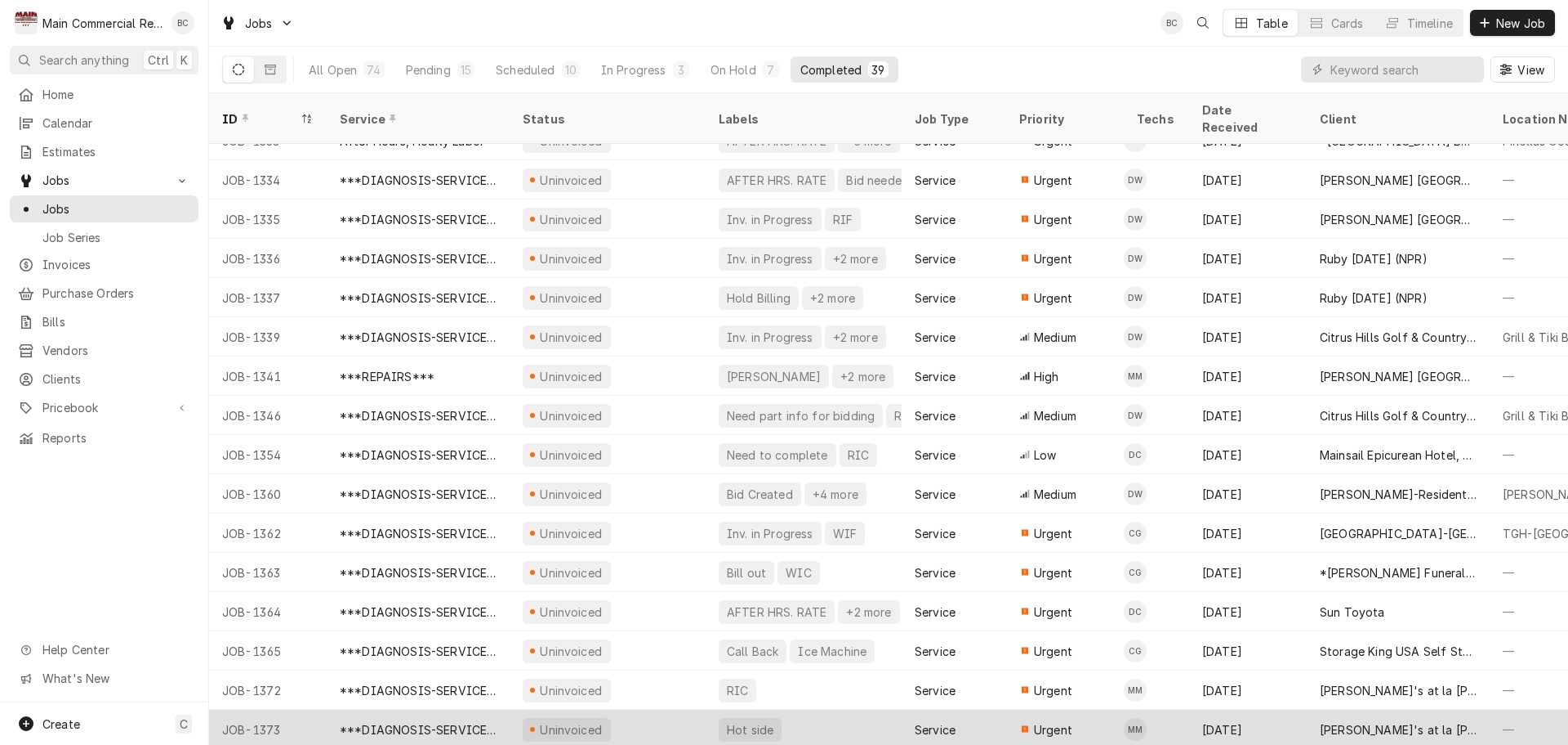
scroll to position [808, 0]
